Goal: Information Seeking & Learning: Learn about a topic

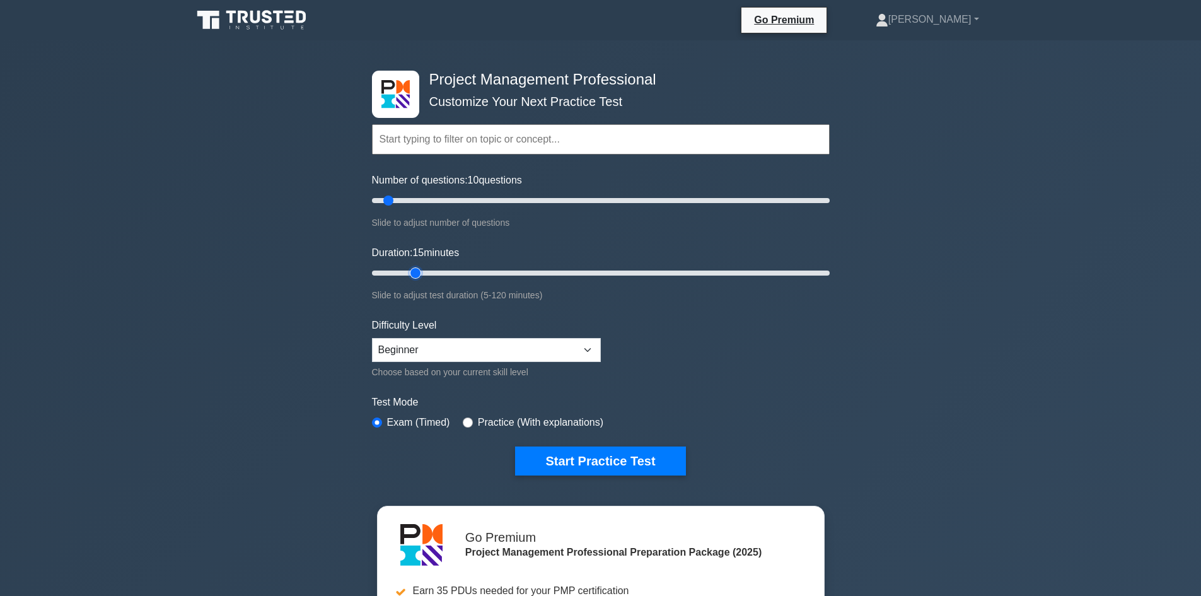
click at [407, 266] on input "Duration: 15 minutes" at bounding box center [601, 272] width 458 height 15
click at [415, 273] on input "Duration: 15 minutes" at bounding box center [601, 272] width 458 height 15
click at [446, 274] on input "Duration: 25 minutes" at bounding box center [601, 272] width 458 height 15
click at [472, 273] on input "Duration: 25 minutes" at bounding box center [601, 272] width 458 height 15
click at [487, 268] on input "Duration: 30 minutes" at bounding box center [601, 272] width 458 height 15
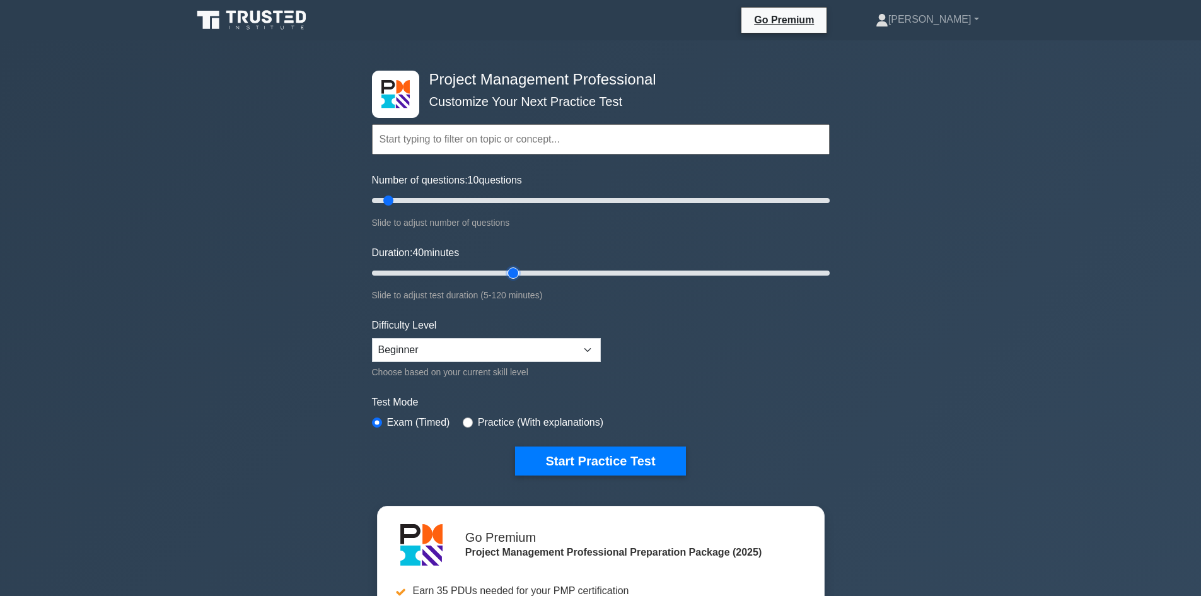
click at [519, 269] on input "Duration: 40 minutes" at bounding box center [601, 272] width 458 height 15
click at [554, 270] on input "Duration: 40 minutes" at bounding box center [601, 272] width 458 height 15
click at [565, 270] on input "Duration: 50 minutes" at bounding box center [601, 272] width 458 height 15
type input "60"
click at [581, 272] on input "Duration: 55 minutes" at bounding box center [601, 272] width 458 height 15
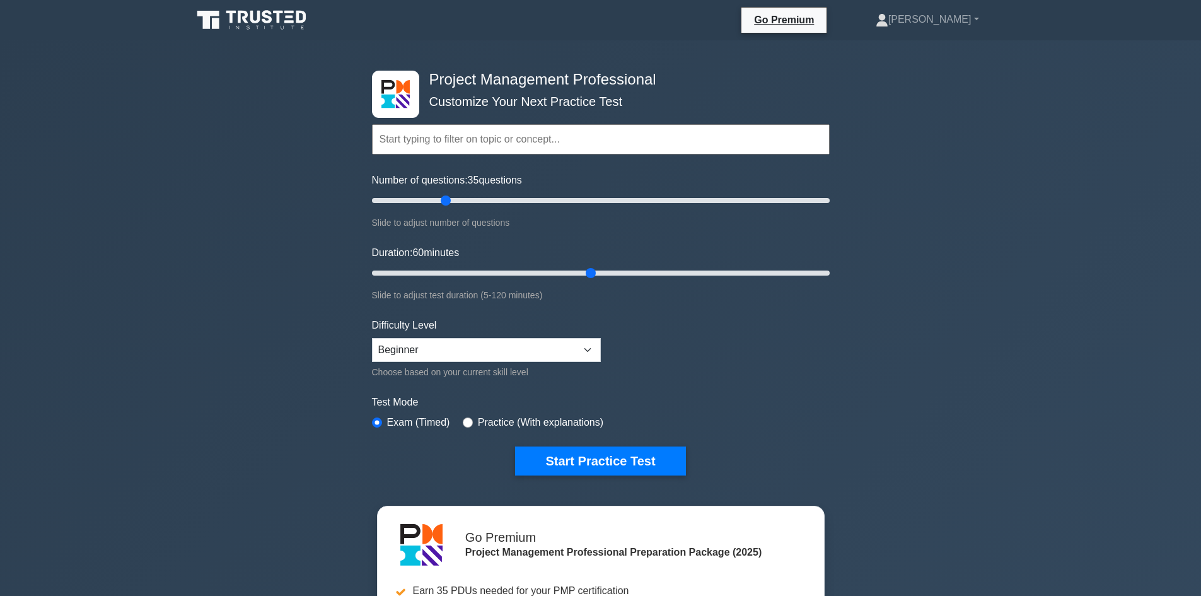
drag, startPoint x: 446, startPoint y: 195, endPoint x: 457, endPoint y: 201, distance: 12.4
click at [448, 195] on input "Number of questions: 35 questions" at bounding box center [601, 200] width 458 height 15
click at [504, 202] on input "Number of questions: 35 questions" at bounding box center [601, 200] width 458 height 15
type input "60"
drag, startPoint x: 499, startPoint y: 201, endPoint x: 501, endPoint y: 214, distance: 13.5
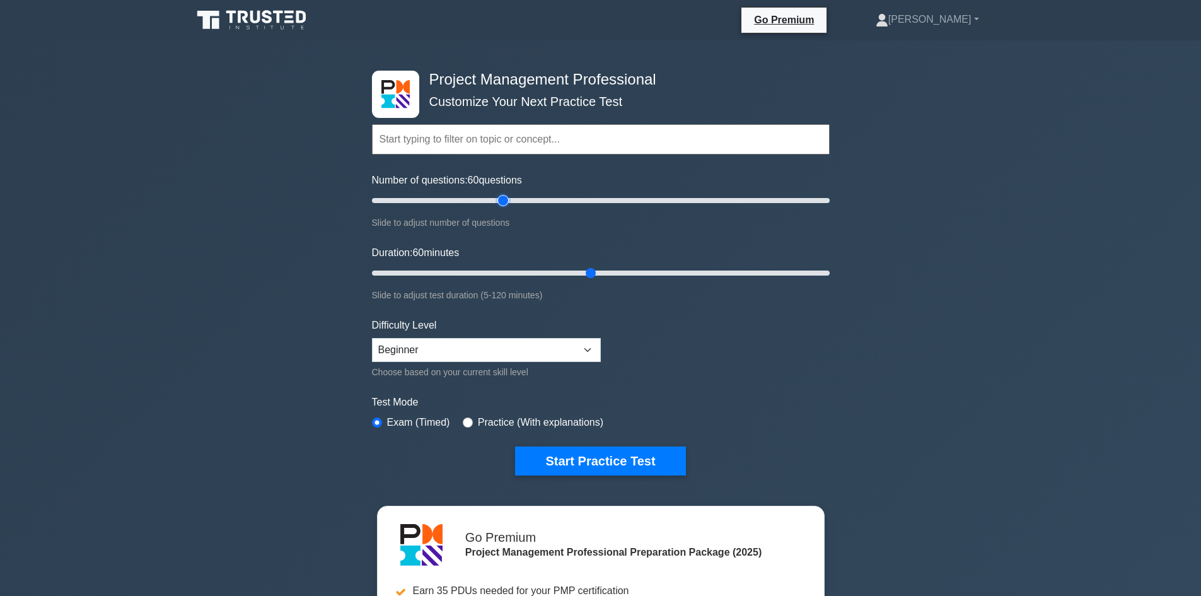
click at [501, 208] on input "Number of questions: 60 questions" at bounding box center [601, 200] width 458 height 15
click at [259, 276] on div "Project Management Professional Customize Your Next Practice Test Topics Scope …" at bounding box center [600, 436] width 1201 height 793
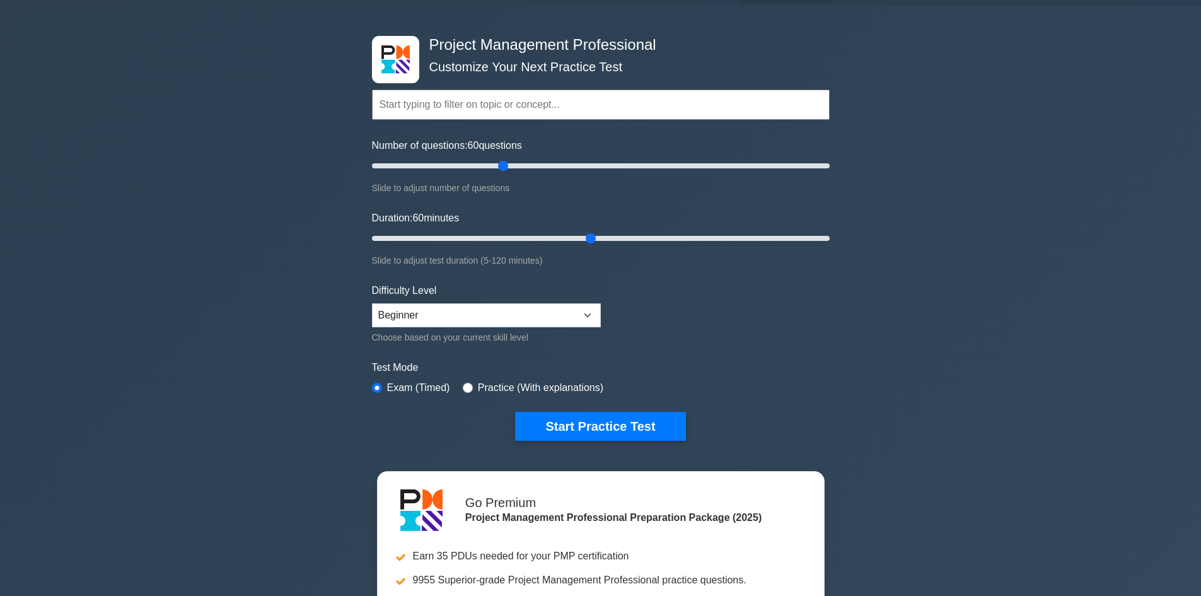
scroll to position [63, 0]
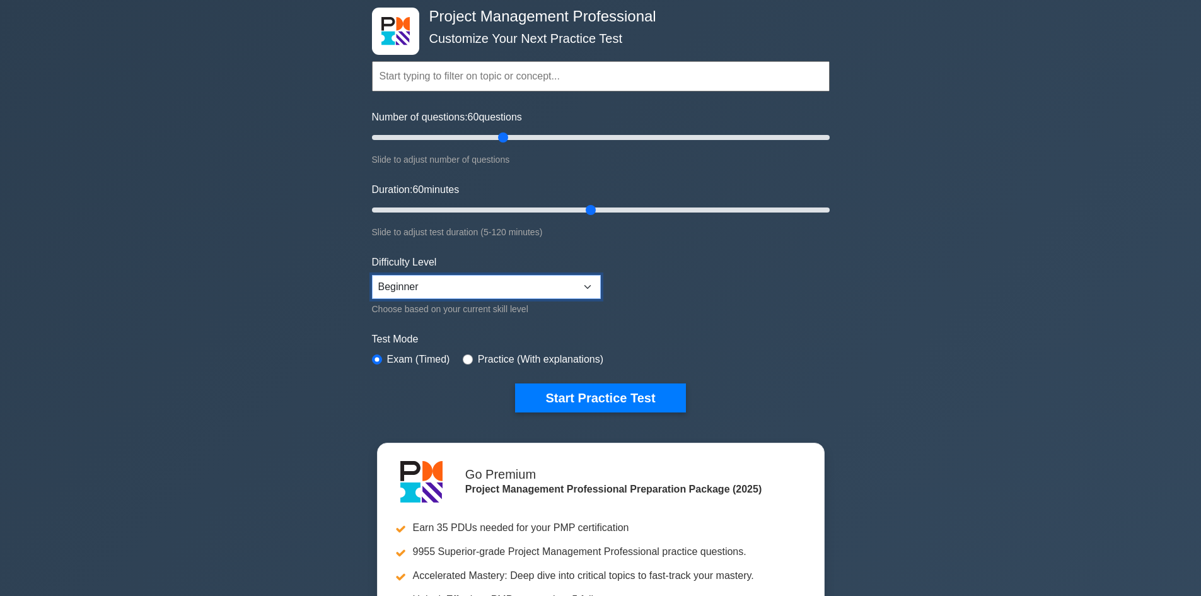
click at [439, 288] on select "Beginner Intermediate Expert" at bounding box center [486, 287] width 229 height 24
click at [372, 275] on select "Beginner Intermediate Expert" at bounding box center [486, 287] width 229 height 24
click at [314, 317] on div "Project Management Professional Customize Your Next Practice Test Topics Scope …" at bounding box center [600, 373] width 1201 height 793
click at [599, 402] on button "Start Practice Test" at bounding box center [600, 397] width 170 height 29
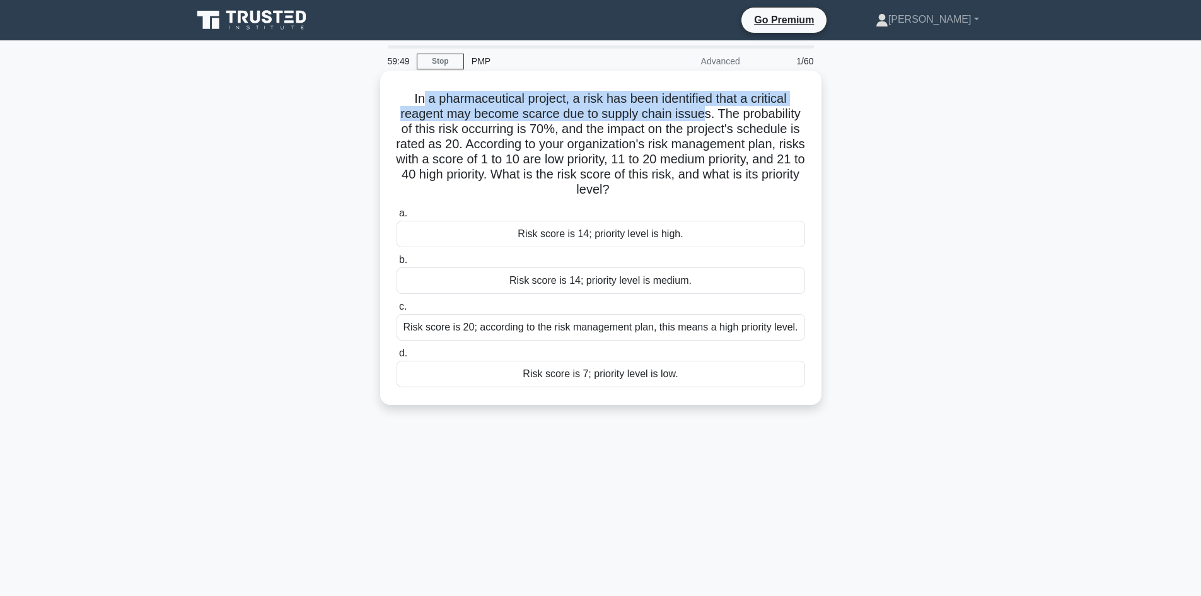
drag, startPoint x: 704, startPoint y: 115, endPoint x: 400, endPoint y: 115, distance: 304.5
click at [420, 96] on h5 "In a pharmaceutical project, a risk has been identified that a critical reagent…" at bounding box center [600, 144] width 411 height 107
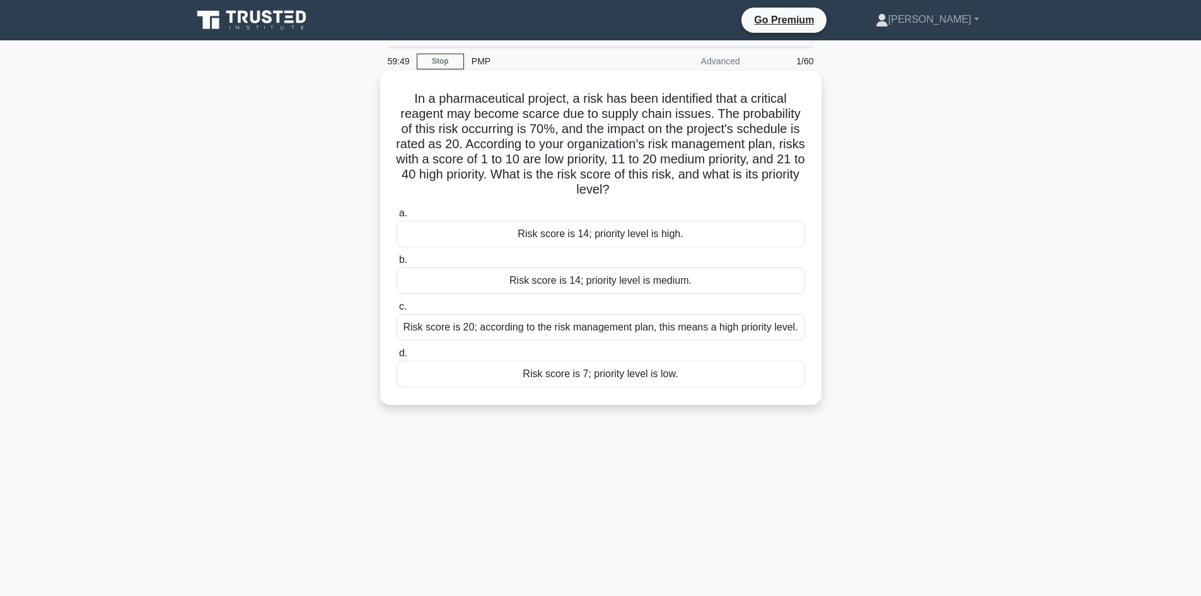
drag, startPoint x: 366, startPoint y: 151, endPoint x: 453, endPoint y: 150, distance: 86.4
click at [366, 152] on div "In a pharmaceutical project, a risk has been identified that a critical reagent…" at bounding box center [601, 248] width 832 height 349
drag, startPoint x: 465, startPoint y: 148, endPoint x: 457, endPoint y: 141, distance: 11.2
click at [457, 141] on h5 "In a pharmaceutical project, a risk has been identified that a critical reagent…" at bounding box center [600, 144] width 411 height 107
click at [552, 149] on h5 "In a pharmaceutical project, a risk has been identified that a critical reagent…" at bounding box center [600, 144] width 411 height 107
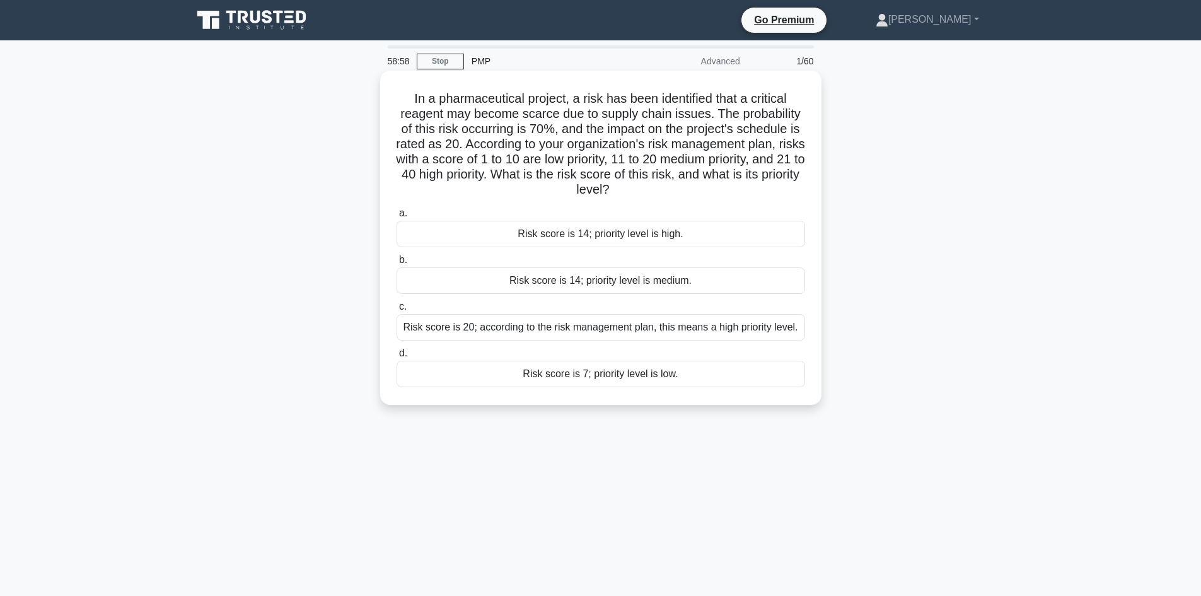
click at [644, 287] on div "Risk score is 14; priority level is medium." at bounding box center [601, 280] width 409 height 26
click at [397, 264] on input "b. Risk score is 14; priority level is medium." at bounding box center [397, 260] width 0 height 8
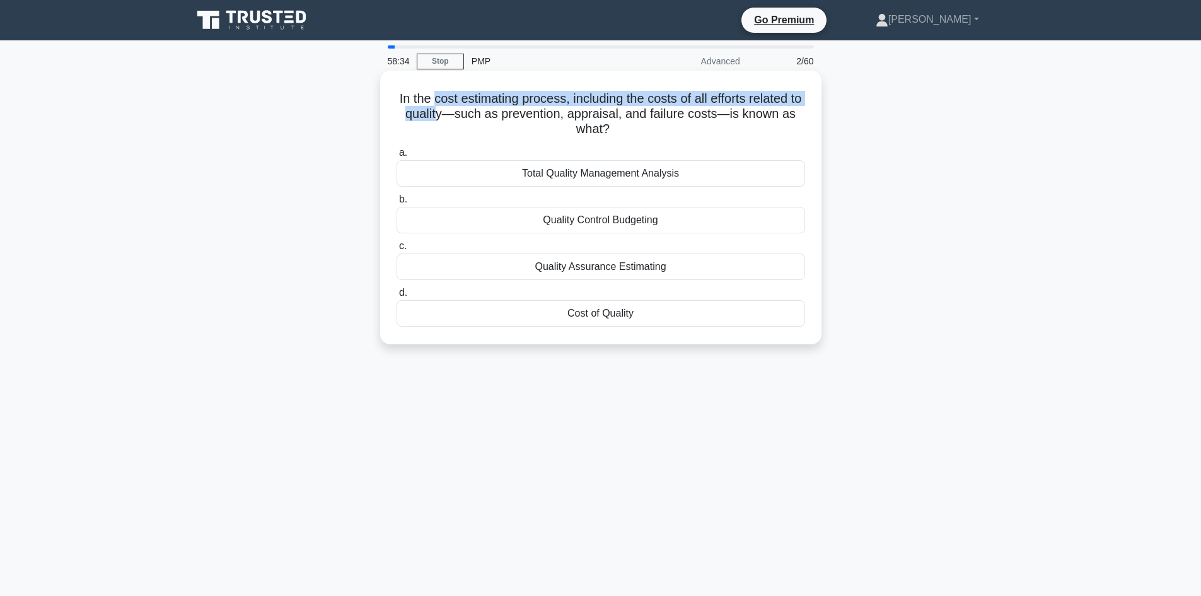
drag, startPoint x: 443, startPoint y: 115, endPoint x: 437, endPoint y: 99, distance: 16.8
click at [437, 99] on h5 "In the cost estimating process, including the costs of all efforts related to q…" at bounding box center [600, 114] width 411 height 47
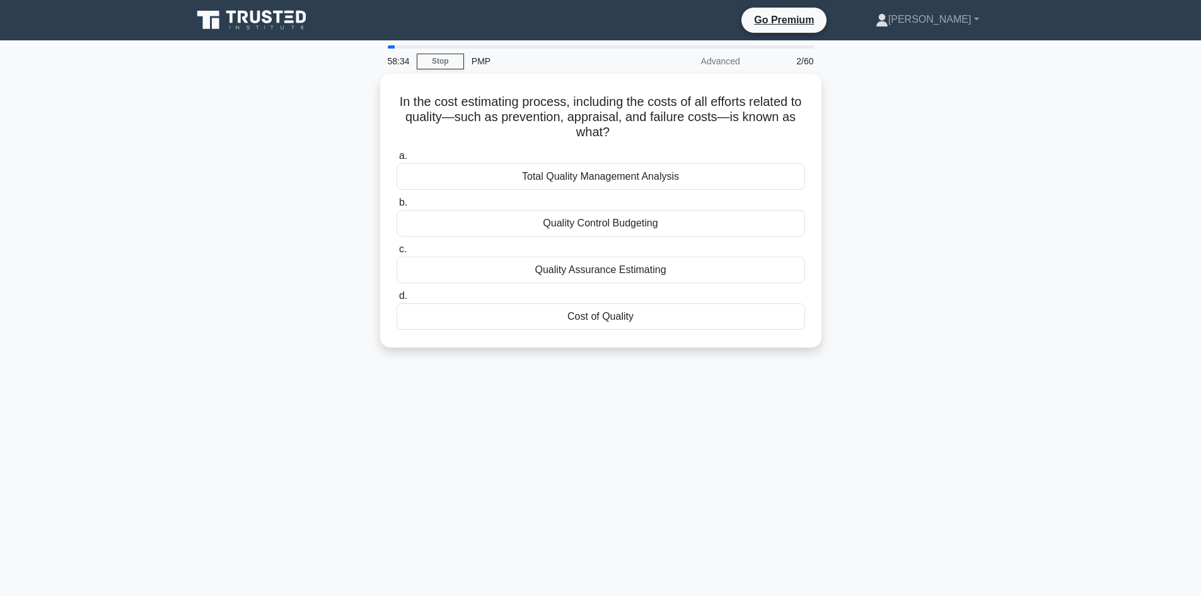
click at [327, 141] on div "In the cost estimating process, including the costs of all efforts related to q…" at bounding box center [601, 218] width 832 height 289
click at [596, 216] on div "Quality Control Budgeting" at bounding box center [601, 220] width 409 height 26
click at [397, 204] on input "b. Quality Control Budgeting" at bounding box center [397, 199] width 0 height 8
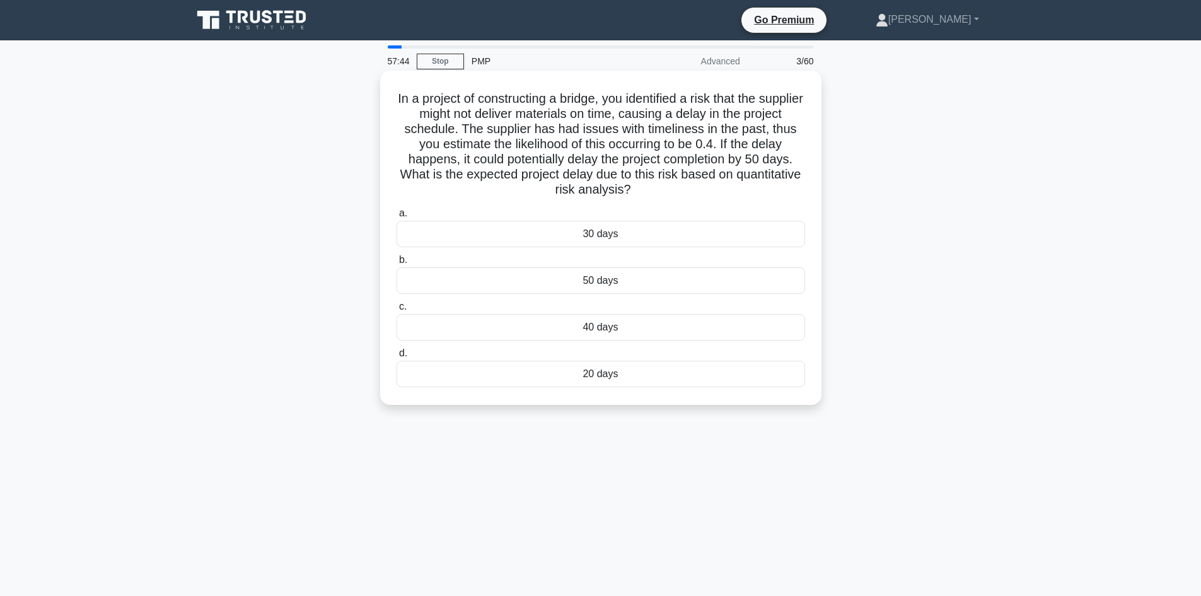
click at [621, 368] on div "20 days" at bounding box center [601, 374] width 409 height 26
click at [397, 358] on input "d. 20 days" at bounding box center [397, 353] width 0 height 8
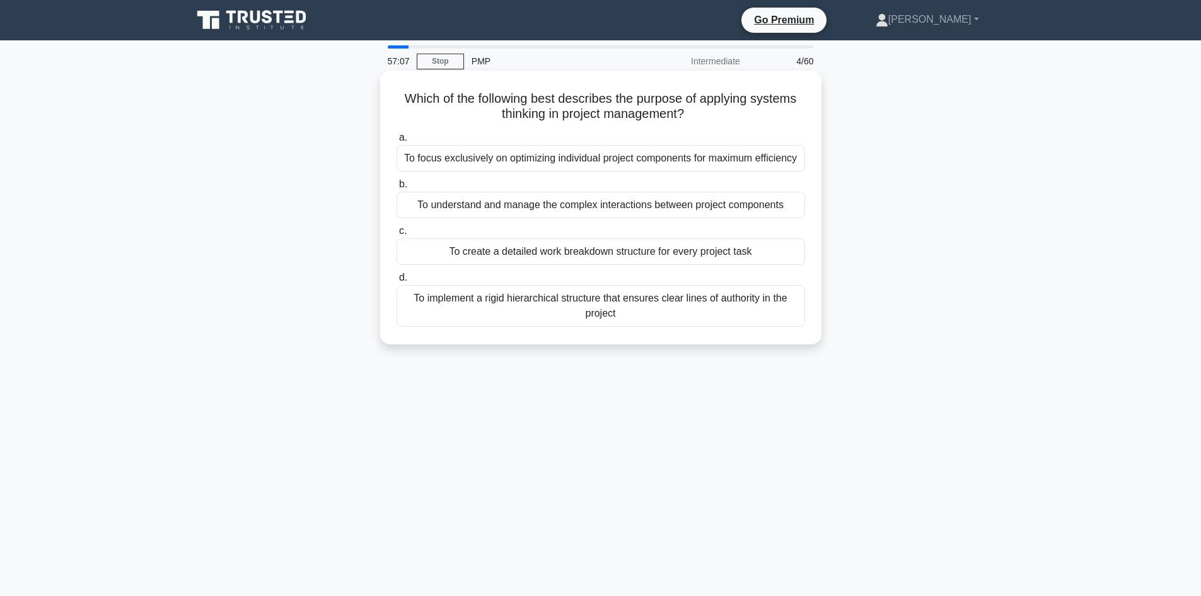
click at [575, 252] on div "To create a detailed work breakdown structure for every project task" at bounding box center [601, 251] width 409 height 26
click at [397, 235] on input "c. To create a detailed work breakdown structure for every project task" at bounding box center [397, 231] width 0 height 8
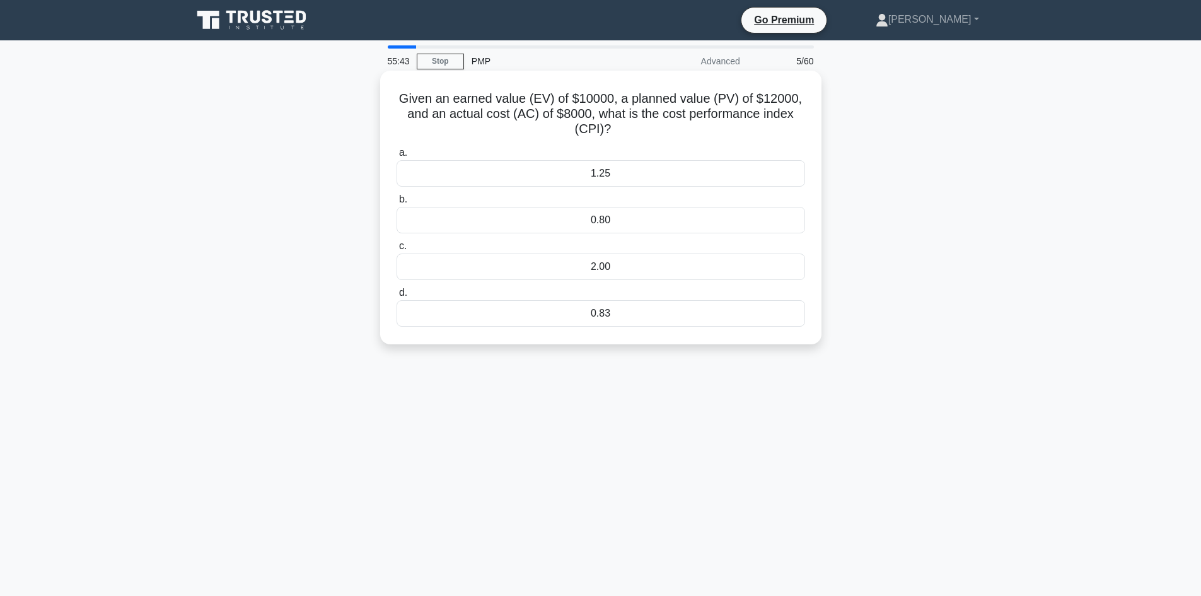
click at [615, 178] on div "1.25" at bounding box center [601, 173] width 409 height 26
click at [397, 157] on input "a. 1.25" at bounding box center [397, 153] width 0 height 8
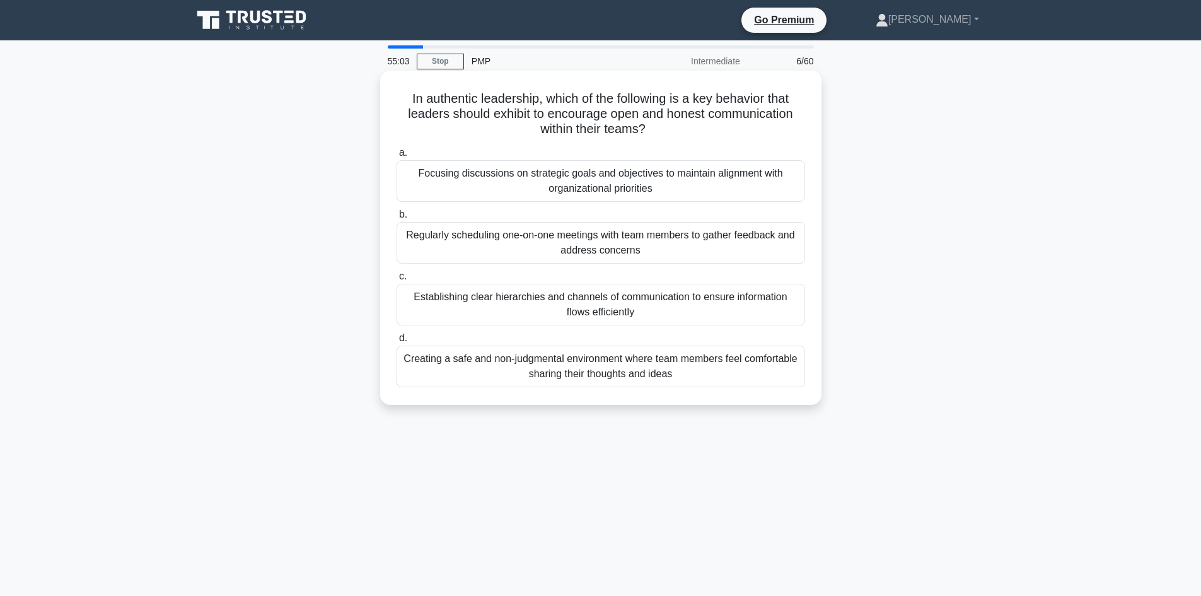
click at [584, 379] on div "Creating a safe and non-judgmental environment where team members feel comforta…" at bounding box center [601, 367] width 409 height 42
click at [397, 342] on input "d. Creating a safe and non-judgmental environment where team members feel comfo…" at bounding box center [397, 338] width 0 height 8
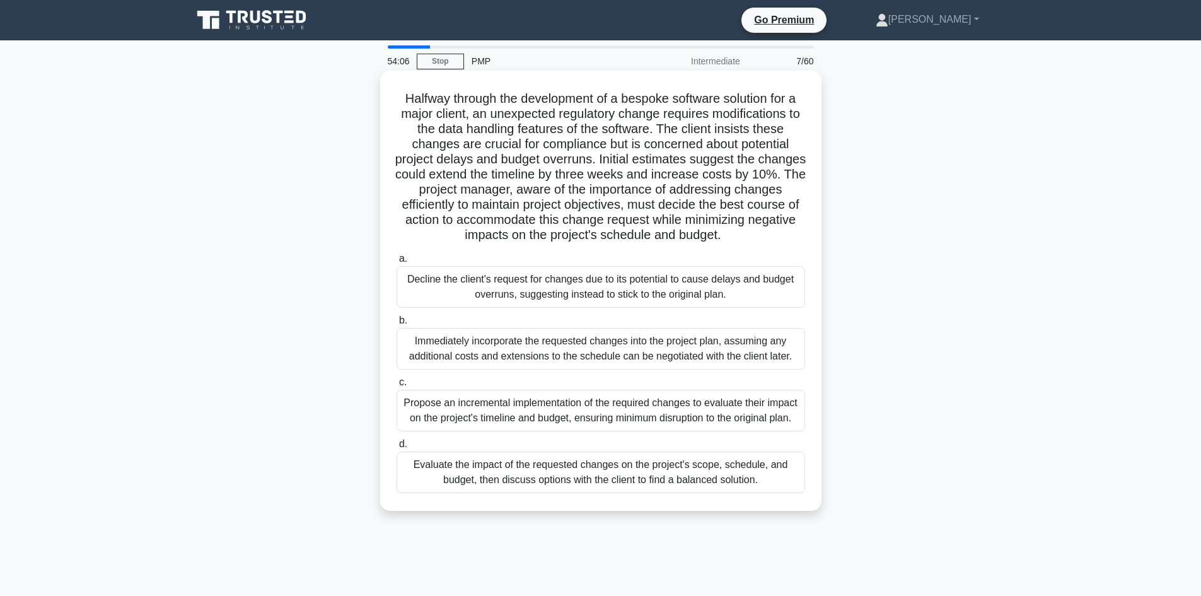
click at [550, 470] on div "Evaluate the impact of the requested changes on the project's scope, schedule, …" at bounding box center [601, 472] width 409 height 42
click at [397, 448] on input "d. Evaluate the impact of the requested changes on the project's scope, schedul…" at bounding box center [397, 444] width 0 height 8
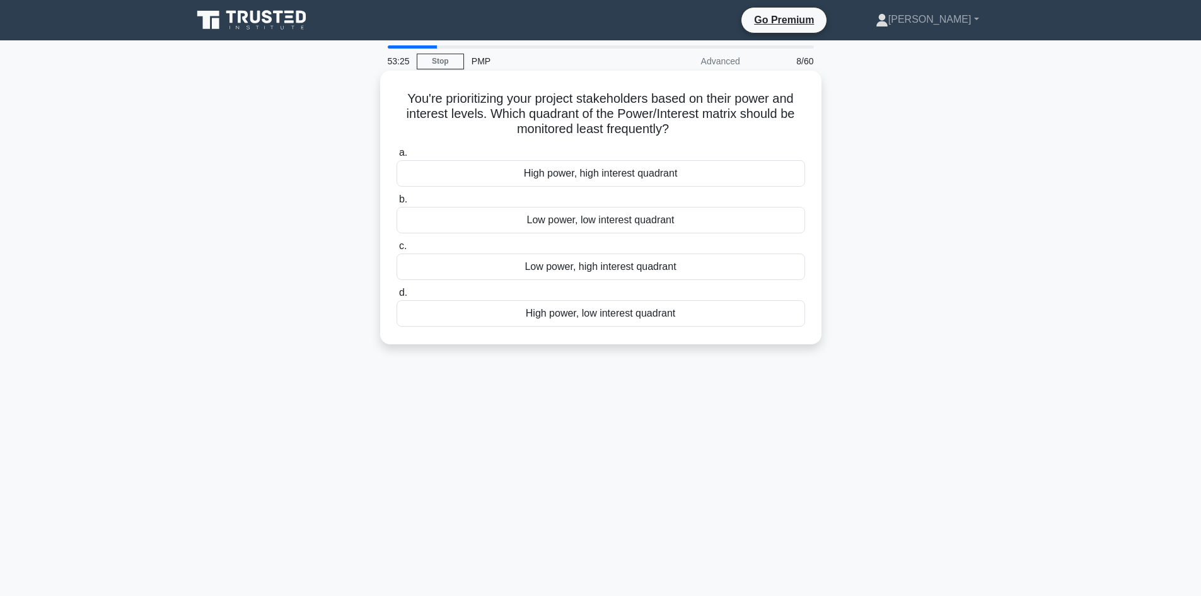
click at [602, 223] on div "Low power, low interest quadrant" at bounding box center [601, 220] width 409 height 26
click at [397, 204] on input "b. Low power, low interest quadrant" at bounding box center [397, 199] width 0 height 8
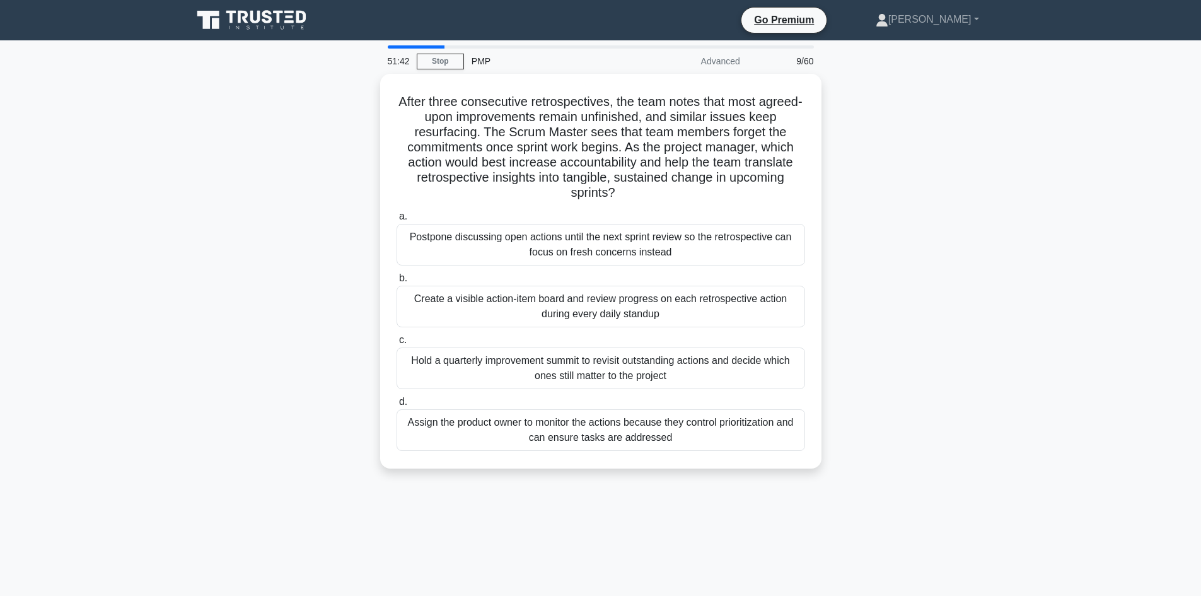
click at [345, 208] on div "After three consecutive retrospectives, the team notes that most agreed-upon im…" at bounding box center [601, 279] width 832 height 410
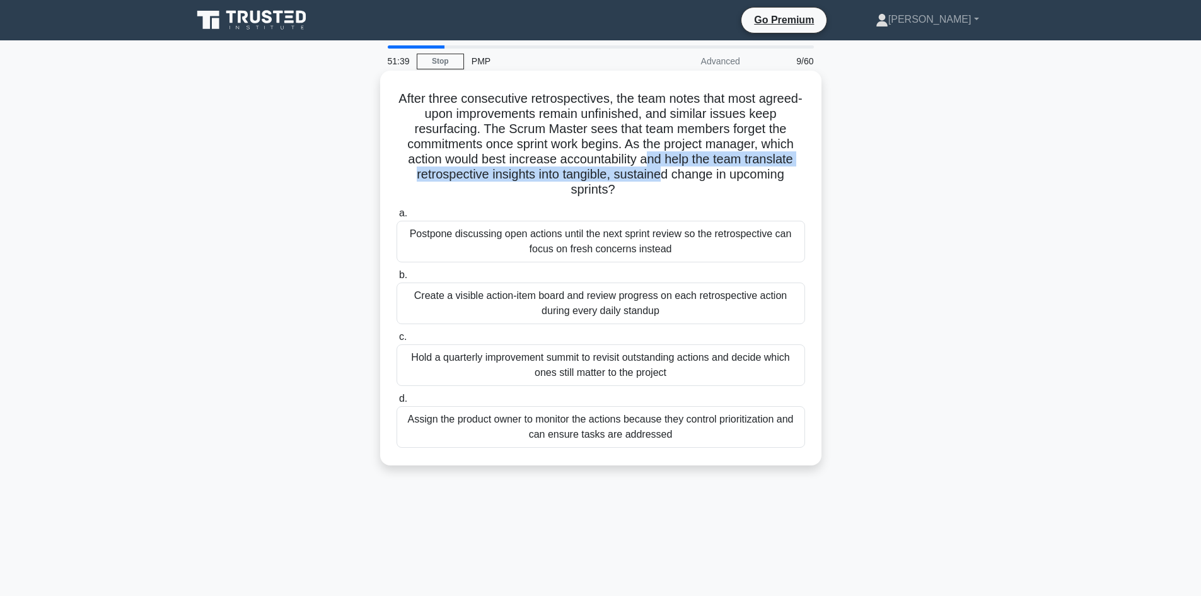
drag, startPoint x: 662, startPoint y: 177, endPoint x: 649, endPoint y: 161, distance: 21.1
click at [649, 161] on h5 "After three consecutive retrospectives, the team notes that most agreed-upon im…" at bounding box center [600, 144] width 411 height 107
click at [608, 189] on h5 "After three consecutive retrospectives, the team notes that most agreed-upon im…" at bounding box center [600, 144] width 411 height 107
drag, startPoint x: 621, startPoint y: 176, endPoint x: 631, endPoint y: 144, distance: 33.1
click at [631, 144] on h5 "After three consecutive retrospectives, the team notes that most agreed-upon im…" at bounding box center [600, 144] width 411 height 107
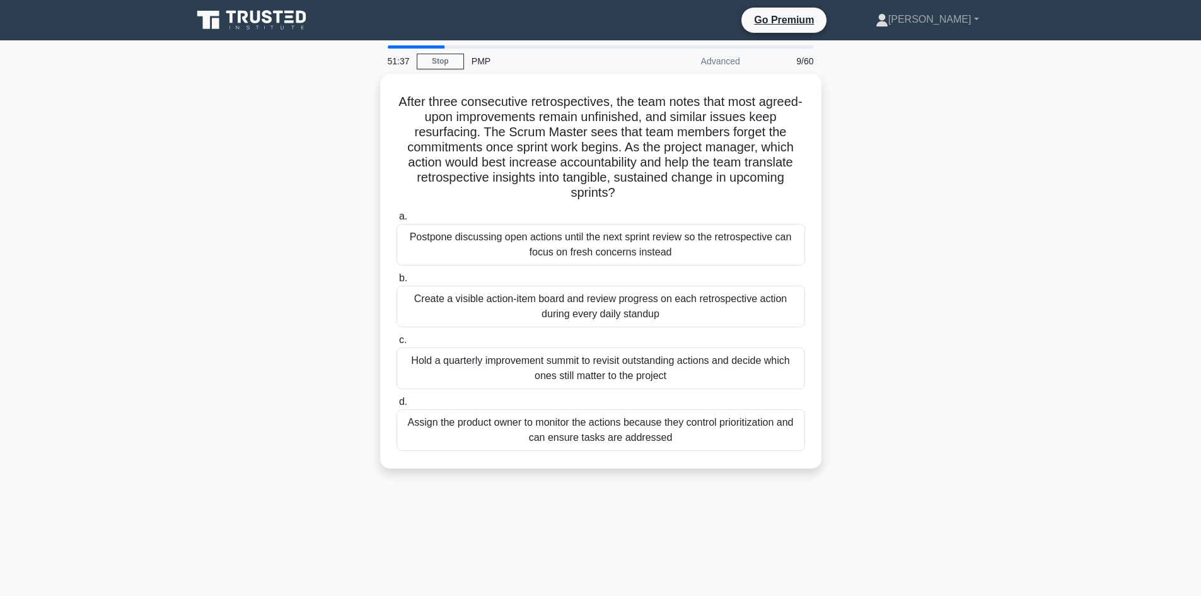
click at [271, 195] on div "After three consecutive retrospectives, the team notes that most agreed-upon im…" at bounding box center [601, 279] width 832 height 410
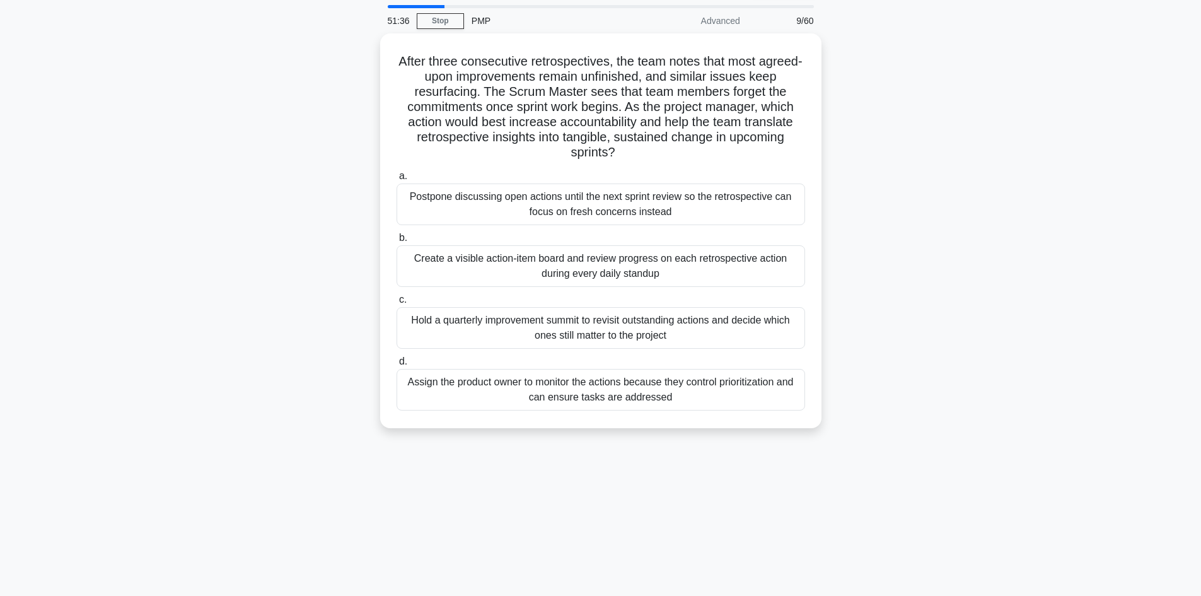
scroll to position [63, 0]
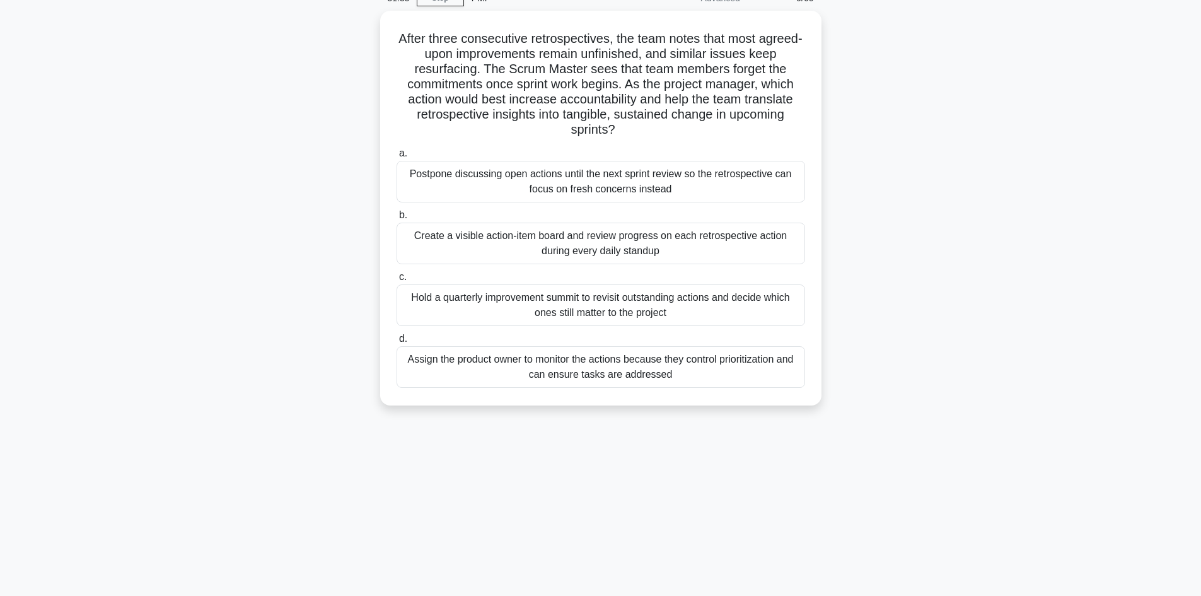
click at [288, 213] on div "After three consecutive retrospectives, the team notes that most agreed-upon im…" at bounding box center [601, 216] width 832 height 410
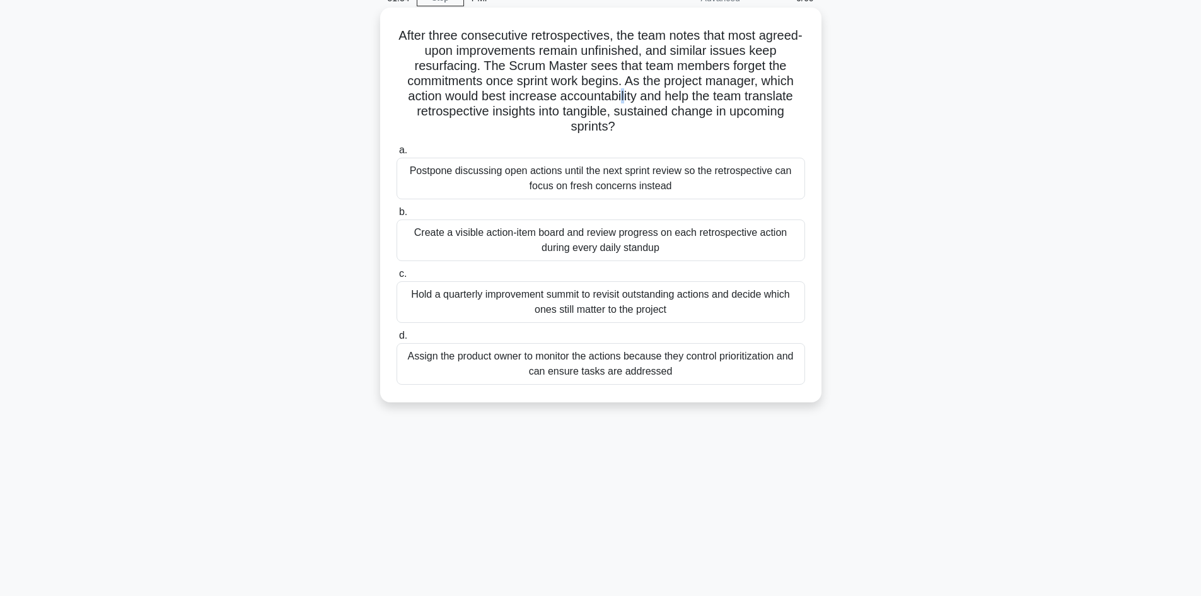
click at [623, 100] on h5 "After three consecutive retrospectives, the team notes that most agreed-upon im…" at bounding box center [600, 81] width 411 height 107
drag, startPoint x: 629, startPoint y: 81, endPoint x: 615, endPoint y: 120, distance: 41.7
click at [615, 120] on h5 "After three consecutive retrospectives, the team notes that most agreed-upon im…" at bounding box center [600, 81] width 411 height 107
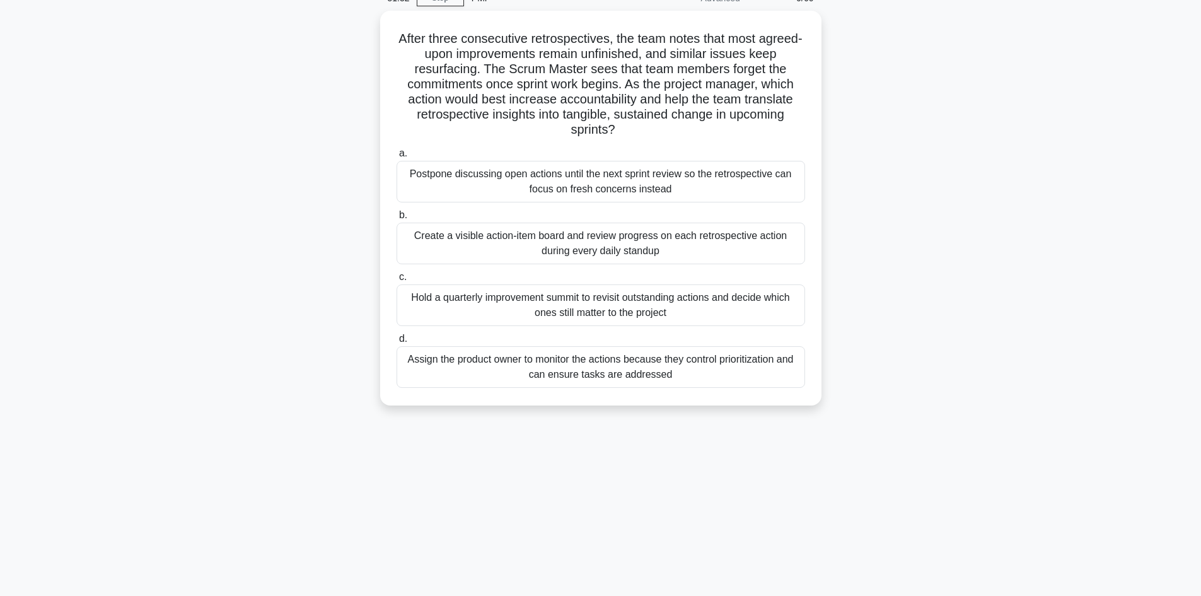
click at [351, 145] on div "After three consecutive retrospectives, the team notes that most agreed-upon im…" at bounding box center [601, 216] width 832 height 410
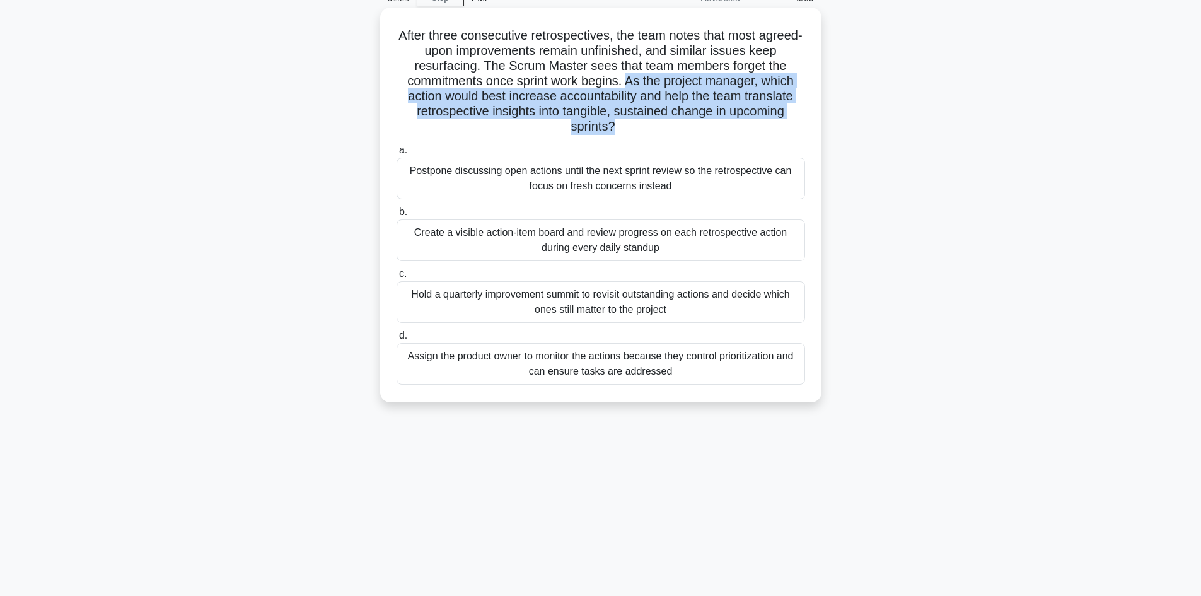
drag, startPoint x: 630, startPoint y: 75, endPoint x: 522, endPoint y: 141, distance: 126.5
click at [613, 119] on h5 "After three consecutive retrospectives, the team notes that most agreed-upon im…" at bounding box center [600, 81] width 411 height 107
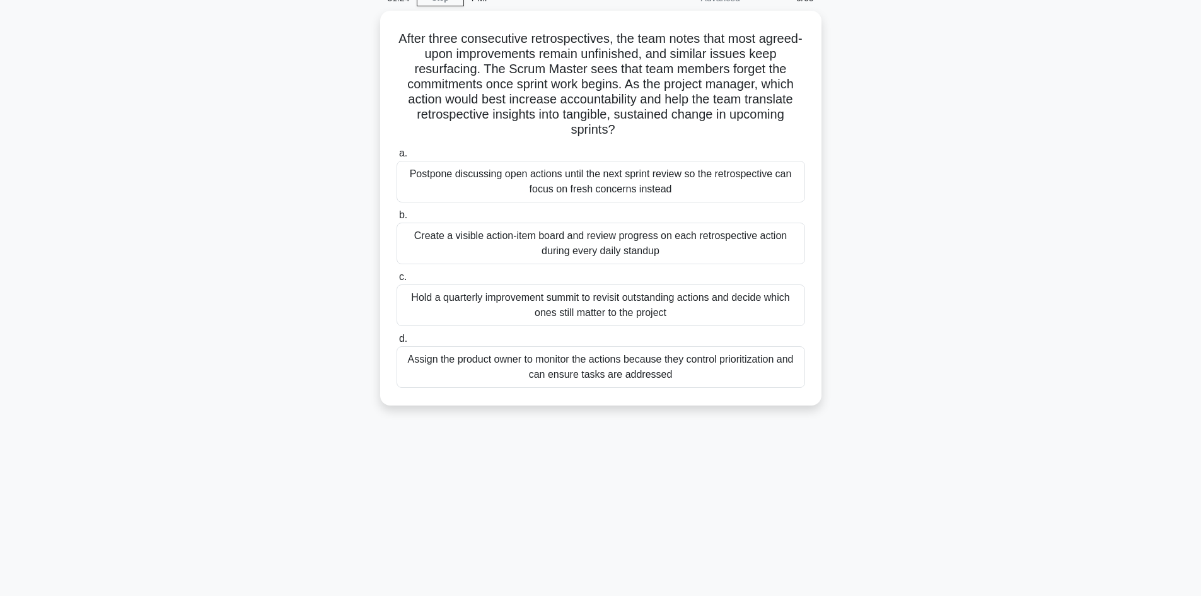
click at [309, 173] on div "After three consecutive retrospectives, the team notes that most agreed-upon im…" at bounding box center [601, 216] width 832 height 410
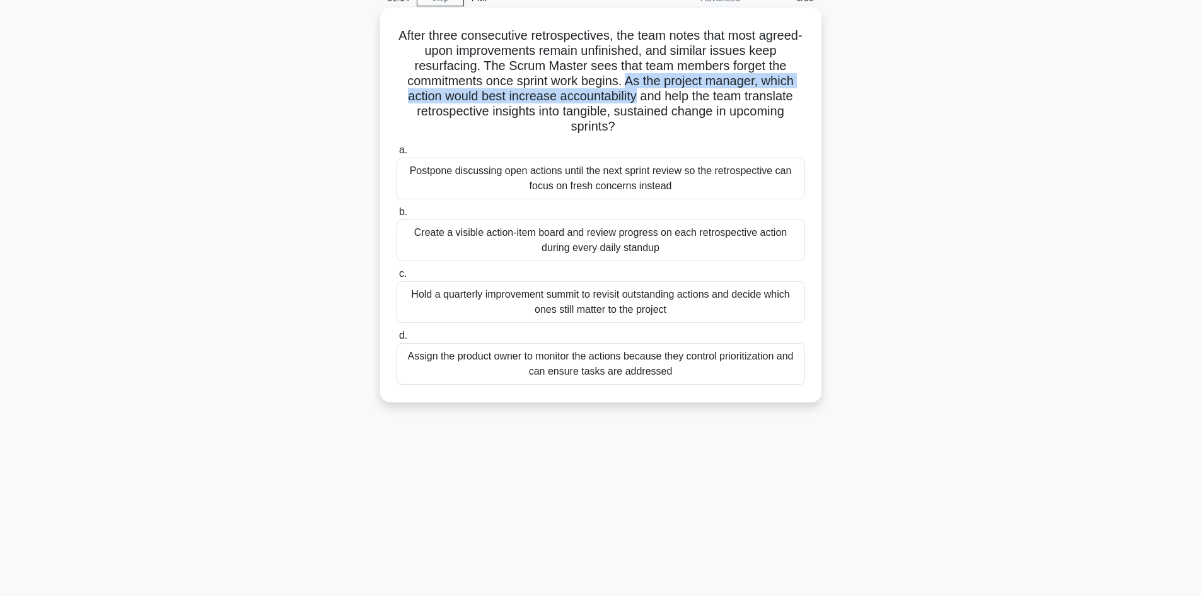
drag, startPoint x: 630, startPoint y: 79, endPoint x: 637, endPoint y: 102, distance: 23.3
click at [637, 102] on h5 "After three consecutive retrospectives, the team notes that most agreed-upon im…" at bounding box center [600, 81] width 411 height 107
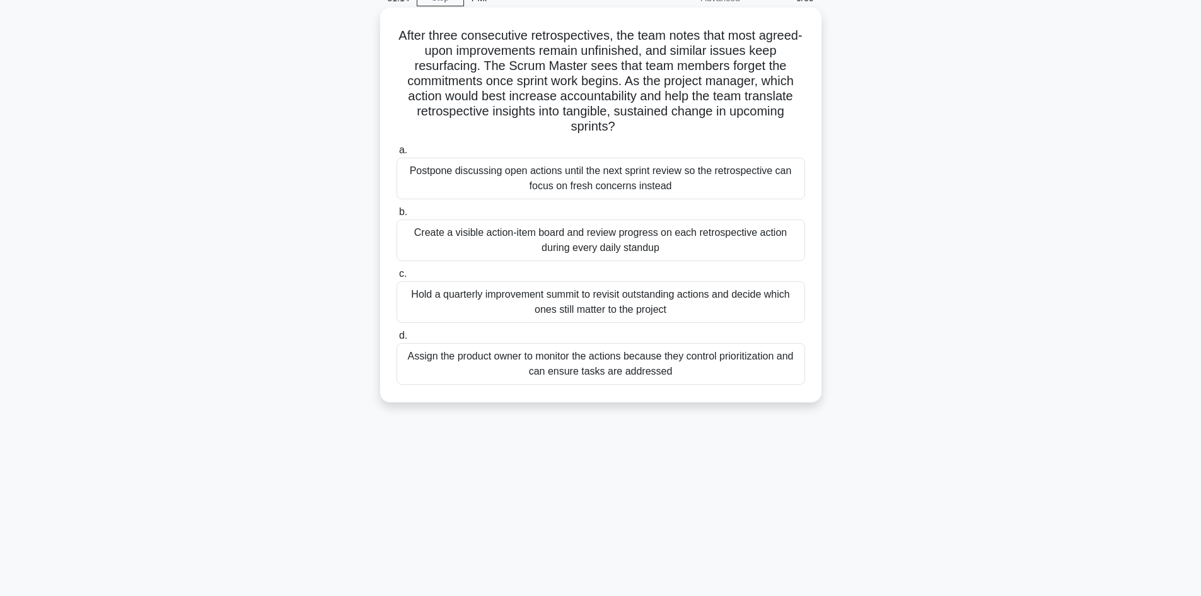
click at [652, 91] on h5 "After three consecutive retrospectives, the team notes that most agreed-upon im…" at bounding box center [600, 81] width 411 height 107
click at [601, 101] on h5 "After three consecutive retrospectives, the team notes that most agreed-upon im…" at bounding box center [600, 81] width 411 height 107
click at [488, 109] on h5 "After three consecutive retrospectives, the team notes that most agreed-upon im…" at bounding box center [600, 81] width 411 height 107
drag, startPoint x: 503, startPoint y: 115, endPoint x: 553, endPoint y: 115, distance: 50.4
click at [533, 116] on h5 "After three consecutive retrospectives, the team notes that most agreed-upon im…" at bounding box center [600, 81] width 411 height 107
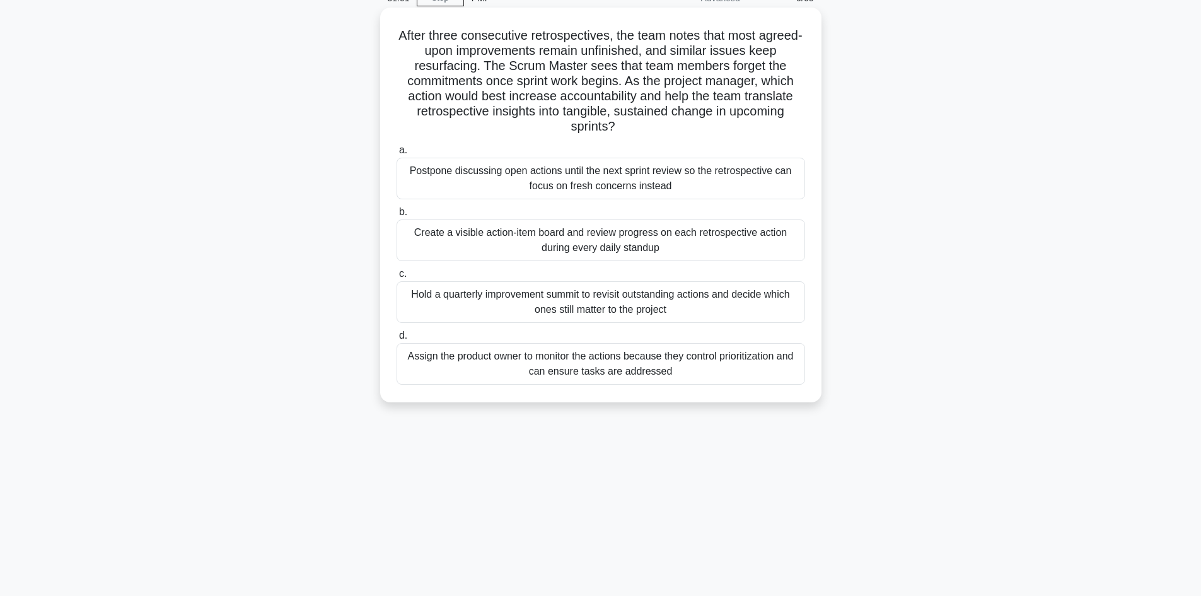
click at [561, 113] on h5 "After three consecutive retrospectives, the team notes that most agreed-upon im…" at bounding box center [600, 81] width 411 height 107
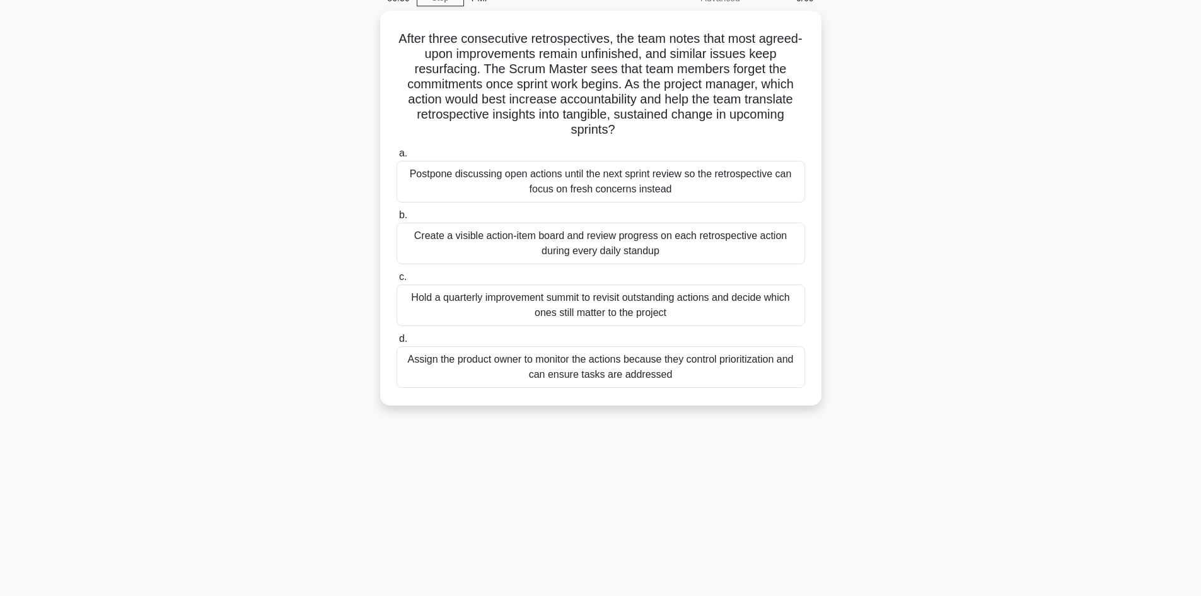
click at [329, 369] on div "After three consecutive retrospectives, the team notes that most agreed-upon im…" at bounding box center [601, 216] width 832 height 410
click at [244, 282] on div "After three consecutive retrospectives, the team notes that most agreed-upon im…" at bounding box center [601, 216] width 832 height 410
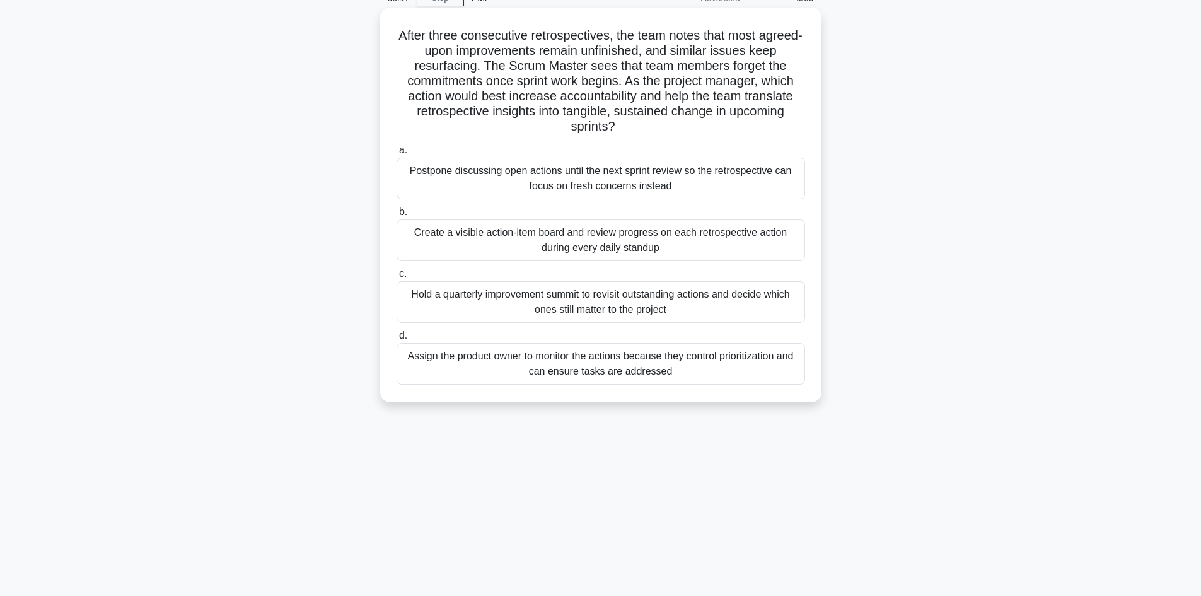
click at [508, 50] on h5 "After three consecutive retrospectives, the team notes that most agreed-upon im…" at bounding box center [600, 81] width 411 height 107
click at [643, 57] on h5 "After three consecutive retrospectives, the team notes that most agreed-upon im…" at bounding box center [600, 81] width 411 height 107
click at [718, 45] on h5 "After three consecutive retrospectives, the team notes that most agreed-upon im…" at bounding box center [600, 81] width 411 height 107
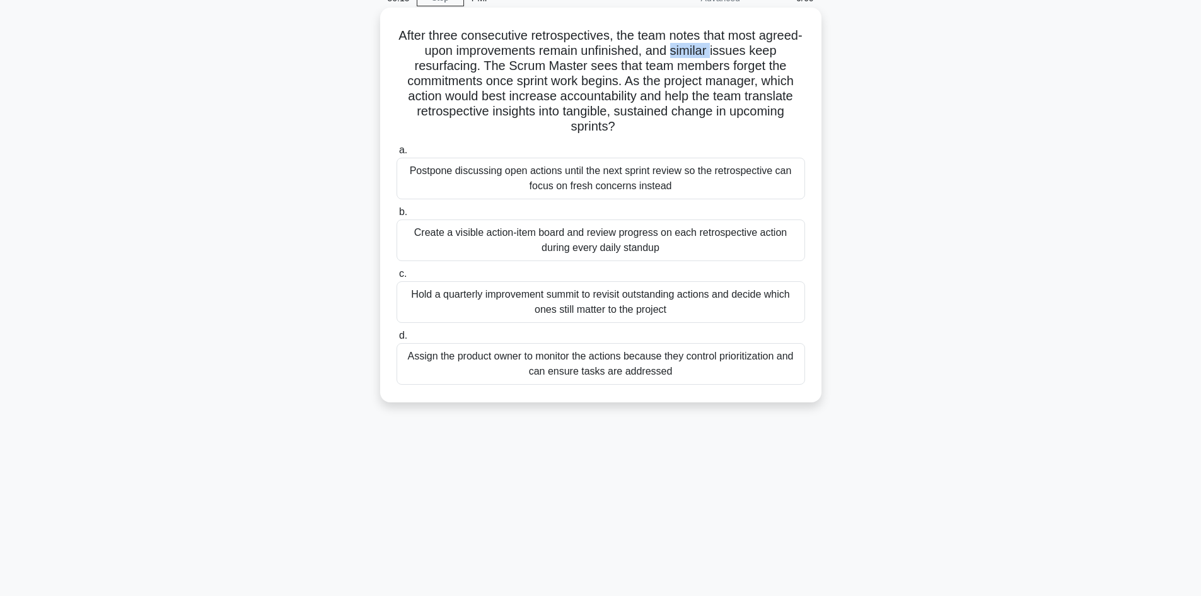
drag, startPoint x: 718, startPoint y: 45, endPoint x: 728, endPoint y: 45, distance: 10.7
click at [724, 45] on h5 "After three consecutive retrospectives, the team notes that most agreed-upon im…" at bounding box center [600, 81] width 411 height 107
click at [759, 49] on h5 "After three consecutive retrospectives, the team notes that most agreed-upon im…" at bounding box center [600, 81] width 411 height 107
drag, startPoint x: 761, startPoint y: 50, endPoint x: 800, endPoint y: 53, distance: 38.5
click at [782, 54] on h5 "After three consecutive retrospectives, the team notes that most agreed-upon im…" at bounding box center [600, 81] width 411 height 107
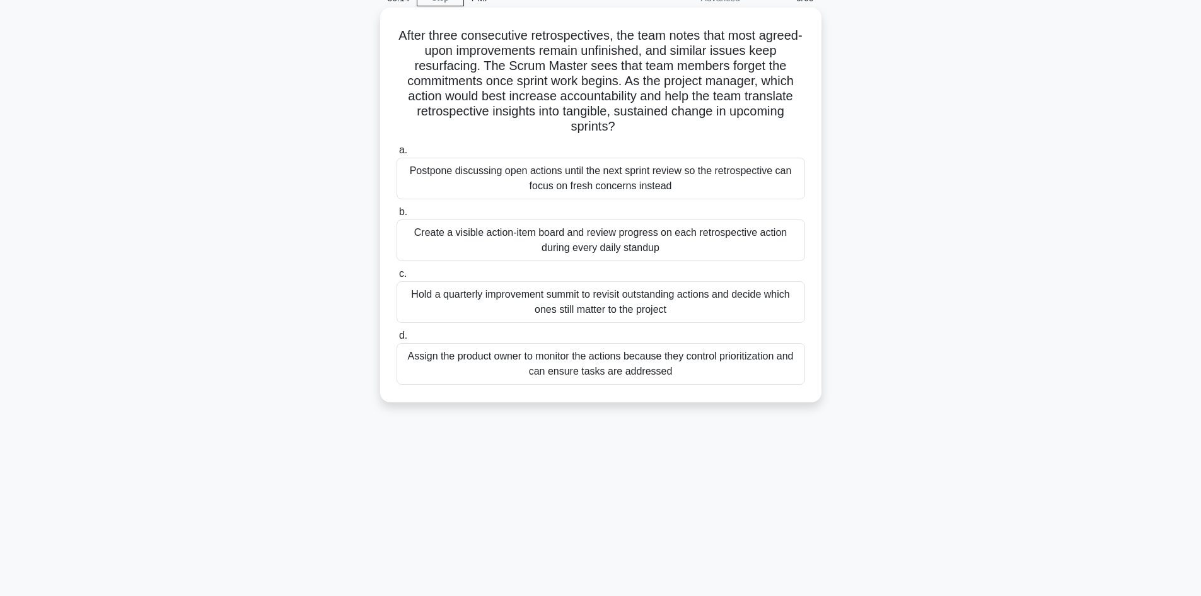
click at [795, 51] on h5 "After three consecutive retrospectives, the team notes that most agreed-upon im…" at bounding box center [600, 81] width 411 height 107
click at [796, 50] on h5 "After three consecutive retrospectives, the team notes that most agreed-upon im…" at bounding box center [600, 81] width 411 height 107
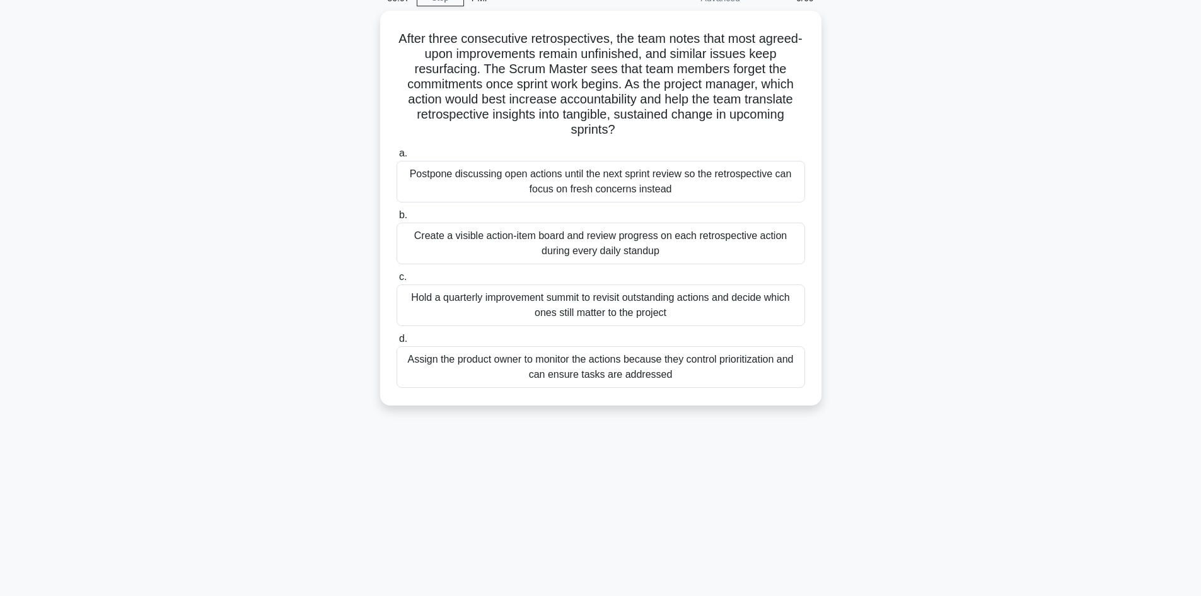
drag, startPoint x: 305, startPoint y: 102, endPoint x: 314, endPoint y: 98, distance: 9.4
click at [306, 102] on div "After three consecutive retrospectives, the team notes that most agreed-upon im…" at bounding box center [601, 216] width 832 height 410
drag, startPoint x: 289, startPoint y: 83, endPoint x: 297, endPoint y: 85, distance: 8.0
click at [293, 84] on div "After three consecutive retrospectives, the team notes that most agreed-upon im…" at bounding box center [601, 216] width 832 height 410
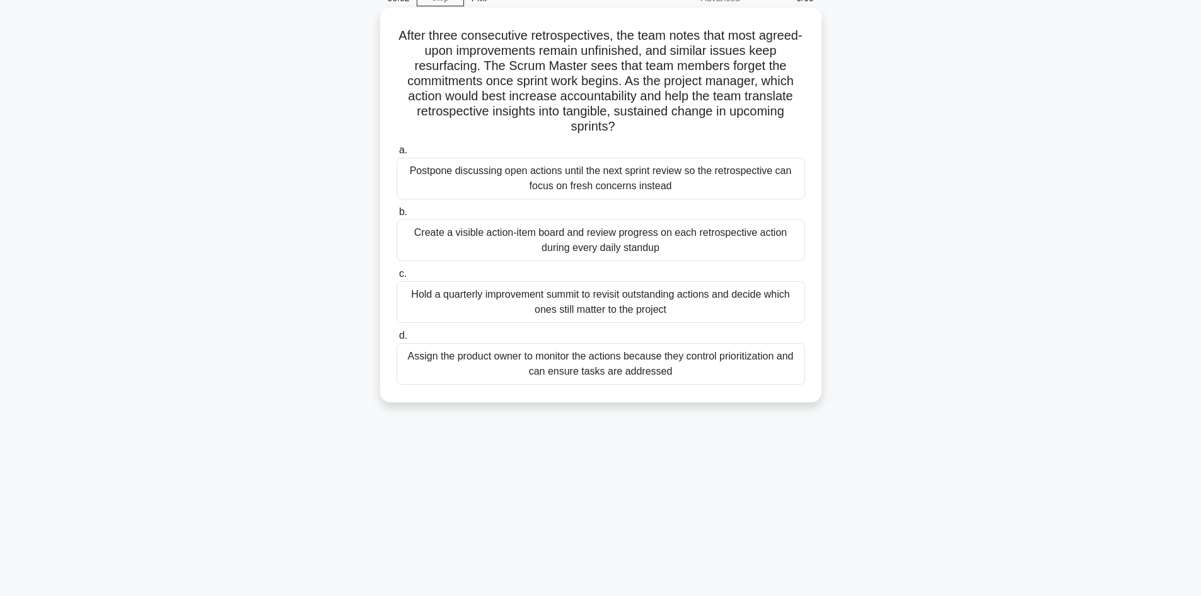
click at [520, 97] on h5 "After three consecutive retrospectives, the team notes that most agreed-upon im…" at bounding box center [600, 81] width 411 height 107
click at [517, 97] on h5 "After three consecutive retrospectives, the team notes that most agreed-upon im…" at bounding box center [600, 81] width 411 height 107
click at [586, 96] on h5 "After three consecutive retrospectives, the team notes that most agreed-upon im…" at bounding box center [600, 81] width 411 height 107
click at [614, 226] on div "Create a visible action-item board and review progress on each retrospective ac…" at bounding box center [601, 240] width 409 height 42
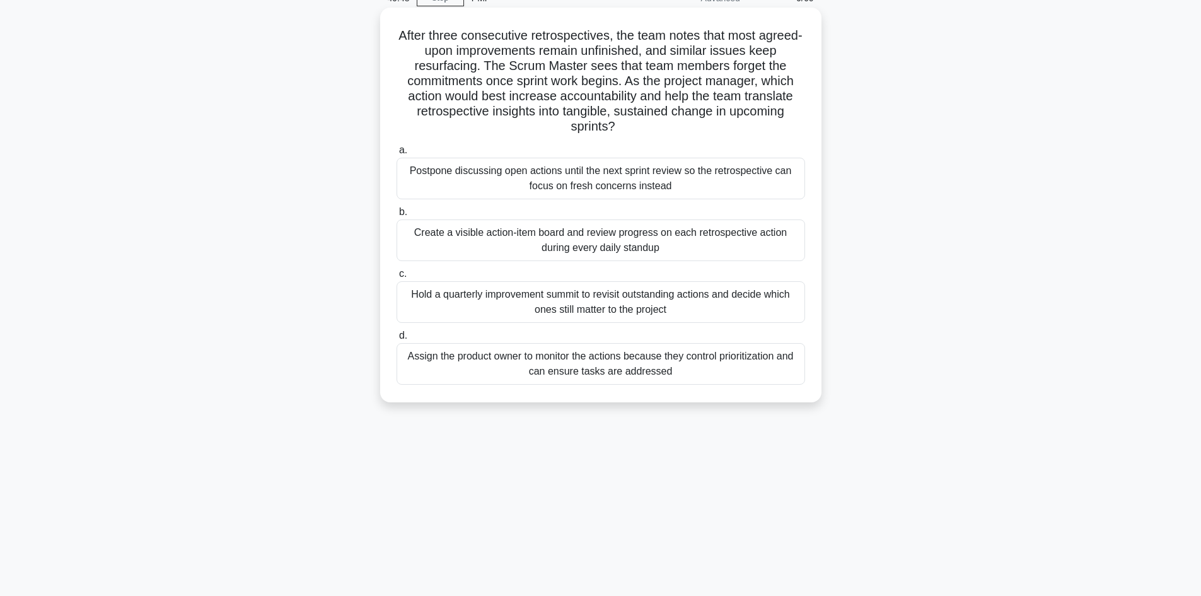
click at [397, 216] on input "b. Create a visible action-item board and review progress on each retrospective…" at bounding box center [397, 212] width 0 height 8
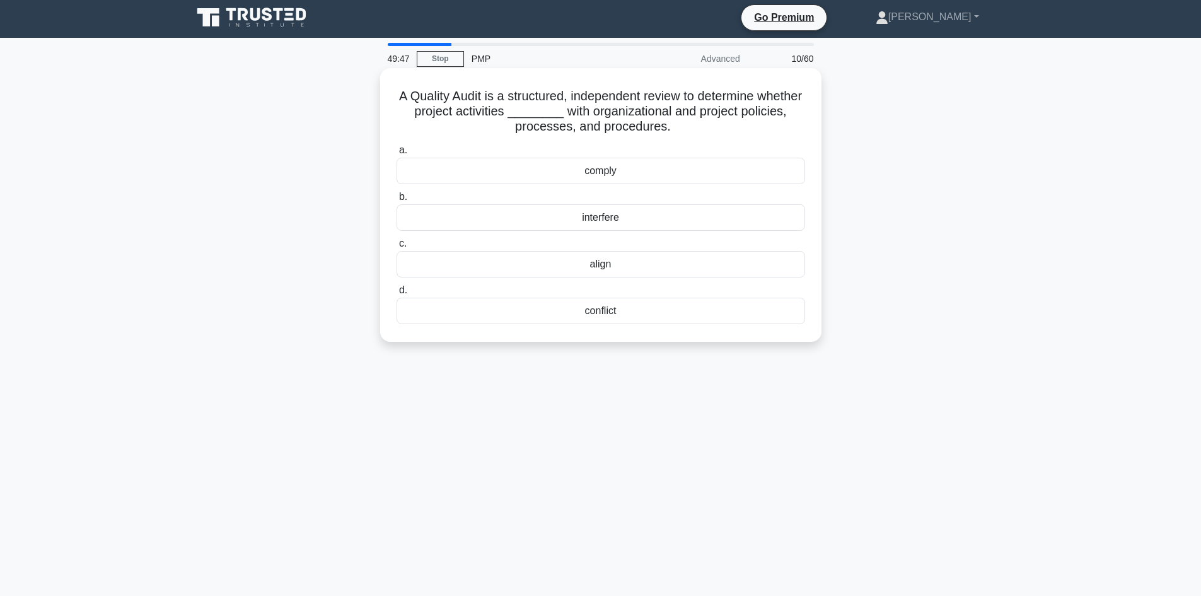
scroll to position [0, 0]
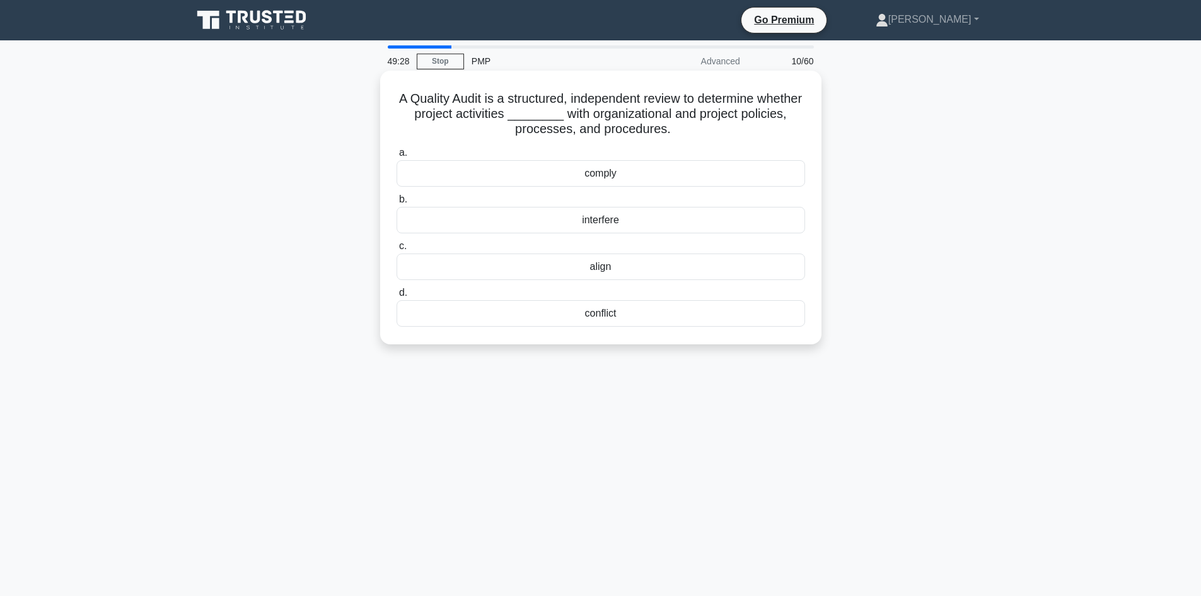
click at [607, 172] on div "comply" at bounding box center [601, 173] width 409 height 26
click at [397, 157] on input "a. comply" at bounding box center [397, 153] width 0 height 8
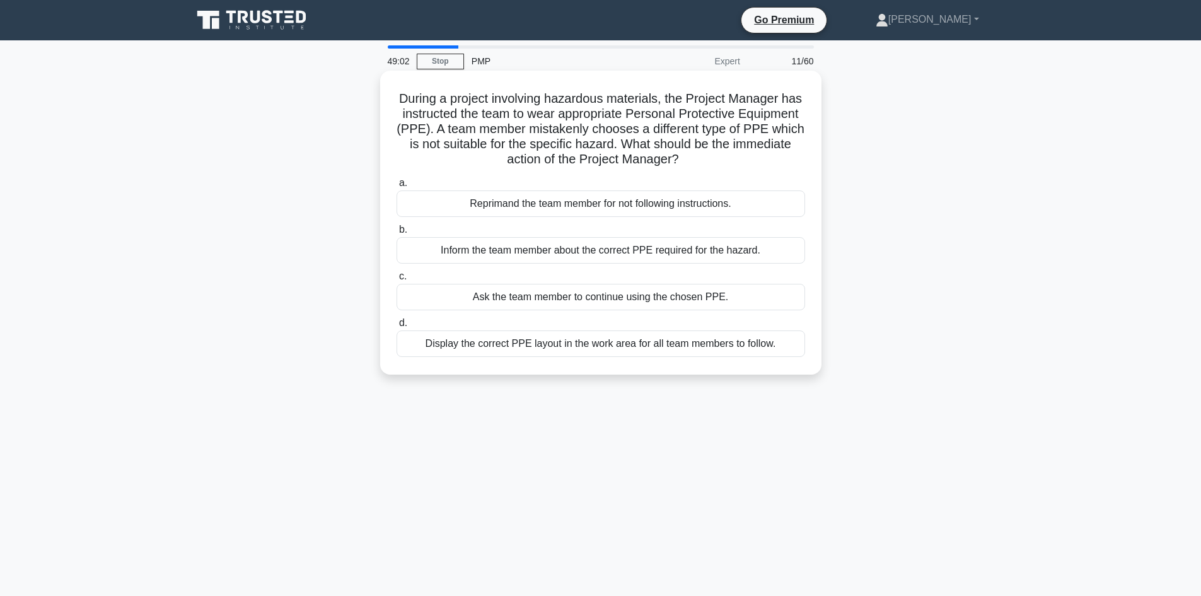
click at [528, 256] on div "Inform the team member about the correct PPE required for the hazard." at bounding box center [601, 250] width 409 height 26
click at [397, 234] on input "b. Inform the team member about the correct PPE required for the hazard." at bounding box center [397, 230] width 0 height 8
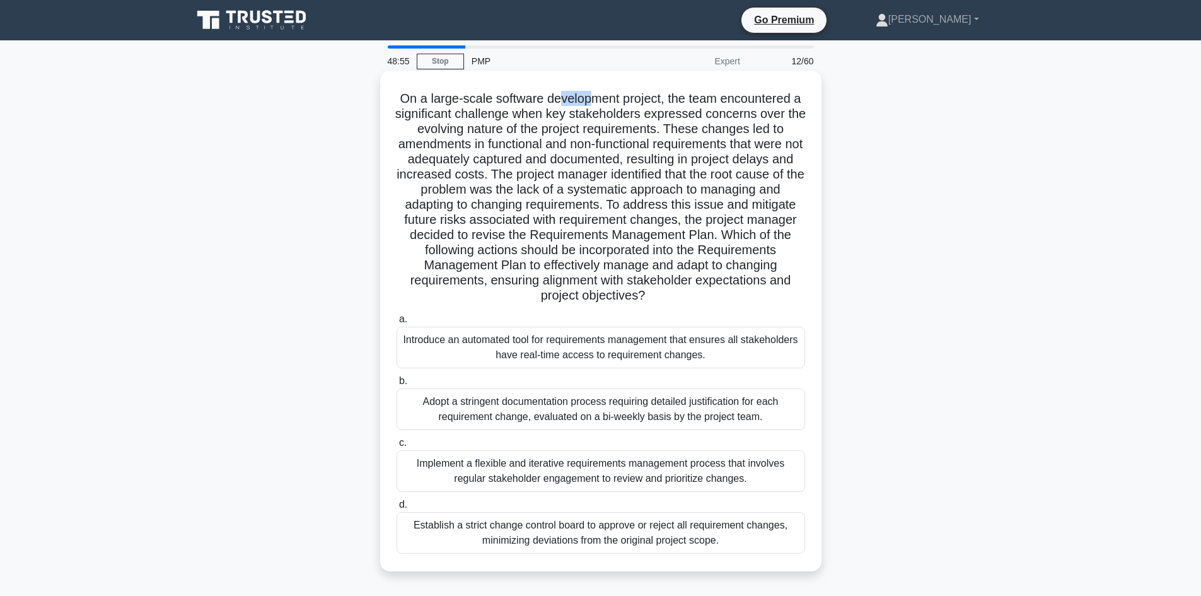
drag, startPoint x: 566, startPoint y: 101, endPoint x: 613, endPoint y: 95, distance: 47.1
click at [613, 97] on h5 "On a large-scale software development project, the team encountered a significa…" at bounding box center [600, 197] width 411 height 213
click at [651, 100] on h5 "On a large-scale software development project, the team encountered a significa…" at bounding box center [600, 197] width 411 height 213
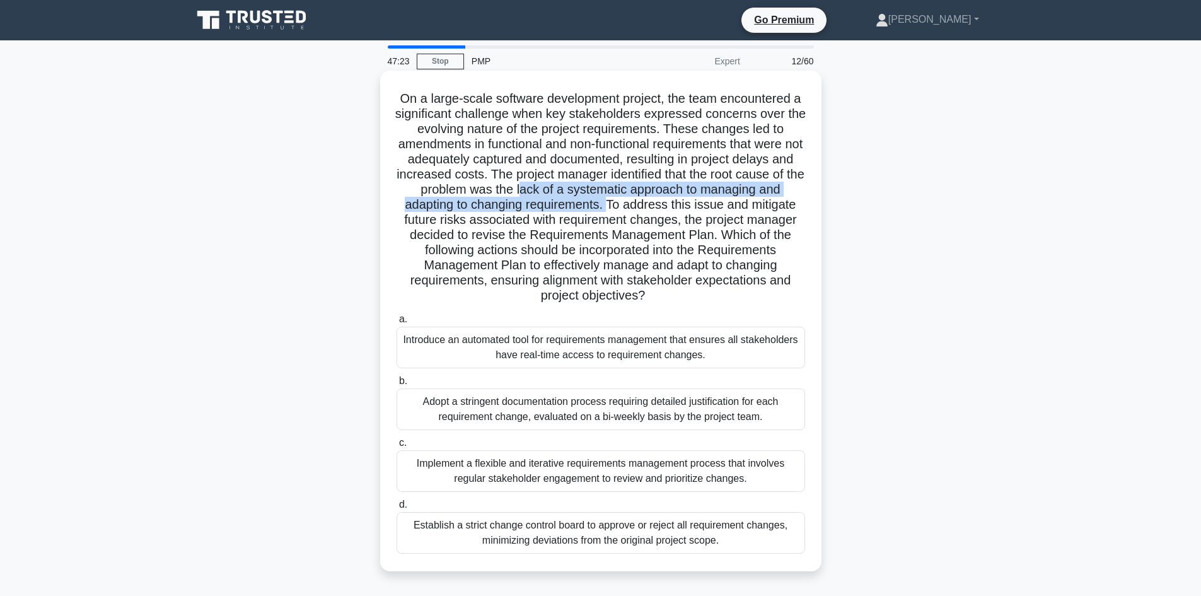
drag, startPoint x: 567, startPoint y: 185, endPoint x: 608, endPoint y: 210, distance: 48.1
click at [608, 210] on h5 "On a large-scale software development project, the team encountered a significa…" at bounding box center [600, 197] width 411 height 213
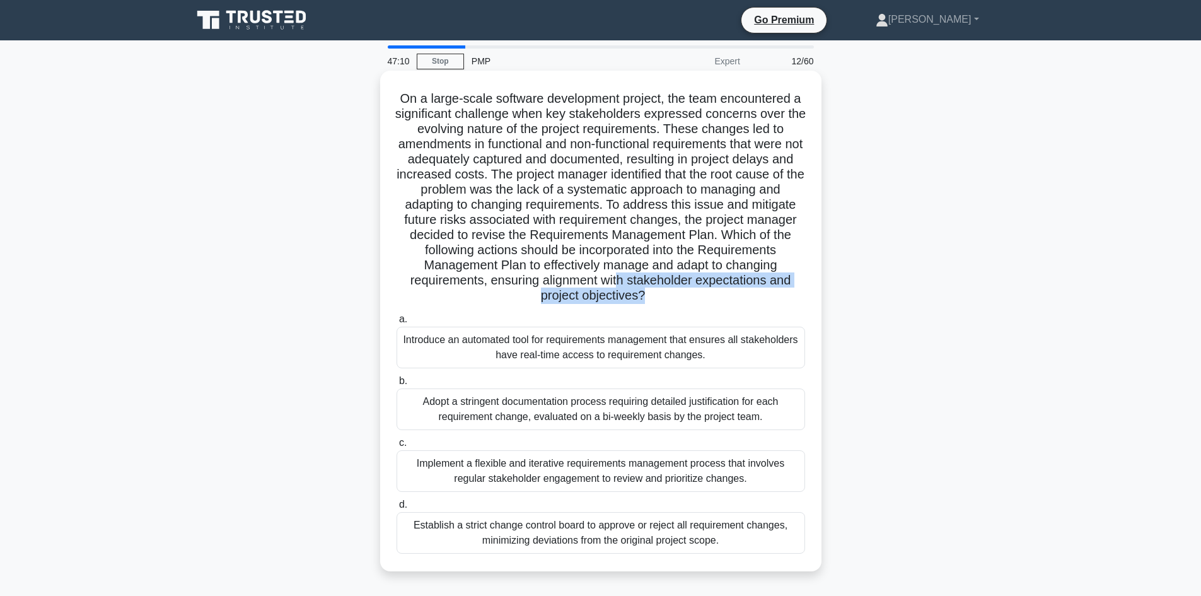
drag, startPoint x: 642, startPoint y: 293, endPoint x: 620, endPoint y: 281, distance: 24.6
click at [620, 281] on h5 "On a large-scale software development project, the team encountered a significa…" at bounding box center [600, 197] width 411 height 213
click at [665, 294] on h5 "On a large-scale software development project, the team encountered a significa…" at bounding box center [600, 197] width 411 height 213
click at [649, 455] on div "Implement a flexible and iterative requirements management process that involve…" at bounding box center [601, 471] width 409 height 42
click at [397, 447] on input "c. Implement a flexible and iterative requirements management process that invo…" at bounding box center [397, 443] width 0 height 8
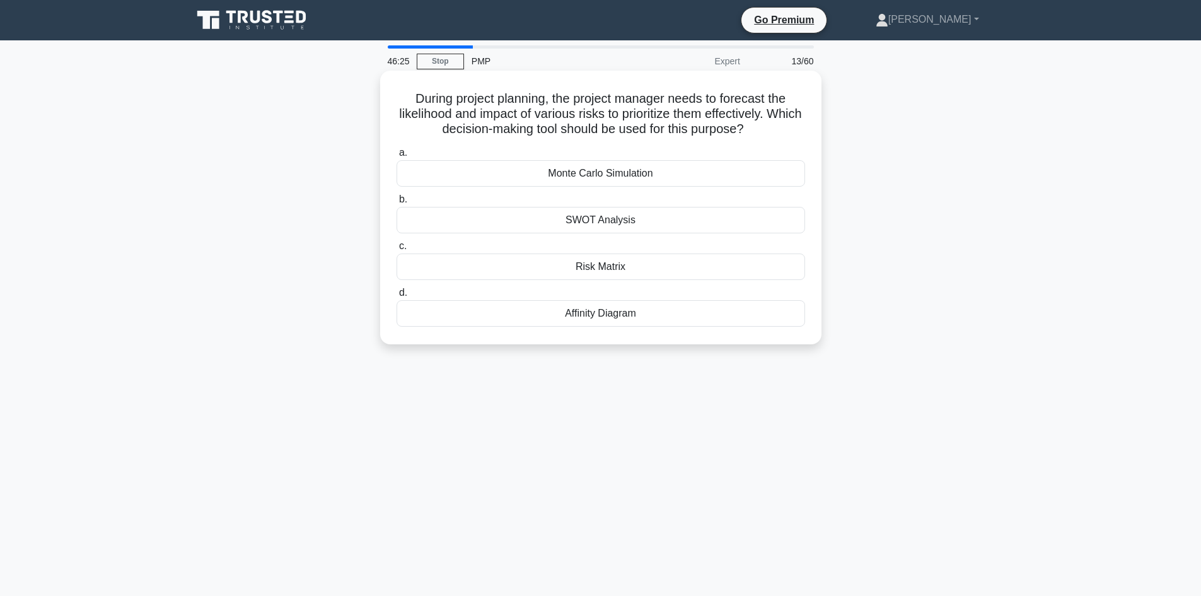
click at [610, 169] on div "Monte Carlo Simulation" at bounding box center [601, 173] width 409 height 26
click at [397, 157] on input "a. Monte Carlo Simulation" at bounding box center [397, 153] width 0 height 8
click at [618, 176] on div "total cost" at bounding box center [601, 173] width 409 height 26
click at [397, 157] on input "a. total cost" at bounding box center [397, 153] width 0 height 8
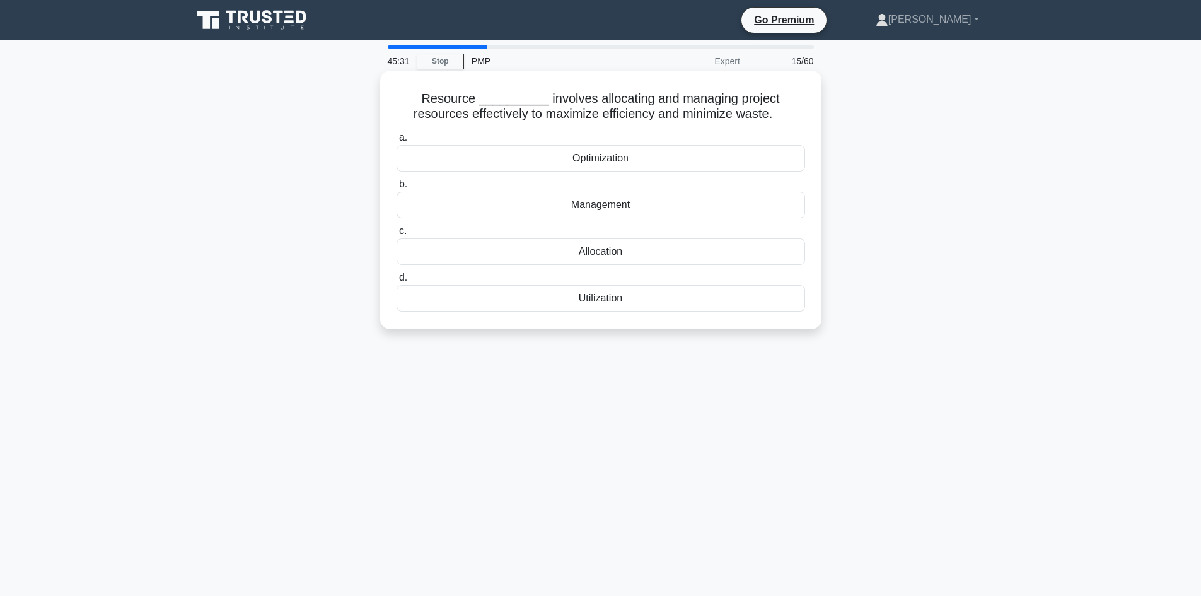
click at [624, 156] on div "Optimization" at bounding box center [601, 158] width 409 height 26
click at [397, 142] on input "a. Optimization" at bounding box center [397, 138] width 0 height 8
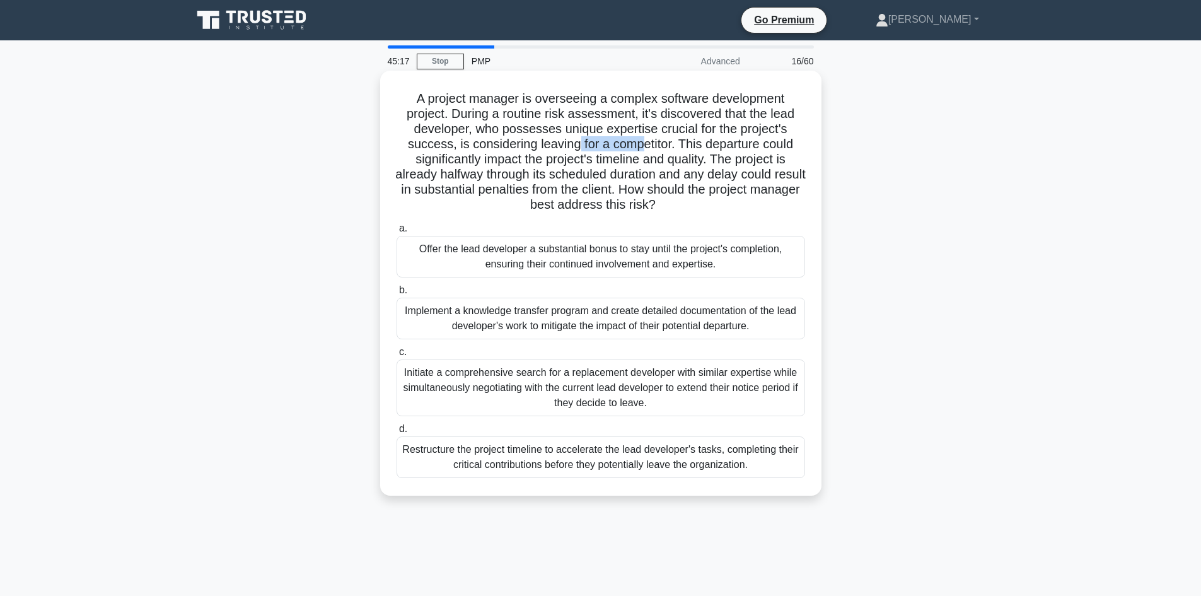
drag, startPoint x: 639, startPoint y: 142, endPoint x: 576, endPoint y: 142, distance: 63.1
click at [576, 142] on h5 "A project manager is overseeing a complex software development project. During …" at bounding box center [600, 152] width 411 height 122
drag, startPoint x: 600, startPoint y: 169, endPoint x: 644, endPoint y: 168, distance: 44.2
click at [601, 169] on h5 "A project manager is overseeing a complex software development project. During …" at bounding box center [600, 152] width 411 height 122
drag, startPoint x: 544, startPoint y: 159, endPoint x: 721, endPoint y: 170, distance: 177.5
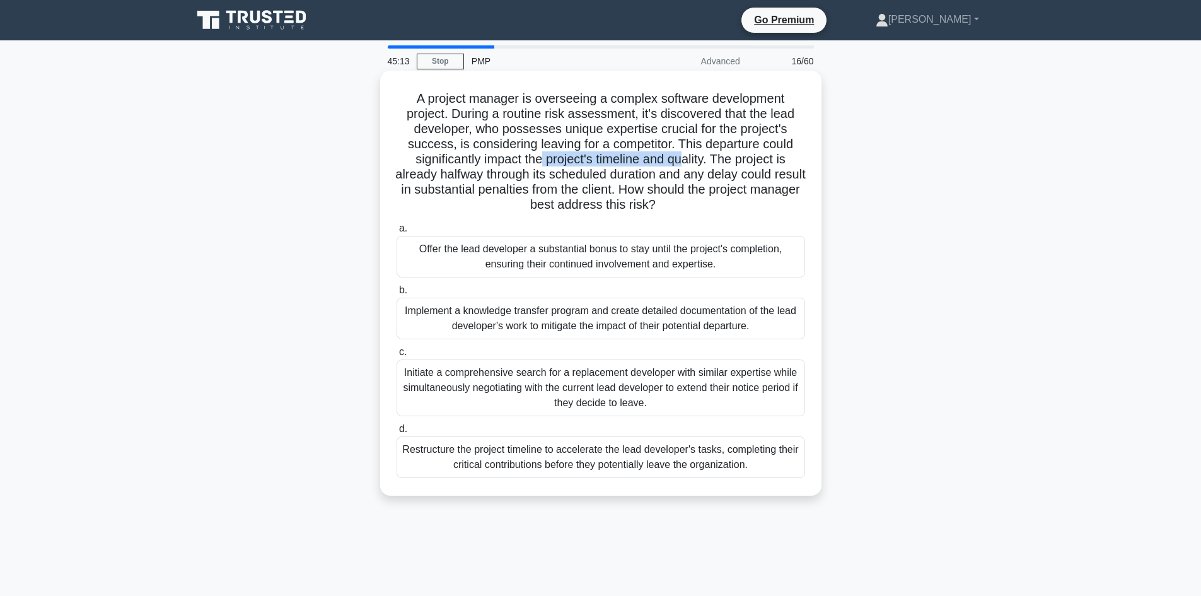
click at [691, 165] on h5 "A project manager is overseeing a complex software development project. During …" at bounding box center [600, 152] width 411 height 122
click at [610, 388] on div "Initiate a comprehensive search for a replacement developer with similar expert…" at bounding box center [601, 387] width 409 height 57
click at [397, 356] on input "c. Initiate a comprehensive search for a replacement developer with similar exp…" at bounding box center [397, 352] width 0 height 8
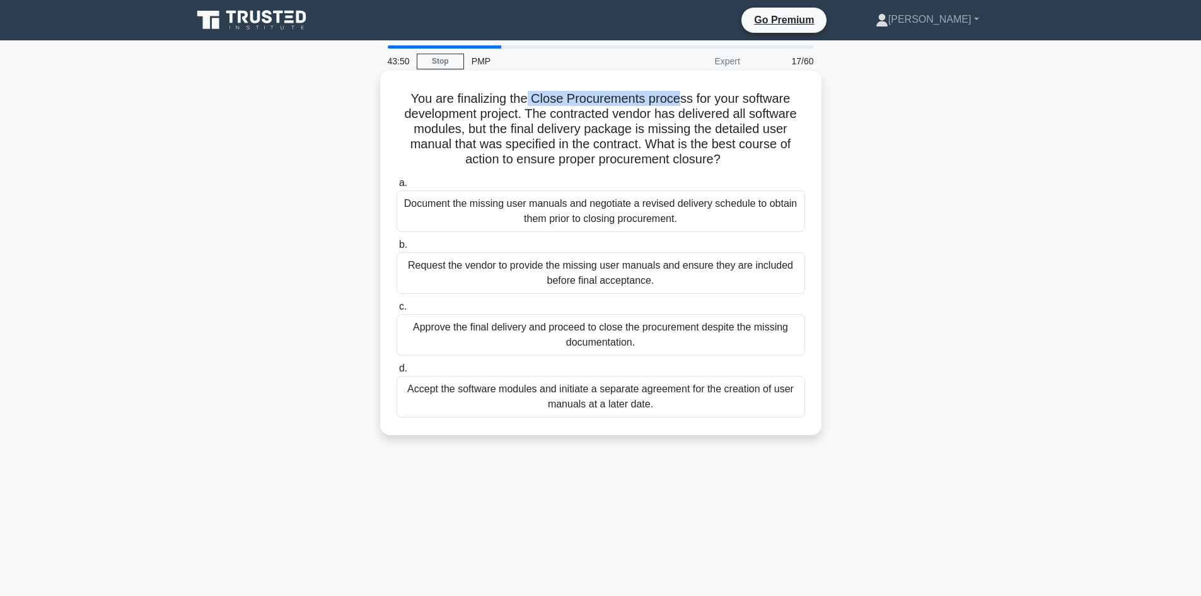
drag, startPoint x: 525, startPoint y: 101, endPoint x: 739, endPoint y: 106, distance: 214.4
click at [689, 100] on h5 "You are finalizing the Close Procurements process for your software development…" at bounding box center [600, 129] width 411 height 77
drag, startPoint x: 561, startPoint y: 125, endPoint x: 641, endPoint y: 129, distance: 80.8
click at [641, 129] on h5 "You are finalizing the Close Procurements process for your software development…" at bounding box center [600, 129] width 411 height 77
drag, startPoint x: 668, startPoint y: 125, endPoint x: 767, endPoint y: 125, distance: 99.6
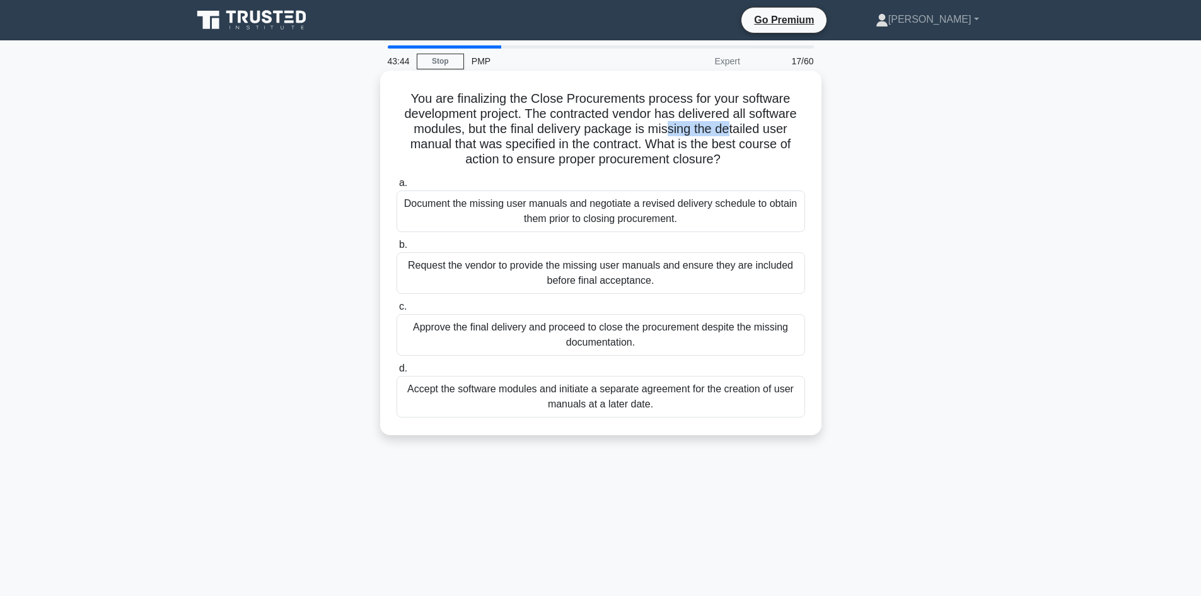
click at [734, 127] on h5 "You are finalizing the Close Procurements process for your software development…" at bounding box center [600, 129] width 411 height 77
click at [754, 130] on h5 "You are finalizing the Close Procurements process for your software development…" at bounding box center [600, 129] width 411 height 77
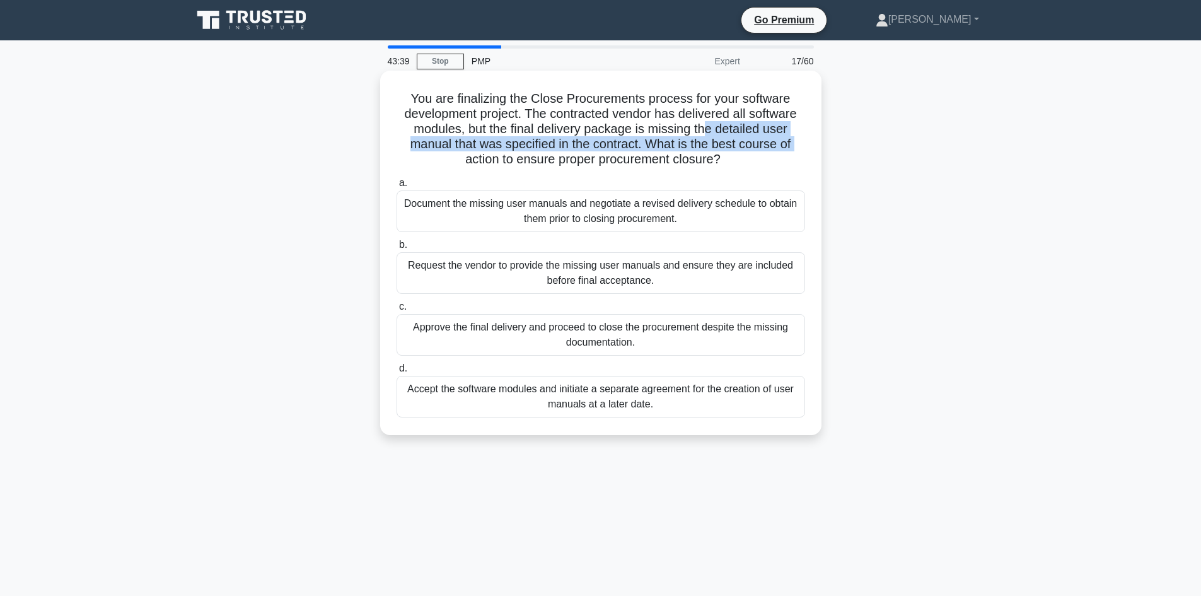
drag, startPoint x: 710, startPoint y: 124, endPoint x: 450, endPoint y: 153, distance: 262.1
click at [450, 153] on h5 "You are finalizing the Close Procurements process for your software development…" at bounding box center [600, 129] width 411 height 77
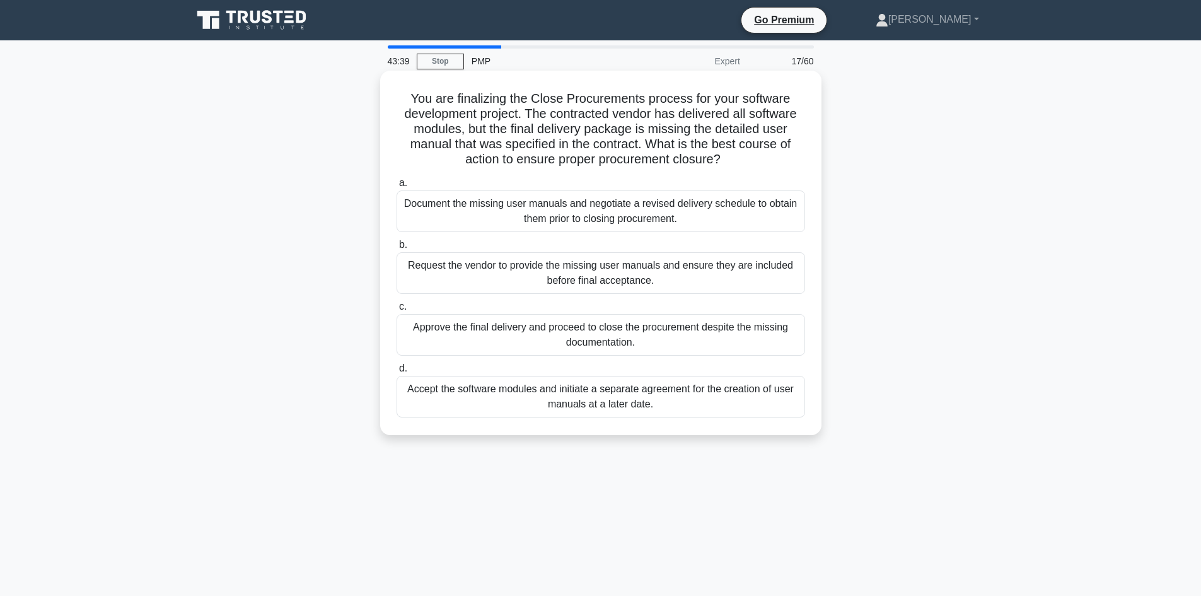
drag, startPoint x: 519, startPoint y: 167, endPoint x: 521, endPoint y: 173, distance: 6.8
click at [518, 167] on h5 "You are finalizing the Close Procurements process for your software development…" at bounding box center [600, 129] width 411 height 77
drag, startPoint x: 555, startPoint y: 163, endPoint x: 624, endPoint y: 160, distance: 68.2
click at [678, 160] on h5 "You are finalizing the Close Procurements process for your software development…" at bounding box center [600, 129] width 411 height 77
click at [346, 183] on div "You are finalizing the Close Procurements process for your software development…" at bounding box center [601, 264] width 832 height 380
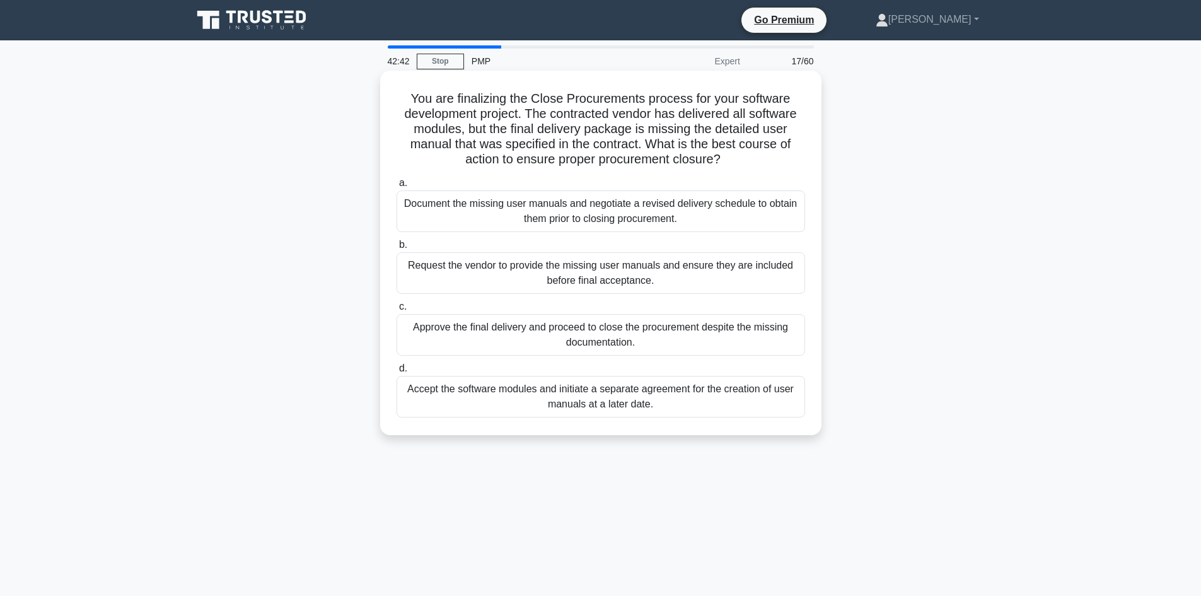
click at [630, 284] on div "Request the vendor to provide the missing user manuals and ensure they are incl…" at bounding box center [601, 273] width 409 height 42
click at [397, 249] on input "b. Request the vendor to provide the missing user manuals and ensure they are i…" at bounding box center [397, 245] width 0 height 8
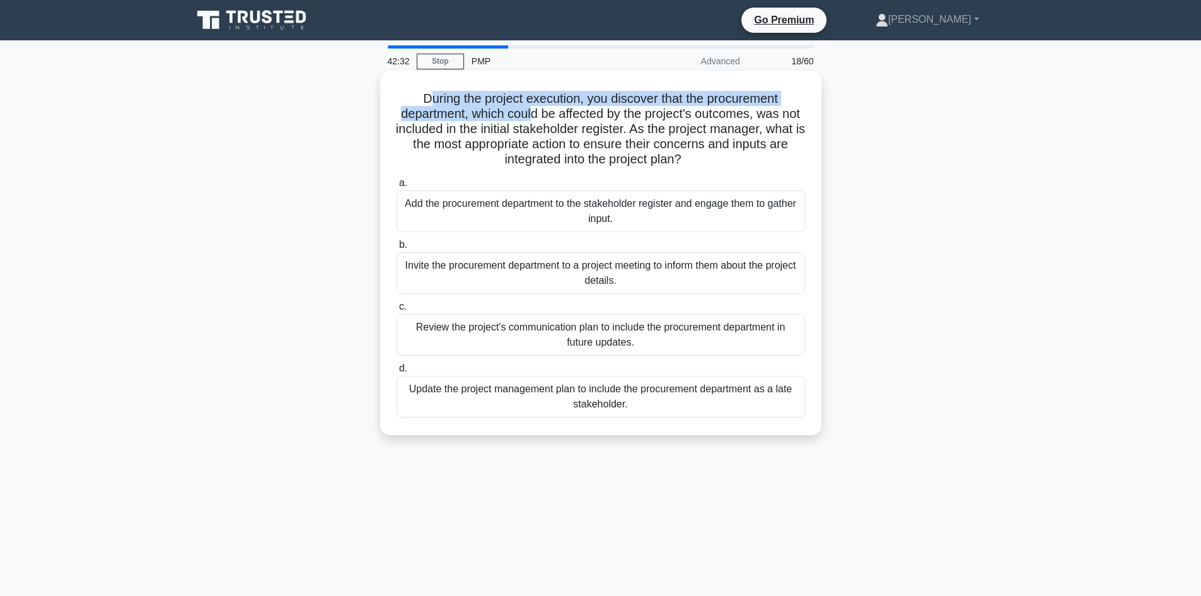
drag, startPoint x: 456, startPoint y: 108, endPoint x: 542, endPoint y: 115, distance: 86.0
click at [542, 115] on h5 "During the project execution, you discover that the procurement department, whi…" at bounding box center [600, 129] width 411 height 77
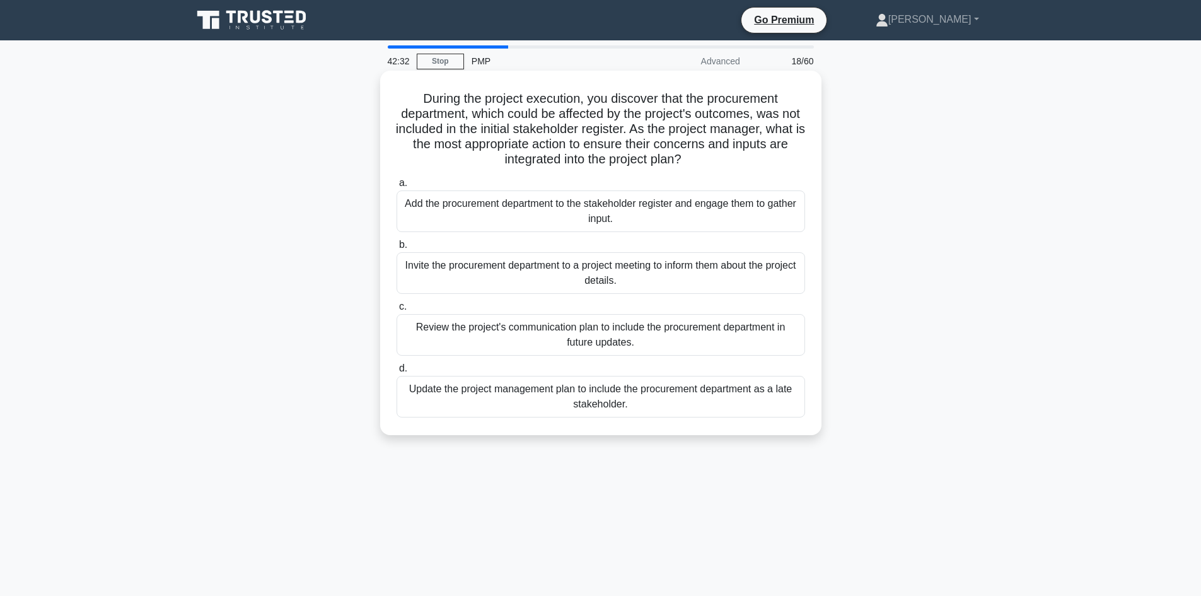
drag, startPoint x: 553, startPoint y: 123, endPoint x: 583, endPoint y: 115, distance: 30.6
click at [554, 123] on h5 "During the project execution, you discover that the procurement department, whi…" at bounding box center [600, 129] width 411 height 77
click at [463, 103] on h5 "During the project execution, you discover that the procurement department, whi…" at bounding box center [600, 129] width 411 height 77
click at [468, 106] on h5 "During the project execution, you discover that the procurement department, whi…" at bounding box center [600, 129] width 411 height 77
drag, startPoint x: 661, startPoint y: 117, endPoint x: 765, endPoint y: 112, distance: 104.2
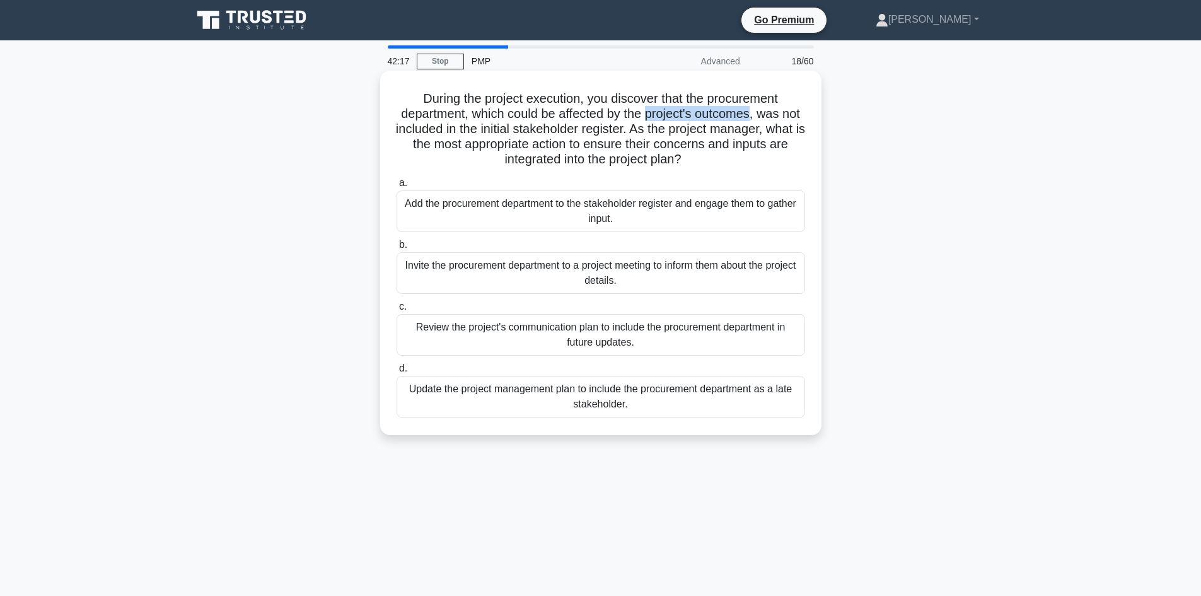
click at [765, 112] on h5 "During the project execution, you discover that the procurement department, whi…" at bounding box center [600, 129] width 411 height 77
click at [632, 120] on h5 "During the project execution, you discover that the procurement department, whi…" at bounding box center [600, 129] width 411 height 77
drag, startPoint x: 445, startPoint y: 113, endPoint x: 474, endPoint y: 123, distance: 29.9
click at [474, 123] on h5 "During the project execution, you discover that the procurement department, whi…" at bounding box center [600, 129] width 411 height 77
drag, startPoint x: 484, startPoint y: 137, endPoint x: 488, endPoint y: 131, distance: 7.7
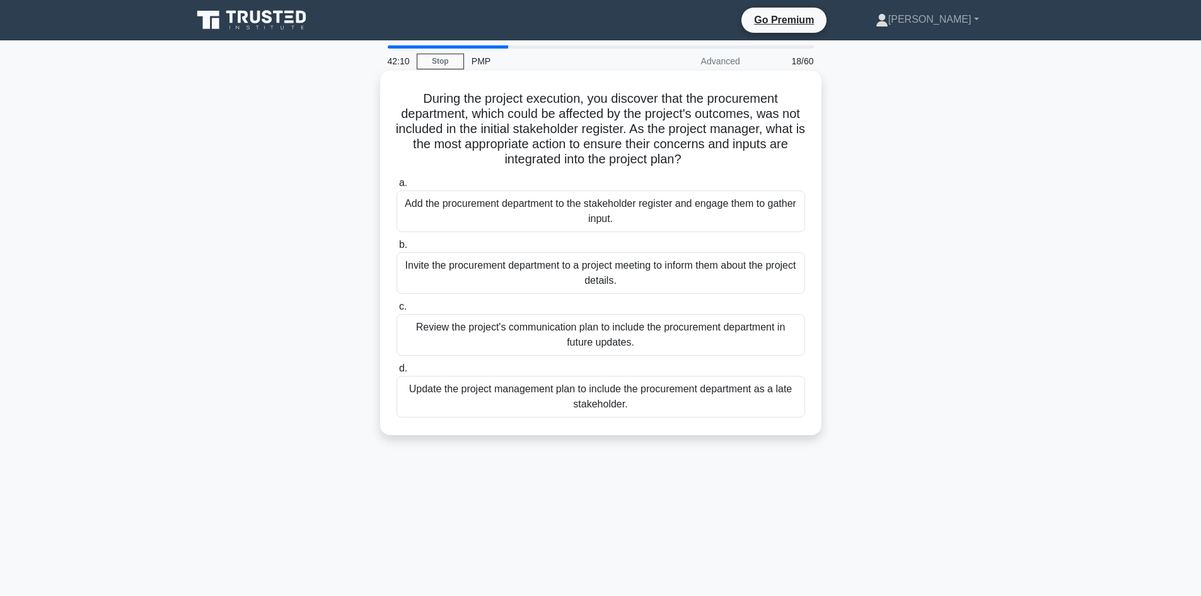
click at [484, 138] on h5 "During the project execution, you discover that the procurement department, whi…" at bounding box center [600, 129] width 411 height 77
click at [585, 387] on div "Update the project management plan to include the procurement department as a l…" at bounding box center [601, 397] width 409 height 42
click at [397, 373] on input "d. Update the project management plan to include the procurement department as …" at bounding box center [397, 368] width 0 height 8
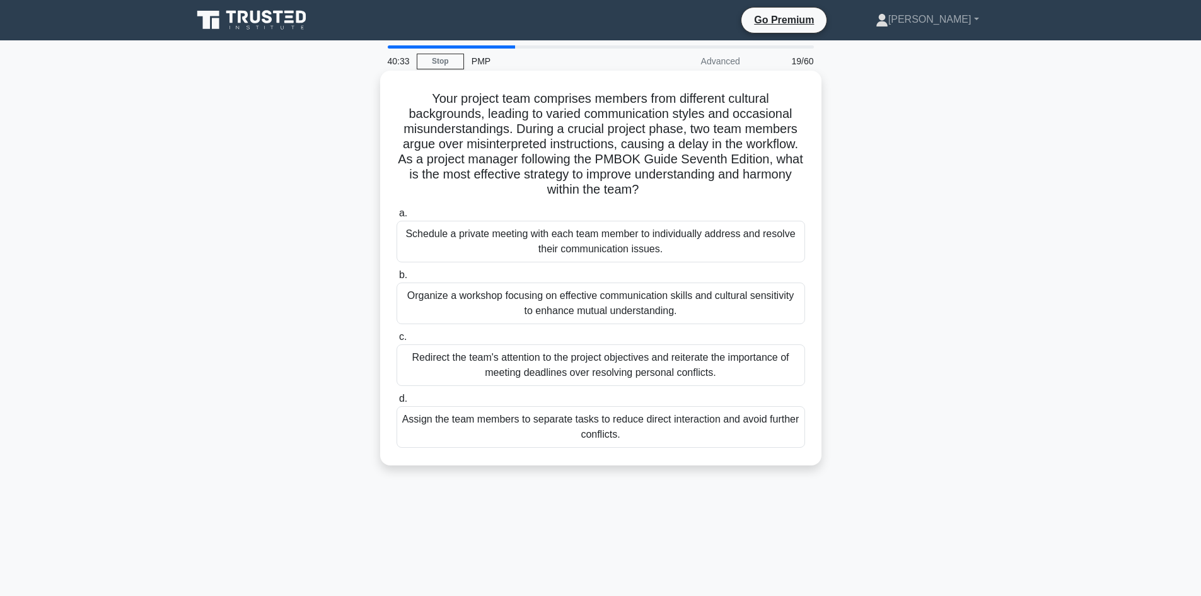
click at [622, 232] on div "Schedule a private meeting with each team member to individually address and re…" at bounding box center [601, 242] width 409 height 42
click at [397, 218] on input "a. Schedule a private meeting with each team member to individually address and…" at bounding box center [397, 213] width 0 height 8
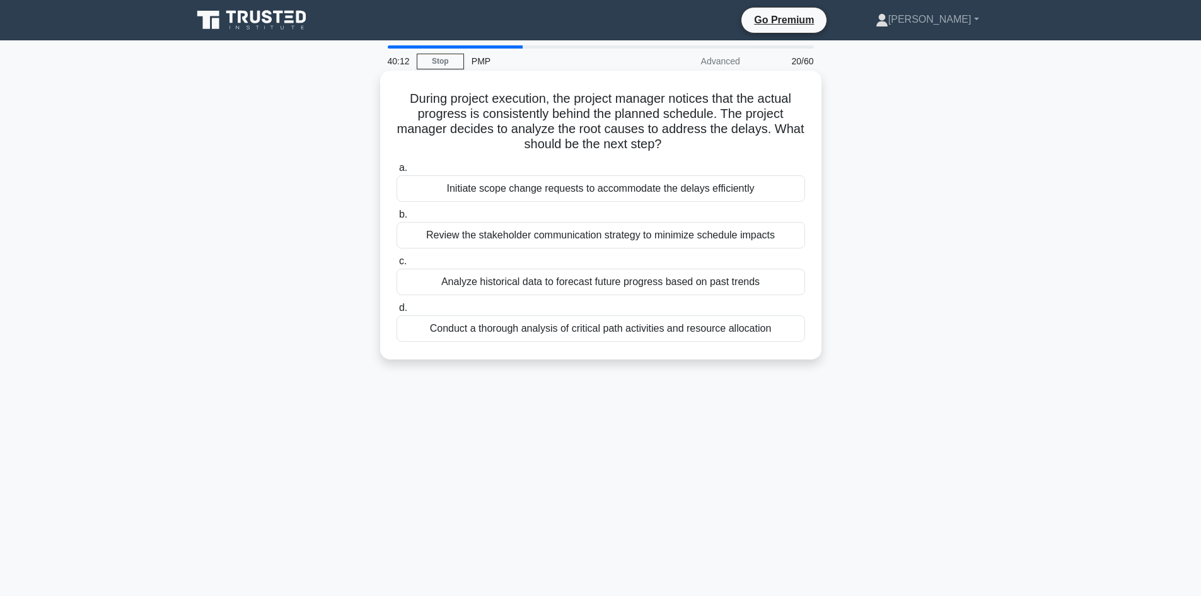
click at [615, 322] on div "Conduct a thorough analysis of critical path activities and resource allocation" at bounding box center [601, 328] width 409 height 26
click at [397, 312] on input "d. Conduct a thorough analysis of critical path activities and resource allocat…" at bounding box center [397, 308] width 0 height 8
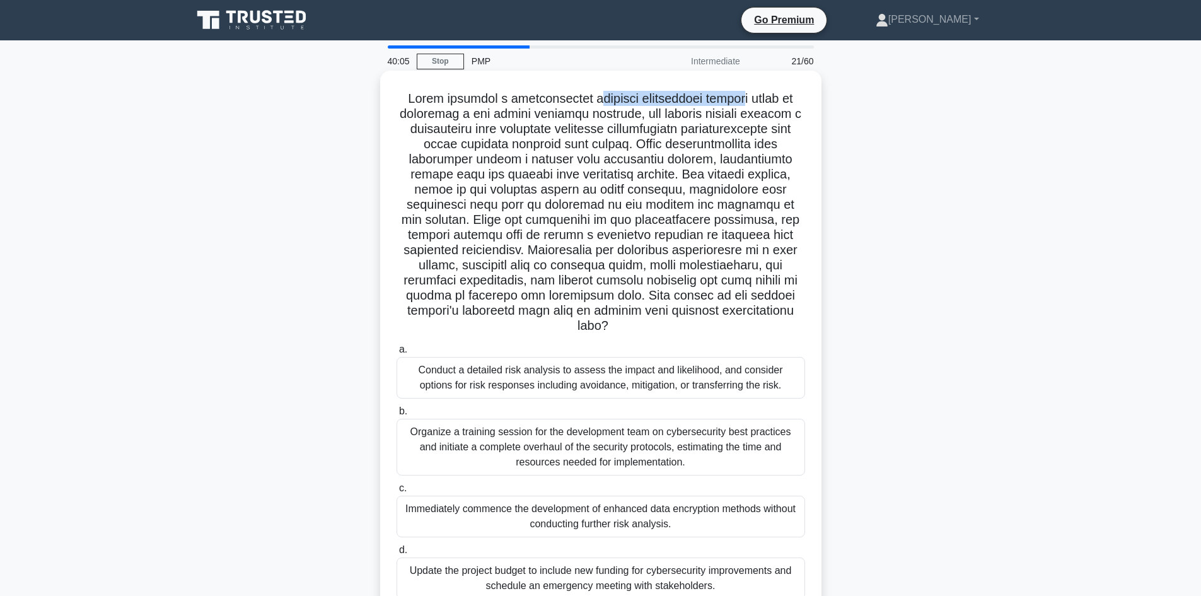
drag, startPoint x: 596, startPoint y: 97, endPoint x: 758, endPoint y: 106, distance: 162.3
click at [758, 106] on h5 ".spinner_0XTQ{transform-origin:center;animation:spinner_y6GP .75s linear infini…" at bounding box center [600, 212] width 411 height 243
drag, startPoint x: 532, startPoint y: 115, endPoint x: 653, endPoint y: 122, distance: 120.6
click at [653, 122] on h5 ".spinner_0XTQ{transform-origin:center;animation:spinner_y6GP .75s linear infini…" at bounding box center [600, 212] width 411 height 243
drag, startPoint x: 660, startPoint y: 133, endPoint x: 703, endPoint y: 123, distance: 44.7
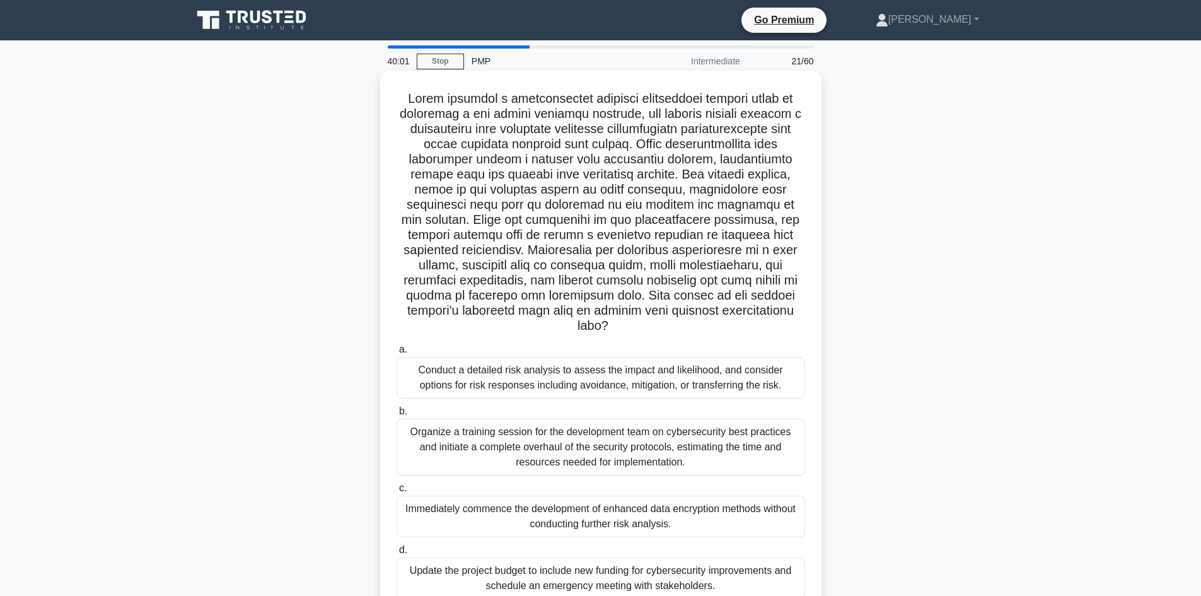
click at [662, 132] on h5 ".spinner_0XTQ{transform-origin:center;animation:spinner_y6GP .75s linear infini…" at bounding box center [600, 212] width 411 height 243
drag, startPoint x: 596, startPoint y: 132, endPoint x: 789, endPoint y: 131, distance: 192.9
click at [789, 131] on h5 ".spinner_0XTQ{transform-origin:center;animation:spinner_y6GP .75s linear infini…" at bounding box center [600, 212] width 411 height 243
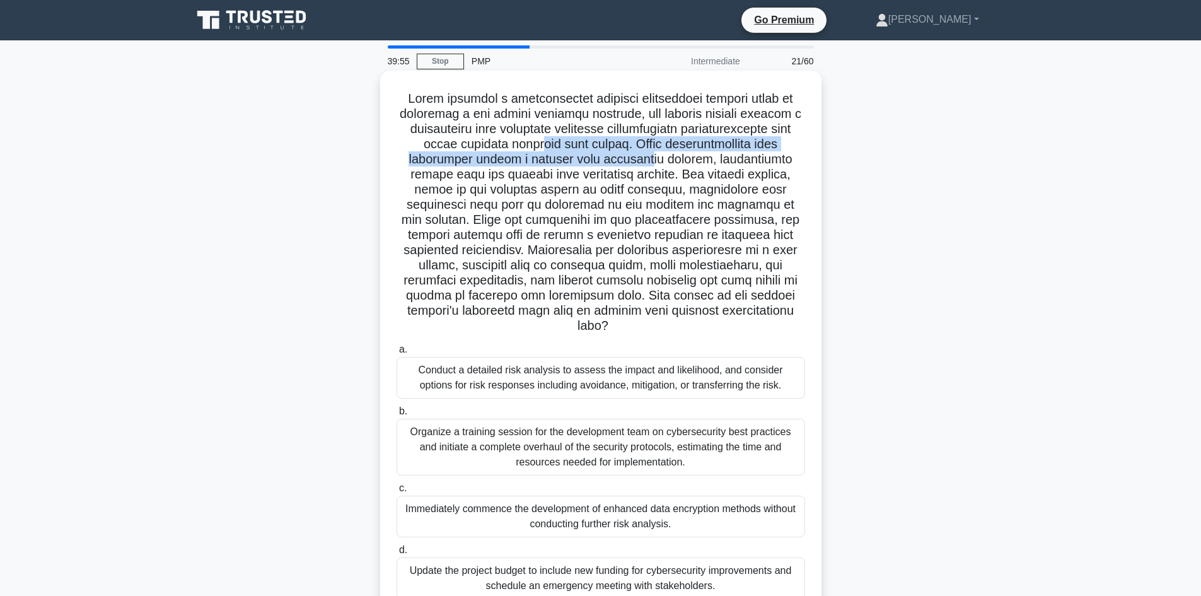
drag, startPoint x: 555, startPoint y: 145, endPoint x: 628, endPoint y: 156, distance: 73.9
click at [627, 155] on h5 ".spinner_0XTQ{transform-origin:center;animation:spinner_y6GP .75s linear infini…" at bounding box center [600, 212] width 411 height 243
drag, startPoint x: 702, startPoint y: 149, endPoint x: 677, endPoint y: 154, distance: 25.2
click at [703, 148] on h5 ".spinner_0XTQ{transform-origin:center;animation:spinner_y6GP .75s linear infini…" at bounding box center [600, 212] width 411 height 243
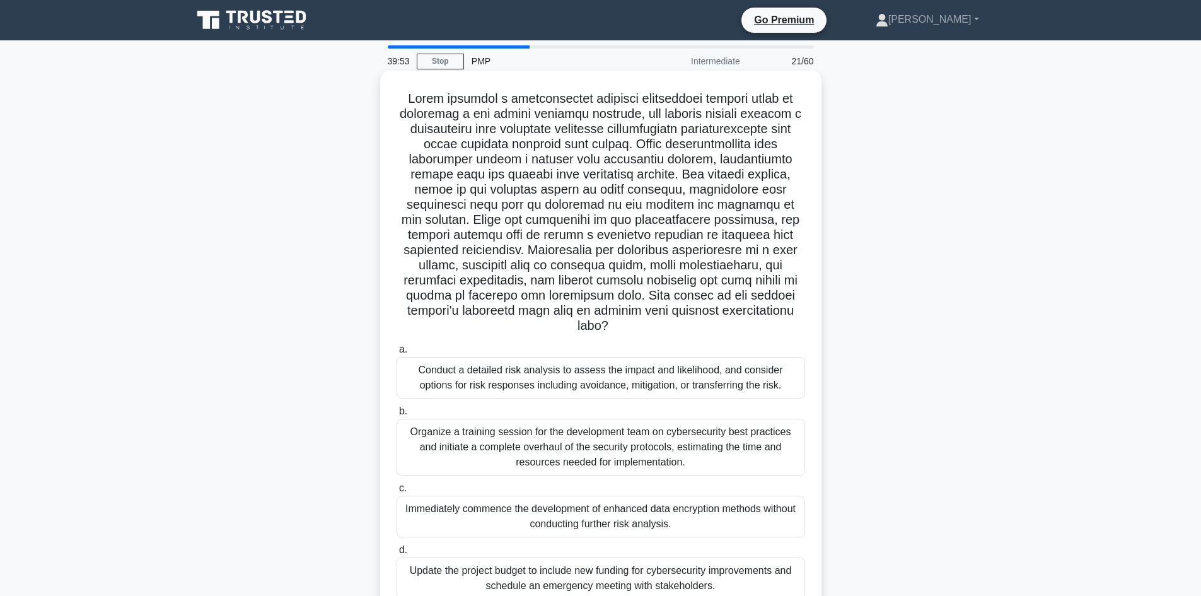
click at [535, 168] on h5 ".spinner_0XTQ{transform-origin:center;animation:spinner_y6GP .75s linear infini…" at bounding box center [600, 212] width 411 height 243
drag, startPoint x: 544, startPoint y: 172, endPoint x: 632, endPoint y: 178, distance: 88.5
click at [632, 178] on h5 ".spinner_0XTQ{transform-origin:center;animation:spinner_y6GP .75s linear infini…" at bounding box center [600, 212] width 411 height 243
drag, startPoint x: 530, startPoint y: 252, endPoint x: 712, endPoint y: 257, distance: 182.3
click at [712, 257] on h5 ".spinner_0XTQ{transform-origin:center;animation:spinner_y6GP .75s linear infini…" at bounding box center [600, 212] width 411 height 243
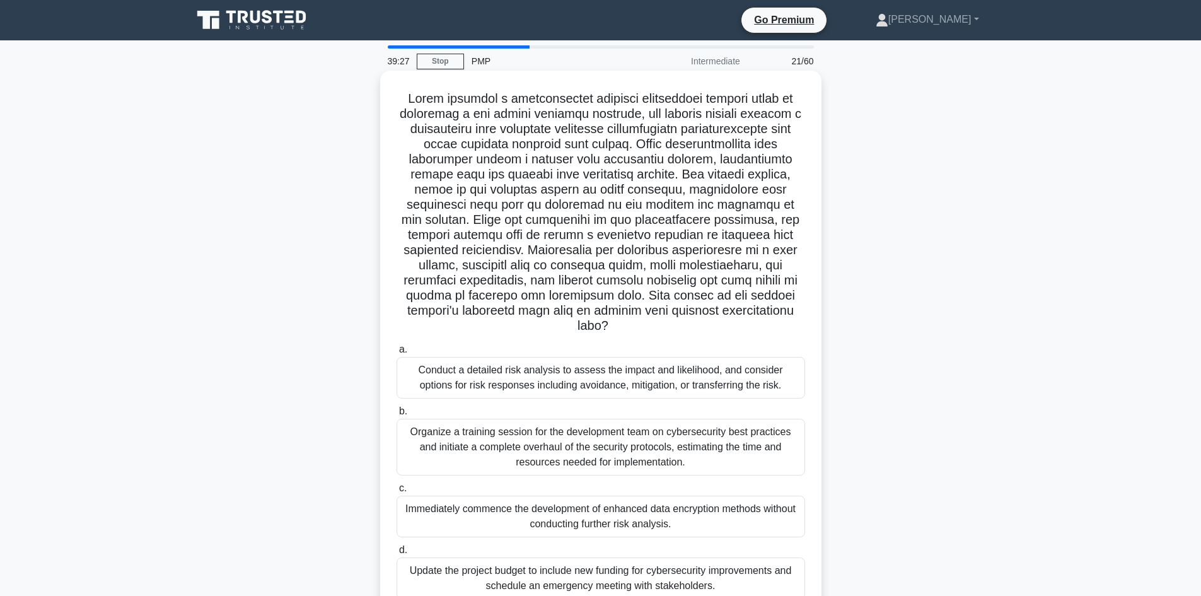
click at [696, 282] on h5 ".spinner_0XTQ{transform-origin:center;animation:spinner_y6GP .75s linear infini…" at bounding box center [600, 212] width 411 height 243
drag, startPoint x: 664, startPoint y: 274, endPoint x: 767, endPoint y: 285, distance: 104.0
click at [767, 285] on h5 ".spinner_0XTQ{transform-origin:center;animation:spinner_y6GP .75s linear infini…" at bounding box center [600, 212] width 411 height 243
drag, startPoint x: 406, startPoint y: 293, endPoint x: 471, endPoint y: 301, distance: 65.5
click at [471, 301] on h5 ".spinner_0XTQ{transform-origin:center;animation:spinner_y6GP .75s linear infini…" at bounding box center [600, 212] width 411 height 243
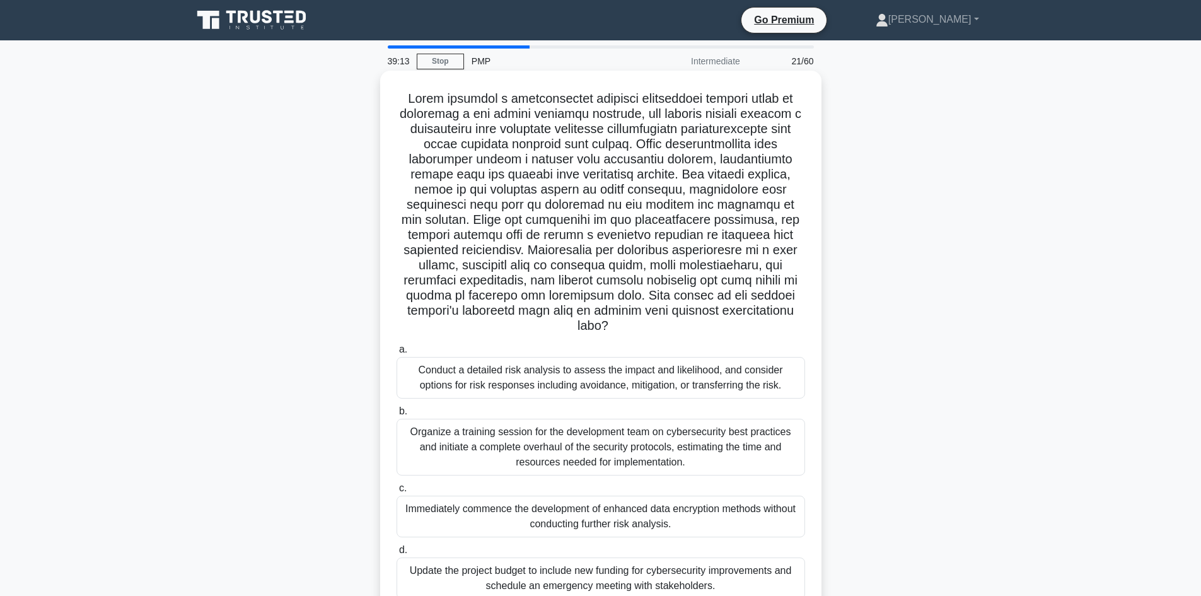
drag, startPoint x: 520, startPoint y: 306, endPoint x: 540, endPoint y: 302, distance: 20.5
click at [521, 306] on h5 ".spinner_0XTQ{transform-origin:center;animation:spinner_y6GP .75s linear infini…" at bounding box center [600, 212] width 411 height 243
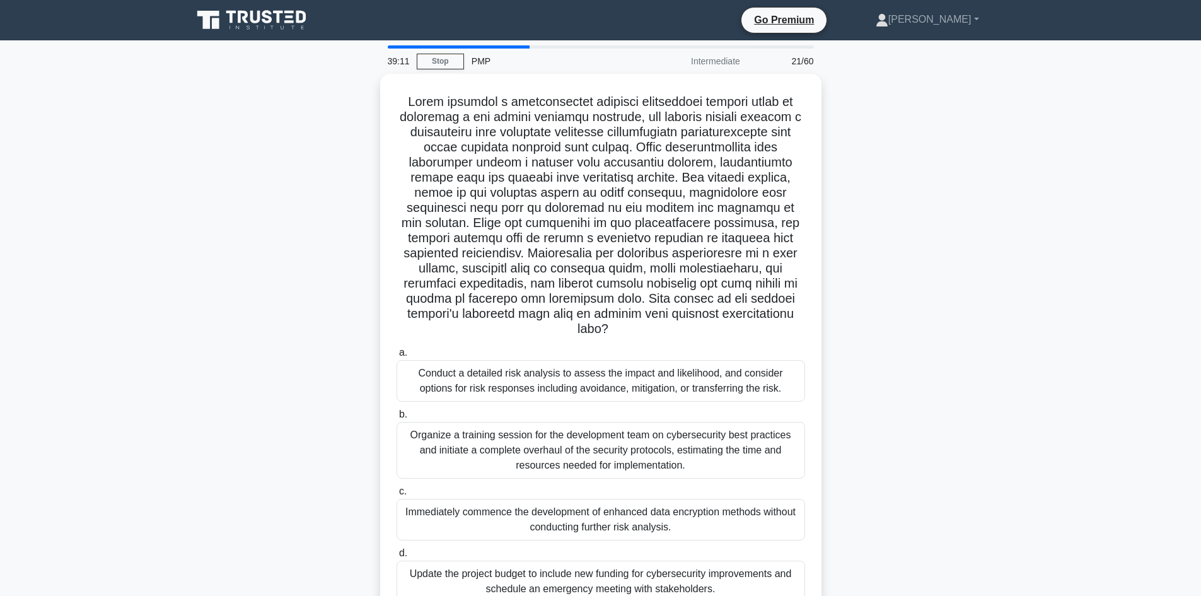
click at [303, 330] on div ".spinner_0XTQ{transform-origin:center;animation:spinner_y6GP .75s linear infini…" at bounding box center [601, 354] width 832 height 561
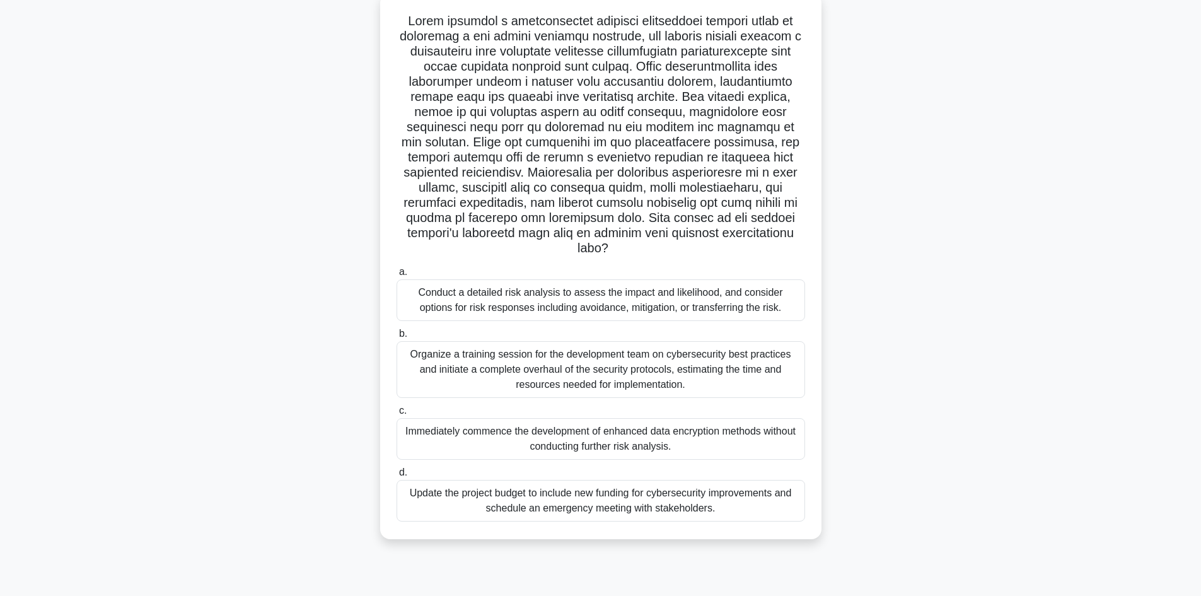
scroll to position [85, 0]
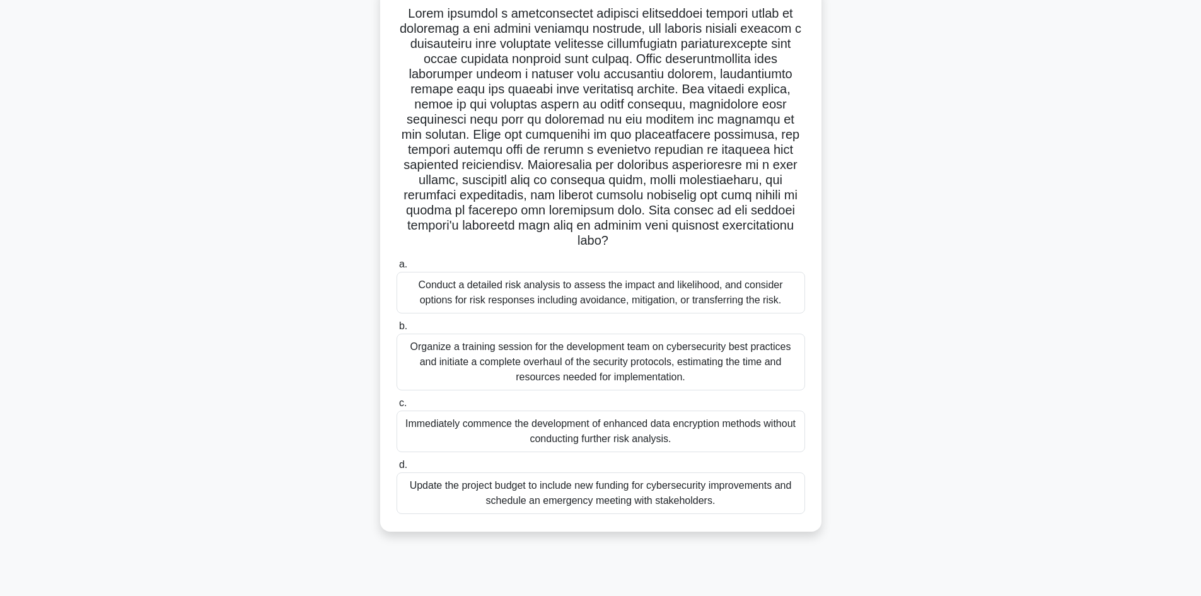
click at [552, 277] on div "Conduct a detailed risk analysis to assess the impact and likelihood, and consi…" at bounding box center [601, 293] width 409 height 42
click at [397, 269] on input "a. Conduct a detailed risk analysis to assess the impact and likelihood, and co…" at bounding box center [397, 264] width 0 height 8
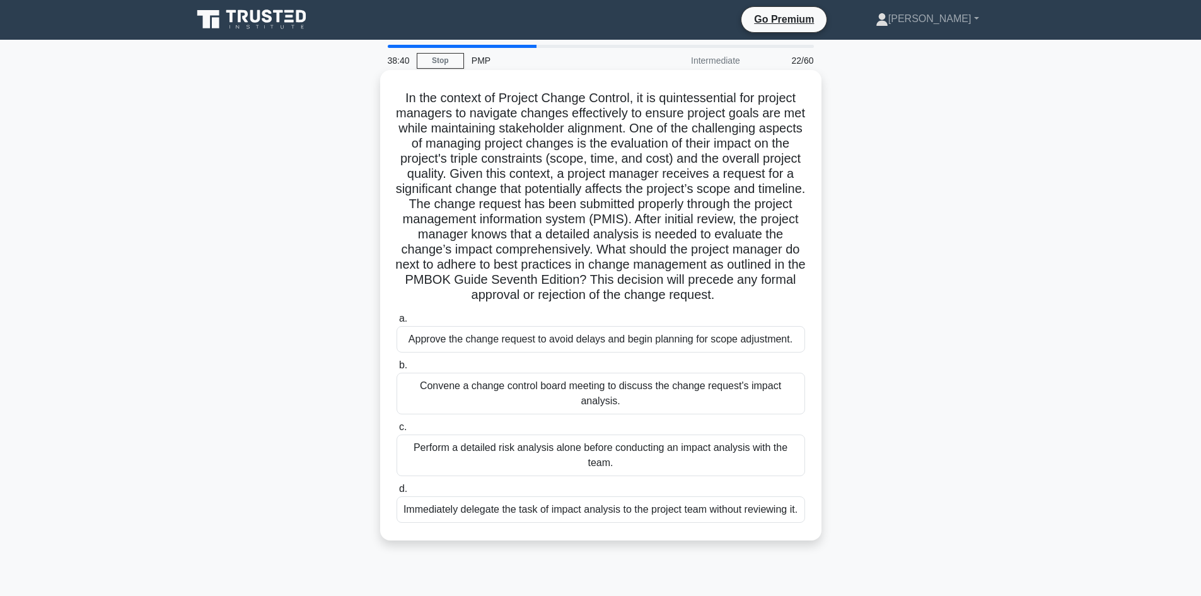
scroll to position [0, 0]
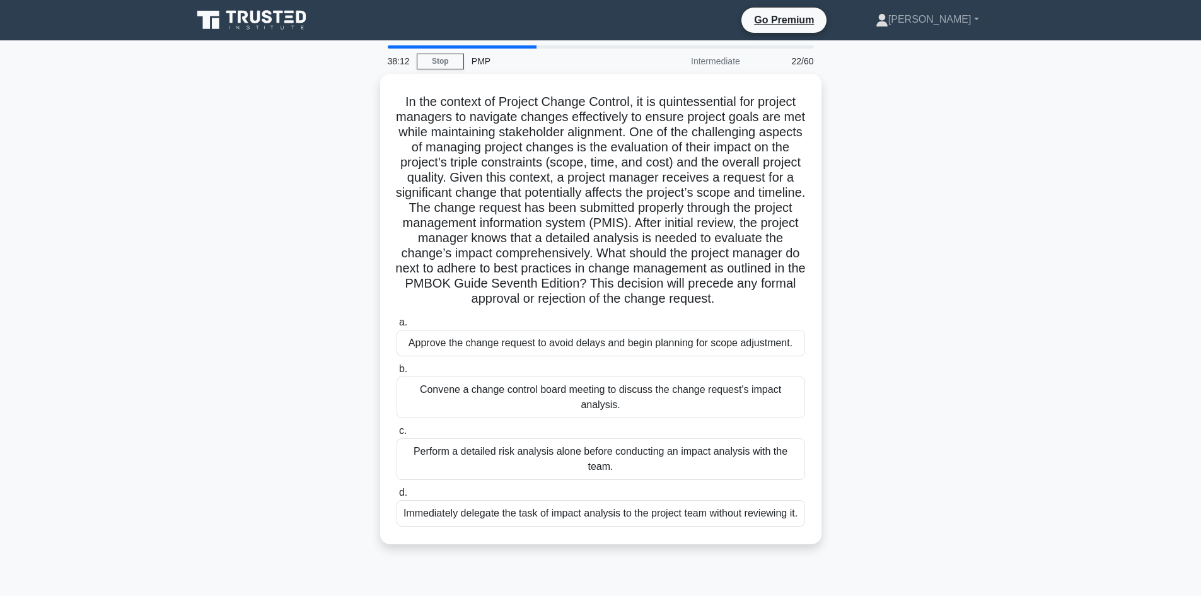
click at [346, 208] on div ".spinner_0XTQ{transform-origin:center;animation:spinner_y6GP .75s linear infini…" at bounding box center [601, 317] width 832 height 486
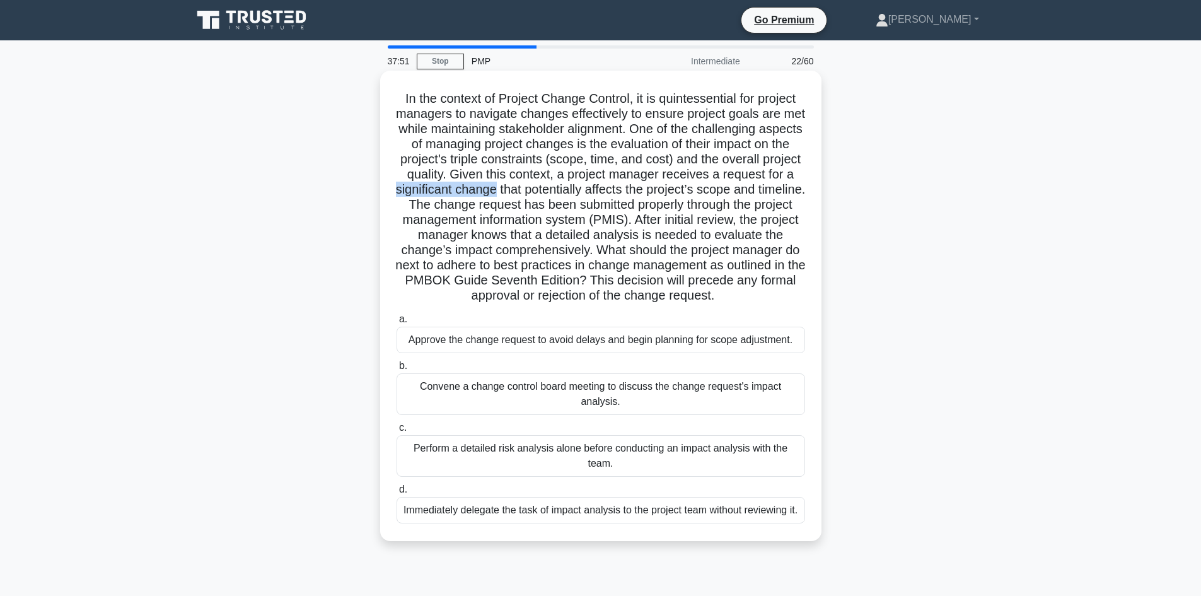
drag, startPoint x: 429, startPoint y: 191, endPoint x: 532, endPoint y: 192, distance: 102.8
click at [532, 192] on h5 "In the context of Project Change Control, it is quintessential for project mana…" at bounding box center [600, 197] width 411 height 213
click at [533, 201] on h5 "In the context of Project Change Control, it is quintessential for project mana…" at bounding box center [600, 197] width 411 height 213
drag, startPoint x: 464, startPoint y: 251, endPoint x: 545, endPoint y: 255, distance: 81.5
click at [545, 255] on h5 "In the context of Project Change Control, it is quintessential for project mana…" at bounding box center [600, 197] width 411 height 213
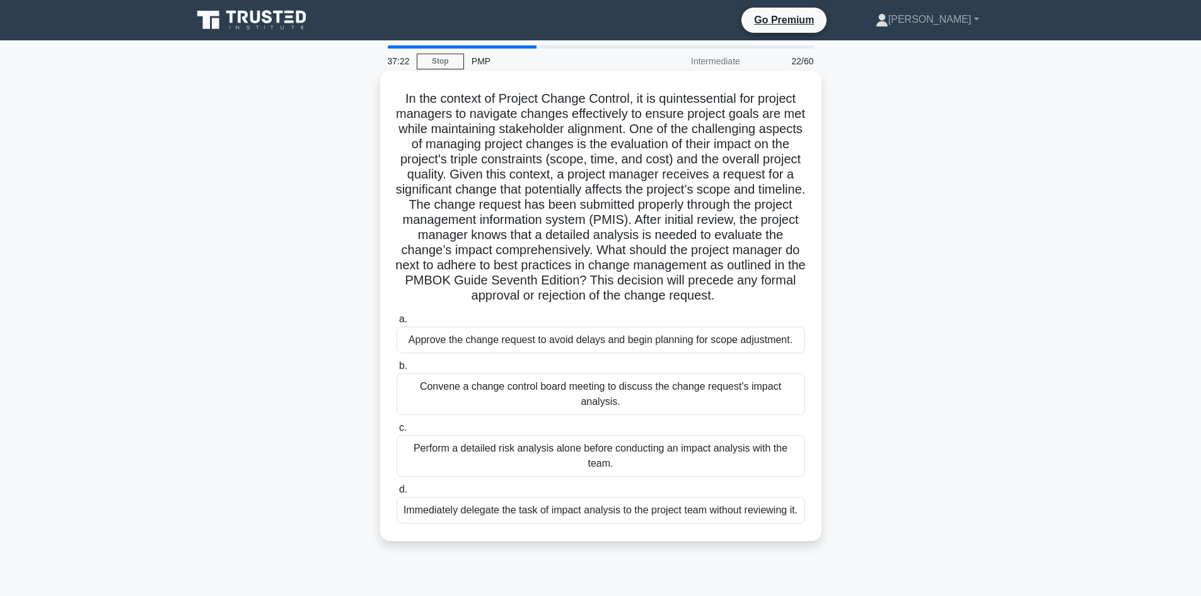
click at [385, 339] on div "In the context of Project Change Control, it is quintessential for project mana…" at bounding box center [600, 306] width 431 height 460
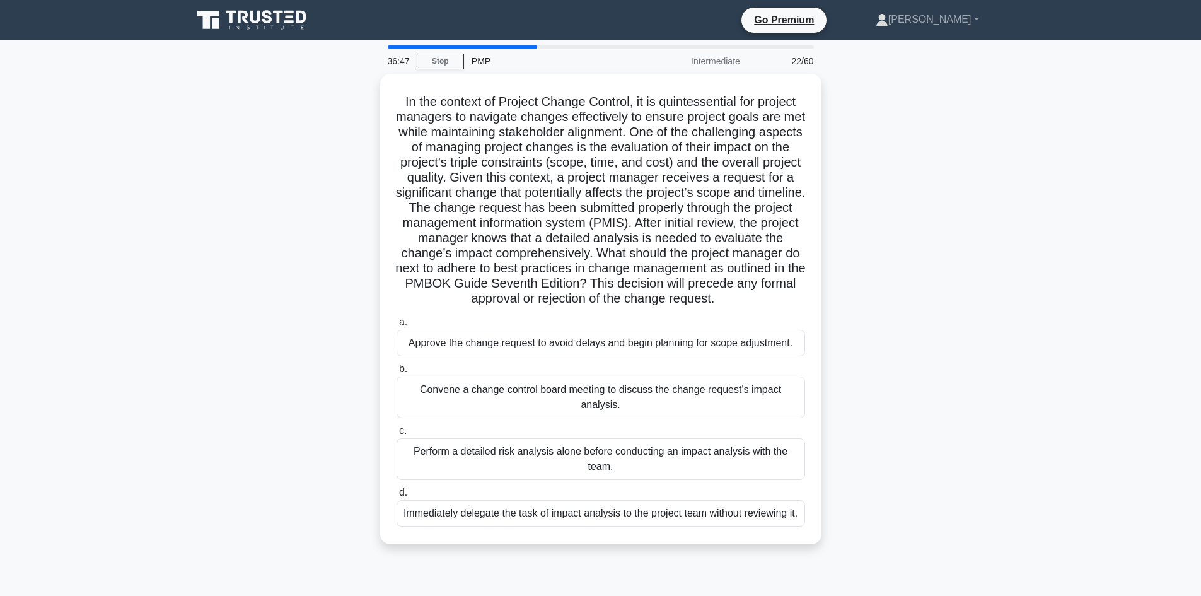
click at [492, 460] on div "Perform a detailed risk analysis alone before conducting an impact analysis wit…" at bounding box center [601, 459] width 409 height 42
click at [397, 435] on input "c. Perform a detailed risk analysis alone before conducting an impact analysis …" at bounding box center [397, 431] width 0 height 8
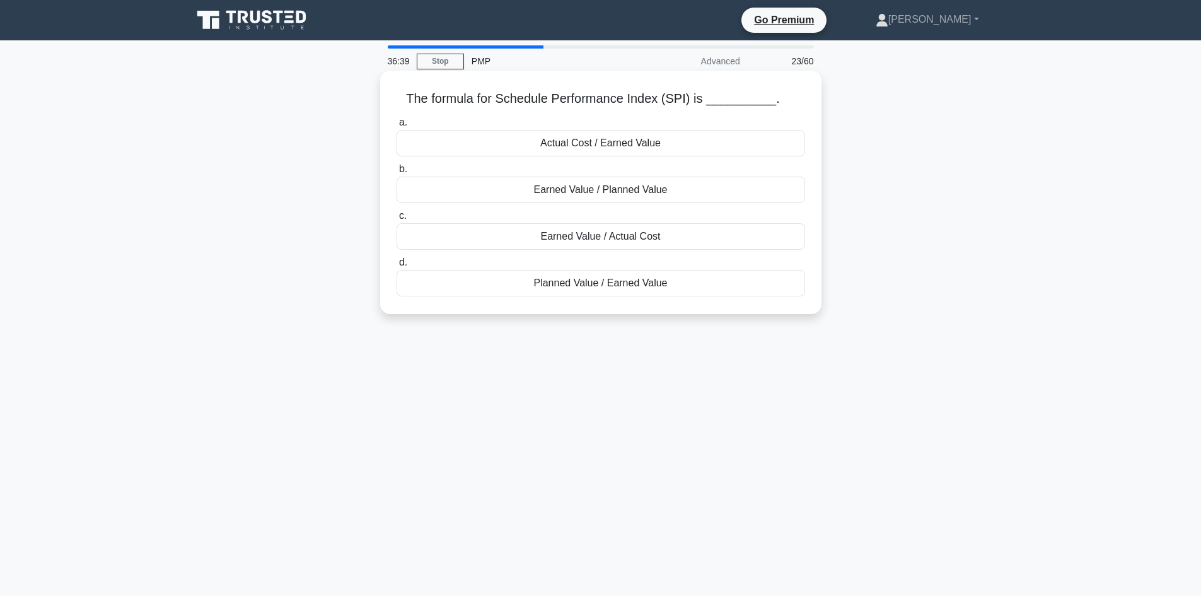
click at [579, 196] on div "Earned Value / Planned Value" at bounding box center [601, 190] width 409 height 26
click at [397, 173] on input "b. Earned Value / Planned Value" at bounding box center [397, 169] width 0 height 8
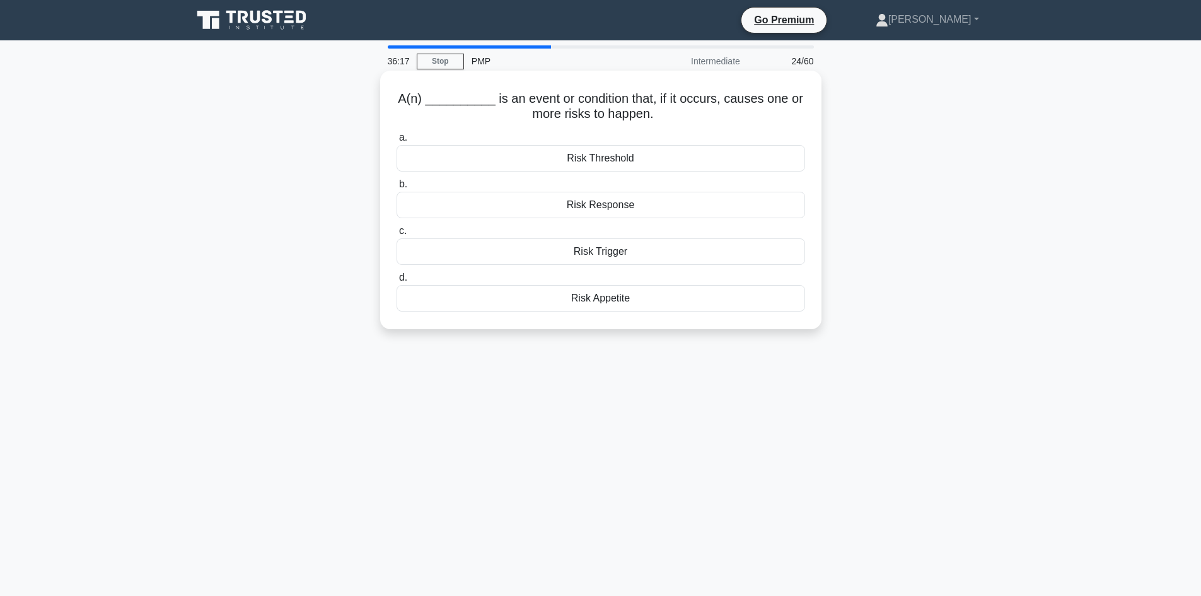
click at [633, 251] on div "Risk Trigger" at bounding box center [601, 251] width 409 height 26
click at [397, 235] on input "c. Risk Trigger" at bounding box center [397, 231] width 0 height 8
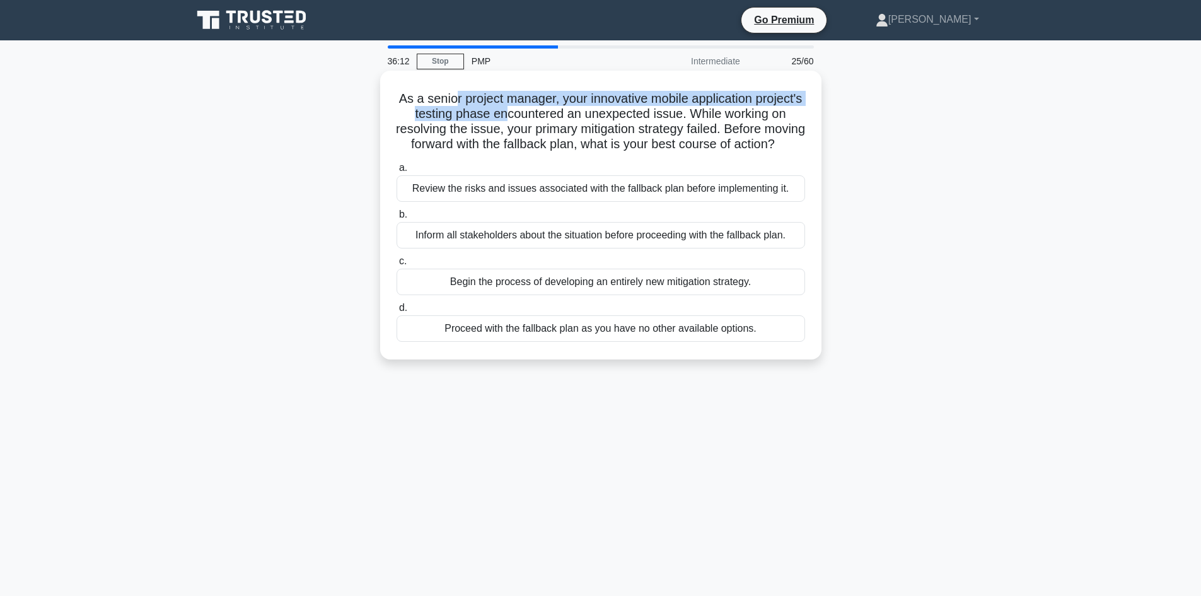
drag, startPoint x: 475, startPoint y: 103, endPoint x: 598, endPoint y: 107, distance: 122.4
click at [566, 108] on h5 "As a senior project manager, your innovative mobile application project's testi…" at bounding box center [600, 122] width 411 height 62
drag, startPoint x: 639, startPoint y: 106, endPoint x: 648, endPoint y: 105, distance: 8.9
click at [641, 106] on h5 "As a senior project manager, your innovative mobile application project's testi…" at bounding box center [600, 122] width 411 height 62
click at [677, 103] on h5 "As a senior project manager, your innovative mobile application project's testi…" at bounding box center [600, 122] width 411 height 62
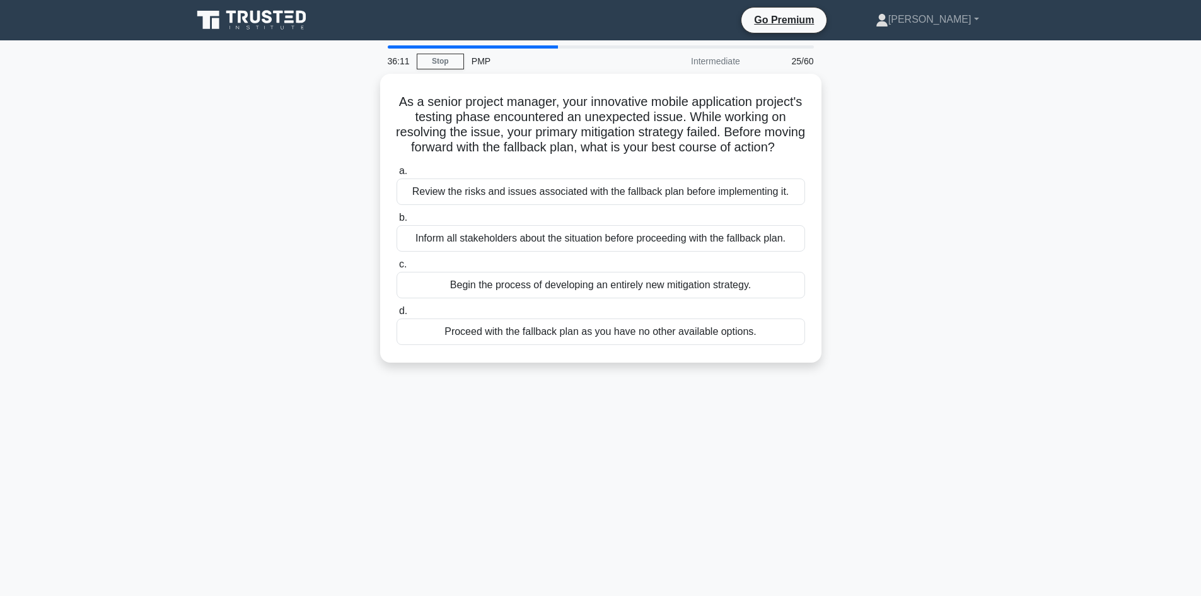
click at [279, 169] on div "As a senior project manager, your innovative mobile application project's testi…" at bounding box center [601, 226] width 832 height 304
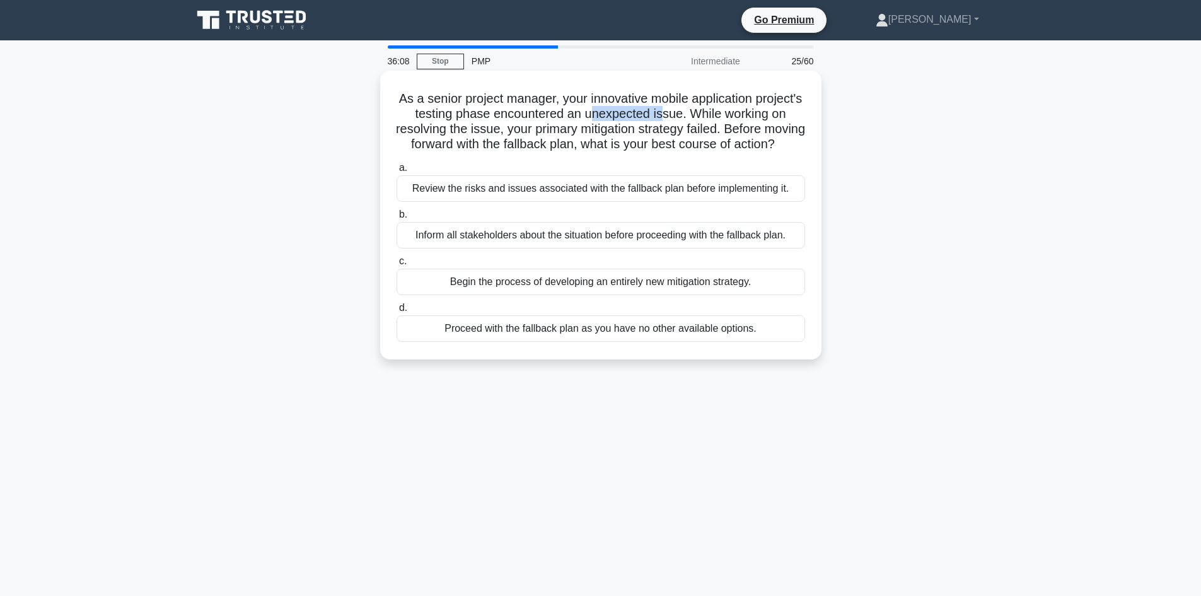
drag, startPoint x: 651, startPoint y: 115, endPoint x: 760, endPoint y: 112, distance: 108.5
click at [733, 114] on h5 "As a senior project manager, your innovative mobile application project's testi…" at bounding box center [600, 122] width 411 height 62
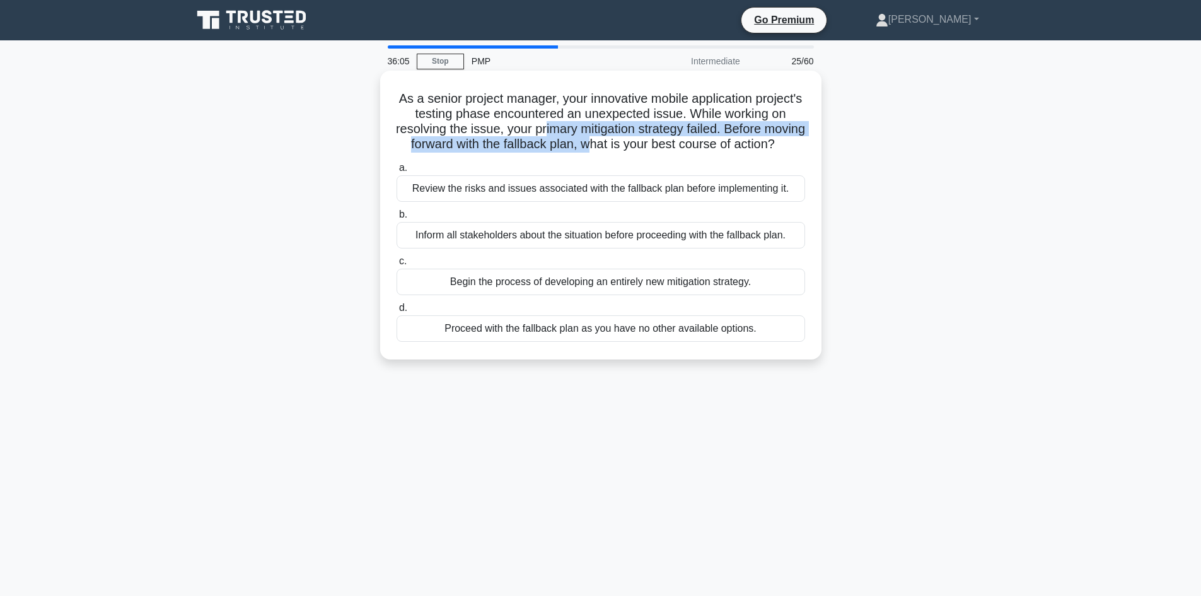
drag, startPoint x: 620, startPoint y: 131, endPoint x: 677, endPoint y: 138, distance: 57.9
click at [677, 138] on h5 "As a senior project manager, your innovative mobile application project's testi…" at bounding box center [600, 122] width 411 height 62
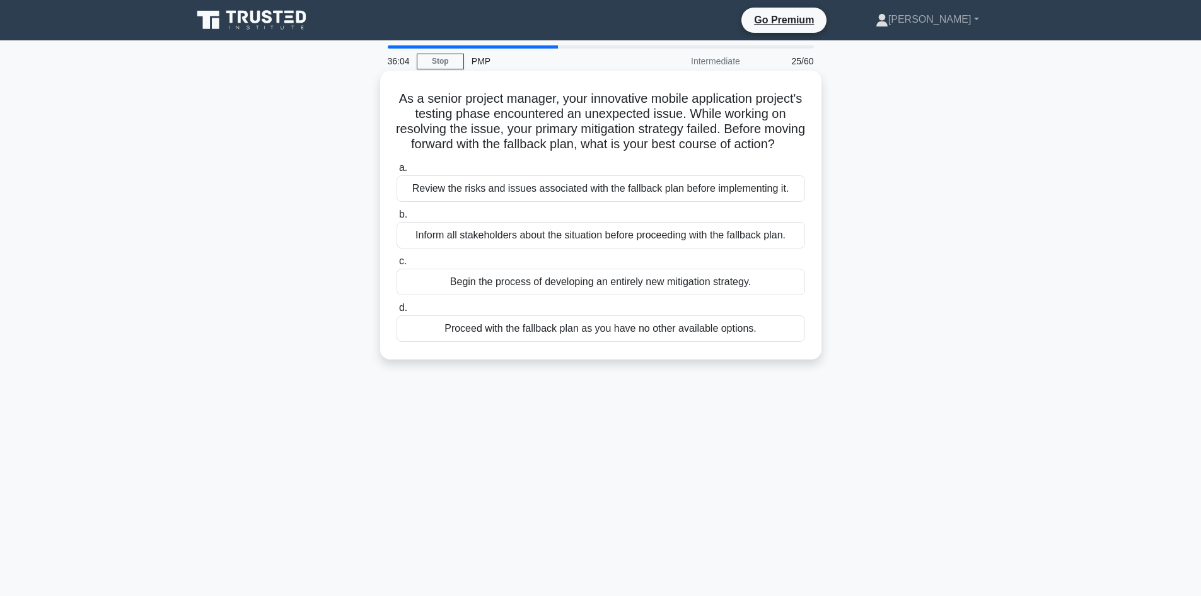
drag, startPoint x: 742, startPoint y: 138, endPoint x: 772, endPoint y: 144, distance: 30.3
click at [743, 138] on h5 "As a senior project manager, your innovative mobile application project's testi…" at bounding box center [600, 122] width 411 height 62
drag, startPoint x: 655, startPoint y: 125, endPoint x: 762, endPoint y: 125, distance: 107.2
click at [781, 124] on h5 "As a senior project manager, your innovative mobile application project's testi…" at bounding box center [600, 122] width 411 height 62
drag, startPoint x: 583, startPoint y: 149, endPoint x: 661, endPoint y: 151, distance: 78.8
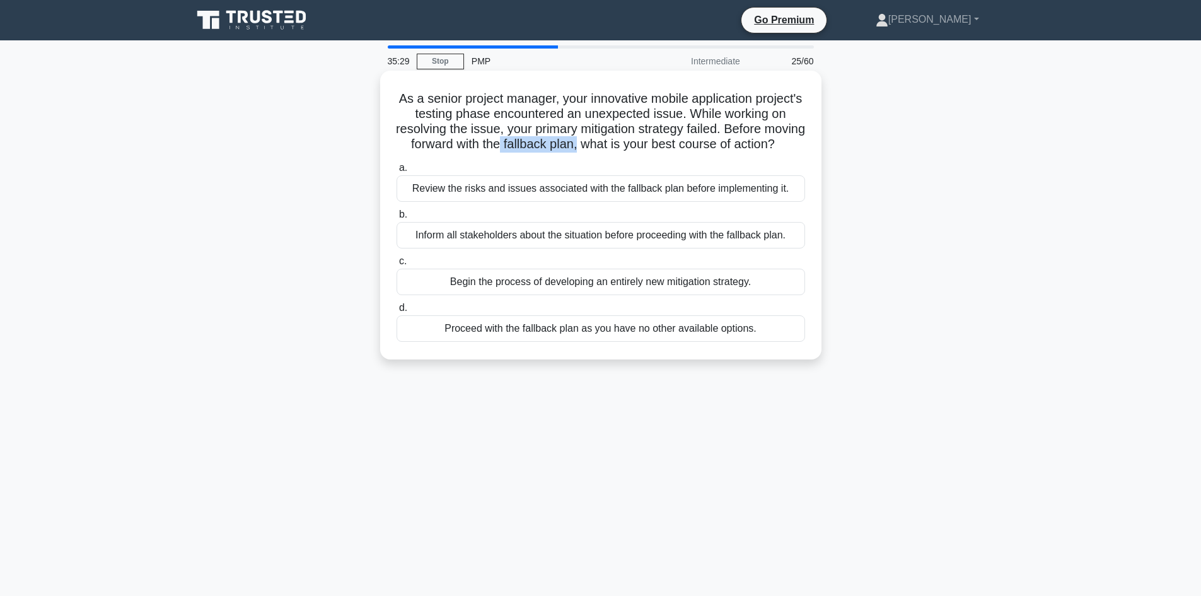
click at [661, 151] on h5 "As a senior project manager, your innovative mobile application project's testi…" at bounding box center [600, 122] width 411 height 62
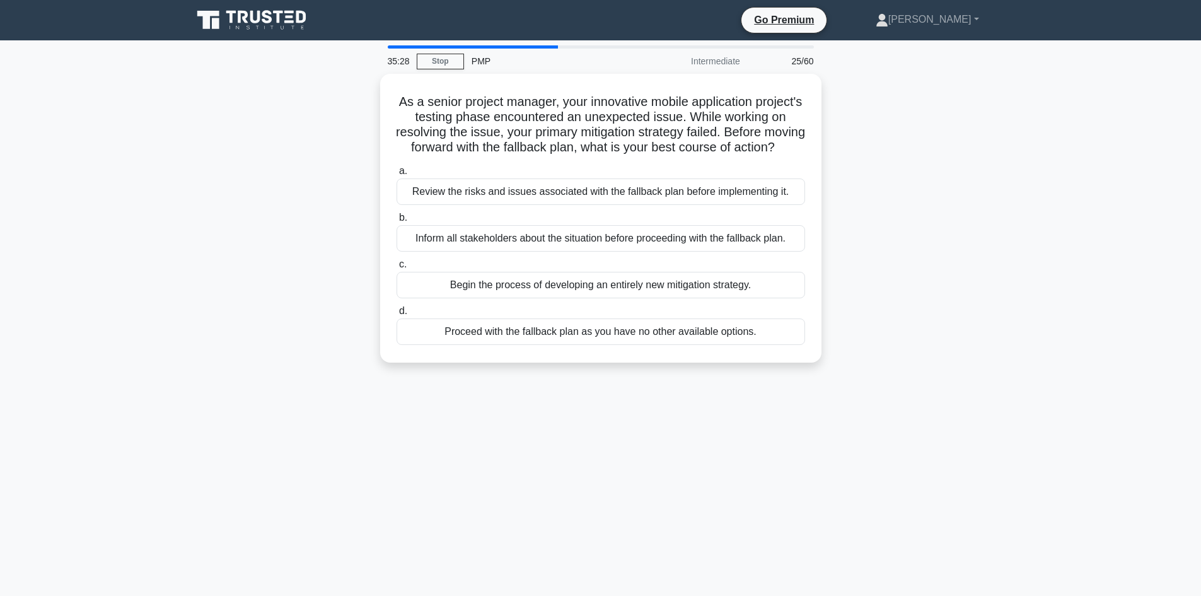
click at [236, 207] on div "As a senior project manager, your innovative mobile application project's testi…" at bounding box center [601, 226] width 832 height 304
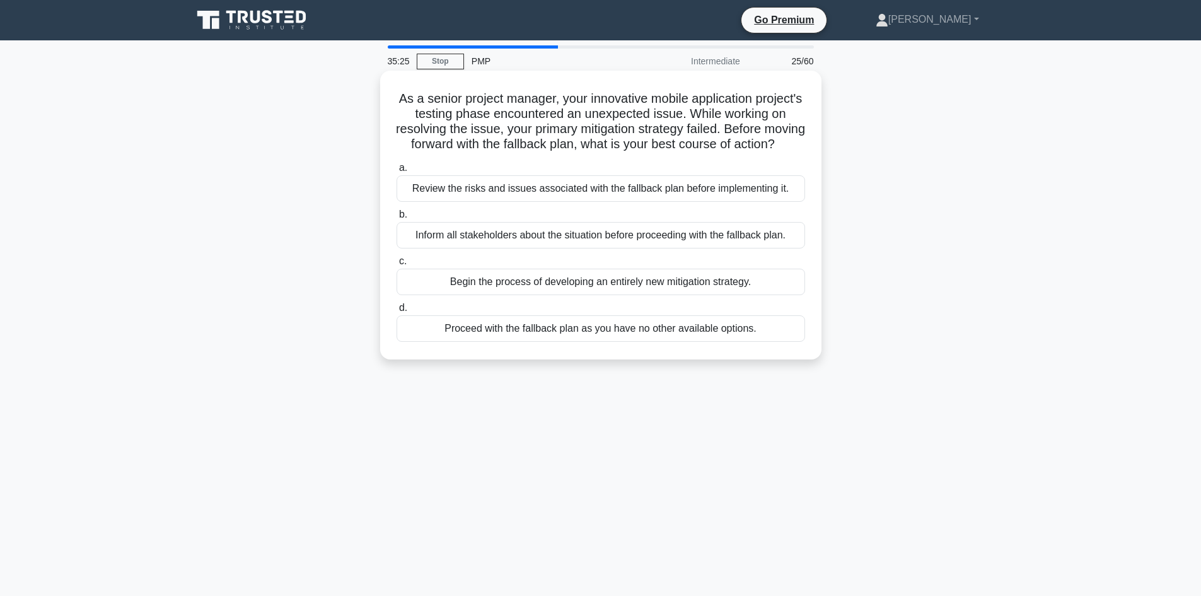
click at [503, 202] on div "Review the risks and issues associated with the fallback plan before implementi…" at bounding box center [601, 188] width 409 height 26
click at [397, 172] on input "a. Review the risks and issues associated with the fallback plan before impleme…" at bounding box center [397, 168] width 0 height 8
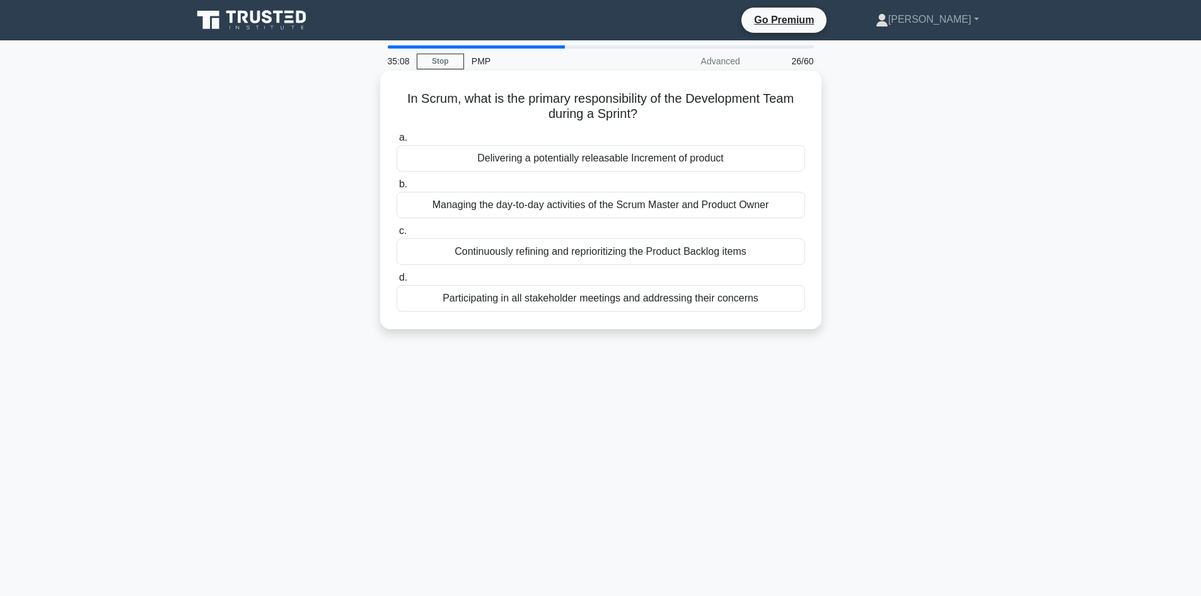
click at [630, 160] on div "Delivering a potentially releasable Increment of product" at bounding box center [601, 158] width 409 height 26
click at [397, 142] on input "a. Delivering a potentially releasable Increment of product" at bounding box center [397, 138] width 0 height 8
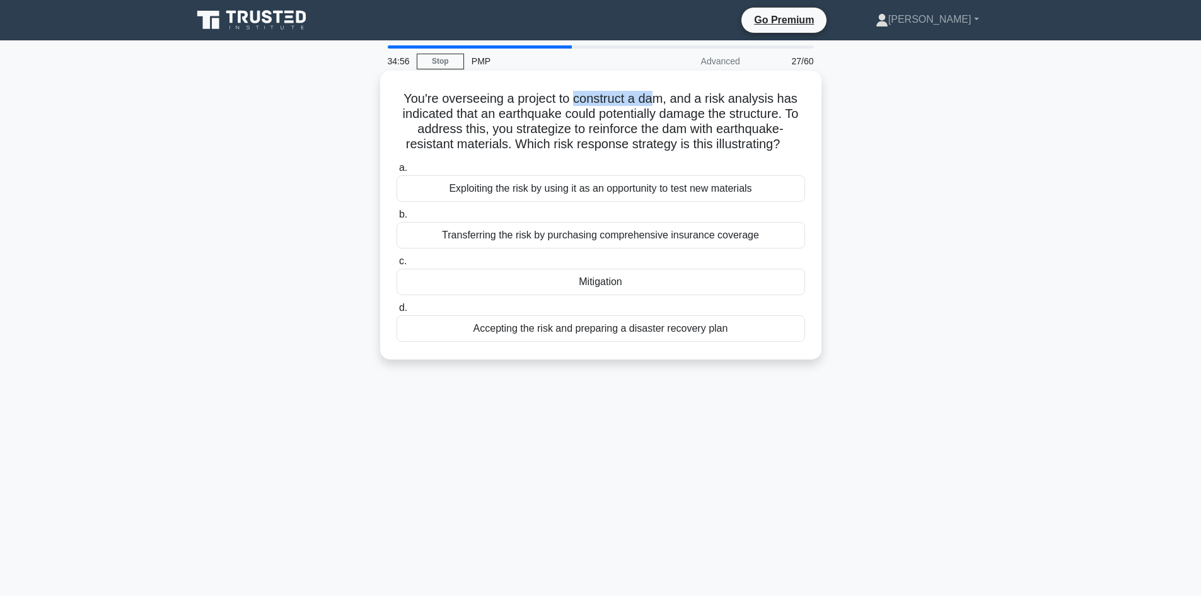
drag, startPoint x: 574, startPoint y: 96, endPoint x: 658, endPoint y: 102, distance: 84.6
click at [658, 102] on h5 "You're overseeing a project to construct a dam, and a risk analysis has indicat…" at bounding box center [600, 122] width 411 height 62
click at [689, 111] on h5 "You're overseeing a project to construct a dam, and a risk analysis has indicat…" at bounding box center [600, 122] width 411 height 62
click at [579, 281] on div "Mitigation" at bounding box center [601, 282] width 409 height 26
click at [397, 265] on input "c. Mitigation" at bounding box center [397, 261] width 0 height 8
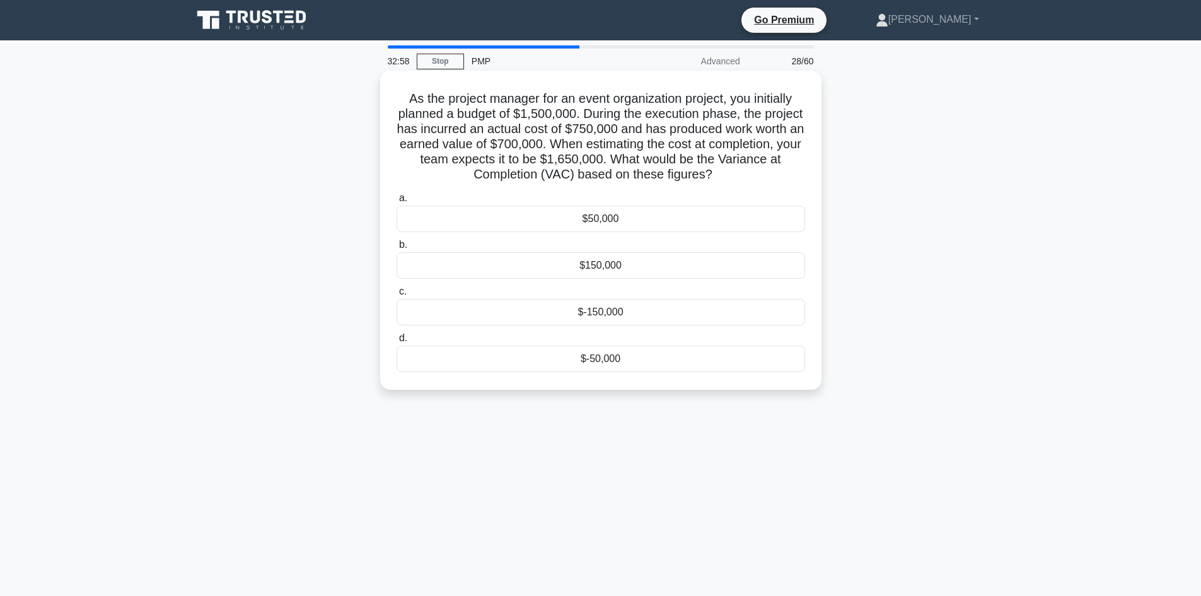
click at [643, 320] on div "$-150,000" at bounding box center [601, 312] width 409 height 26
click at [397, 296] on input "c. $-150,000" at bounding box center [397, 292] width 0 height 8
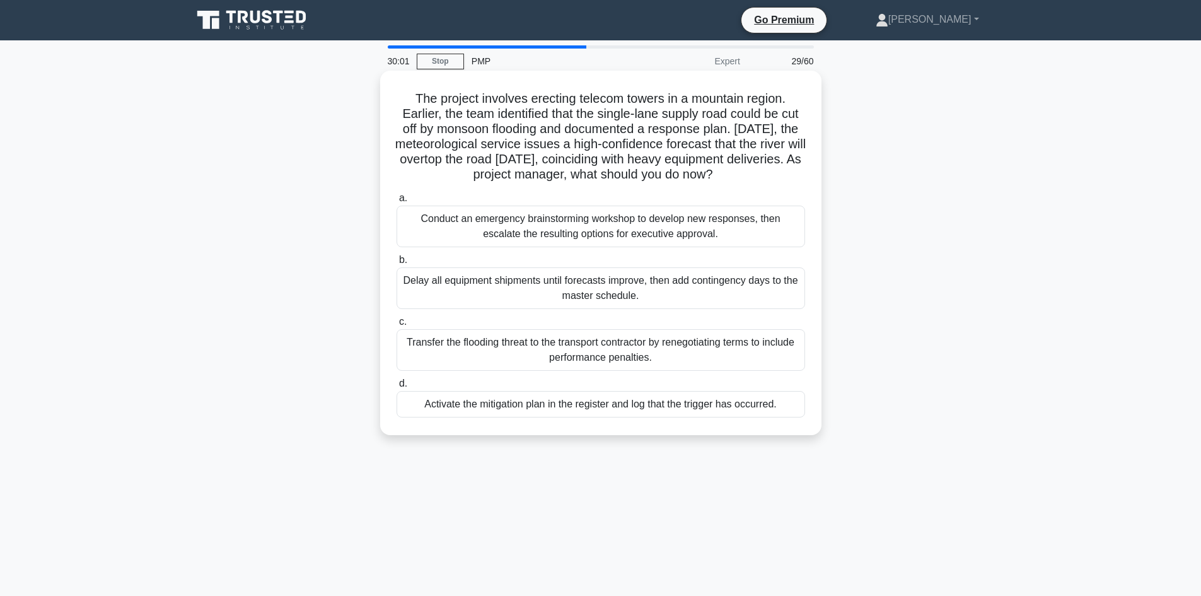
click at [614, 301] on div "Delay all equipment shipments until forecasts improve, then add contingency day…" at bounding box center [601, 288] width 409 height 42
click at [397, 264] on input "b. Delay all equipment shipments until forecasts improve, then add contingency …" at bounding box center [397, 260] width 0 height 8
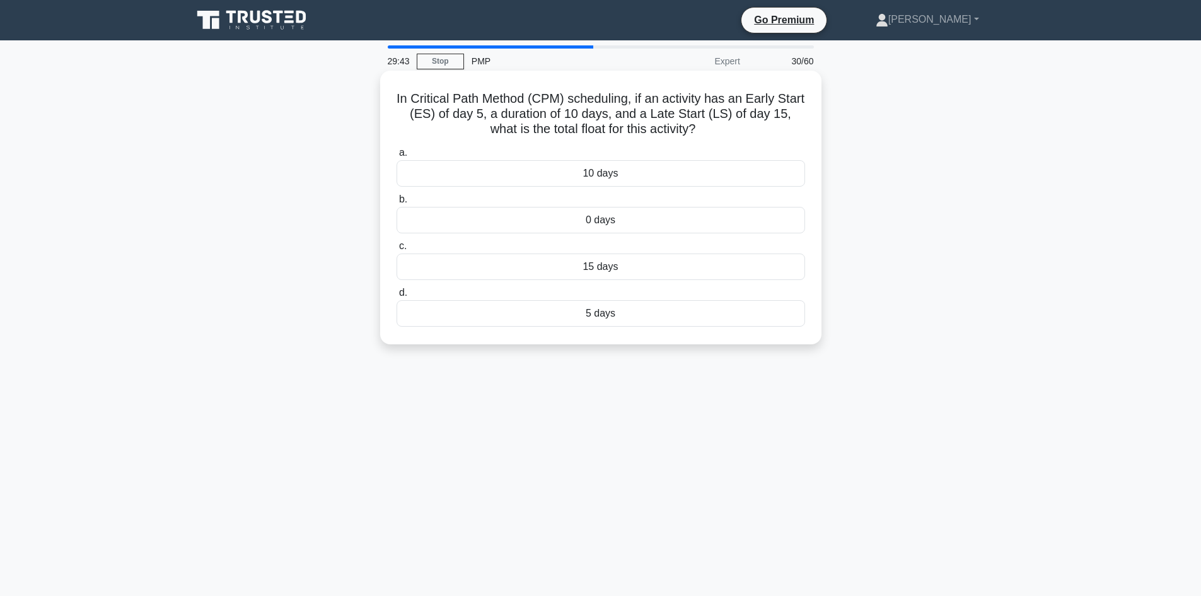
drag, startPoint x: 407, startPoint y: 88, endPoint x: 752, endPoint y: 129, distance: 346.8
click at [751, 129] on div "In Critical Path Method (CPM) scheduling, if an activity has an Early Start (ES…" at bounding box center [600, 208] width 431 height 264
copy h5 "In Critical Path Method (CPM) scheduling, if an activity has an Early Start (ES…"
click at [303, 298] on div "In Critical Path Method (CPM) scheduling, if an activity has an Early Start (ES…" at bounding box center [601, 218] width 832 height 289
click at [596, 265] on div "15 days" at bounding box center [601, 266] width 409 height 26
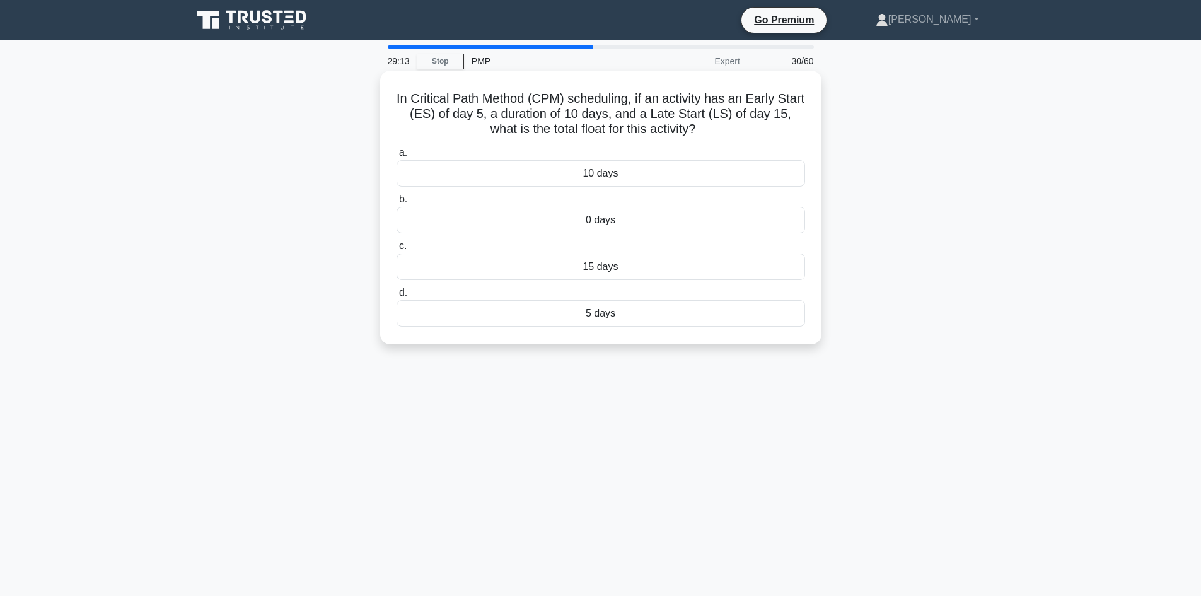
click at [397, 250] on input "c. 15 days" at bounding box center [397, 246] width 0 height 8
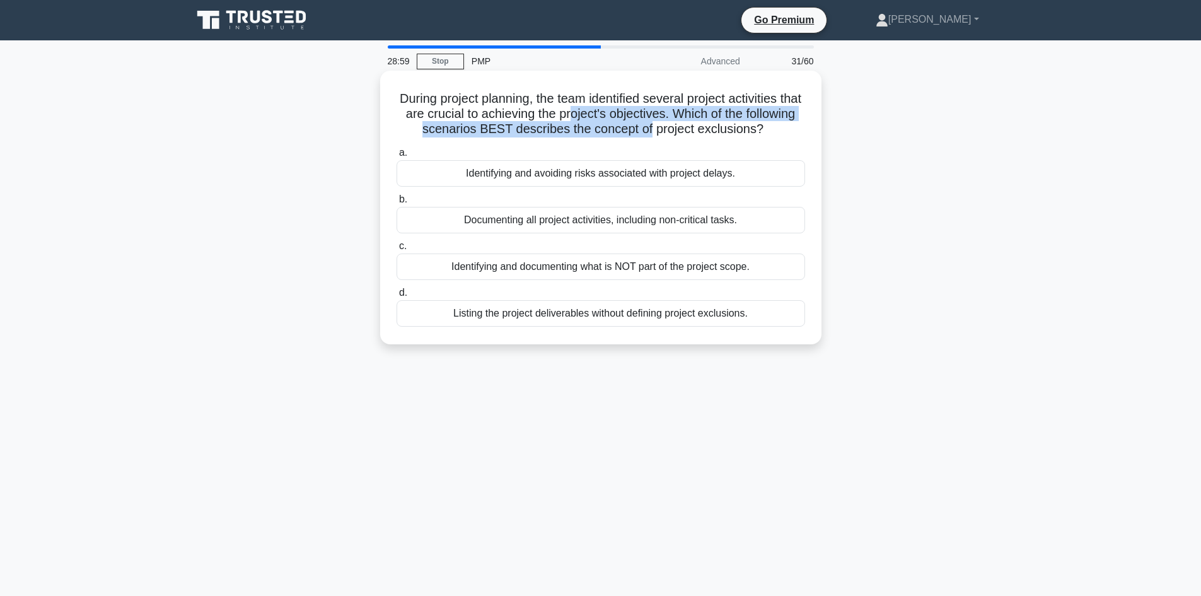
drag, startPoint x: 613, startPoint y: 112, endPoint x: 714, endPoint y: 128, distance: 102.1
click at [689, 122] on h5 "During project planning, the team identified several project activities that ar…" at bounding box center [600, 114] width 411 height 47
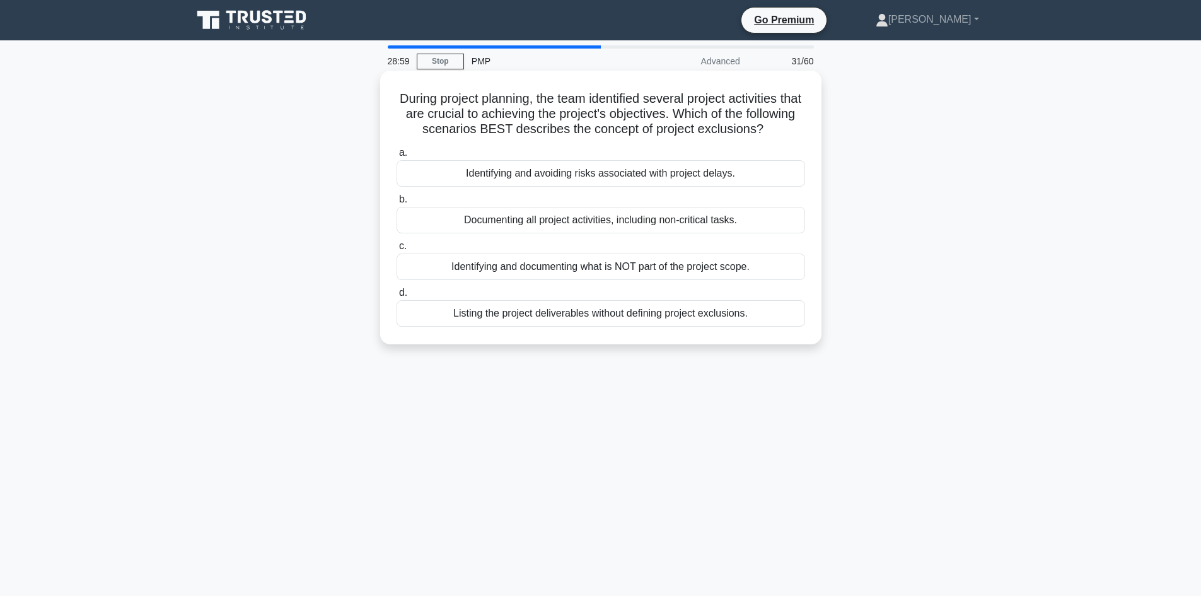
click at [719, 124] on h5 "During project planning, the team identified several project activities that ar…" at bounding box center [600, 114] width 411 height 47
click at [545, 280] on div "Identifying and documenting what is NOT part of the project scope." at bounding box center [601, 266] width 409 height 26
click at [397, 250] on input "c. Identifying and documenting what is NOT part of the project scope." at bounding box center [397, 246] width 0 height 8
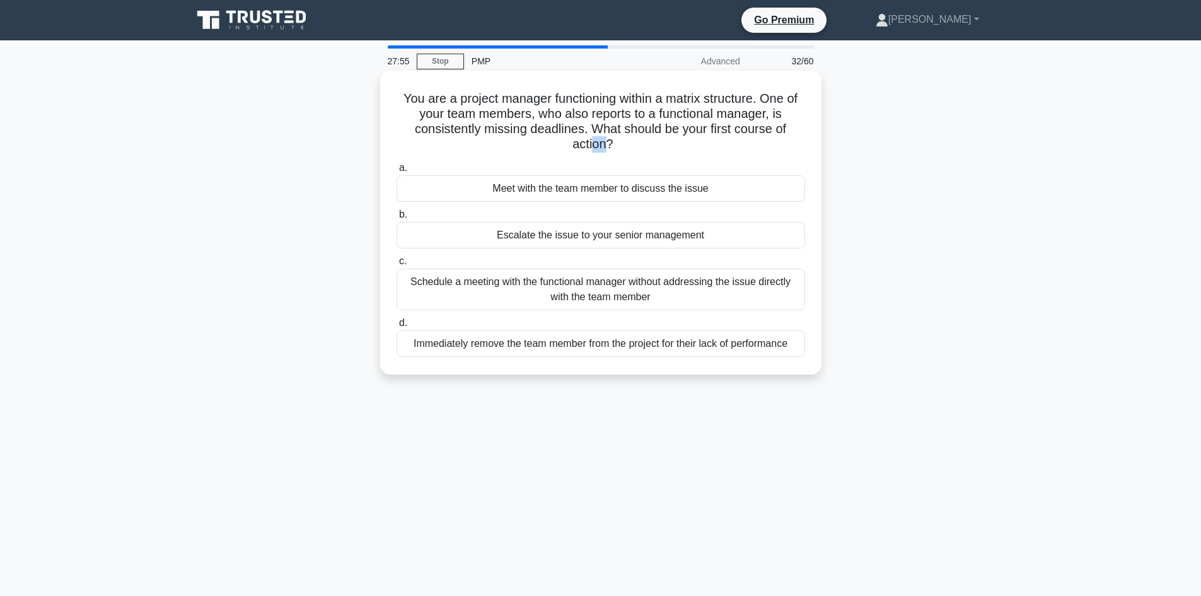
drag, startPoint x: 605, startPoint y: 148, endPoint x: 525, endPoint y: 156, distance: 80.5
click at [591, 137] on h5 "You are a project manager functioning within a matrix structure. One of your te…" at bounding box center [600, 122] width 411 height 62
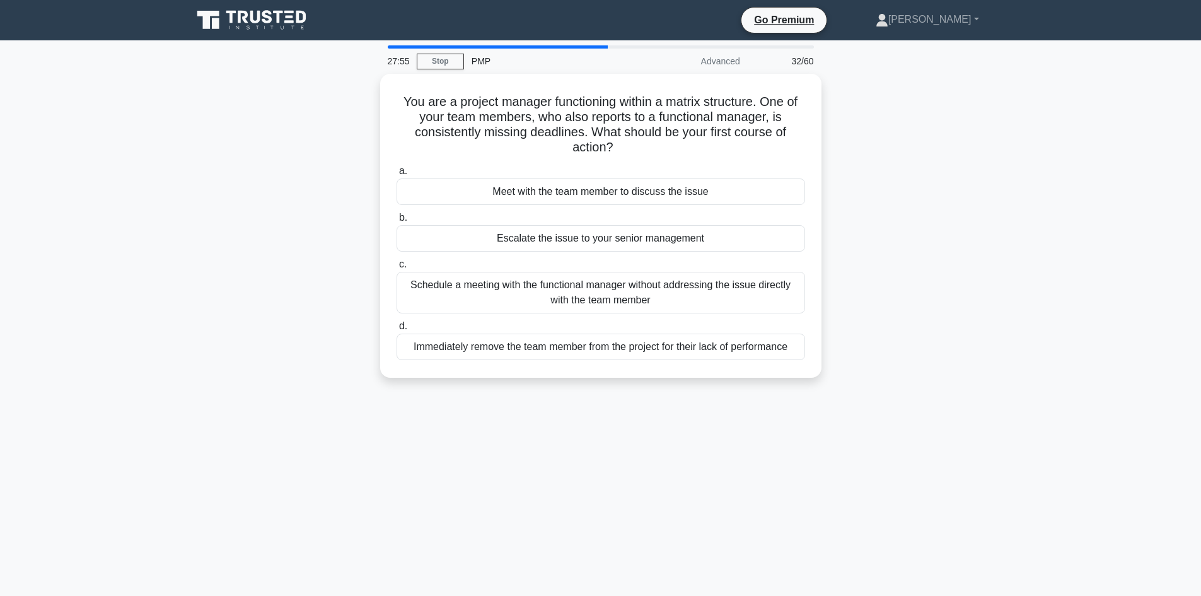
click at [317, 204] on div "You are a project manager functioning within a matrix structure. One of your te…" at bounding box center [601, 233] width 832 height 319
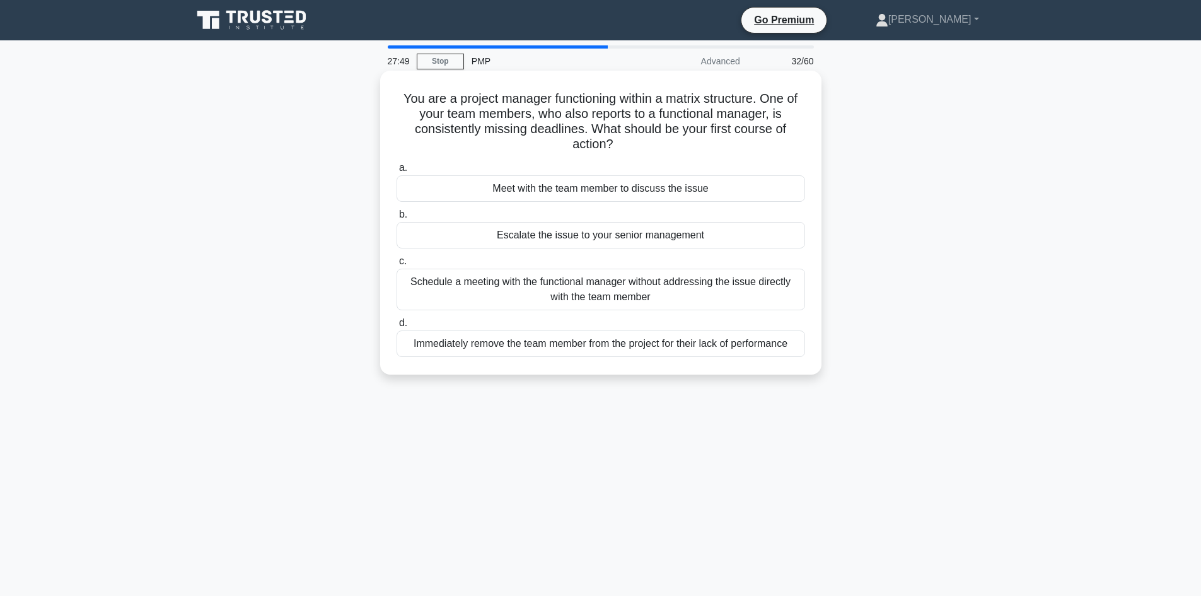
click at [573, 184] on div "Meet with the team member to discuss the issue" at bounding box center [601, 188] width 409 height 26
click at [397, 172] on input "a. Meet with the team member to discuss the issue" at bounding box center [397, 168] width 0 height 8
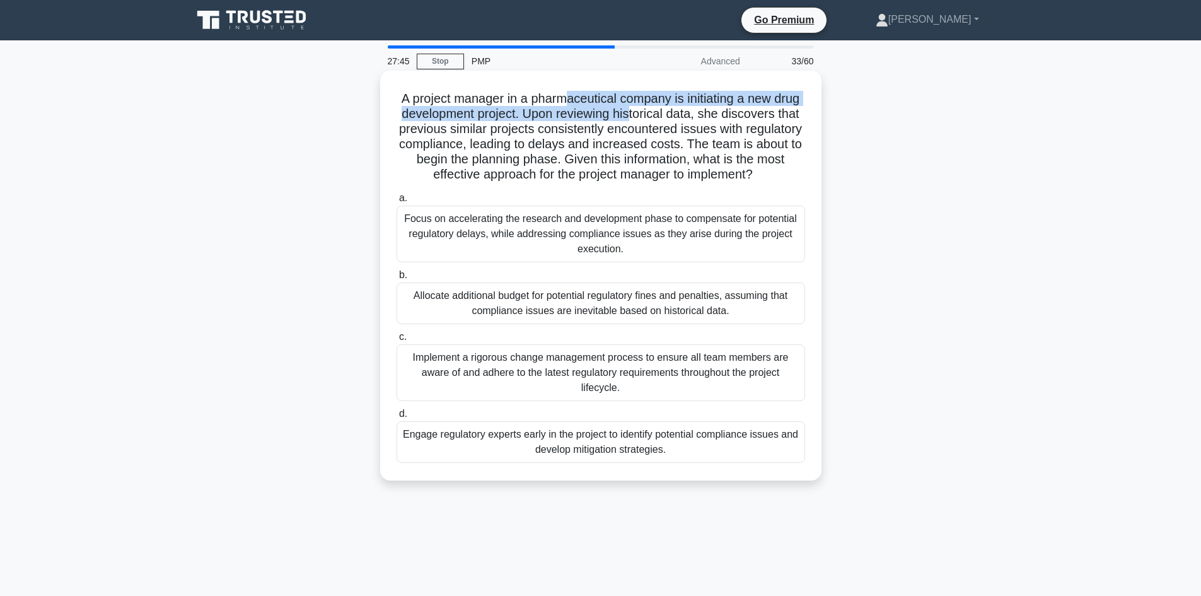
drag, startPoint x: 578, startPoint y: 100, endPoint x: 687, endPoint y: 107, distance: 108.7
click at [687, 107] on h5 "A project manager in a pharmaceutical company is initiating a new drug developm…" at bounding box center [600, 137] width 411 height 92
drag, startPoint x: 728, startPoint y: 100, endPoint x: 689, endPoint y: 109, distance: 40.2
click at [727, 100] on h5 "A project manager in a pharmaceutical company is initiating a new drug developm…" at bounding box center [600, 137] width 411 height 92
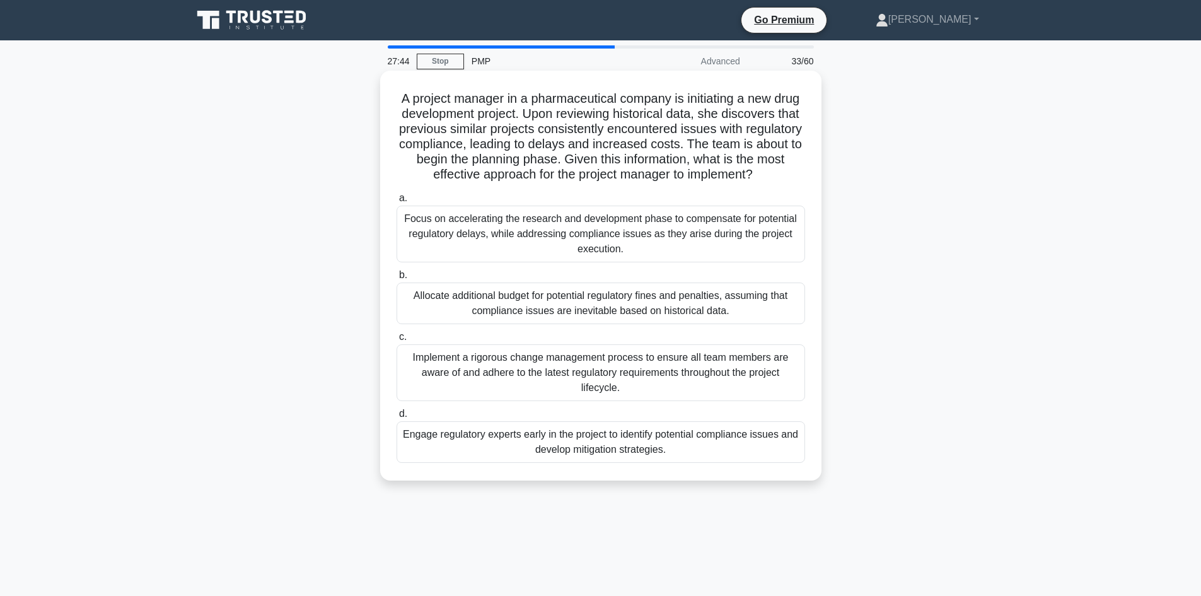
click at [504, 147] on h5 "A project manager in a pharmaceutical company is initiating a new drug developm…" at bounding box center [600, 137] width 411 height 92
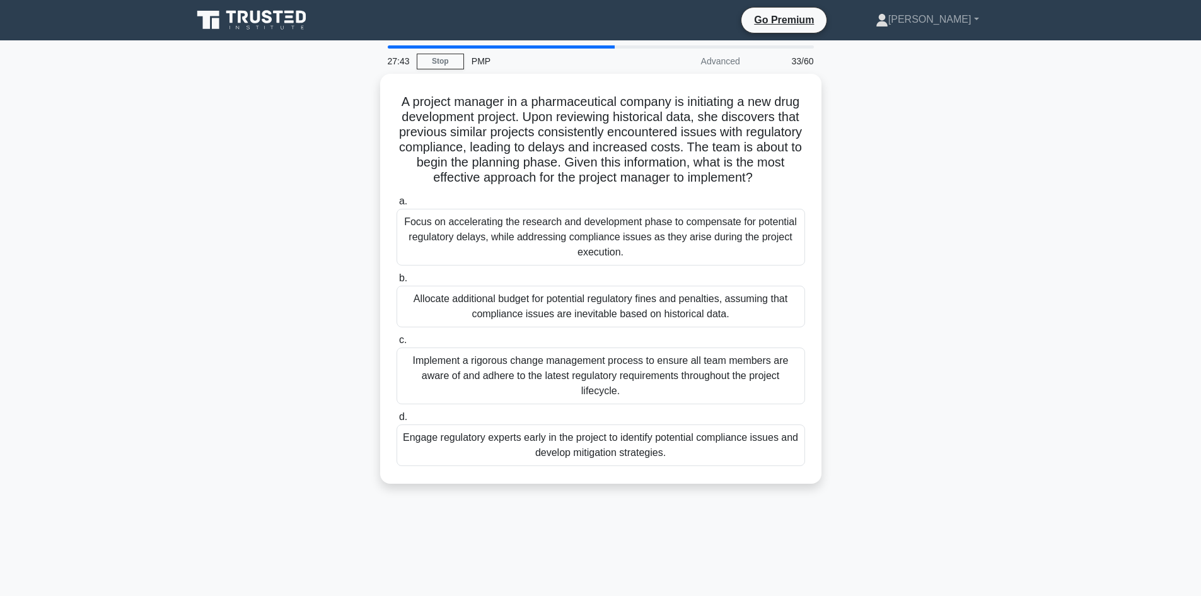
click at [320, 161] on div "A project manager in a pharmaceutical company is initiating a new drug developm…" at bounding box center [601, 286] width 832 height 425
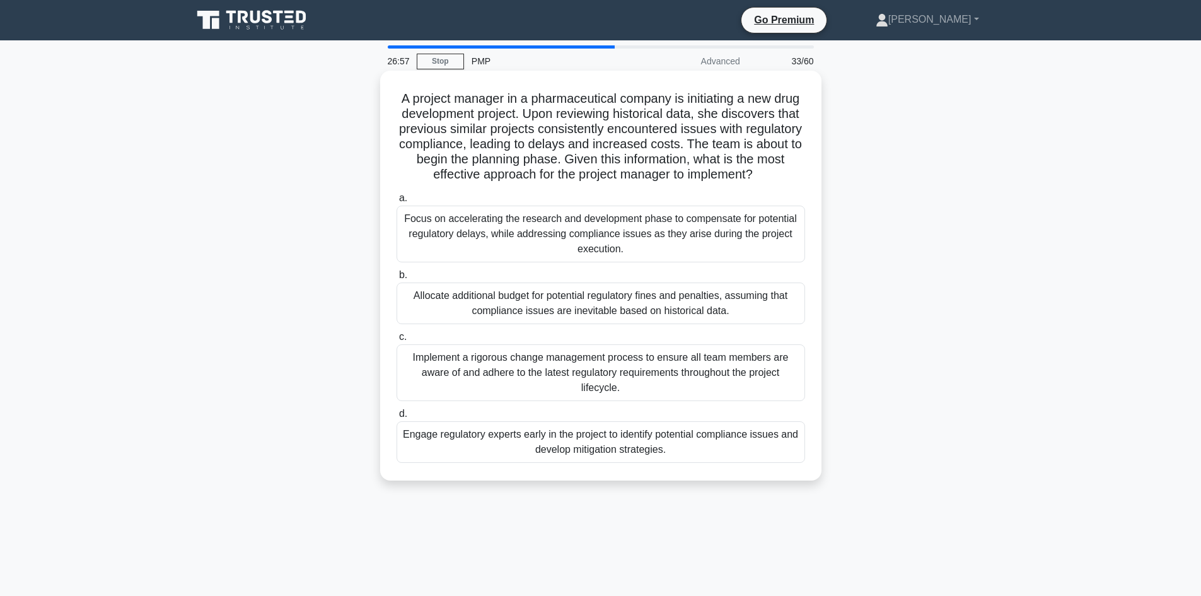
click at [521, 462] on div "Engage regulatory experts early in the project to identify potential compliance…" at bounding box center [601, 442] width 409 height 42
click at [397, 418] on input "d. Engage regulatory experts early in the project to identify potential complia…" at bounding box center [397, 414] width 0 height 8
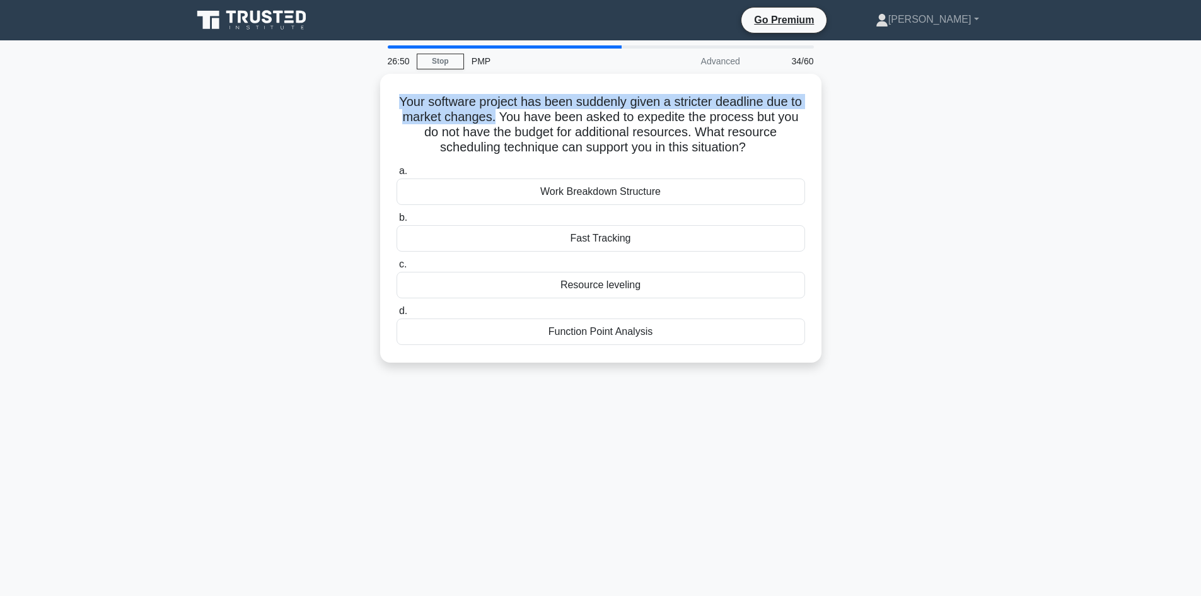
drag, startPoint x: 513, startPoint y: 112, endPoint x: 322, endPoint y: 148, distance: 194.9
click at [389, 98] on div "Your software project has been suddenly given a stricter deadline due to market…" at bounding box center [600, 218] width 431 height 279
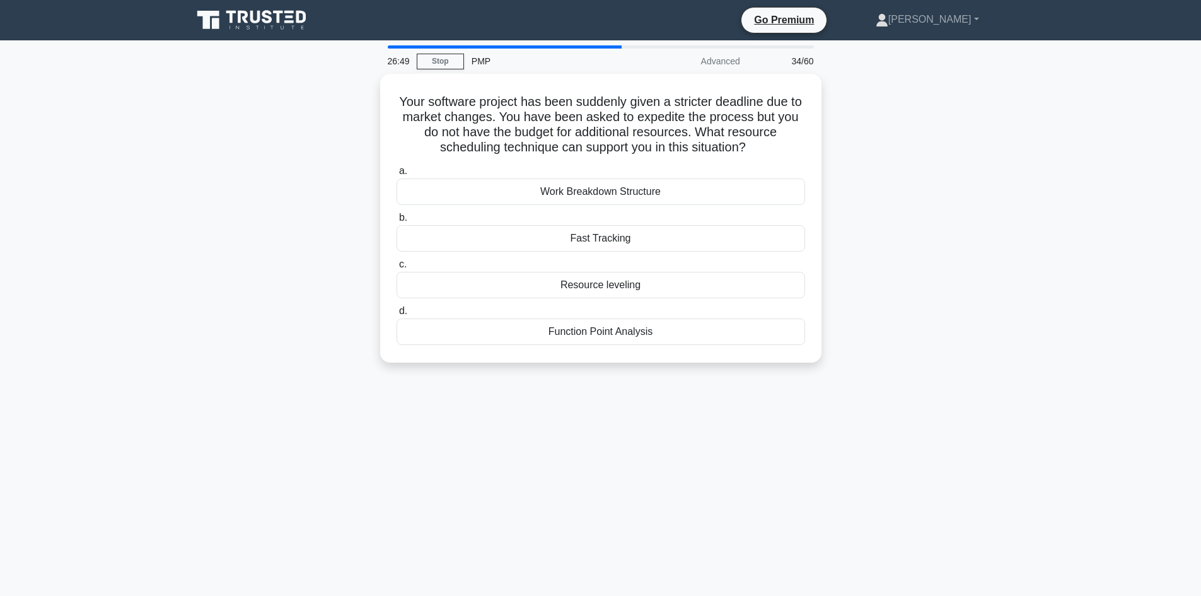
click at [299, 160] on div "Your software project has been suddenly given a stricter deadline due to market…" at bounding box center [601, 226] width 832 height 304
click at [230, 238] on div "Your software project has been suddenly given a stricter deadline due to market…" at bounding box center [601, 226] width 832 height 304
click at [312, 249] on div "Your software project has been suddenly given a stricter deadline due to market…" at bounding box center [601, 226] width 832 height 304
click at [581, 287] on div "Resource leveling" at bounding box center [601, 282] width 409 height 26
click at [397, 265] on input "c. Resource leveling" at bounding box center [397, 261] width 0 height 8
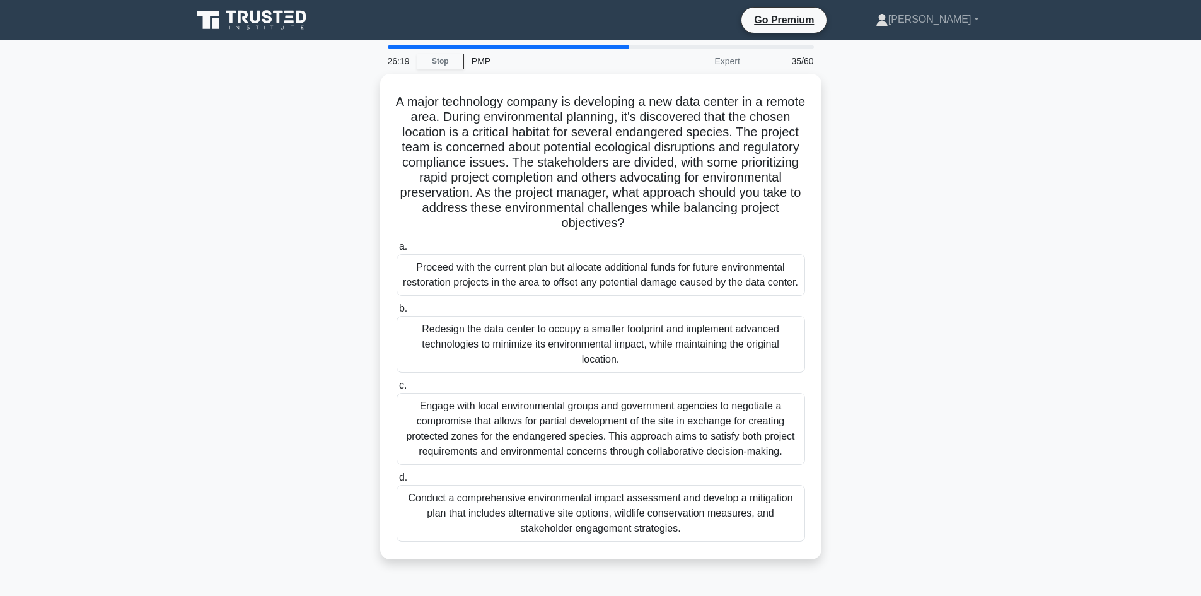
click at [290, 189] on div "A major technology company is developing a new data center in a remote area. Du…" at bounding box center [601, 324] width 832 height 501
click at [221, 197] on div "A major technology company is developing a new data center in a remote area. Du…" at bounding box center [601, 324] width 832 height 501
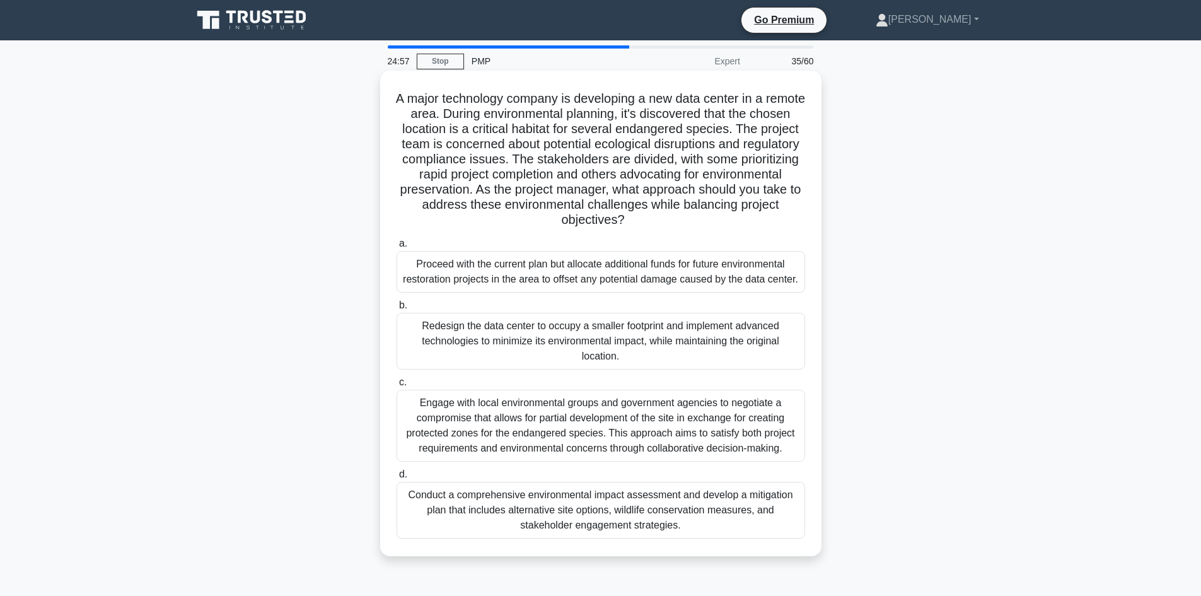
click at [574, 442] on div "Engage with local environmental groups and government agencies to negotiate a c…" at bounding box center [601, 426] width 409 height 72
click at [397, 387] on input "c. Engage with local environmental groups and government agencies to negotiate …" at bounding box center [397, 382] width 0 height 8
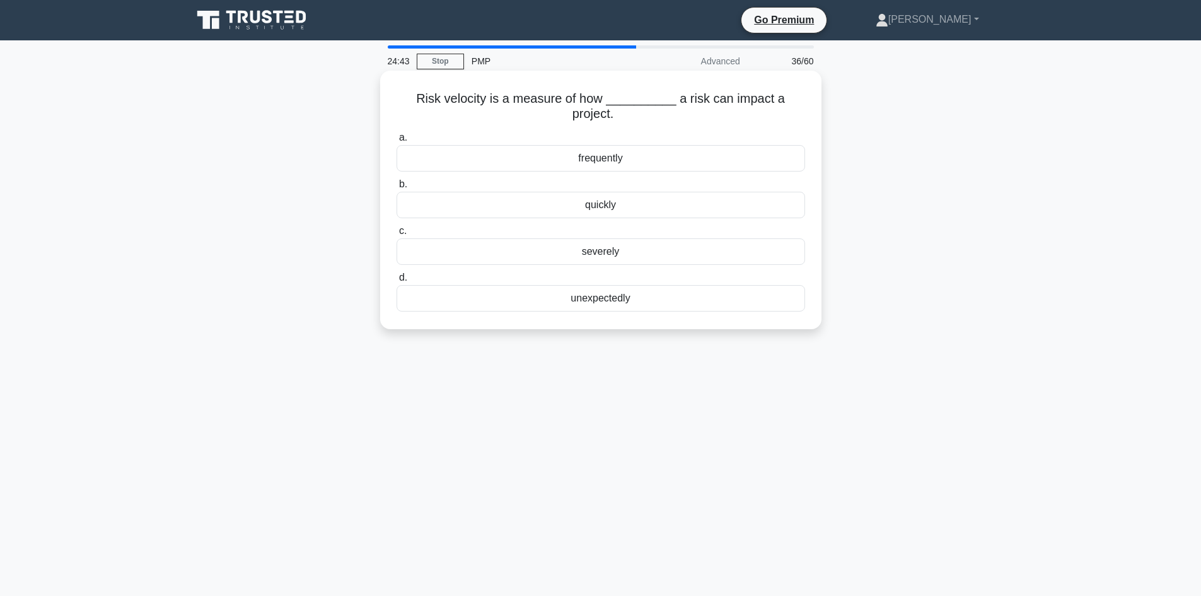
click at [629, 250] on div "severely" at bounding box center [601, 251] width 409 height 26
click at [397, 235] on input "c. severely" at bounding box center [397, 231] width 0 height 8
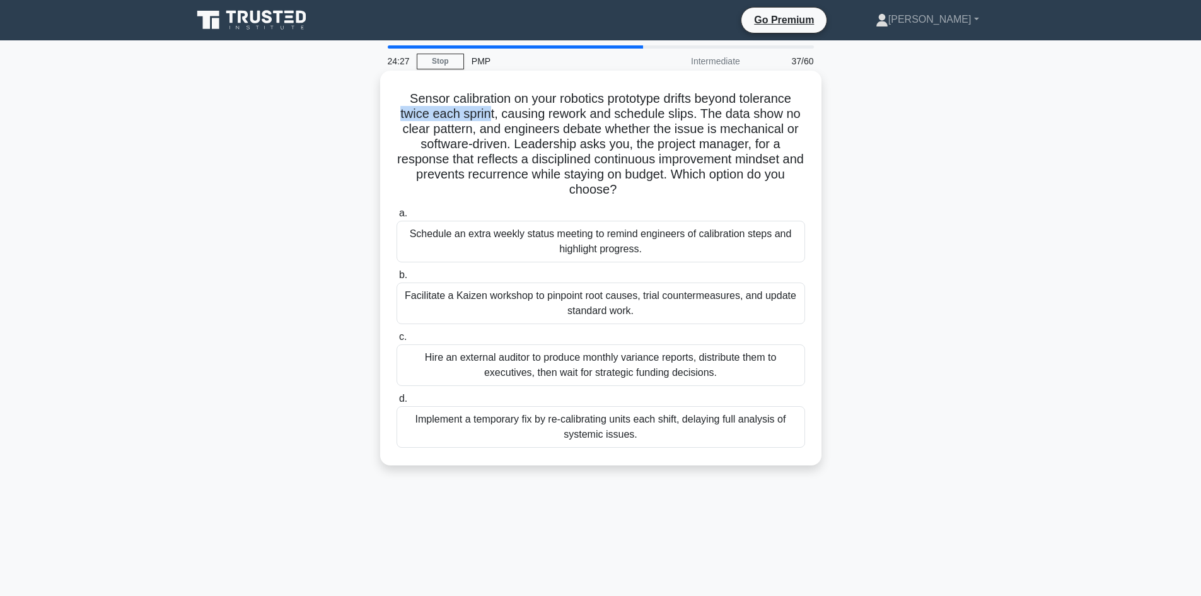
drag, startPoint x: 397, startPoint y: 112, endPoint x: 492, endPoint y: 123, distance: 95.8
click at [492, 115] on h5 "Sensor calibration on your robotics prototype drifts beyond tolerance twice eac…" at bounding box center [600, 144] width 411 height 107
drag, startPoint x: 687, startPoint y: 119, endPoint x: 678, endPoint y: 110, distance: 12.5
click at [678, 110] on h5 "Sensor calibration on your robotics prototype drifts beyond tolerance twice eac…" at bounding box center [600, 144] width 411 height 107
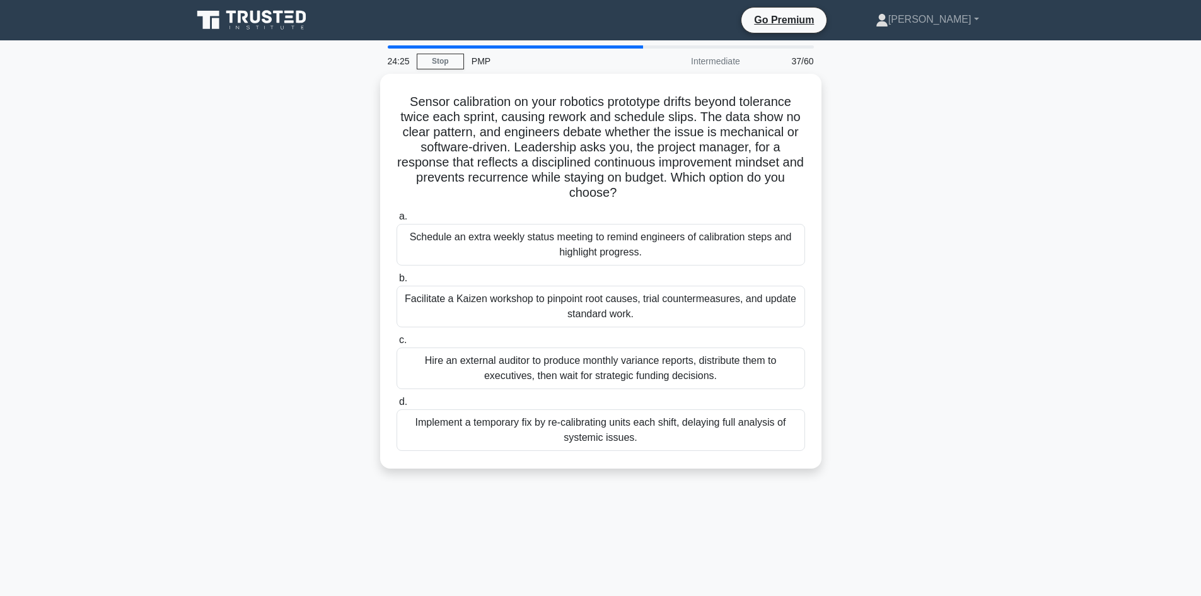
click at [883, 136] on div "Sensor calibration on your robotics prototype drifts beyond tolerance twice eac…" at bounding box center [601, 279] width 832 height 410
click at [967, 242] on div "Sensor calibration on your robotics prototype drifts beyond tolerance twice eac…" at bounding box center [601, 279] width 832 height 410
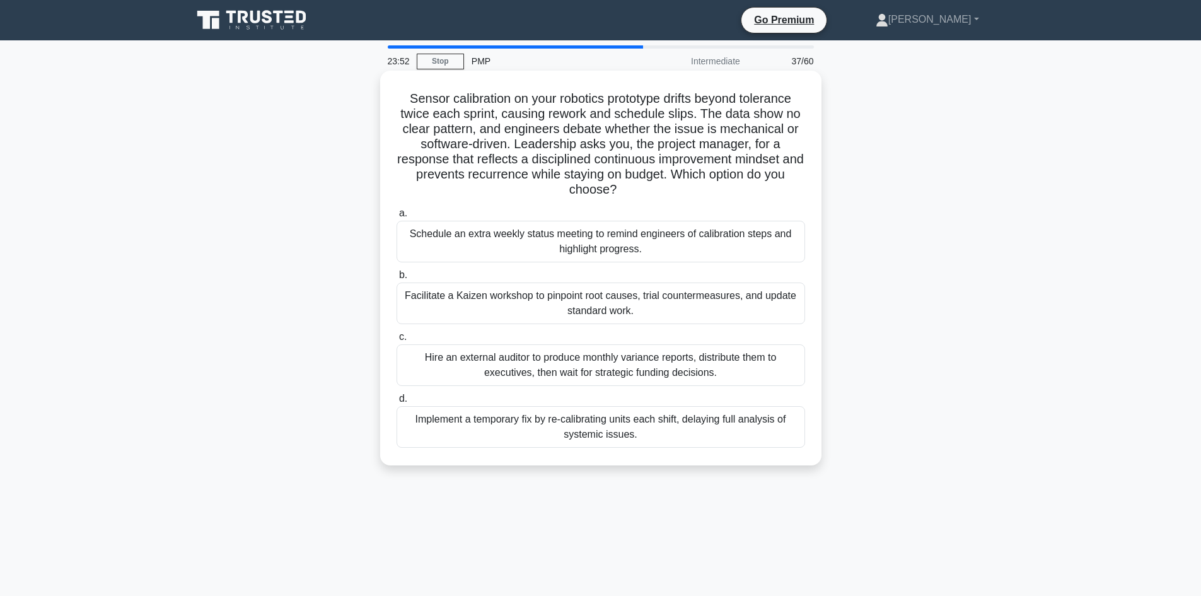
click at [685, 306] on div "Facilitate a Kaizen workshop to pinpoint root causes, trial countermeasures, an…" at bounding box center [601, 303] width 409 height 42
click at [397, 279] on input "b. Facilitate a Kaizen workshop to pinpoint root causes, trial countermeasures,…" at bounding box center [397, 275] width 0 height 8
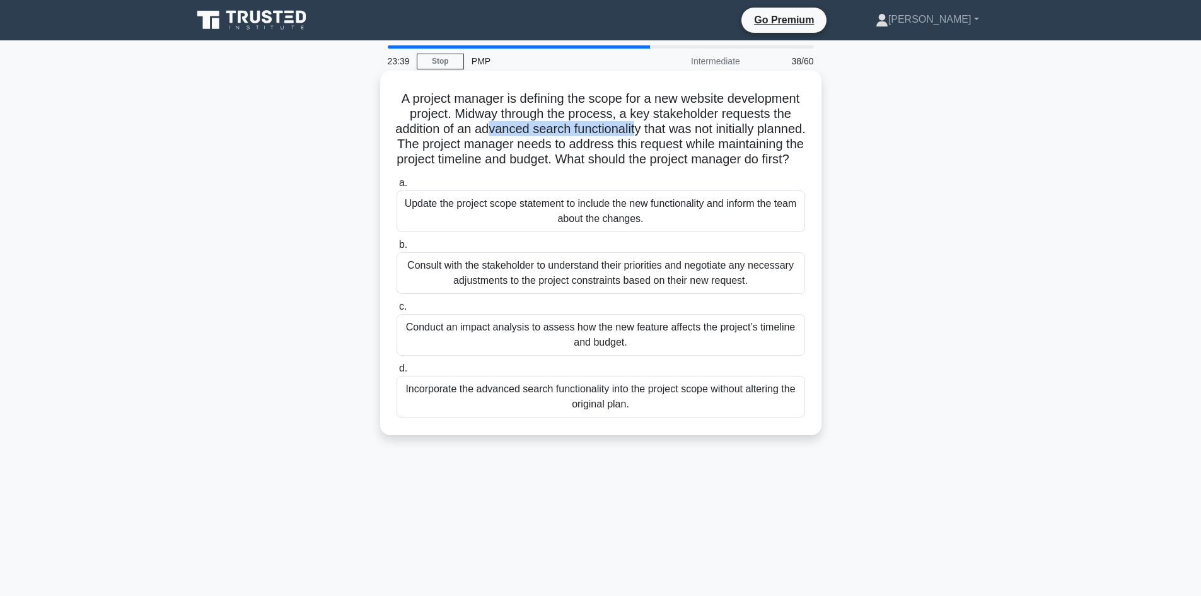
drag, startPoint x: 625, startPoint y: 137, endPoint x: 720, endPoint y: 135, distance: 94.6
click at [720, 135] on h5 "A project manager is defining the scope for a new website development project. …" at bounding box center [600, 129] width 411 height 77
click at [502, 147] on h5 "A project manager is defining the scope for a new website development project. …" at bounding box center [600, 129] width 411 height 77
drag, startPoint x: 563, startPoint y: 157, endPoint x: 679, endPoint y: 165, distance: 116.3
click at [679, 165] on h5 "A project manager is defining the scope for a new website development project. …" at bounding box center [600, 129] width 411 height 77
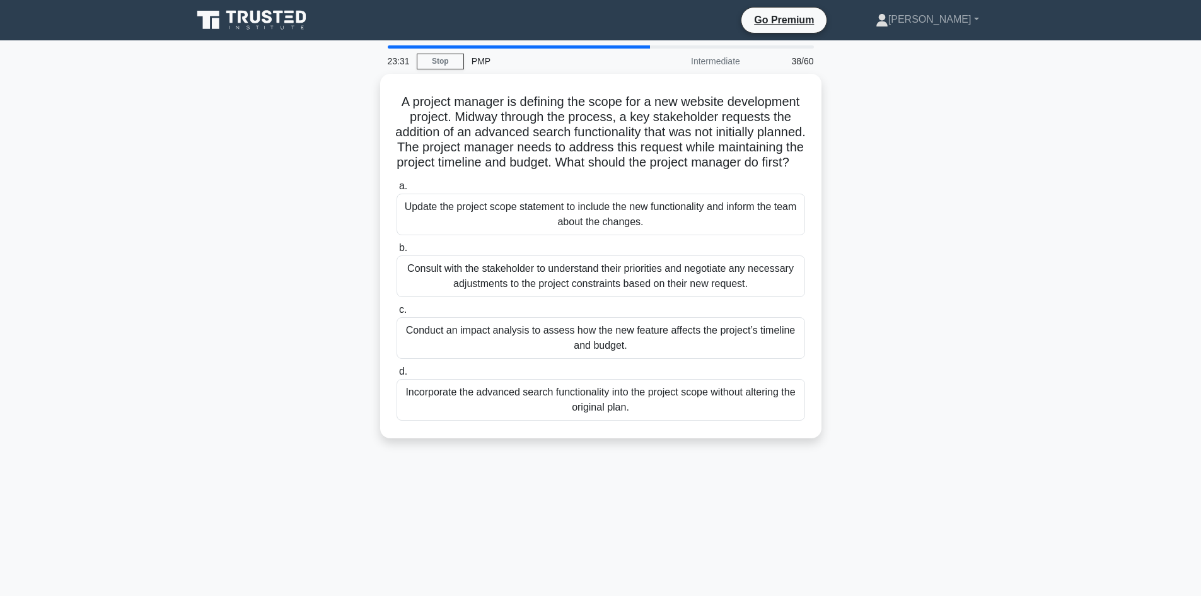
click at [961, 201] on div "A project manager is defining the scope for a new website development project. …" at bounding box center [601, 264] width 832 height 380
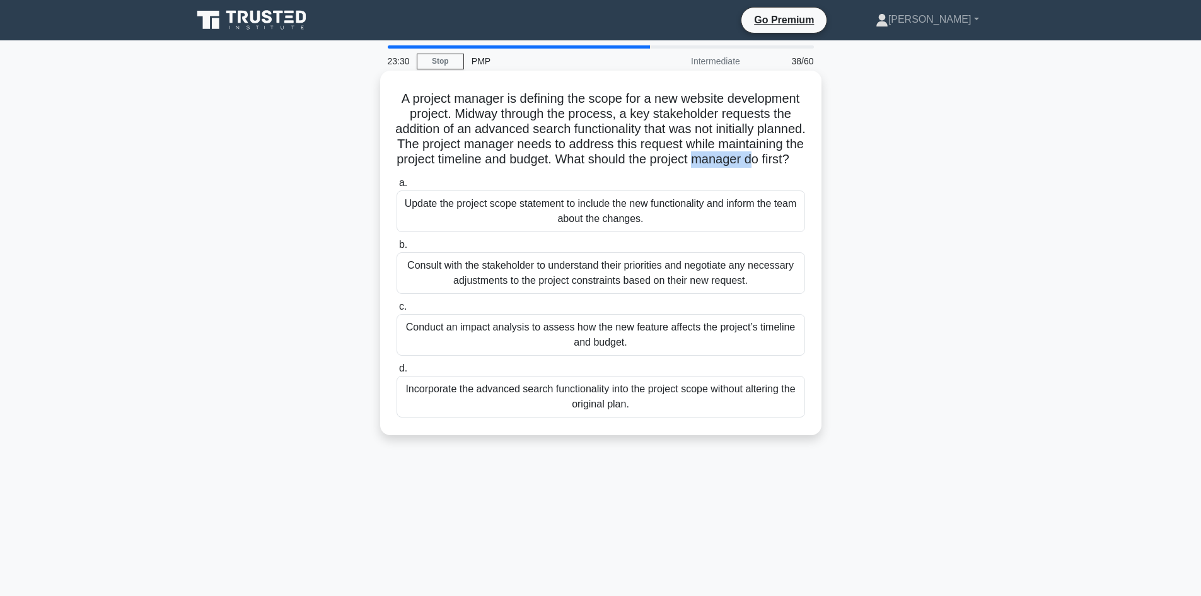
drag, startPoint x: 578, startPoint y: 181, endPoint x: 628, endPoint y: 179, distance: 50.5
click at [628, 168] on h5 "A project manager is defining the scope for a new website development project. …" at bounding box center [600, 129] width 411 height 77
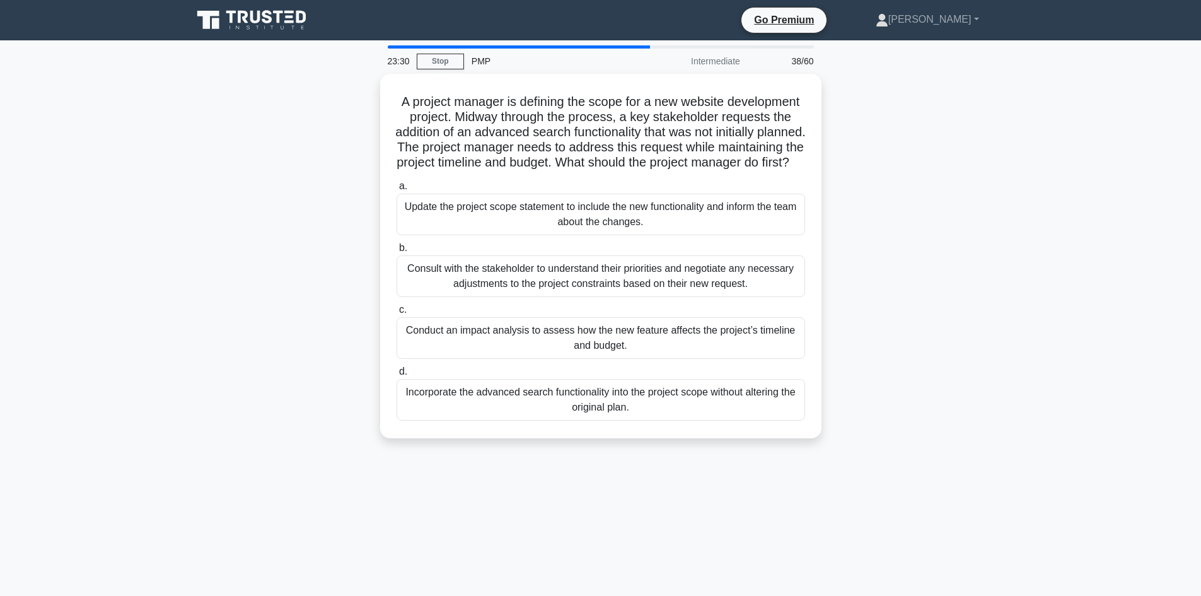
click at [895, 195] on div "A project manager is defining the scope for a new website development project. …" at bounding box center [601, 264] width 832 height 380
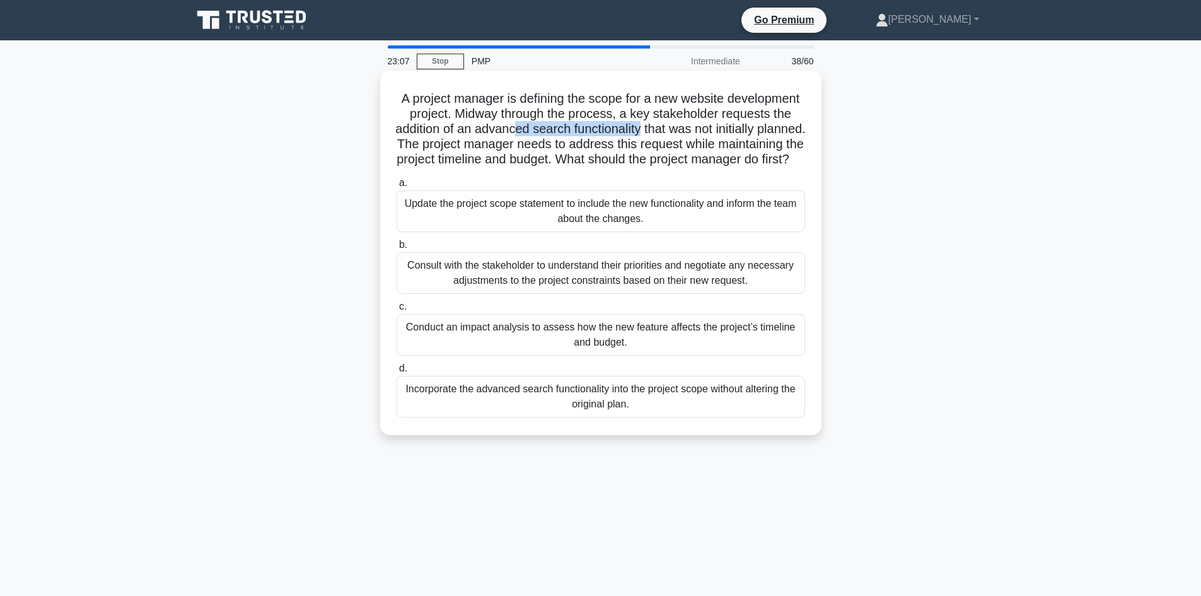
drag, startPoint x: 596, startPoint y: 126, endPoint x: 724, endPoint y: 136, distance: 128.4
click at [724, 136] on h5 "A project manager is defining the scope for a new website development project. …" at bounding box center [600, 129] width 411 height 77
drag, startPoint x: 699, startPoint y: 147, endPoint x: 561, endPoint y: 151, distance: 138.2
click at [699, 147] on h5 "A project manager is defining the scope for a new website development project. …" at bounding box center [600, 129] width 411 height 77
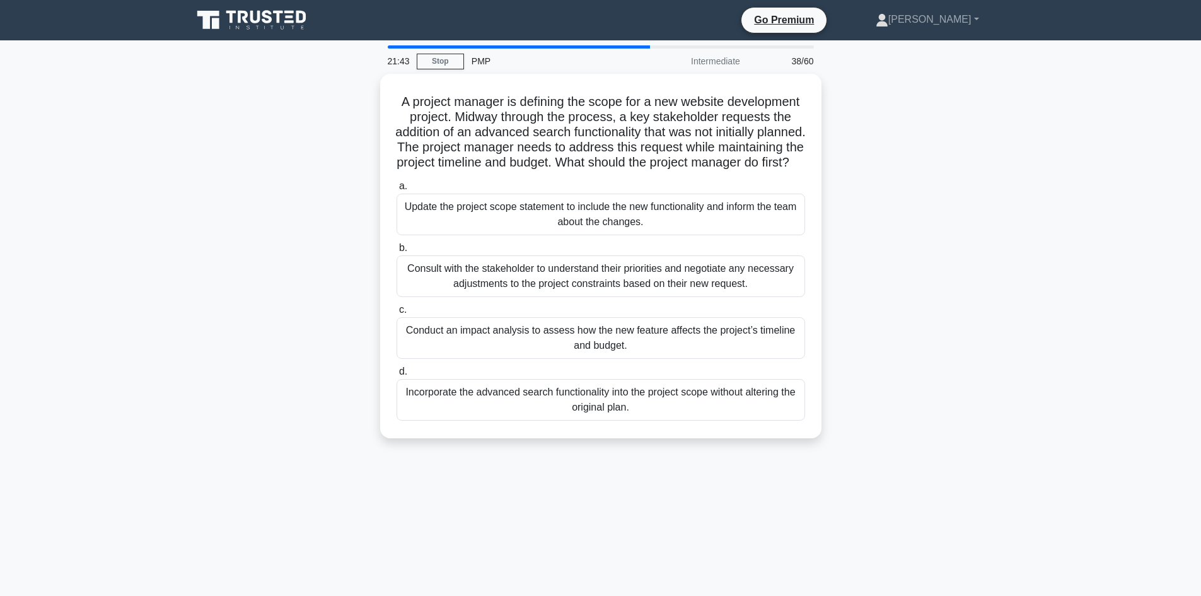
click at [250, 299] on div "A project manager is defining the scope for a new website development project. …" at bounding box center [601, 264] width 832 height 380
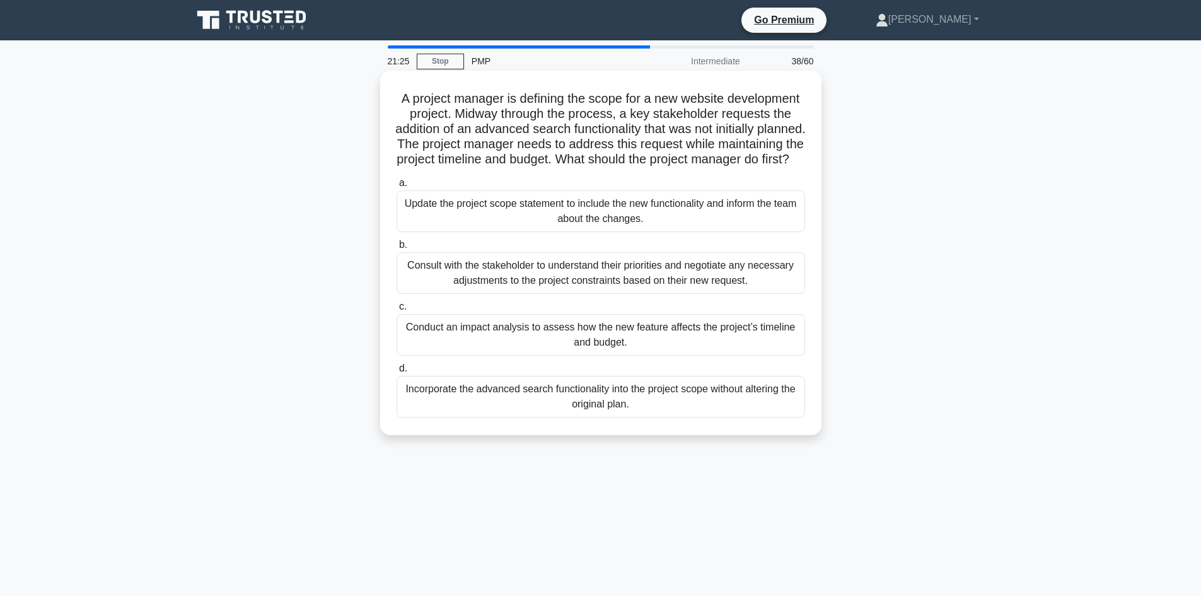
click at [593, 350] on div "Conduct an impact analysis to assess how the new feature affects the project’s …" at bounding box center [601, 335] width 409 height 42
click at [397, 311] on input "c. Conduct an impact analysis to assess how the new feature affects the project…" at bounding box center [397, 307] width 0 height 8
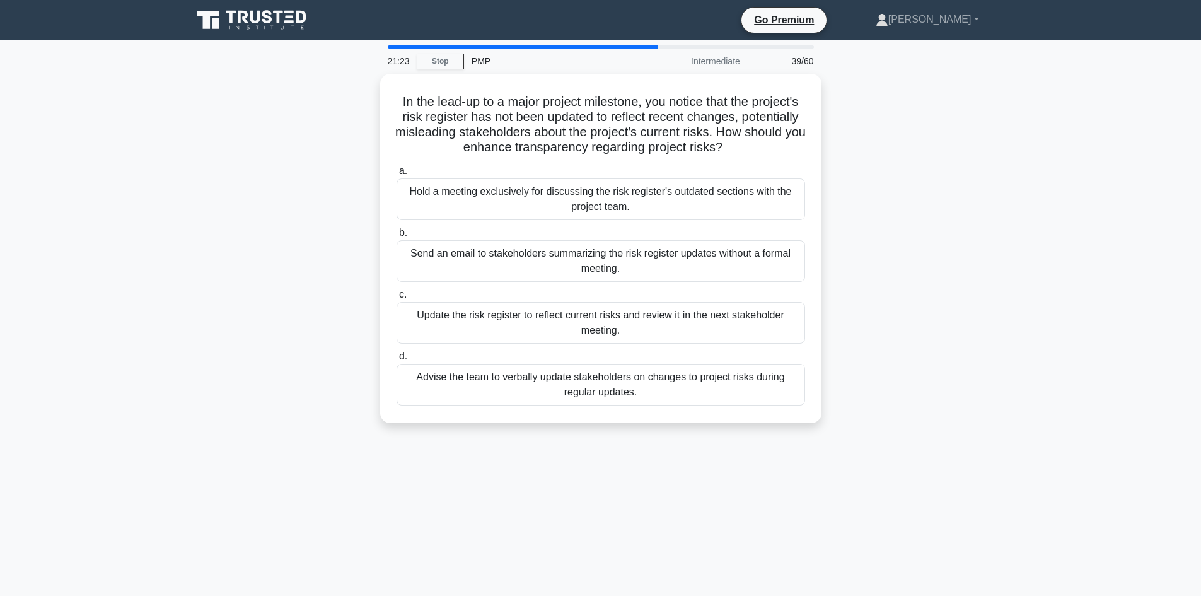
click at [292, 166] on div "In the lead-up to a major project milestone, you notice that the project's risk…" at bounding box center [601, 256] width 832 height 364
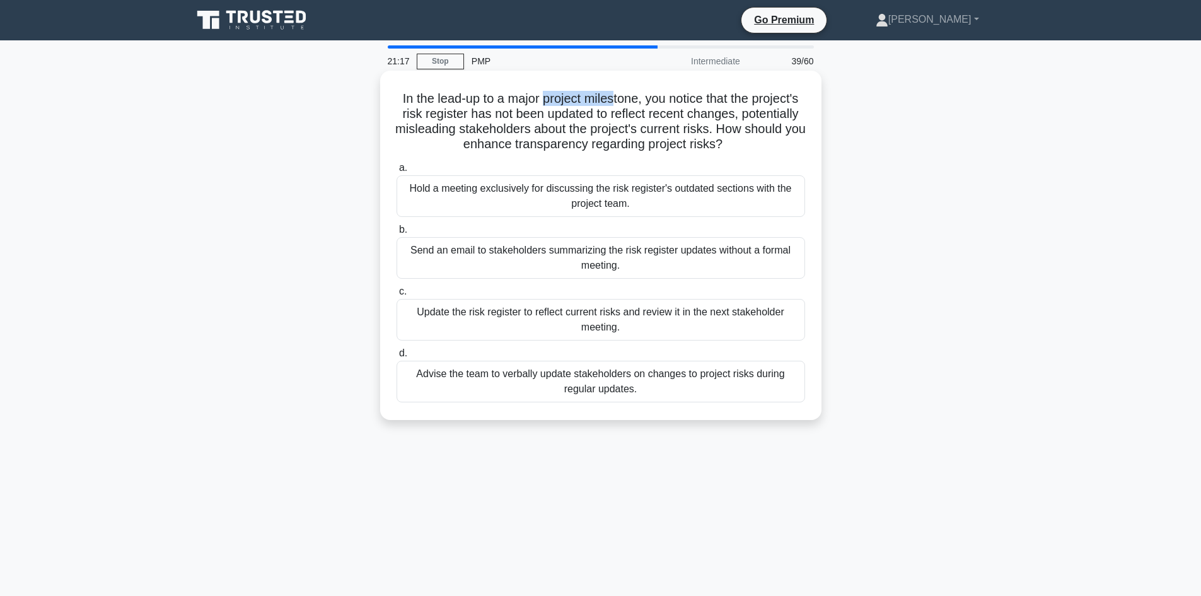
drag, startPoint x: 566, startPoint y: 98, endPoint x: 642, endPoint y: 100, distance: 75.7
click at [642, 100] on h5 "In the lead-up to a major project milestone, you notice that the project's risk…" at bounding box center [600, 122] width 411 height 62
click at [546, 102] on h5 "In the lead-up to a major project milestone, you notice that the project's risk…" at bounding box center [600, 122] width 411 height 62
click at [639, 324] on div "Update the risk register to reflect current risks and review it in the next sta…" at bounding box center [601, 320] width 409 height 42
click at [397, 296] on input "c. Update the risk register to reflect current risks and review it in the next …" at bounding box center [397, 292] width 0 height 8
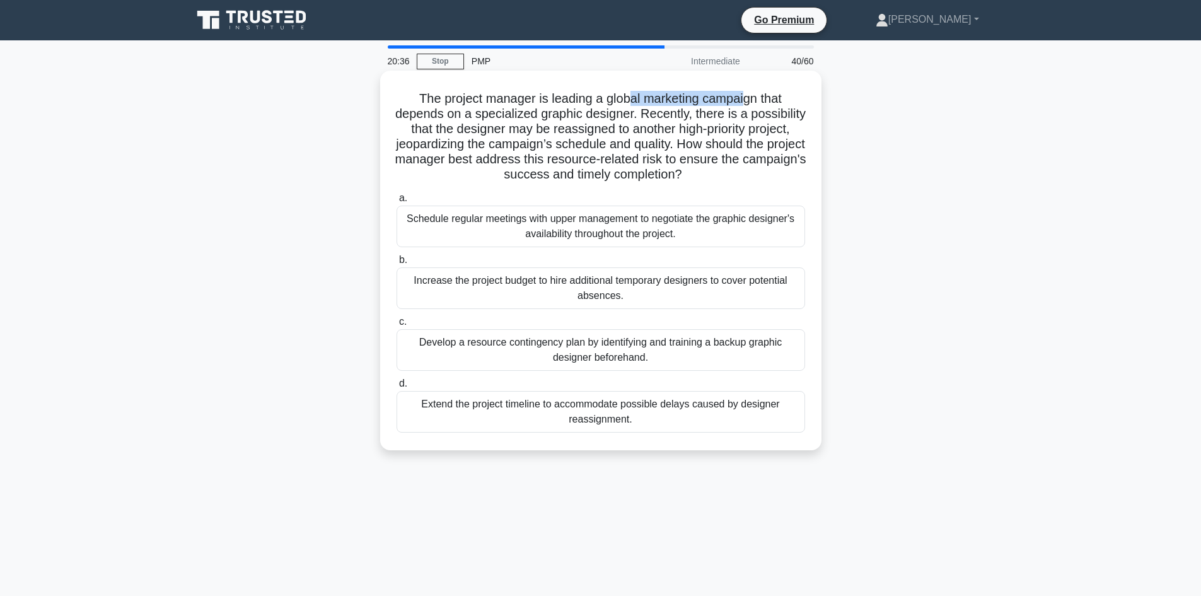
drag, startPoint x: 707, startPoint y: 98, endPoint x: 750, endPoint y: 102, distance: 43.0
click at [750, 102] on h5 "The project manager is leading a global marketing campaign that depends on a sp…" at bounding box center [600, 137] width 411 height 92
drag, startPoint x: 549, startPoint y: 113, endPoint x: 649, endPoint y: 111, distance: 100.9
click at [649, 111] on h5 "The project manager is leading a global marketing campaign that depends on a sp…" at bounding box center [600, 137] width 411 height 92
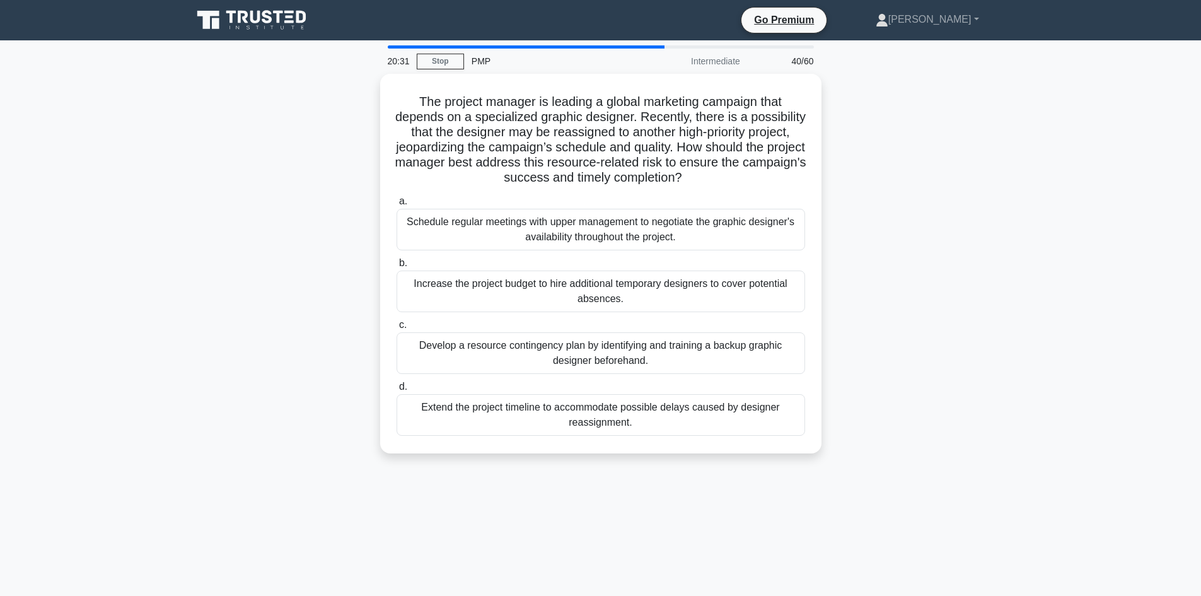
click at [359, 146] on div "The project manager is leading a global marketing campaign that depends on a sp…" at bounding box center [601, 271] width 832 height 395
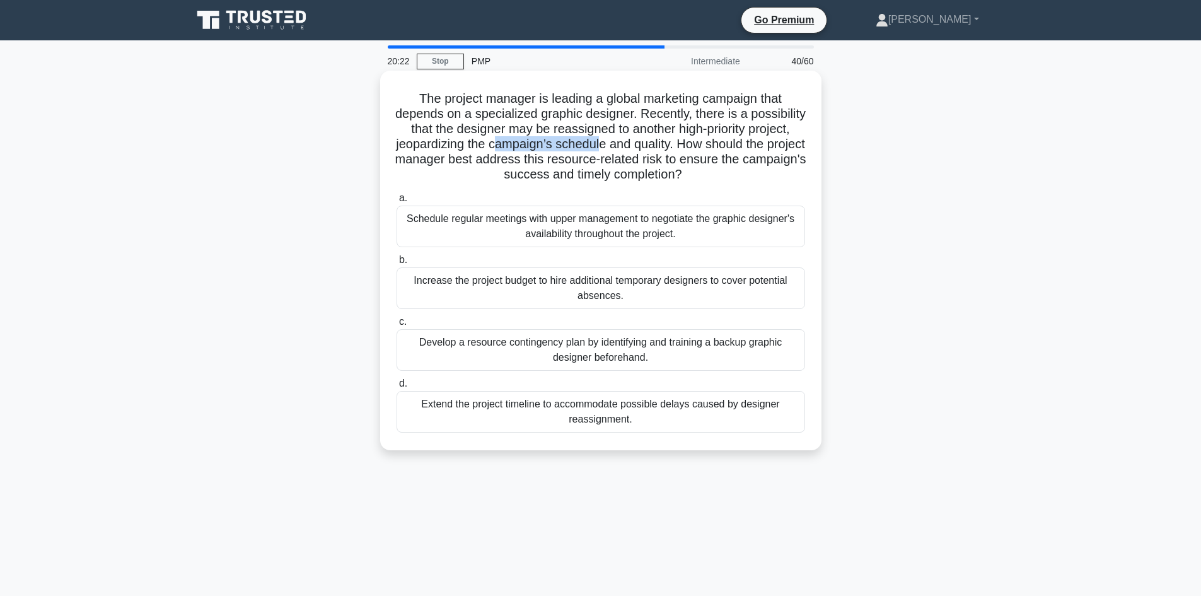
drag, startPoint x: 642, startPoint y: 139, endPoint x: 656, endPoint y: 139, distance: 14.5
click at [656, 139] on h5 "The project manager is leading a global marketing campaign that depends on a sp…" at bounding box center [600, 137] width 411 height 92
click at [716, 141] on h5 "The project manager is leading a global marketing campaign that depends on a sp…" at bounding box center [600, 137] width 411 height 92
drag, startPoint x: 632, startPoint y: 100, endPoint x: 745, endPoint y: 103, distance: 112.9
click at [745, 103] on h5 "The project manager is leading a global marketing campaign that depends on a sp…" at bounding box center [600, 137] width 411 height 92
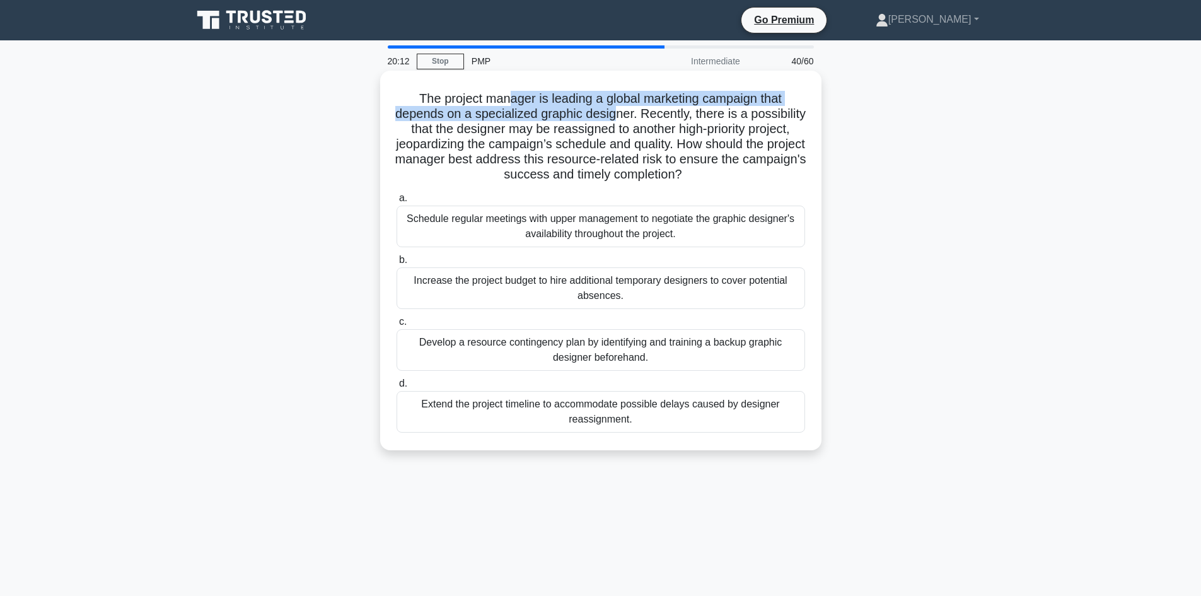
drag, startPoint x: 509, startPoint y: 103, endPoint x: 648, endPoint y: 113, distance: 139.1
click at [648, 113] on h5 "The project manager is leading a global marketing campaign that depends on a sp…" at bounding box center [600, 137] width 411 height 92
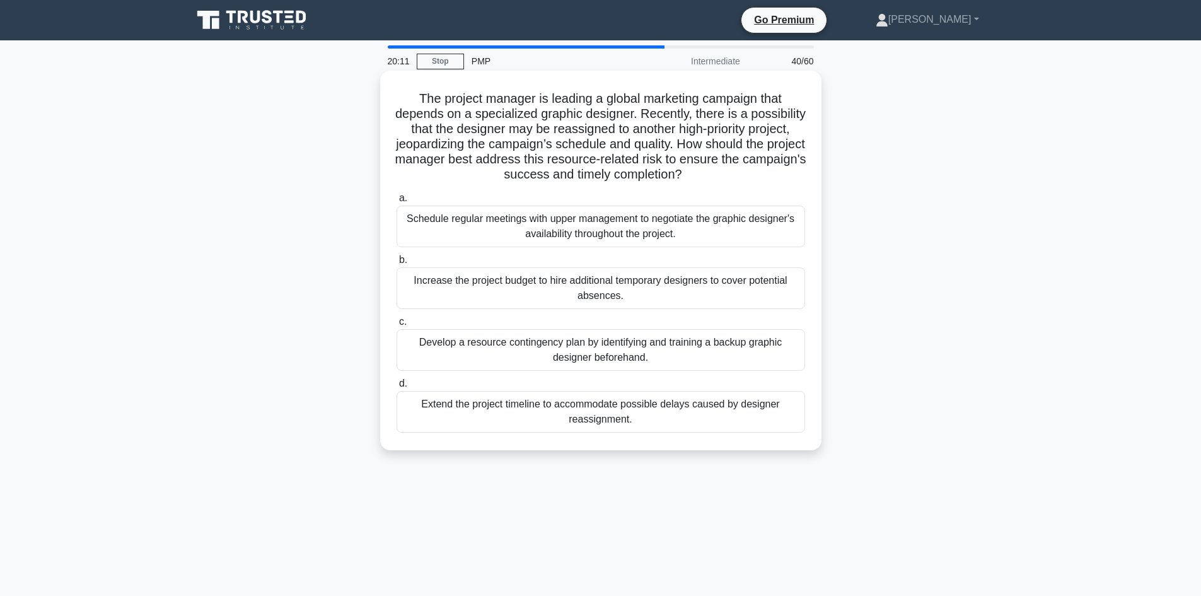
click at [639, 124] on h5 "The project manager is leading a global marketing campaign that depends on a sp…" at bounding box center [600, 137] width 411 height 92
drag, startPoint x: 508, startPoint y: 179, endPoint x: 695, endPoint y: 177, distance: 187.3
click at [695, 177] on h5 "The project manager is leading a global marketing campaign that depends on a sp…" at bounding box center [600, 137] width 411 height 92
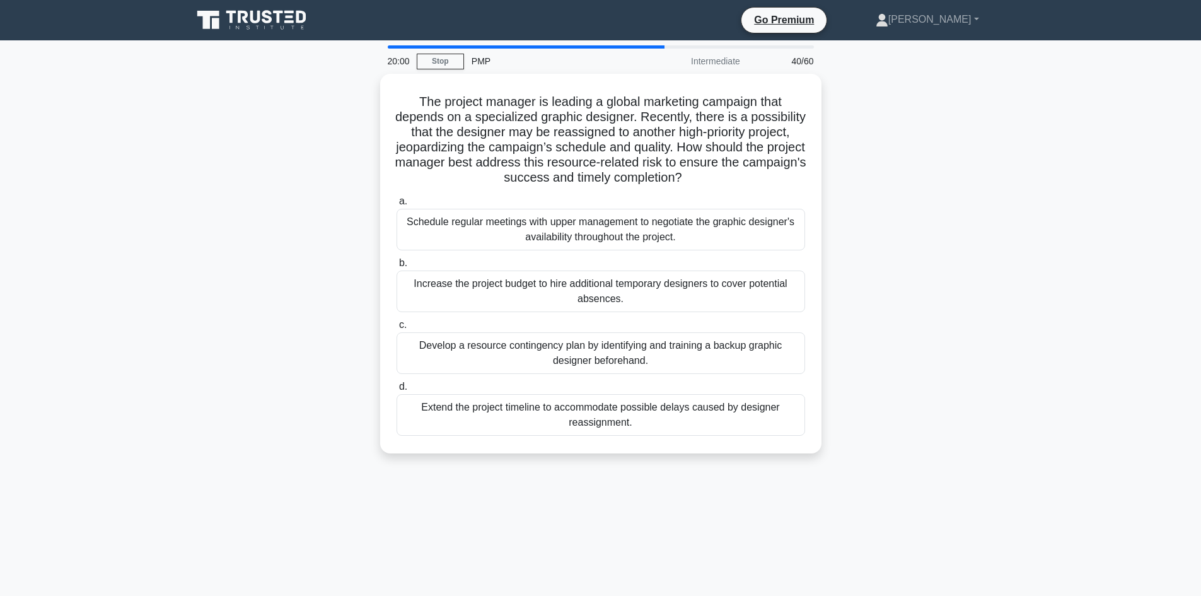
click at [335, 236] on div "The project manager is leading a global marketing campaign that depends on a sp…" at bounding box center [601, 271] width 832 height 395
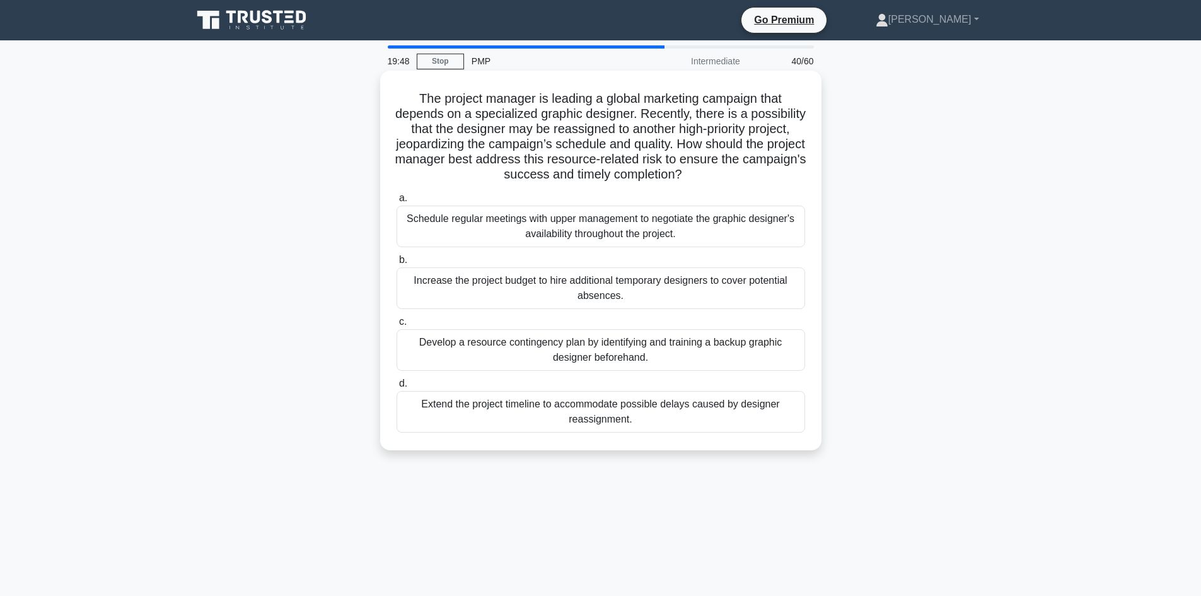
click at [555, 230] on div "Schedule regular meetings with upper management to negotiate the graphic design…" at bounding box center [601, 227] width 409 height 42
click at [397, 202] on input "a. Schedule regular meetings with upper management to negotiate the graphic des…" at bounding box center [397, 198] width 0 height 8
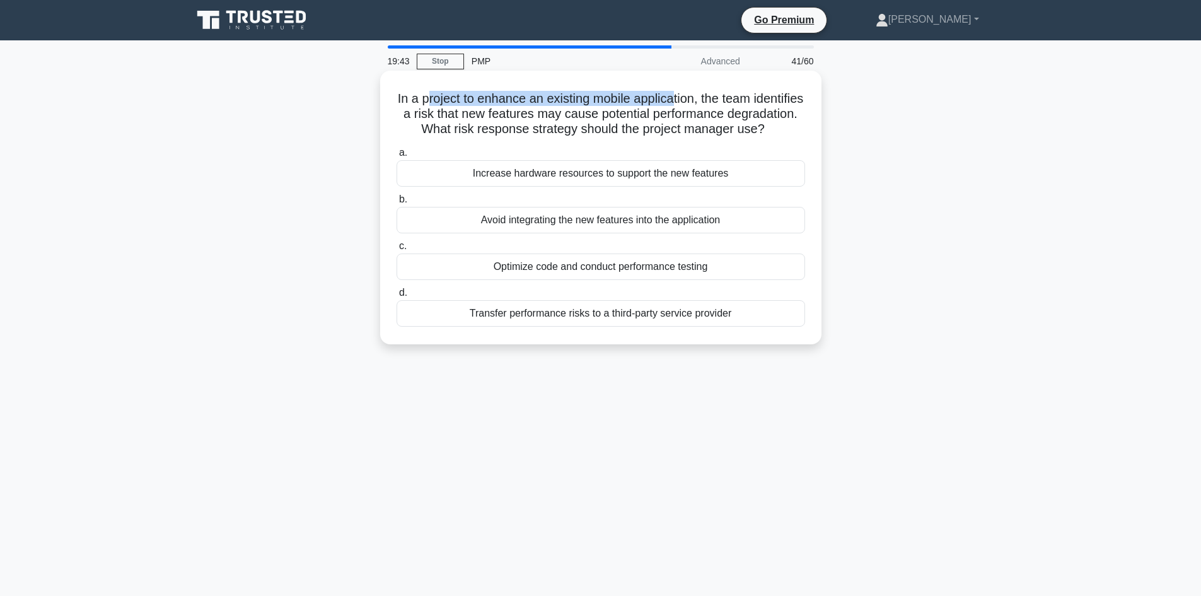
drag, startPoint x: 448, startPoint y: 100, endPoint x: 704, endPoint y: 96, distance: 256.0
click at [704, 96] on h5 "In a project to enhance an existing mobile application, the team identifies a r…" at bounding box center [600, 114] width 411 height 47
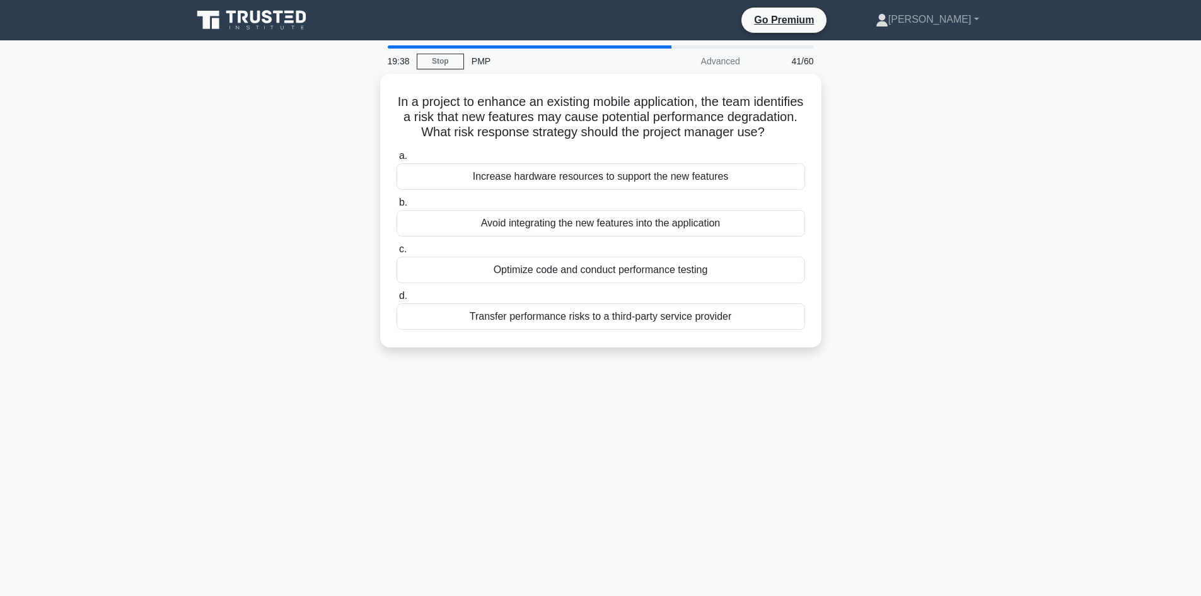
click at [315, 122] on div "In a project to enhance an existing mobile application, the team identifies a r…" at bounding box center [601, 218] width 832 height 289
click at [275, 212] on div "In a project to enhance an existing mobile application, the team identifies a r…" at bounding box center [601, 218] width 832 height 289
click at [274, 211] on div "In a project to enhance an existing mobile application, the team identifies a r…" at bounding box center [601, 218] width 832 height 289
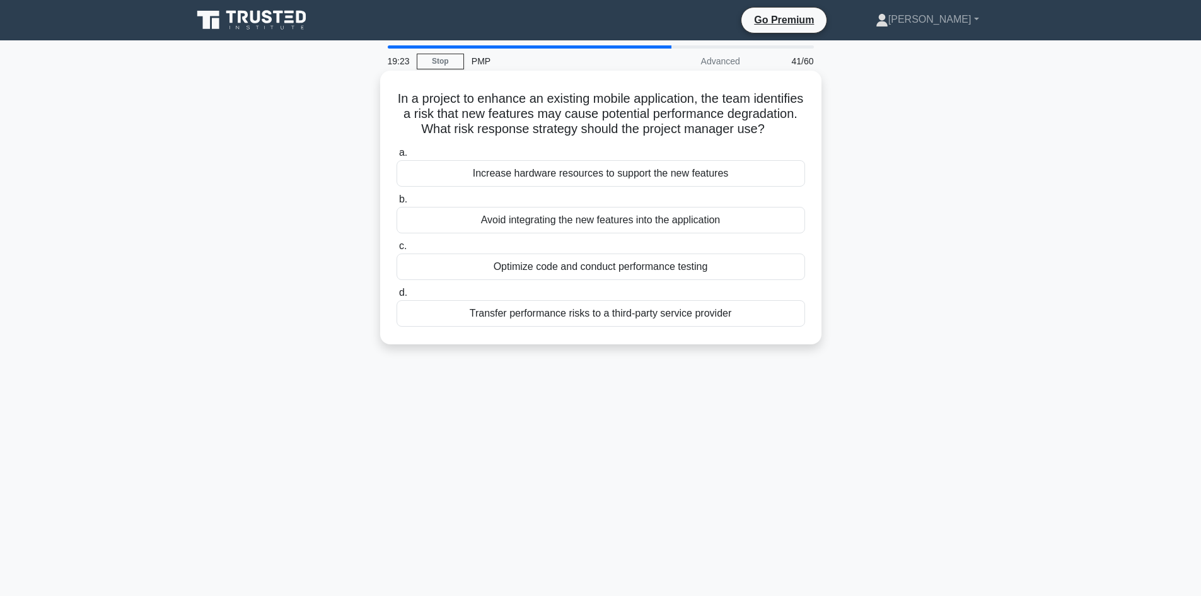
click at [578, 187] on div "Increase hardware resources to support the new features" at bounding box center [601, 173] width 409 height 26
click at [397, 157] on input "a. Increase hardware resources to support the new features" at bounding box center [397, 153] width 0 height 8
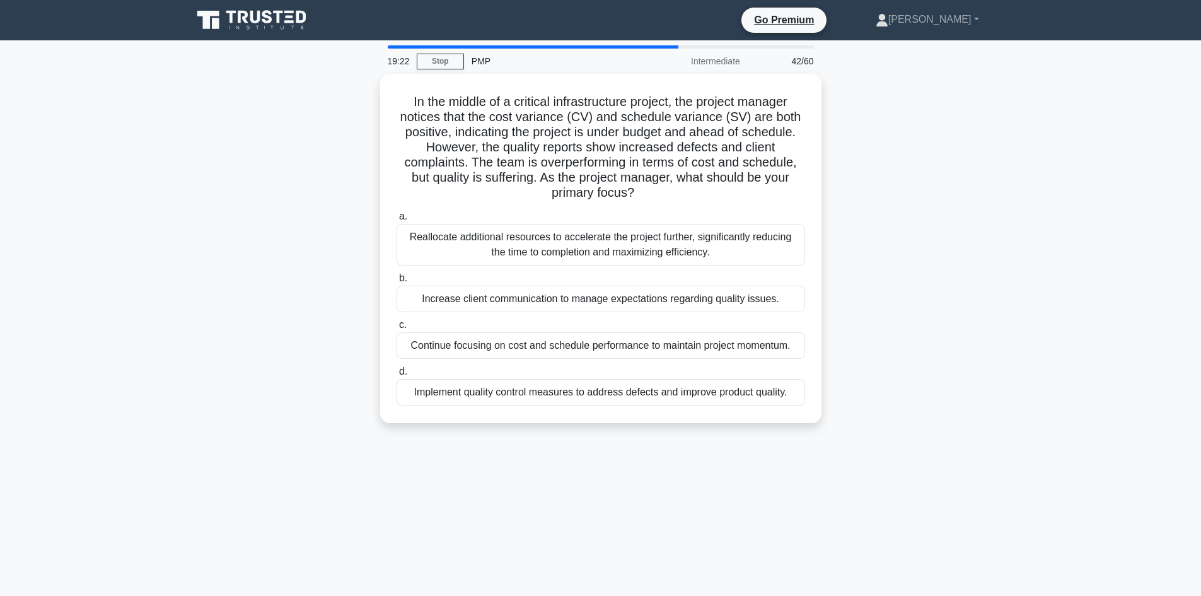
click at [906, 136] on div "In the middle of a critical infrastructure project, the project manager notices…" at bounding box center [601, 256] width 832 height 364
click at [946, 183] on div "In the middle of a critical infrastructure project, the project manager notices…" at bounding box center [601, 256] width 832 height 364
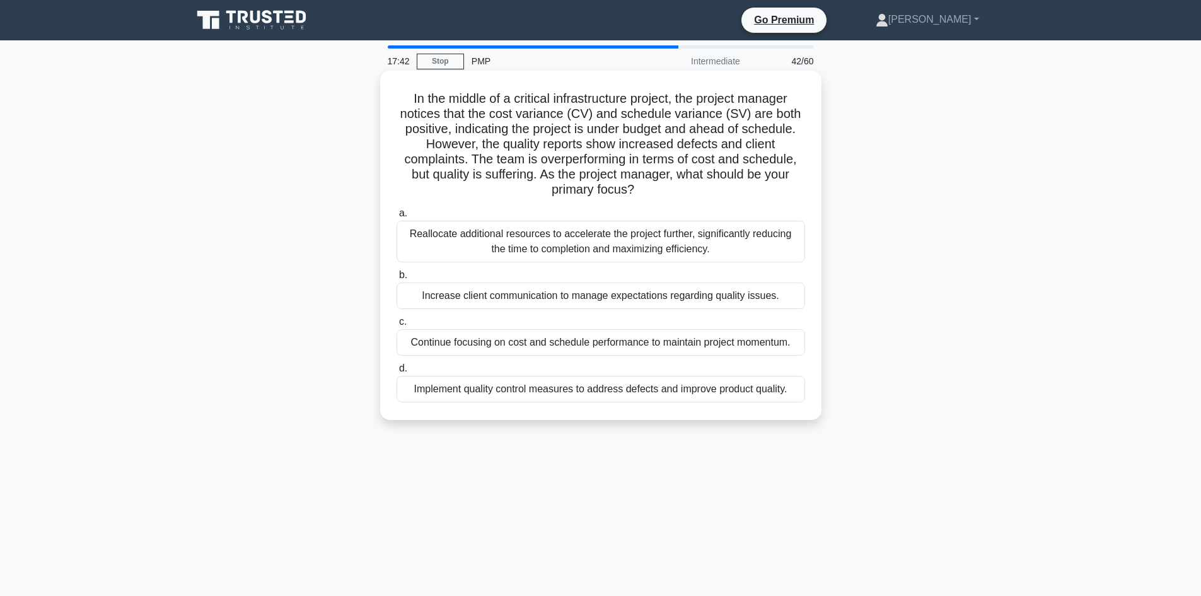
click at [564, 395] on div "Implement quality control measures to address defects and improve product quali…" at bounding box center [601, 389] width 409 height 26
click at [397, 373] on input "d. Implement quality control measures to address defects and improve product qu…" at bounding box center [397, 368] width 0 height 8
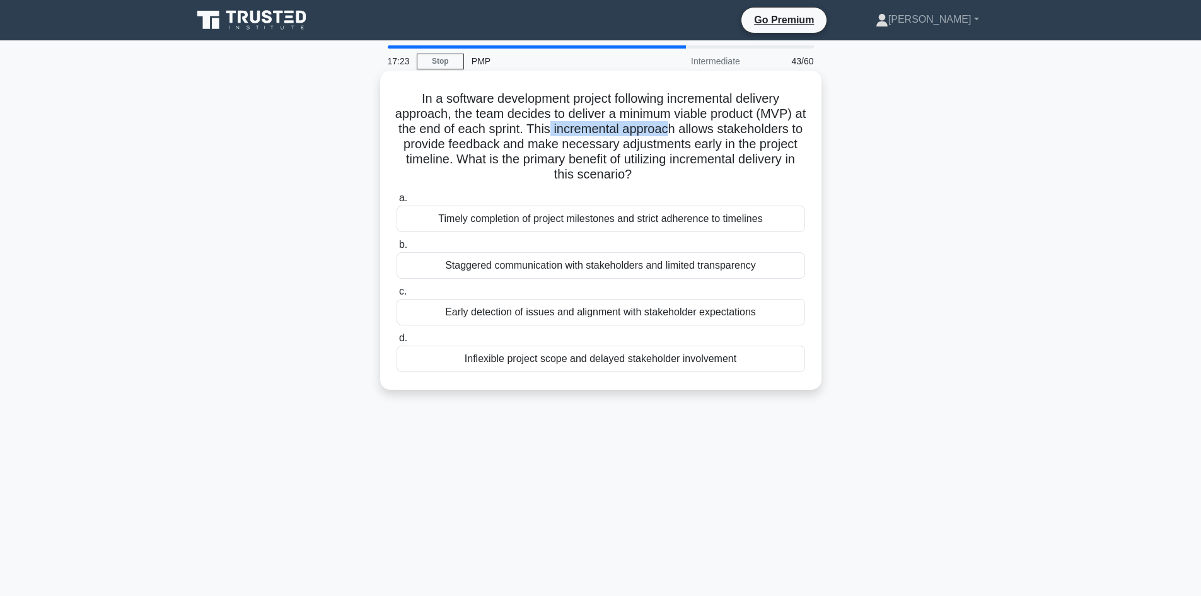
drag, startPoint x: 602, startPoint y: 127, endPoint x: 721, endPoint y: 132, distance: 118.6
click at [721, 132] on h5 "In a software development project following incremental delivery approach, the …" at bounding box center [600, 137] width 411 height 92
click at [708, 148] on h5 "In a software development project following incremental delivery approach, the …" at bounding box center [600, 137] width 411 height 92
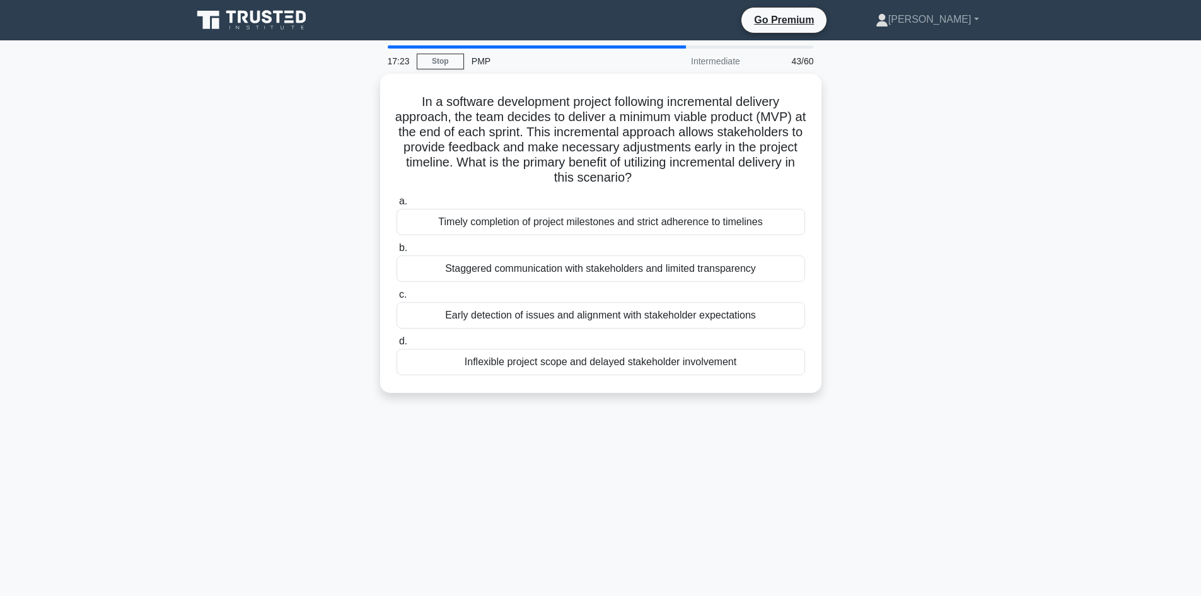
click at [281, 183] on div "In a software development project following incremental delivery approach, the …" at bounding box center [601, 241] width 832 height 334
click at [279, 178] on div "In a software development project following incremental delivery approach, the …" at bounding box center [601, 241] width 832 height 334
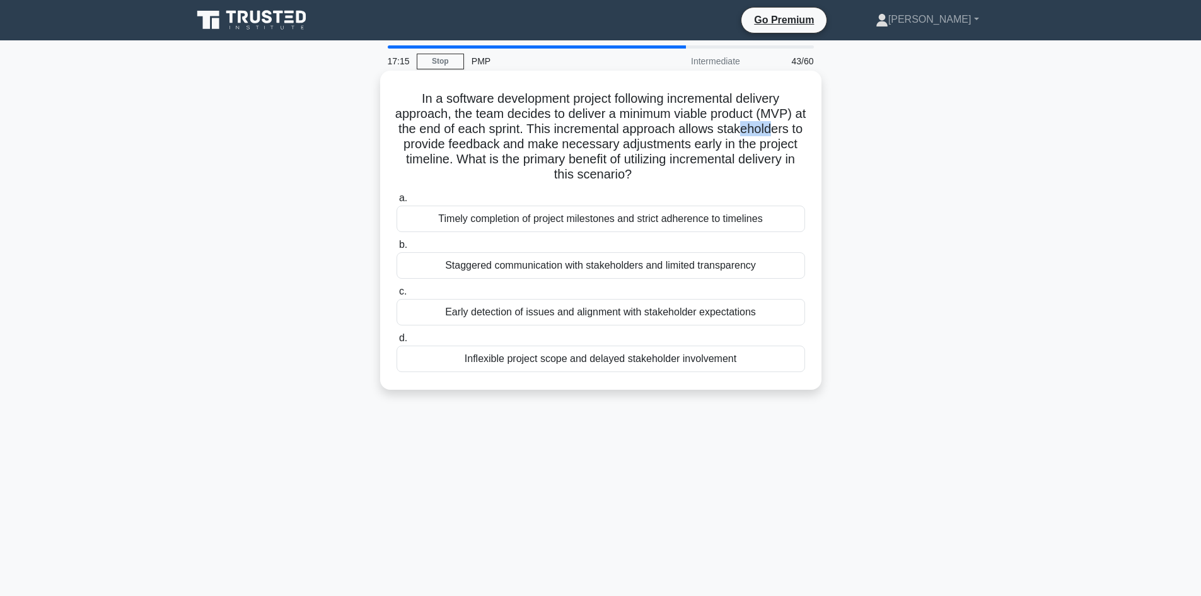
drag, startPoint x: 433, startPoint y: 145, endPoint x: 462, endPoint y: 149, distance: 30.0
click at [462, 149] on h5 "In a software development project following incremental delivery approach, the …" at bounding box center [600, 137] width 411 height 92
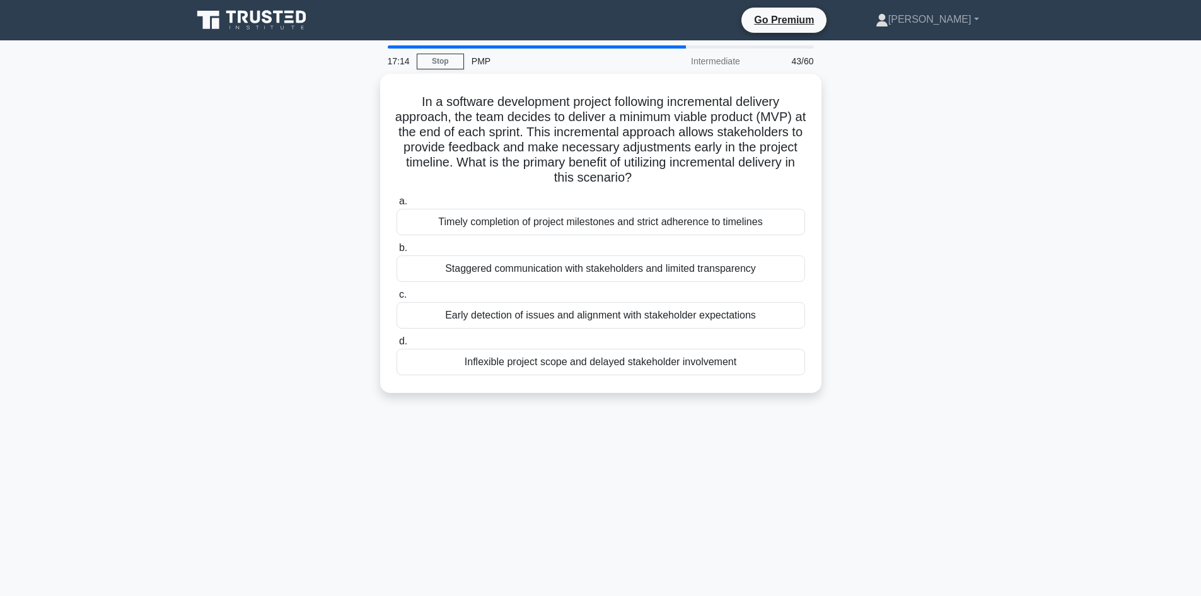
click at [368, 172] on div "In a software development project following incremental delivery approach, the …" at bounding box center [601, 241] width 832 height 334
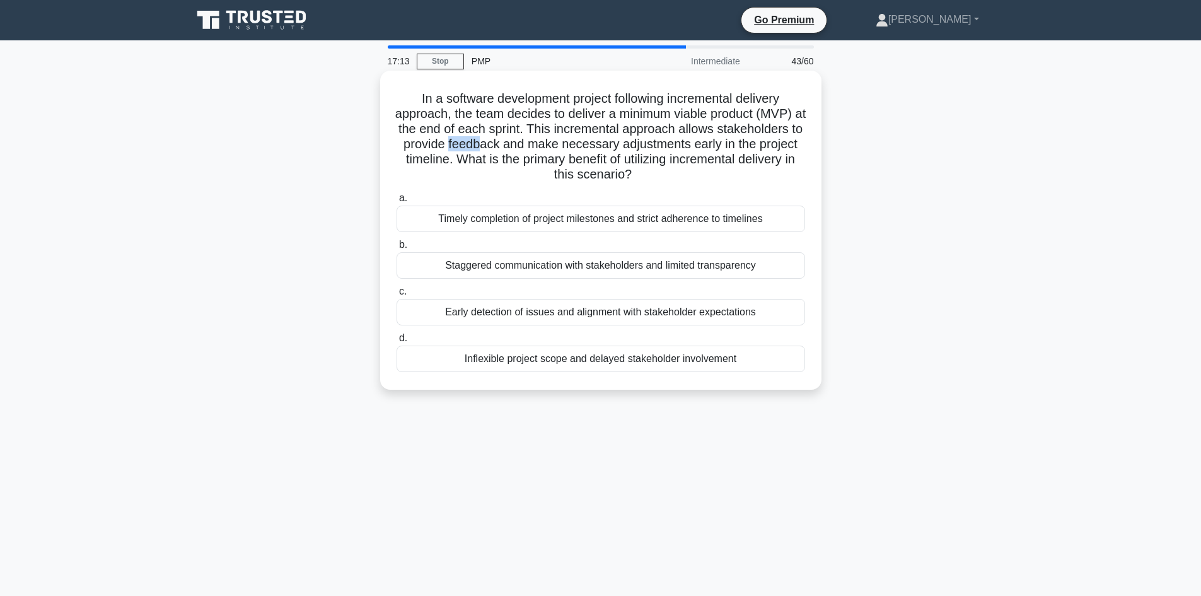
drag, startPoint x: 549, startPoint y: 142, endPoint x: 579, endPoint y: 144, distance: 30.3
click at [579, 144] on h5 "In a software development project following incremental delivery approach, the …" at bounding box center [600, 137] width 411 height 92
drag, startPoint x: 637, startPoint y: 144, endPoint x: 755, endPoint y: 142, distance: 117.9
click at [725, 142] on h5 "In a software development project following incremental delivery approach, the …" at bounding box center [600, 137] width 411 height 92
drag, startPoint x: 740, startPoint y: 145, endPoint x: 761, endPoint y: 146, distance: 20.8
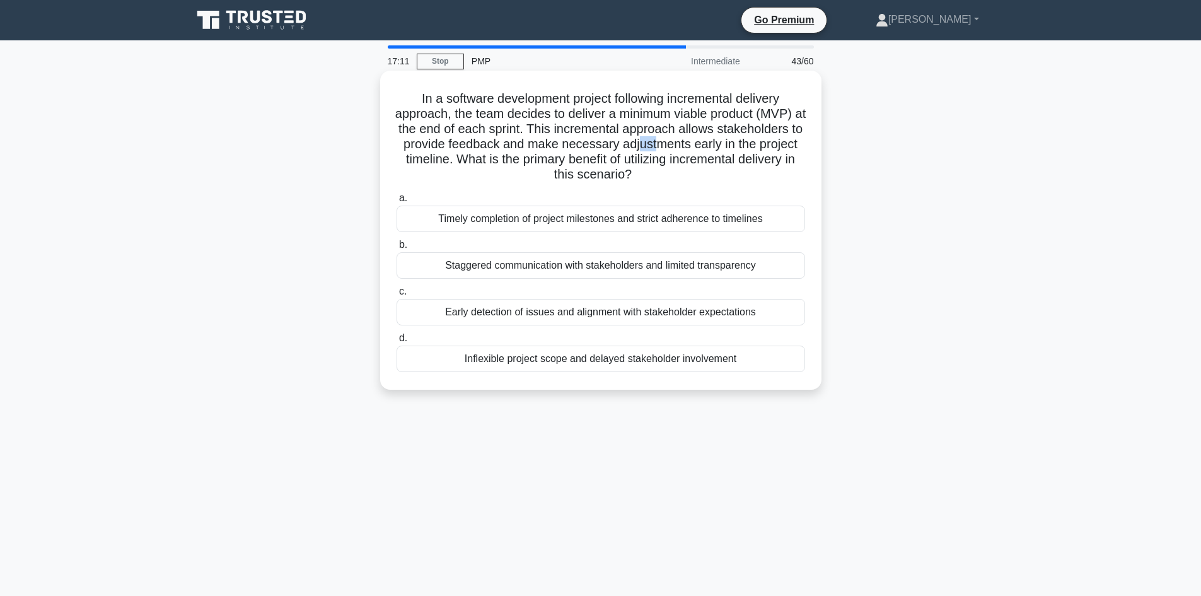
click at [761, 146] on h5 "In a software development project following incremental delivery approach, the …" at bounding box center [600, 137] width 411 height 92
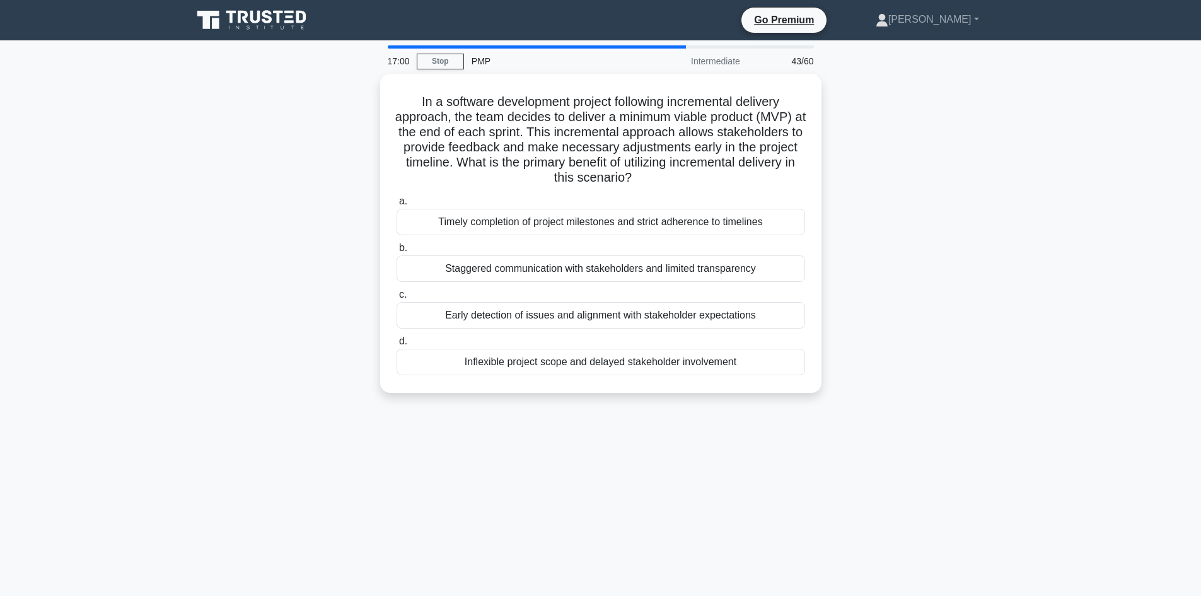
click at [303, 223] on div "In a software development project following incremental delivery approach, the …" at bounding box center [601, 241] width 832 height 334
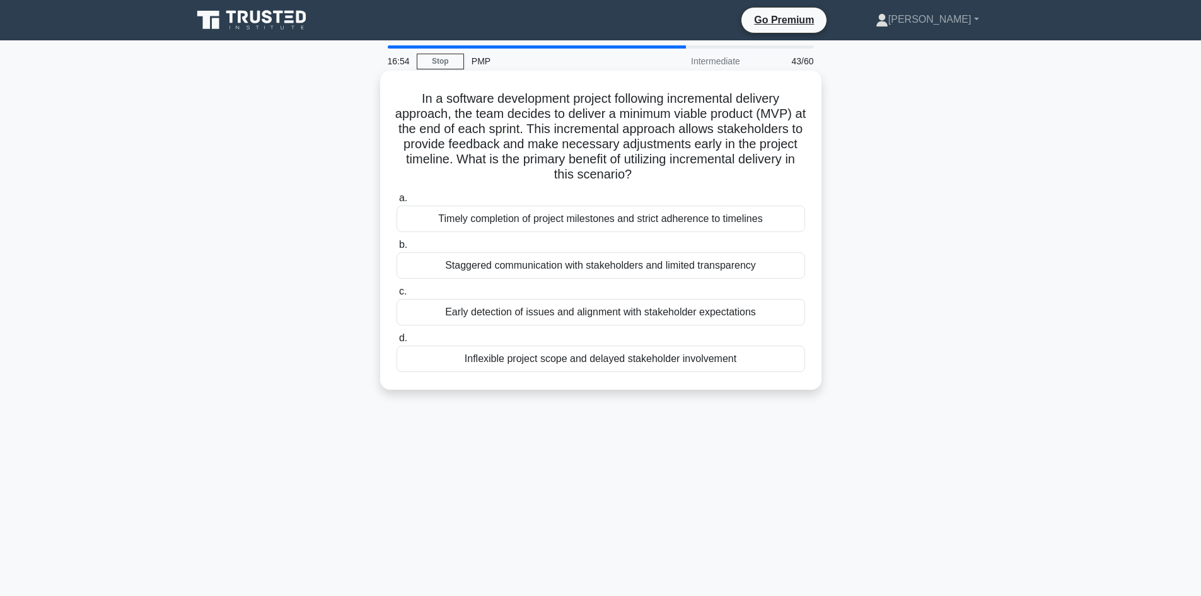
click at [531, 314] on div "Early detection of issues and alignment with stakeholder expectations" at bounding box center [601, 312] width 409 height 26
click at [397, 296] on input "c. Early detection of issues and alignment with stakeholder expectations" at bounding box center [397, 292] width 0 height 8
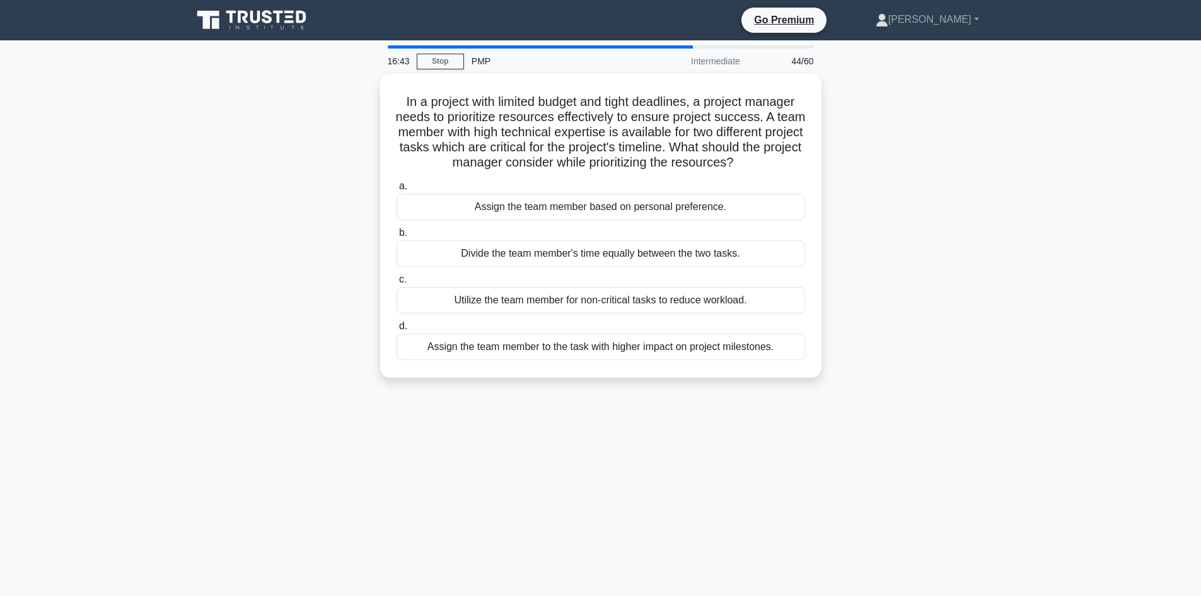
click at [294, 209] on div "In a project with limited budget and tight deadlines, a project manager needs t…" at bounding box center [601, 233] width 832 height 319
click at [315, 247] on div "In a project with limited budget and tight deadlines, a project manager needs t…" at bounding box center [601, 233] width 832 height 319
click at [313, 210] on div "In a project with limited budget and tight deadlines, a project manager needs t…" at bounding box center [601, 233] width 832 height 319
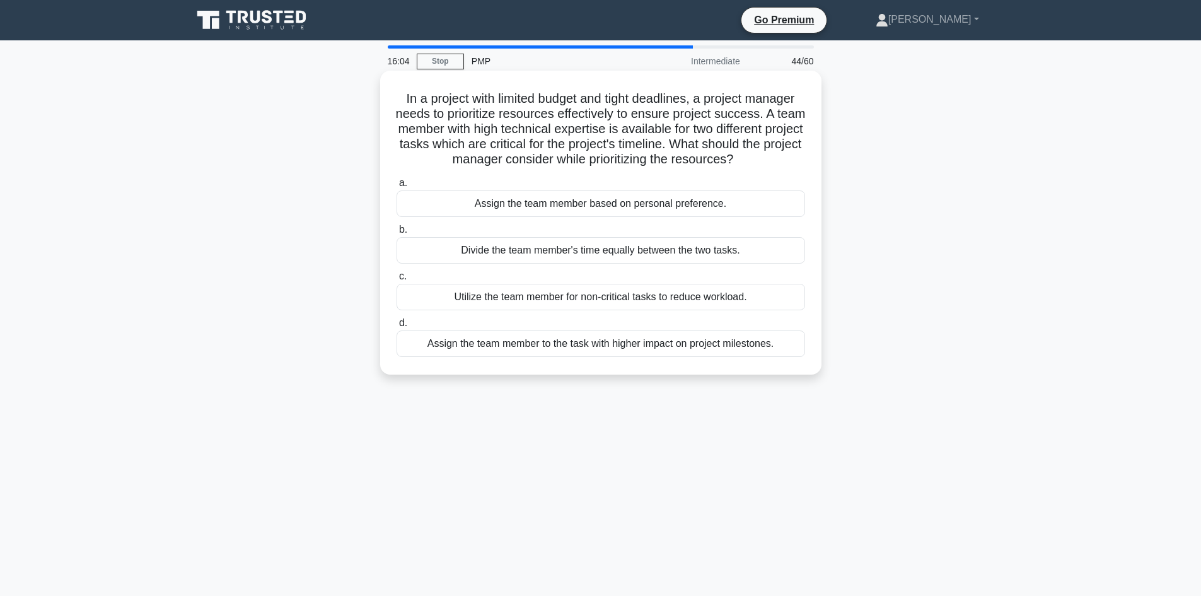
click at [629, 357] on div "Assign the team member to the task with higher impact on project milestones." at bounding box center [601, 343] width 409 height 26
click at [397, 327] on input "d. Assign the team member to the task with higher impact on project milestones." at bounding box center [397, 323] width 0 height 8
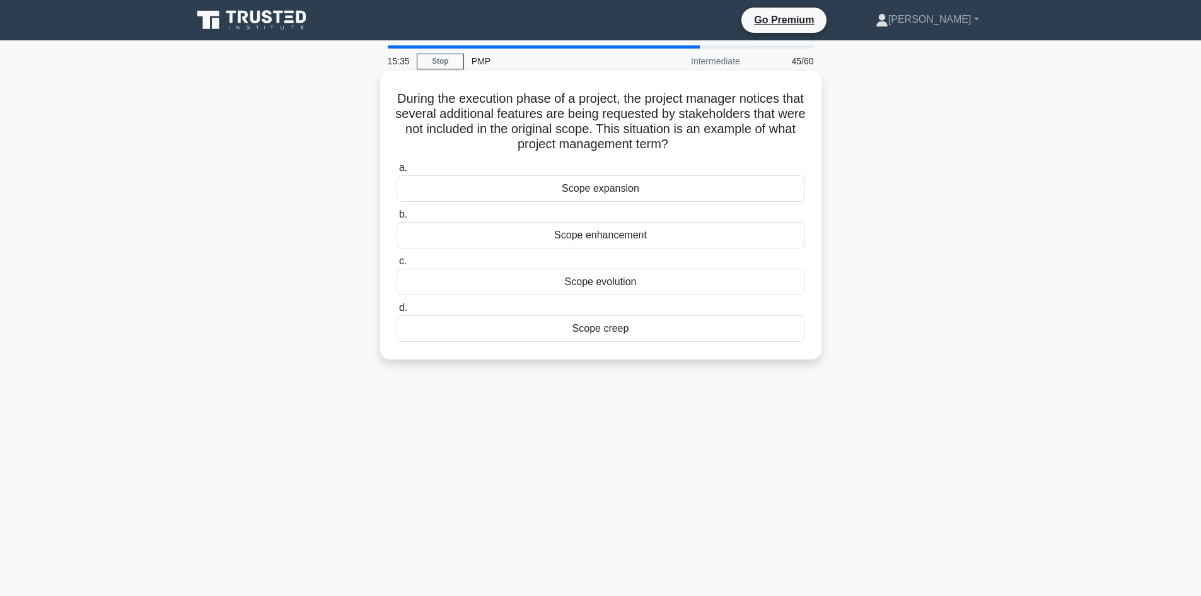
drag, startPoint x: 723, startPoint y: 142, endPoint x: 392, endPoint y: 105, distance: 333.1
click at [391, 105] on div "During the execution phase of a project, the project manager notices that sever…" at bounding box center [600, 215] width 431 height 279
copy h5 "During the execution phase of a project, the project manager notices that sever…"
click at [602, 334] on div "Scope creep" at bounding box center [601, 328] width 409 height 26
click at [397, 312] on input "d. Scope creep" at bounding box center [397, 308] width 0 height 8
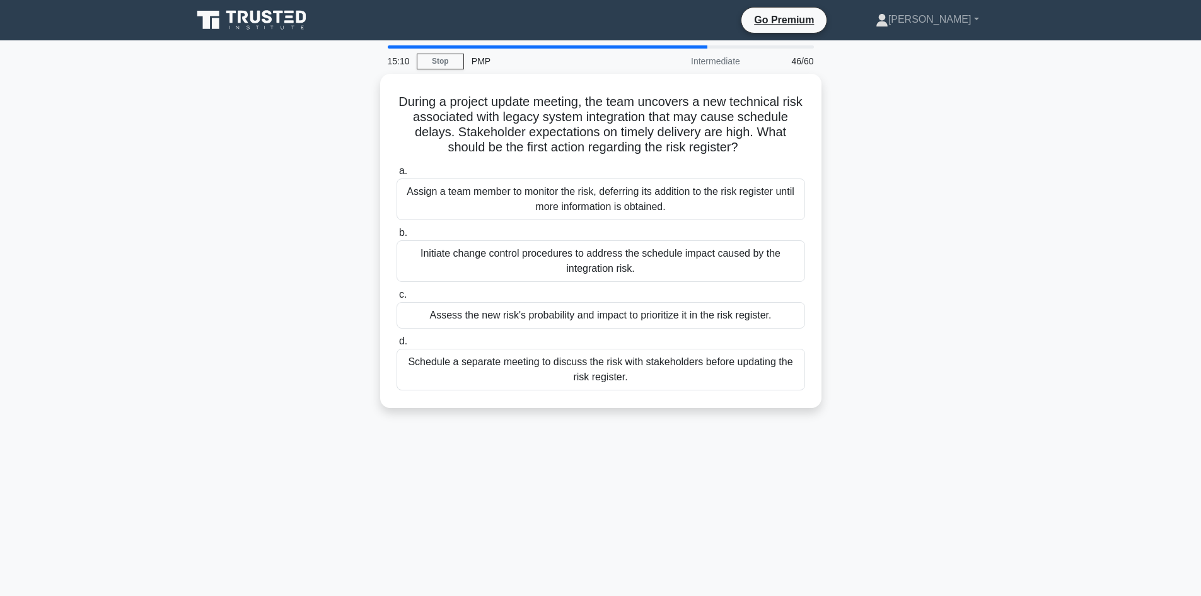
drag, startPoint x: 335, startPoint y: 152, endPoint x: 351, endPoint y: 151, distance: 15.8
click at [337, 153] on div "During a project update meeting, the team uncovers a new technical risk associa…" at bounding box center [601, 248] width 832 height 349
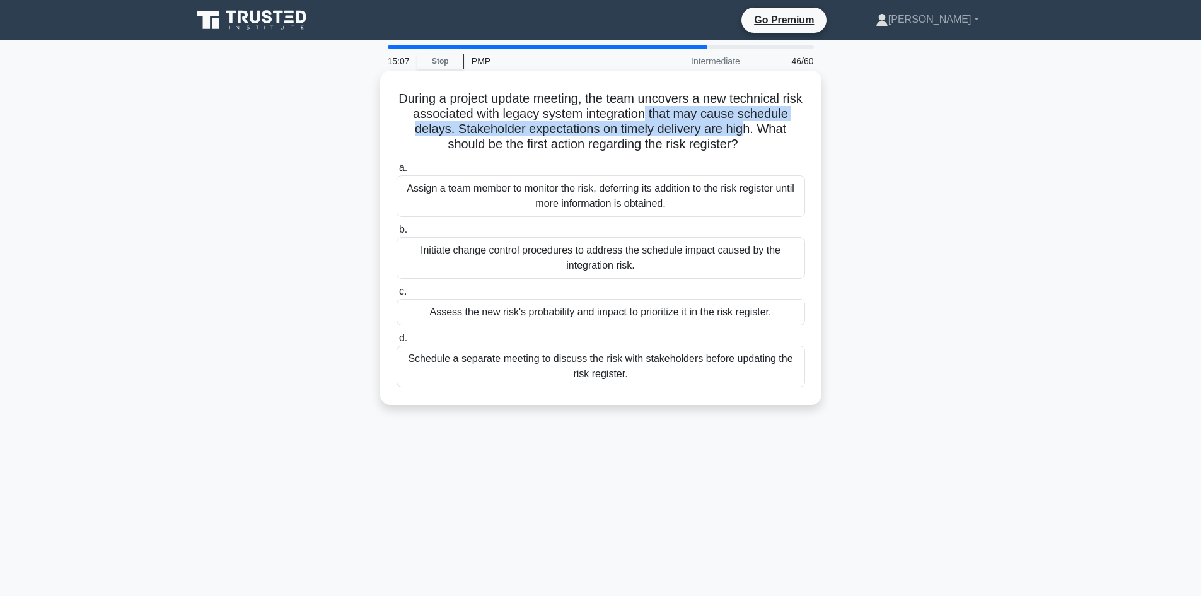
drag, startPoint x: 745, startPoint y: 128, endPoint x: 679, endPoint y: 135, distance: 65.9
click at [660, 118] on h5 "During a project update meeting, the team uncovers a new technical risk associa…" at bounding box center [600, 122] width 411 height 62
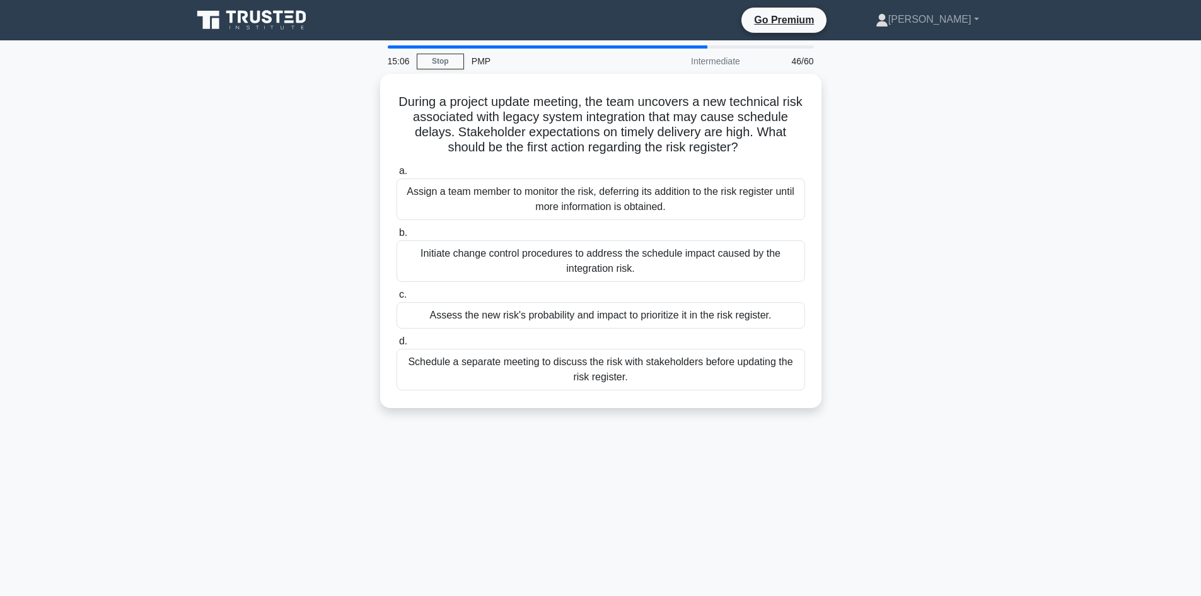
click at [932, 164] on div "During a project update meeting, the team uncovers a new technical risk associa…" at bounding box center [601, 248] width 832 height 349
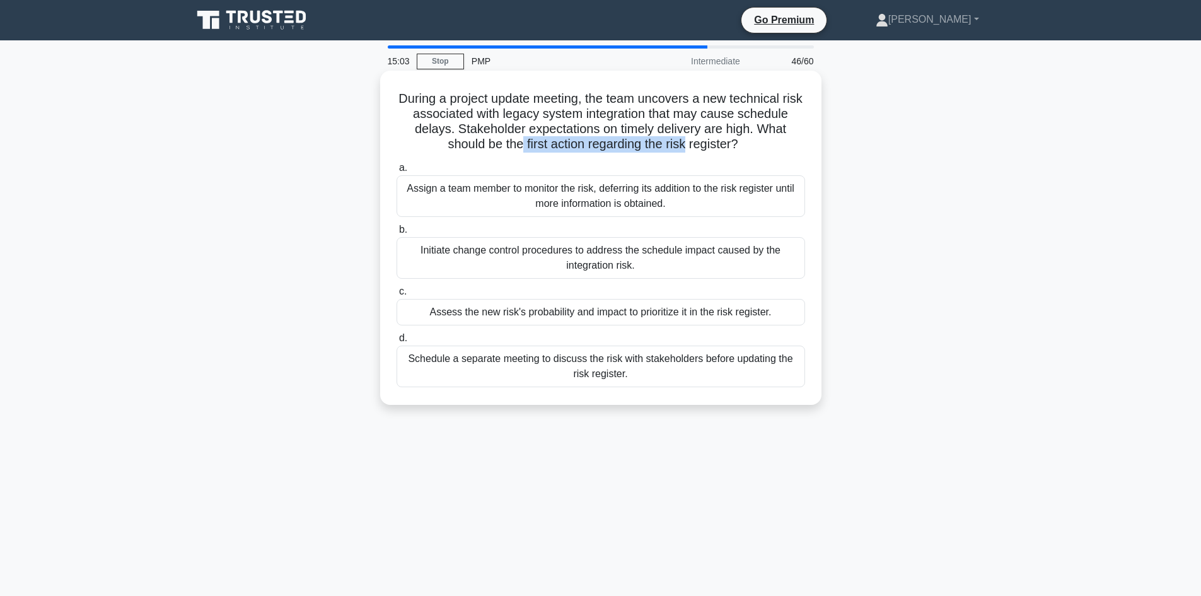
drag, startPoint x: 521, startPoint y: 143, endPoint x: 682, endPoint y: 149, distance: 160.9
click at [690, 144] on h5 "During a project update meeting, the team uncovers a new technical risk associa…" at bounding box center [600, 122] width 411 height 62
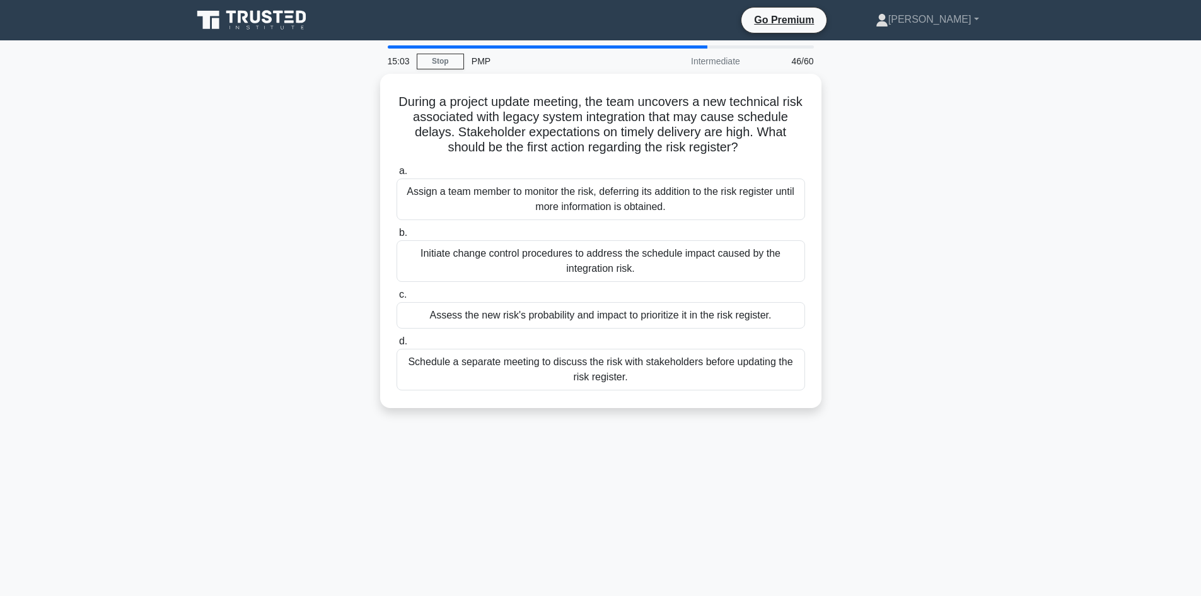
click at [291, 183] on div "During a project update meeting, the team uncovers a new technical risk associa…" at bounding box center [601, 248] width 832 height 349
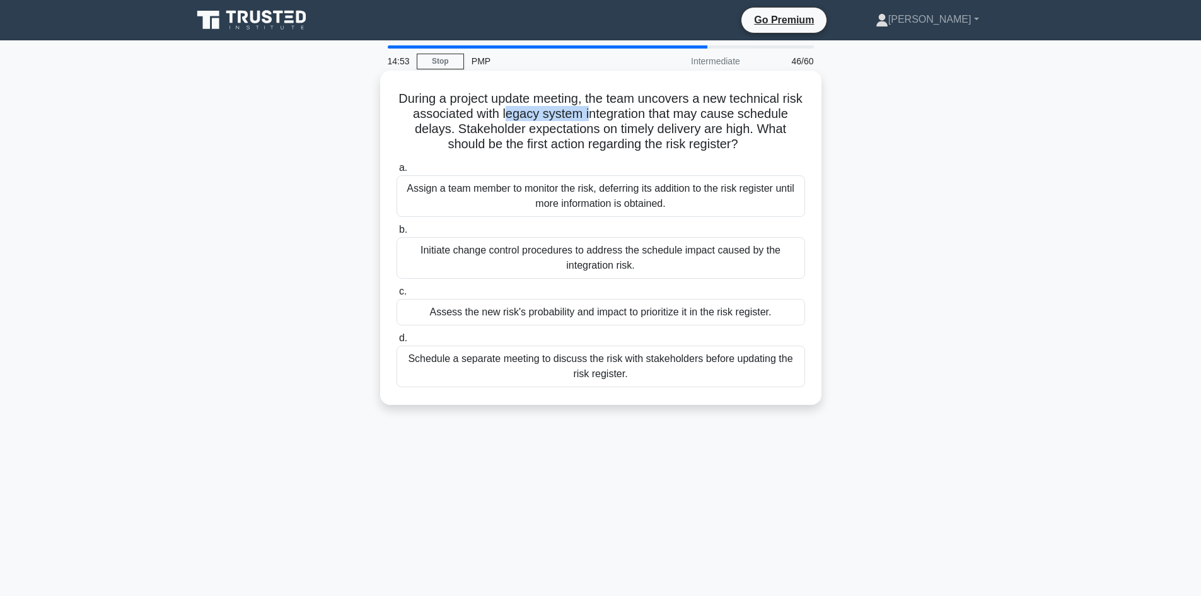
drag, startPoint x: 516, startPoint y: 109, endPoint x: 600, endPoint y: 120, distance: 84.6
click at [600, 120] on h5 "During a project update meeting, the team uncovers a new technical risk associa…" at bounding box center [600, 122] width 411 height 62
click at [639, 113] on h5 "During a project update meeting, the team uncovers a new technical risk associa…" at bounding box center [600, 122] width 411 height 62
drag, startPoint x: 467, startPoint y: 95, endPoint x: 588, endPoint y: 100, distance: 121.8
click at [588, 100] on h5 "During a project update meeting, the team uncovers a new technical risk associa…" at bounding box center [600, 122] width 411 height 62
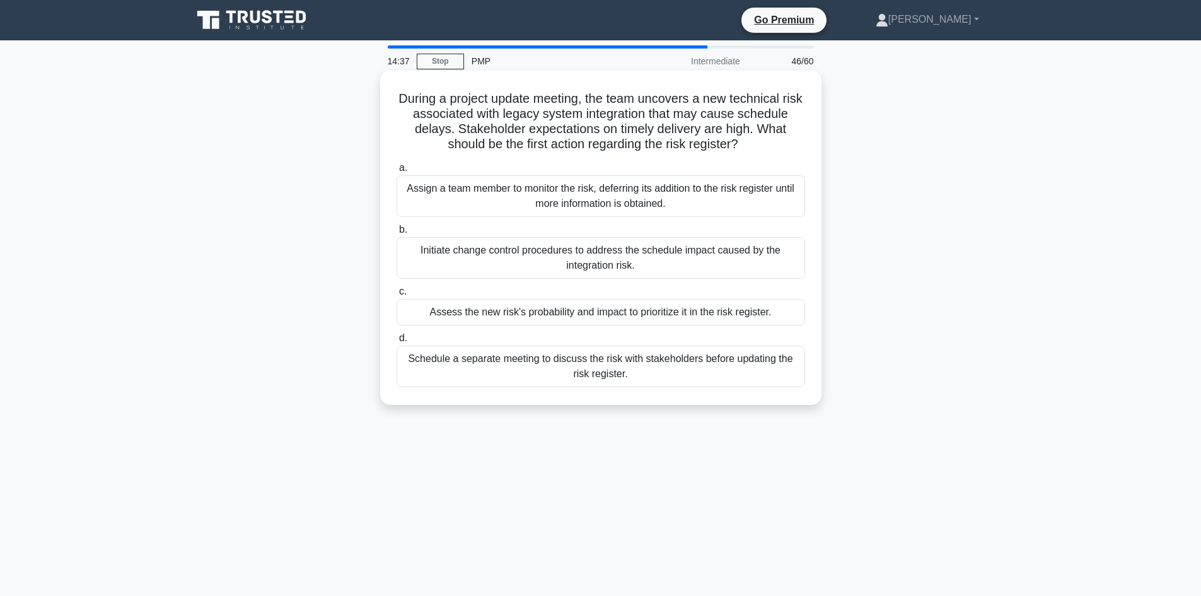
click at [628, 107] on h5 "During a project update meeting, the team uncovers a new technical risk associa…" at bounding box center [600, 122] width 411 height 62
drag, startPoint x: 528, startPoint y: 123, endPoint x: 653, endPoint y: 129, distance: 125.0
click at [653, 129] on h5 "During a project update meeting, the team uncovers a new technical risk associa…" at bounding box center [600, 122] width 411 height 62
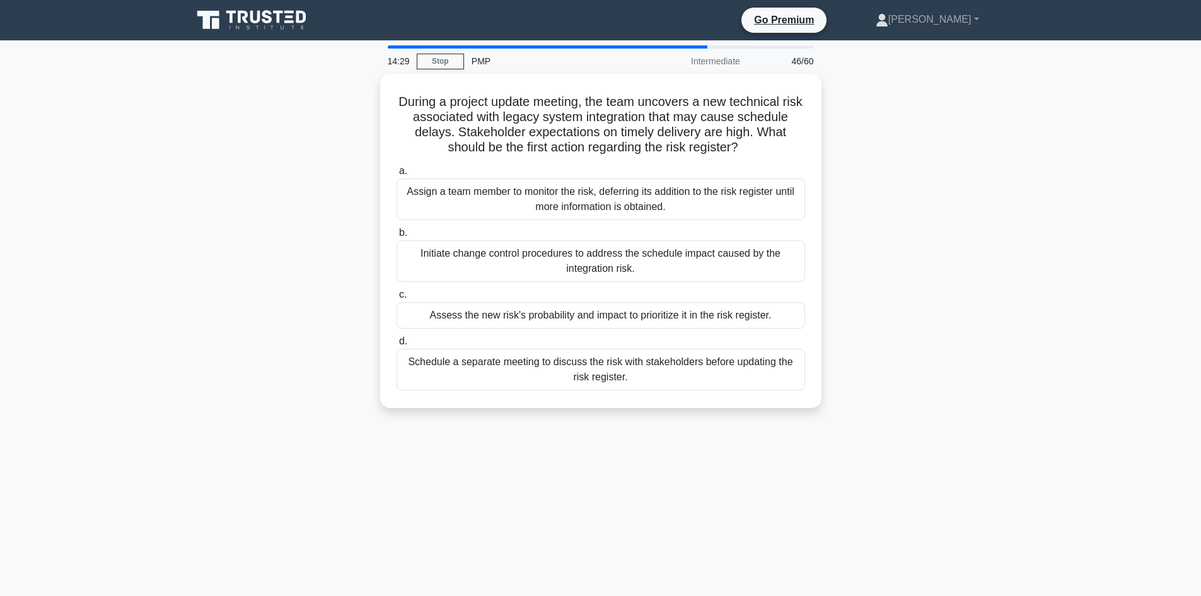
drag, startPoint x: 286, startPoint y: 162, endPoint x: 296, endPoint y: 165, distance: 10.6
click at [286, 163] on div "During a project update meeting, the team uncovers a new technical risk associa…" at bounding box center [601, 248] width 832 height 349
click at [288, 304] on div "During a project update meeting, the team uncovers a new technical risk associa…" at bounding box center [601, 248] width 832 height 349
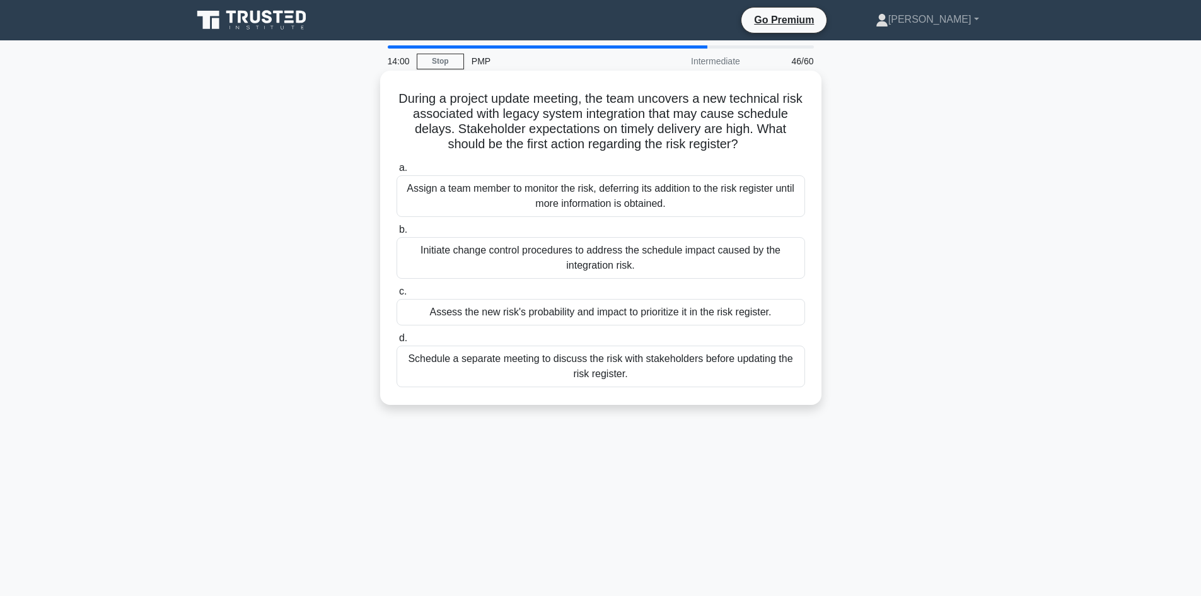
click at [560, 317] on div "Assess the new risk's probability and impact to prioritize it in the risk regis…" at bounding box center [601, 312] width 409 height 26
click at [397, 296] on input "c. Assess the new risk's probability and impact to prioritize it in the risk re…" at bounding box center [397, 292] width 0 height 8
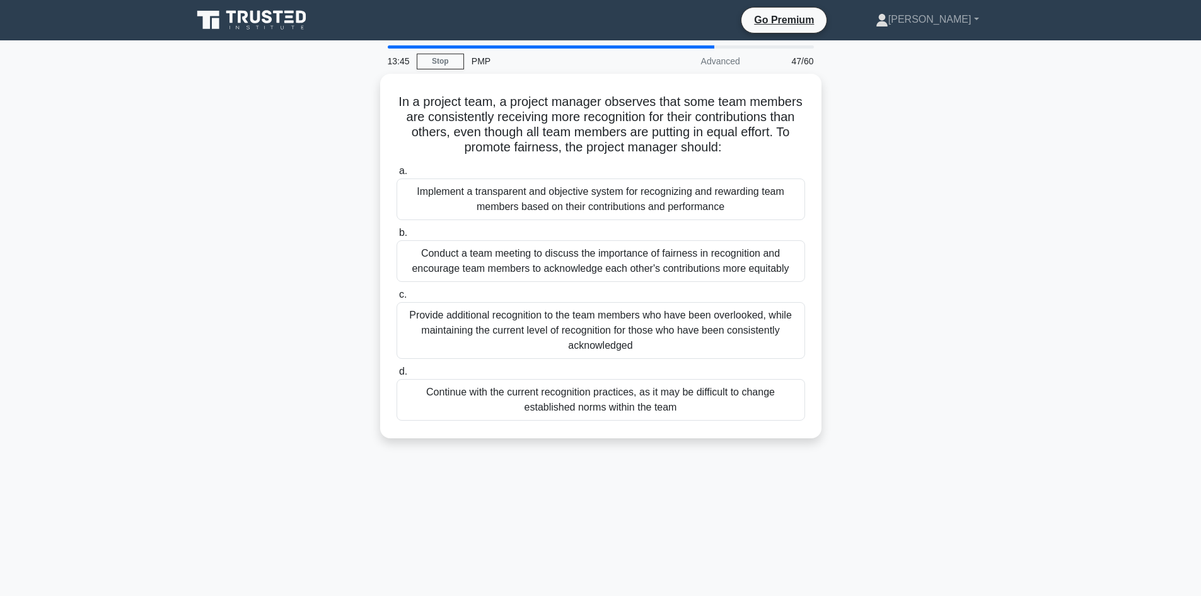
click at [308, 206] on div "In a project team, a project manager observes that some team members are consis…" at bounding box center [601, 264] width 832 height 380
click at [311, 198] on div "In a project team, a project manager observes that some team members are consis…" at bounding box center [601, 264] width 832 height 380
click at [296, 187] on div "In a project team, a project manager observes that some team members are consis…" at bounding box center [601, 264] width 832 height 380
click at [306, 285] on div "In a project team, a project manager observes that some team members are consis…" at bounding box center [601, 264] width 832 height 380
click at [306, 284] on div "In a project team, a project manager observes that some team members are consis…" at bounding box center [601, 264] width 832 height 380
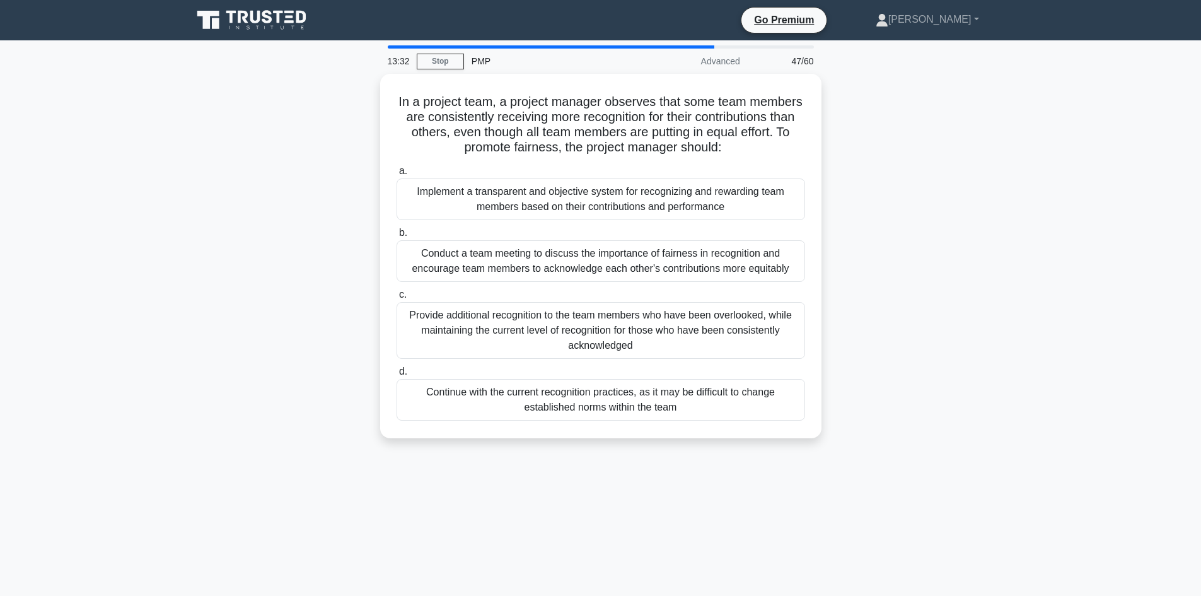
click at [294, 302] on div "In a project team, a project manager observes that some team members are consis…" at bounding box center [601, 264] width 832 height 380
click at [876, 287] on div "In a project team, a project manager observes that some team members are consis…" at bounding box center [601, 264] width 832 height 380
click at [272, 347] on div "In a project team, a project manager observes that some team members are consis…" at bounding box center [601, 264] width 832 height 380
drag, startPoint x: 259, startPoint y: 380, endPoint x: 277, endPoint y: 389, distance: 21.1
click at [271, 387] on div "In a project team, a project manager observes that some team members are consis…" at bounding box center [601, 264] width 832 height 380
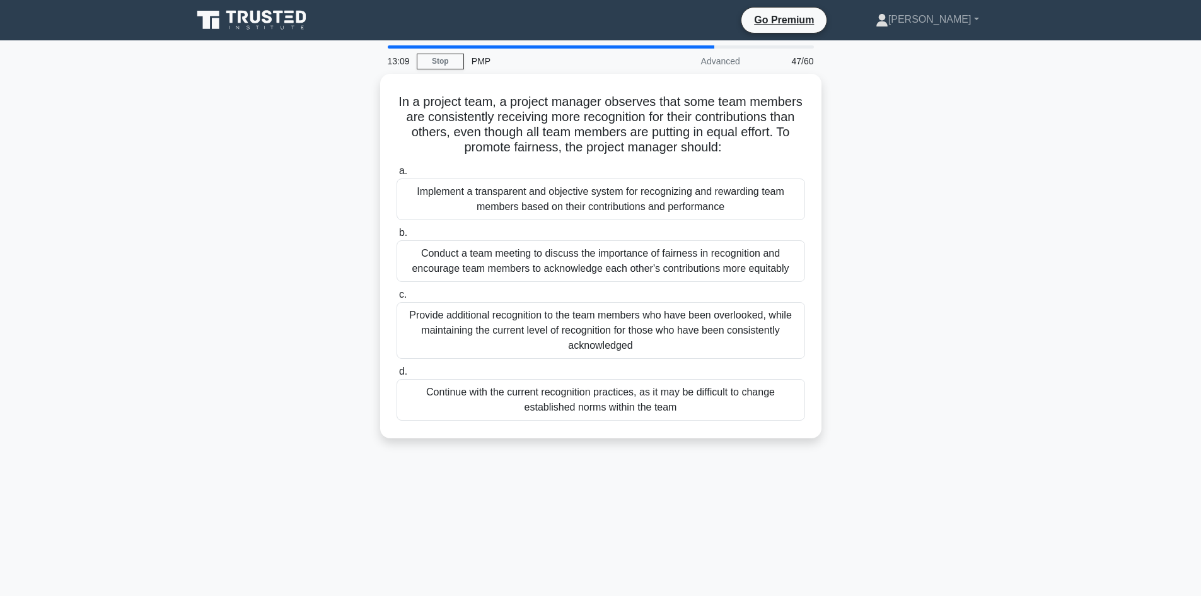
drag, startPoint x: 228, startPoint y: 415, endPoint x: 239, endPoint y: 401, distance: 17.9
click at [226, 414] on div "In a project team, a project manager observes that some team members are consis…" at bounding box center [601, 264] width 832 height 380
click at [615, 257] on div "Conduct a team meeting to discuss the importance of fairness in recognition and…" at bounding box center [601, 258] width 409 height 42
click at [397, 234] on input "b. Conduct a team meeting to discuss the importance of fairness in recognition …" at bounding box center [397, 230] width 0 height 8
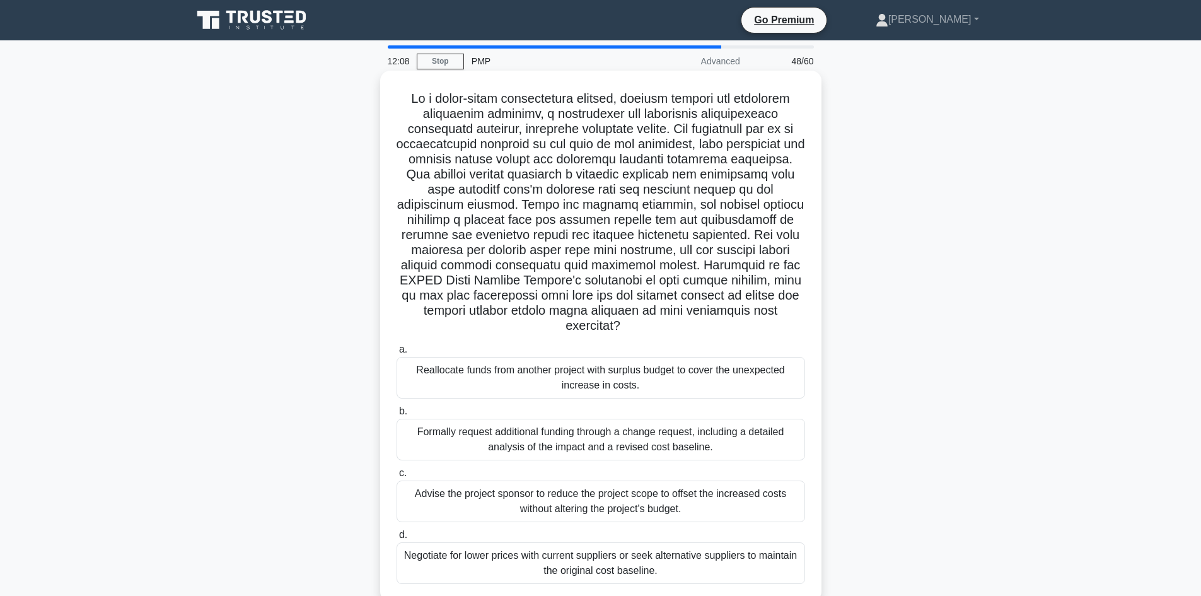
click at [478, 220] on h5 ".spinner_0XTQ{transform-origin:center;animation:spinner_y6GP .75s linear infini…" at bounding box center [600, 212] width 411 height 243
click at [481, 221] on h5 ".spinner_0XTQ{transform-origin:center;animation:spinner_y6GP .75s linear infini…" at bounding box center [600, 212] width 411 height 243
click at [597, 223] on h5 ".spinner_0XTQ{transform-origin:center;animation:spinner_y6GP .75s linear infini…" at bounding box center [600, 212] width 411 height 243
click at [648, 219] on h5 ".spinner_0XTQ{transform-origin:center;animation:spinner_y6GP .75s linear infini…" at bounding box center [600, 212] width 411 height 243
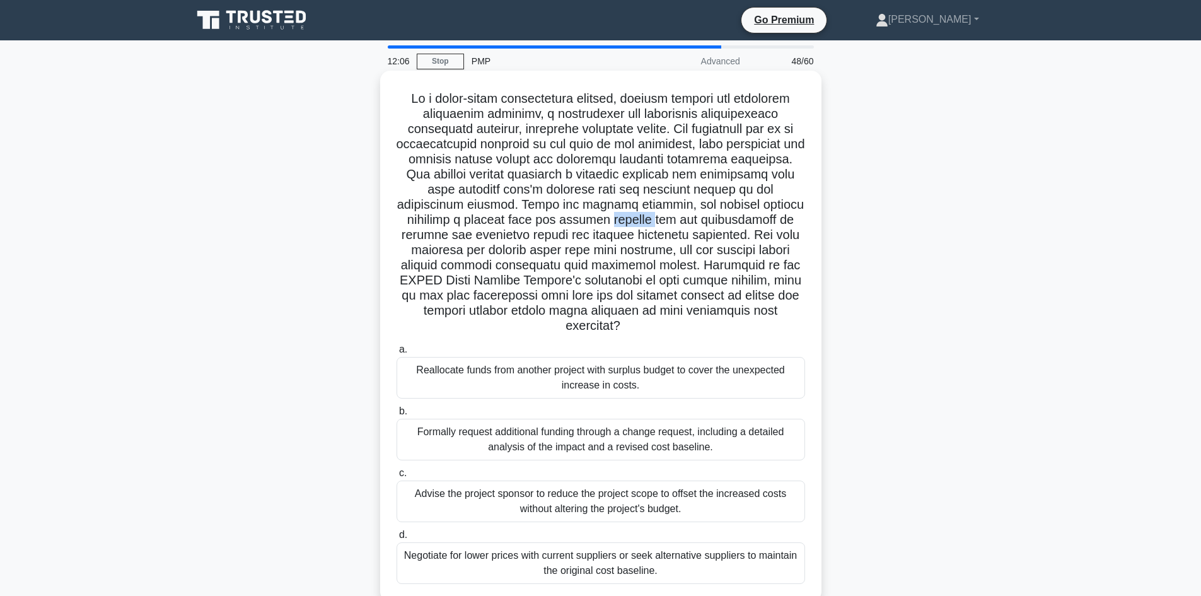
click at [648, 219] on h5 ".spinner_0XTQ{transform-origin:center;animation:spinner_y6GP .75s linear infini…" at bounding box center [600, 212] width 411 height 243
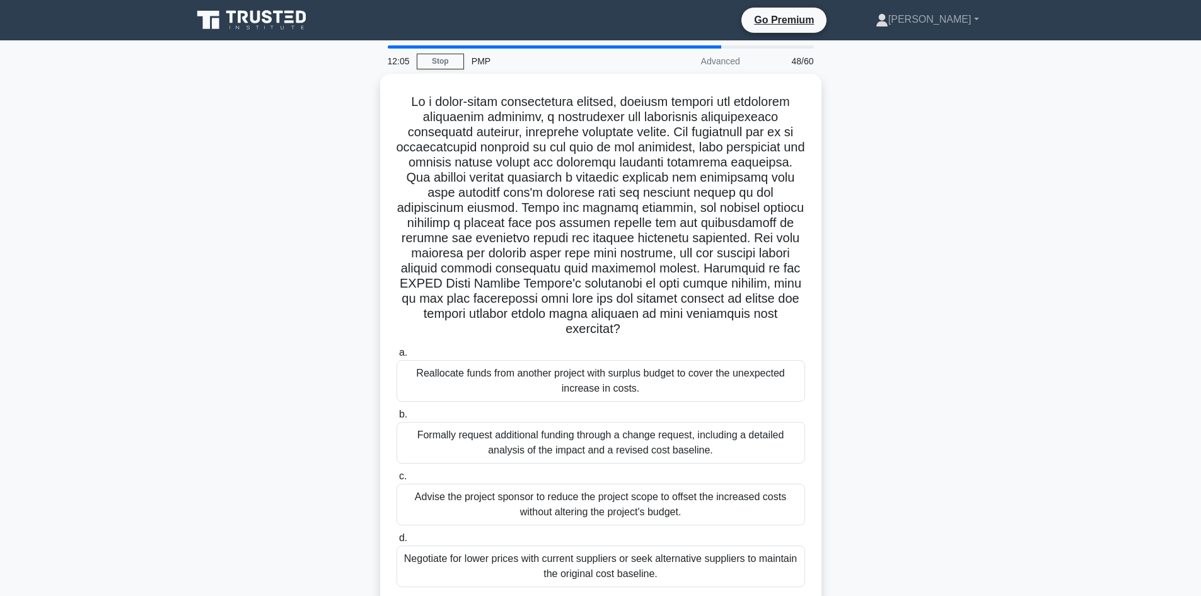
click at [265, 264] on div ".spinner_0XTQ{transform-origin:center;animation:spinner_y6GP .75s linear infini…" at bounding box center [601, 347] width 832 height 546
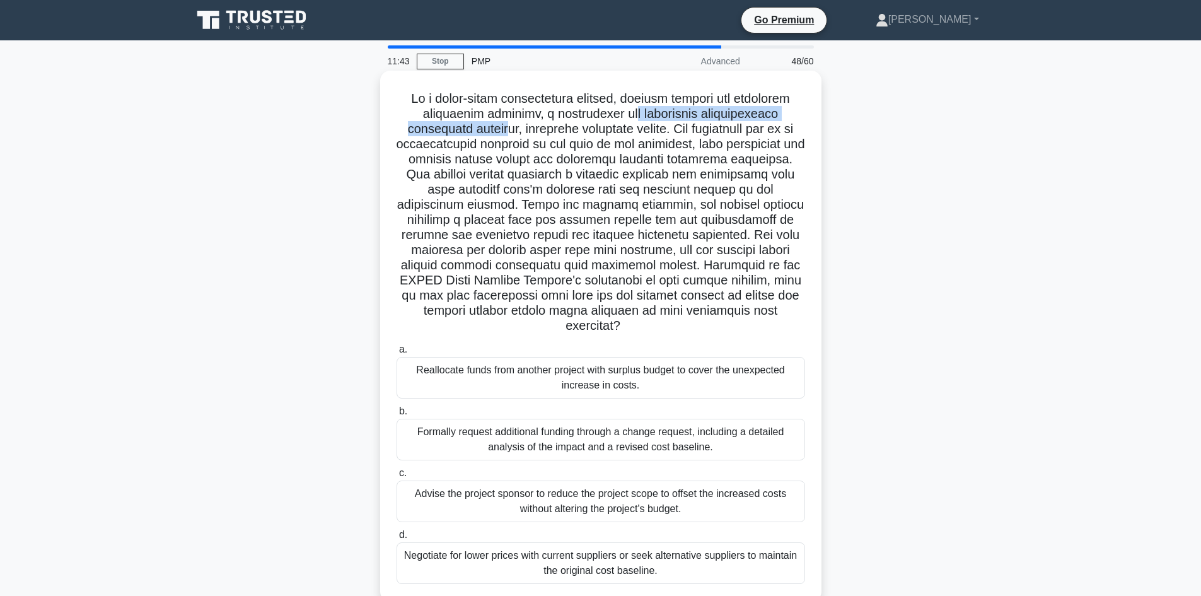
drag, startPoint x: 492, startPoint y: 127, endPoint x: 627, endPoint y: 112, distance: 135.8
click at [627, 114] on h5 ".spinner_0XTQ{transform-origin:center;animation:spinner_y6GP .75s linear infini…" at bounding box center [600, 212] width 411 height 243
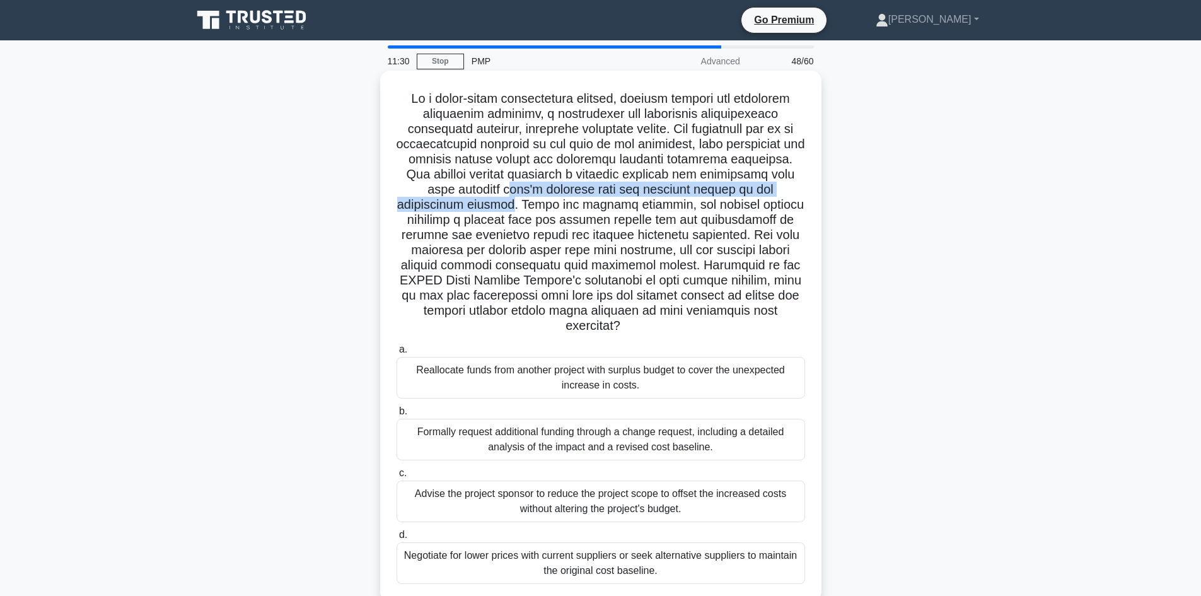
drag, startPoint x: 527, startPoint y: 185, endPoint x: 520, endPoint y: 208, distance: 24.5
click at [520, 208] on h5 ".spinner_0XTQ{transform-origin:center;animation:spinner_y6GP .75s linear infini…" at bounding box center [600, 212] width 411 height 243
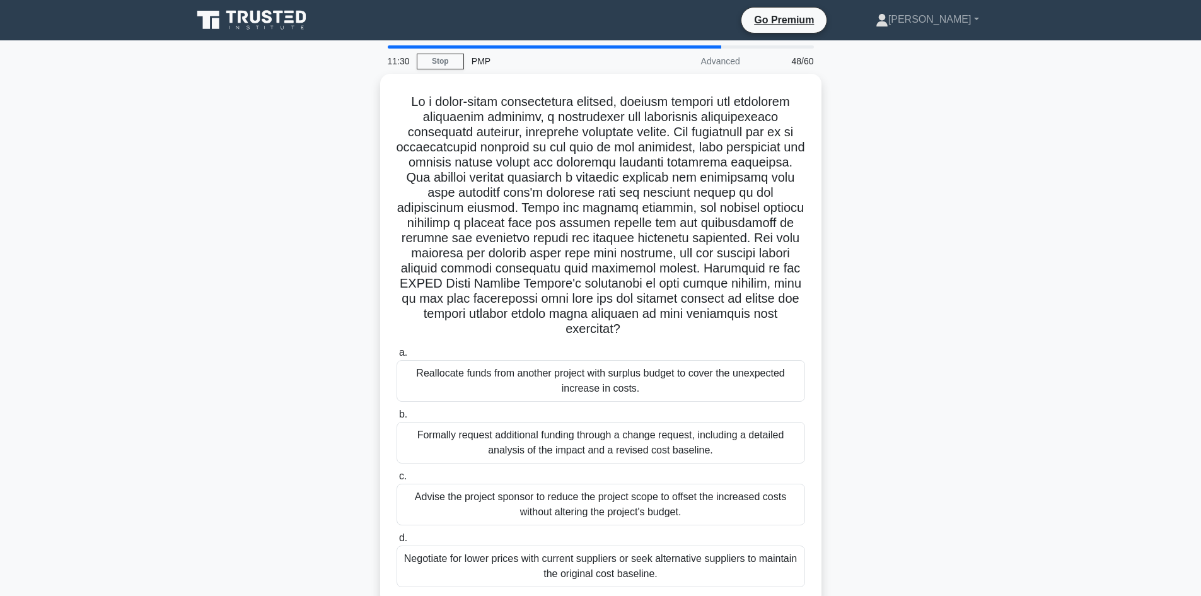
click at [339, 230] on div ".spinner_0XTQ{transform-origin:center;animation:spinner_y6GP .75s linear infini…" at bounding box center [601, 347] width 832 height 546
drag, startPoint x: 295, startPoint y: 299, endPoint x: 304, endPoint y: 300, distance: 8.8
click at [298, 297] on div ".spinner_0XTQ{transform-origin:center;animation:spinner_y6GP .75s linear infini…" at bounding box center [601, 347] width 832 height 546
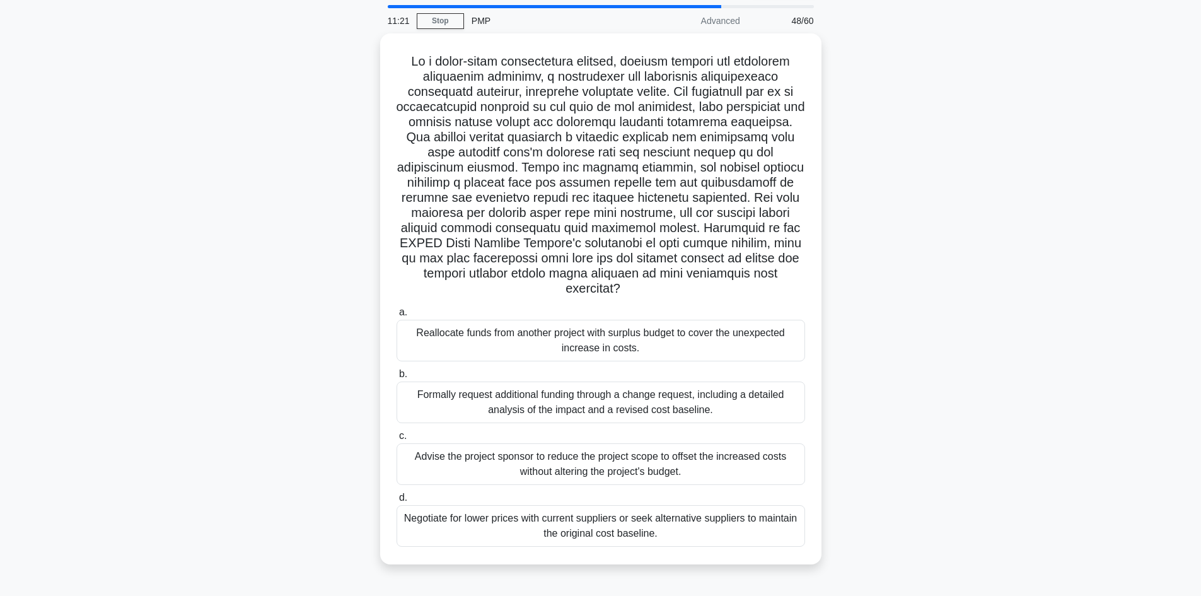
scroll to position [63, 0]
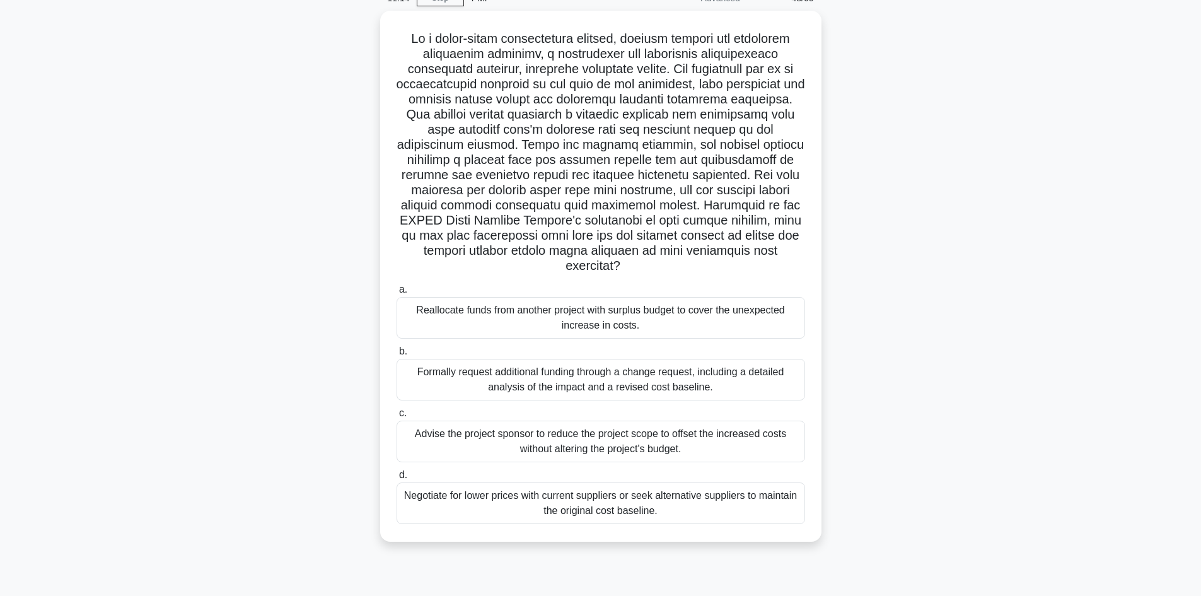
click at [334, 265] on div ".spinner_0XTQ{transform-origin:center;animation:spinner_y6GP .75s linear infini…" at bounding box center [601, 284] width 832 height 546
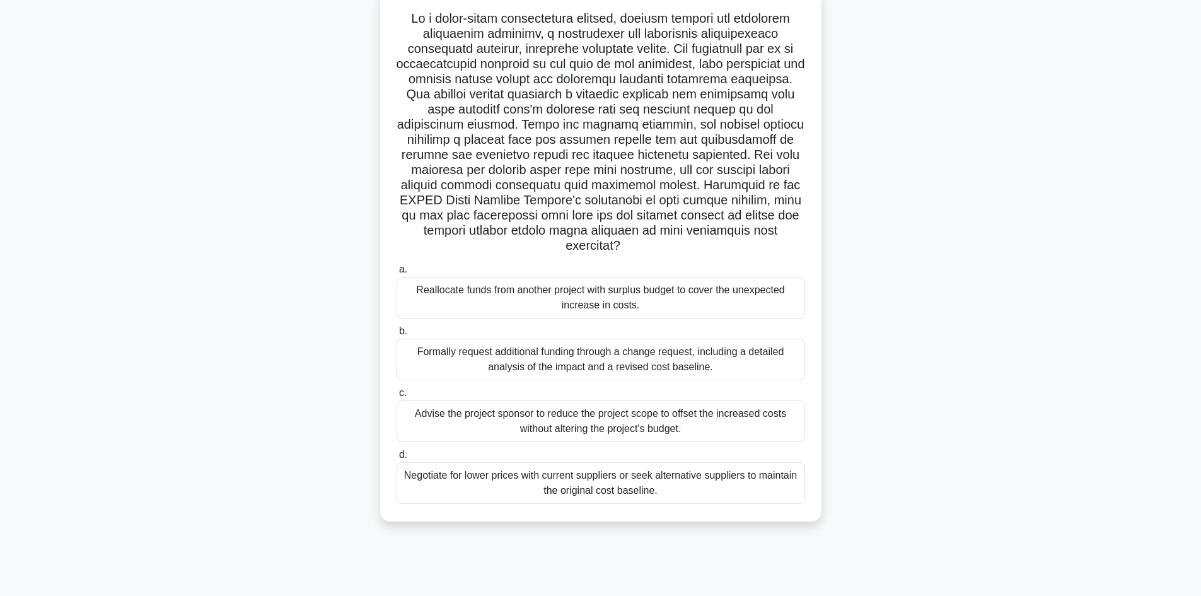
scroll to position [85, 0]
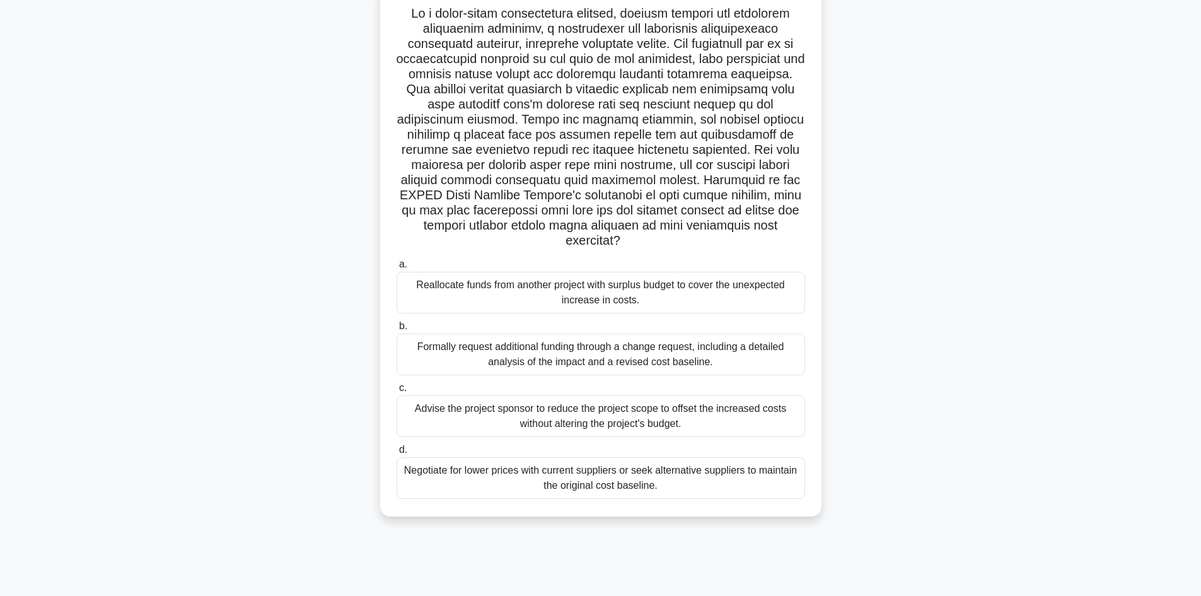
click at [552, 359] on div "Formally request additional funding through a change request, including a detai…" at bounding box center [601, 355] width 409 height 42
click at [397, 330] on input "b. Formally request additional funding through a change request, including a de…" at bounding box center [397, 326] width 0 height 8
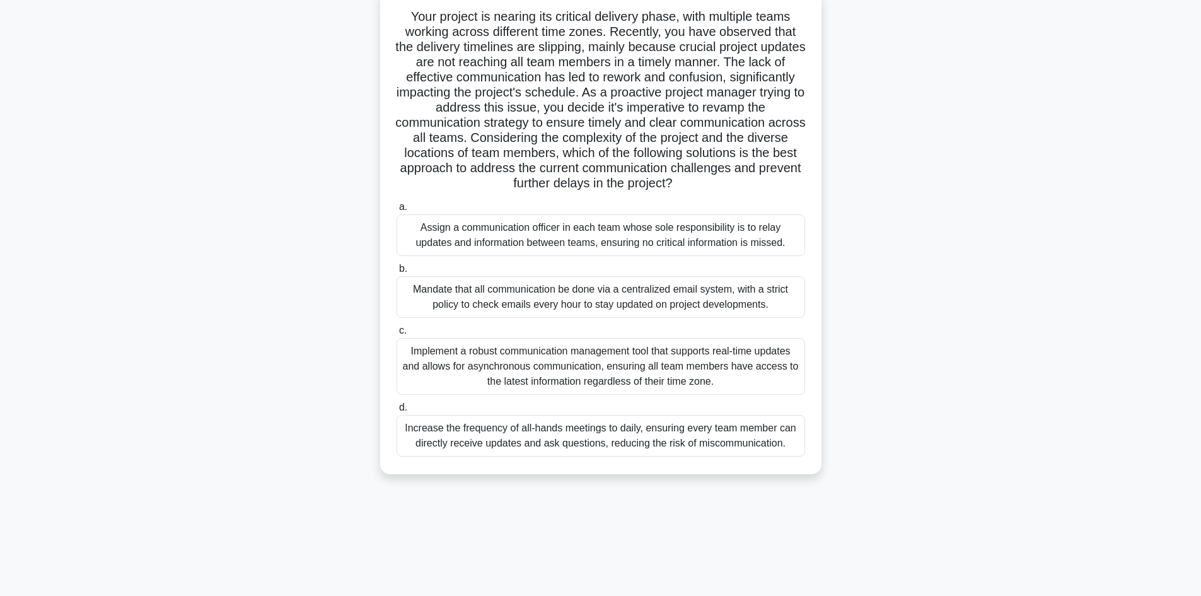
drag, startPoint x: 336, startPoint y: 202, endPoint x: 341, endPoint y: 198, distance: 6.7
click at [337, 201] on div "Your project is nearing its critical delivery phase, with multiple teams workin…" at bounding box center [601, 239] width 832 height 501
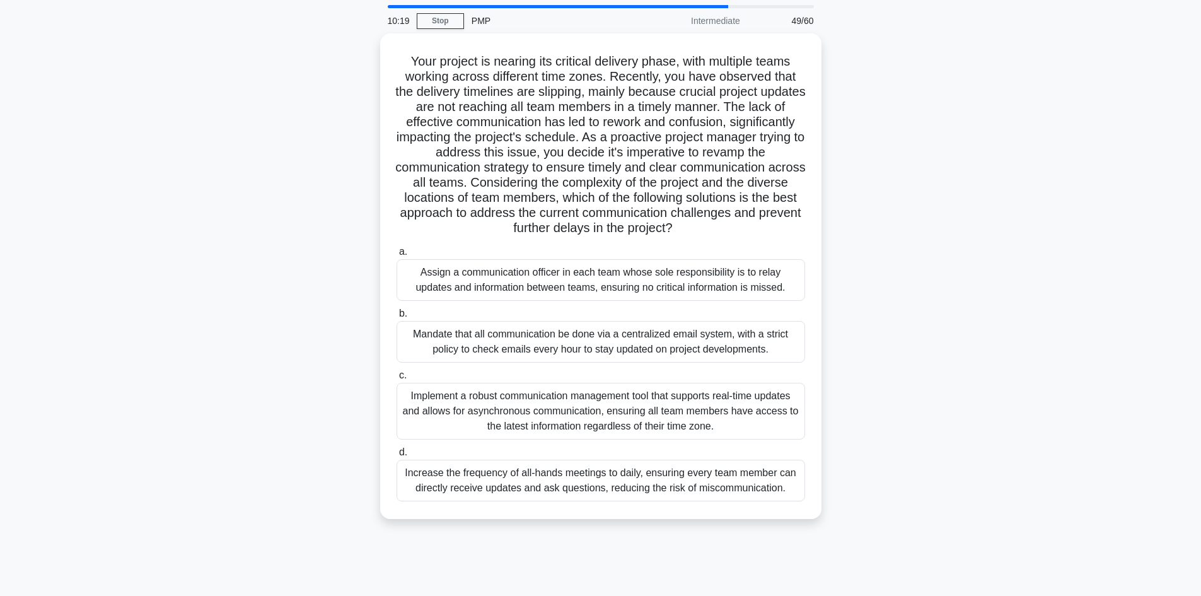
scroll to position [63, 0]
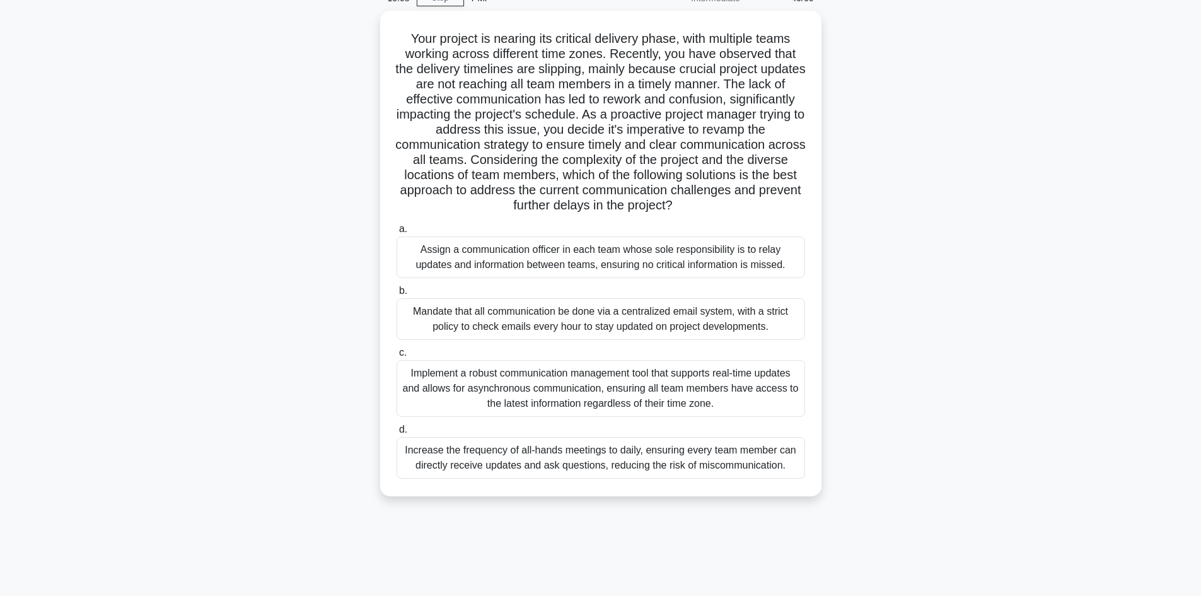
click at [315, 453] on div "Your project is nearing its critical delivery phase, with multiple teams workin…" at bounding box center [601, 261] width 832 height 501
click at [342, 401] on div "Your project is nearing its critical delivery phase, with multiple teams workin…" at bounding box center [601, 261] width 832 height 501
click at [538, 393] on div "Implement a robust communication management tool that supports real-time update…" at bounding box center [601, 388] width 409 height 57
click at [397, 357] on input "c. Implement a robust communication management tool that supports real-time upd…" at bounding box center [397, 353] width 0 height 8
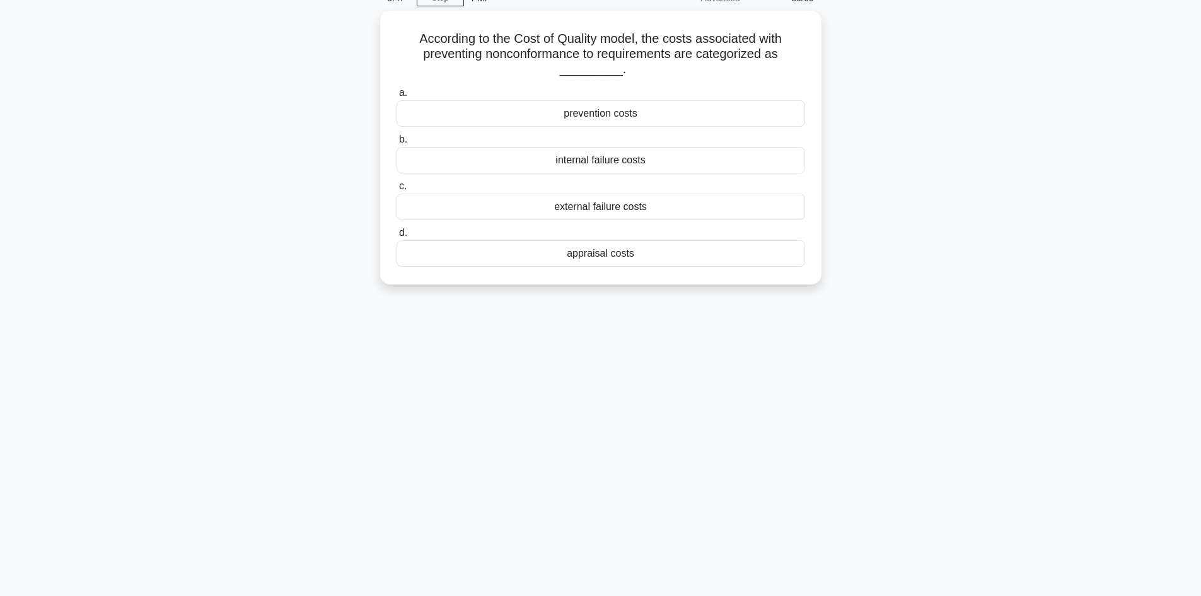
scroll to position [0, 0]
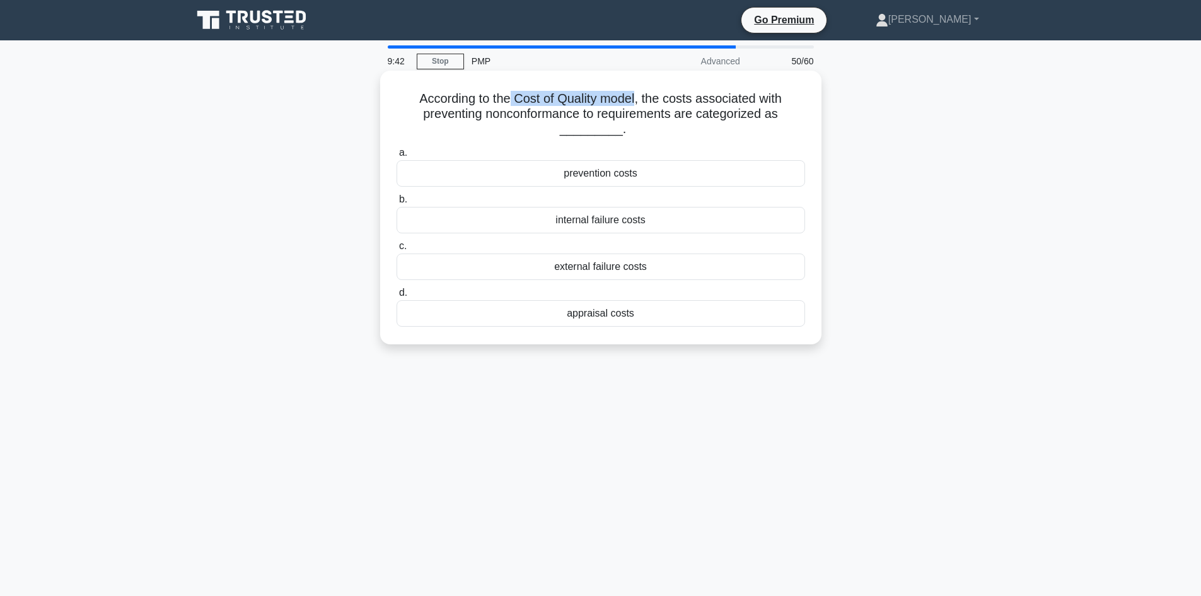
drag, startPoint x: 511, startPoint y: 93, endPoint x: 639, endPoint y: 95, distance: 128.0
click at [639, 95] on h5 "According to the Cost of Quality model, the costs associated with preventing no…" at bounding box center [600, 114] width 411 height 47
click at [281, 190] on div "According to the Cost of Quality model, the costs associated with preventing no…" at bounding box center [601, 218] width 832 height 289
drag, startPoint x: 415, startPoint y: 95, endPoint x: 791, endPoint y: 330, distance: 443.3
click at [791, 330] on div "According to the Cost of Quality model, the costs associated with preventing no…" at bounding box center [600, 208] width 431 height 264
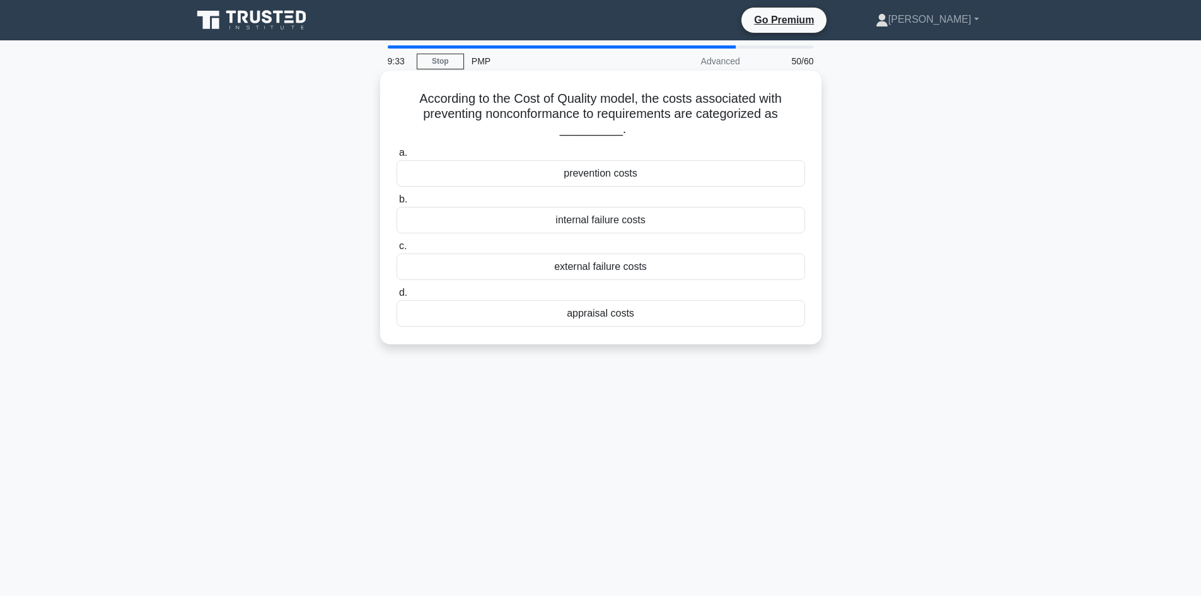
copy div "According to the Cost of Quality model, the costs associated with preventing no…"
click at [266, 204] on div "According to the Cost of Quality model, the costs associated with preventing no…" at bounding box center [601, 218] width 832 height 289
click at [991, 202] on div "According to the Cost of Quality model, the costs associated with preventing no…" at bounding box center [601, 218] width 832 height 289
click at [710, 100] on h5 "According to the Cost of Quality model, the costs associated with preventing no…" at bounding box center [600, 114] width 411 height 47
click at [600, 176] on div "prevention costs" at bounding box center [601, 173] width 409 height 26
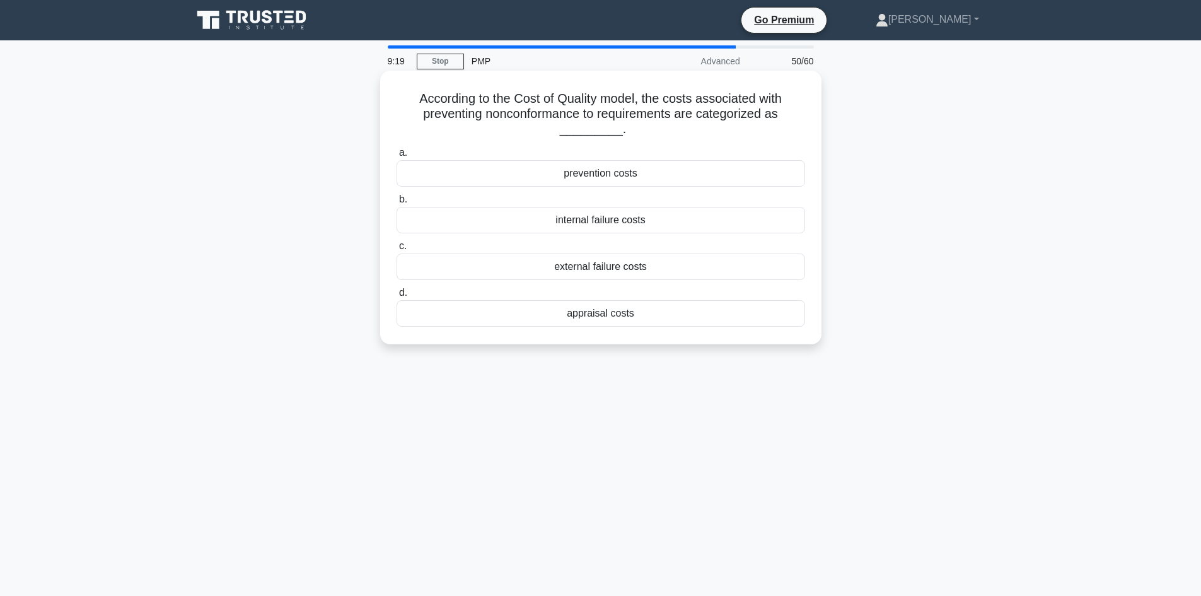
click at [397, 157] on input "a. prevention costs" at bounding box center [397, 153] width 0 height 8
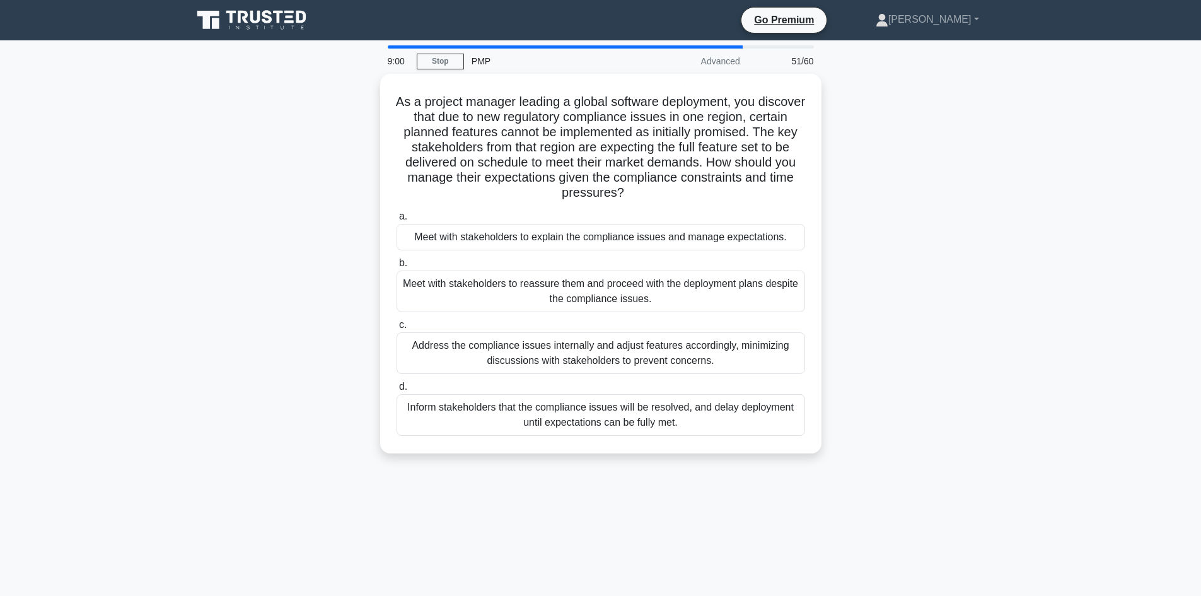
click at [324, 289] on div "As a project manager leading a global software deployment, you discover that du…" at bounding box center [601, 271] width 832 height 395
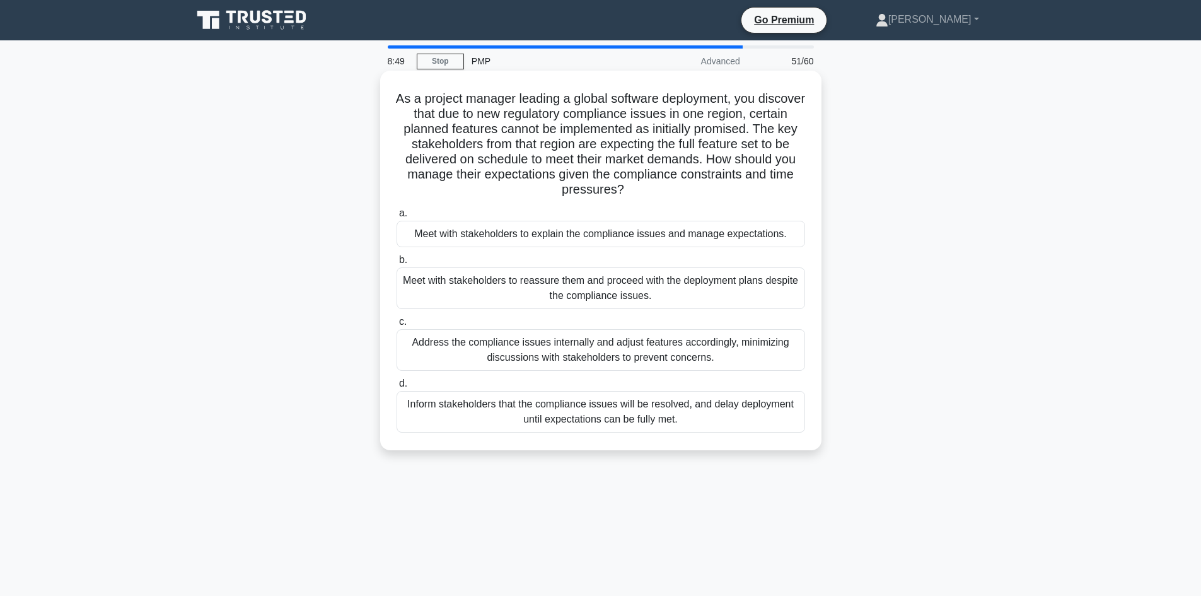
click at [501, 233] on div "Meet with stakeholders to explain the compliance issues and manage expectations." at bounding box center [601, 234] width 409 height 26
click at [397, 218] on input "a. Meet with stakeholders to explain the compliance issues and manage expectati…" at bounding box center [397, 213] width 0 height 8
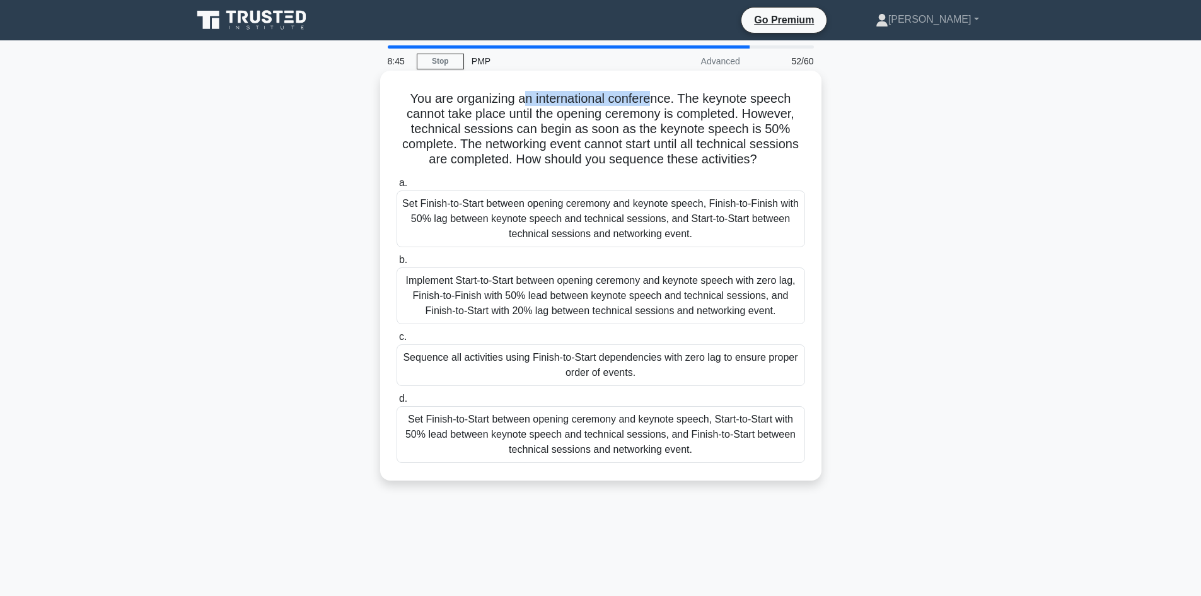
drag, startPoint x: 656, startPoint y: 100, endPoint x: 523, endPoint y: 98, distance: 133.1
click at [523, 98] on h5 "You are organizing an international conference. The keynote speech cannot take …" at bounding box center [600, 129] width 411 height 77
click at [553, 117] on h5 "You are organizing an international conference. The keynote speech cannot take …" at bounding box center [600, 129] width 411 height 77
drag, startPoint x: 450, startPoint y: 142, endPoint x: 418, endPoint y: 138, distance: 32.5
click at [420, 139] on h5 "You are organizing an international conference. The keynote speech cannot take …" at bounding box center [600, 129] width 411 height 77
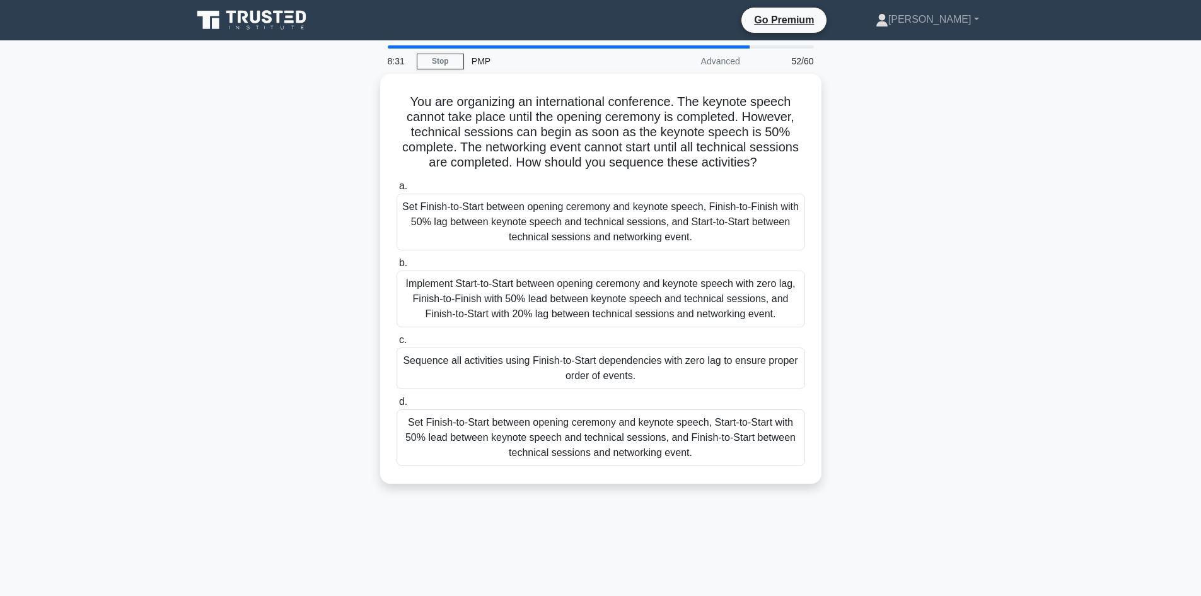
click at [330, 169] on div "You are organizing an international conference. The keynote speech cannot take …" at bounding box center [601, 286] width 832 height 425
click at [326, 200] on div "You are organizing an international conference. The keynote speech cannot take …" at bounding box center [601, 286] width 832 height 425
click at [366, 291] on div "You are organizing an international conference. The keynote speech cannot take …" at bounding box center [601, 286] width 832 height 425
click at [252, 414] on div "You are organizing an international conference. The keynote speech cannot take …" at bounding box center [601, 286] width 832 height 425
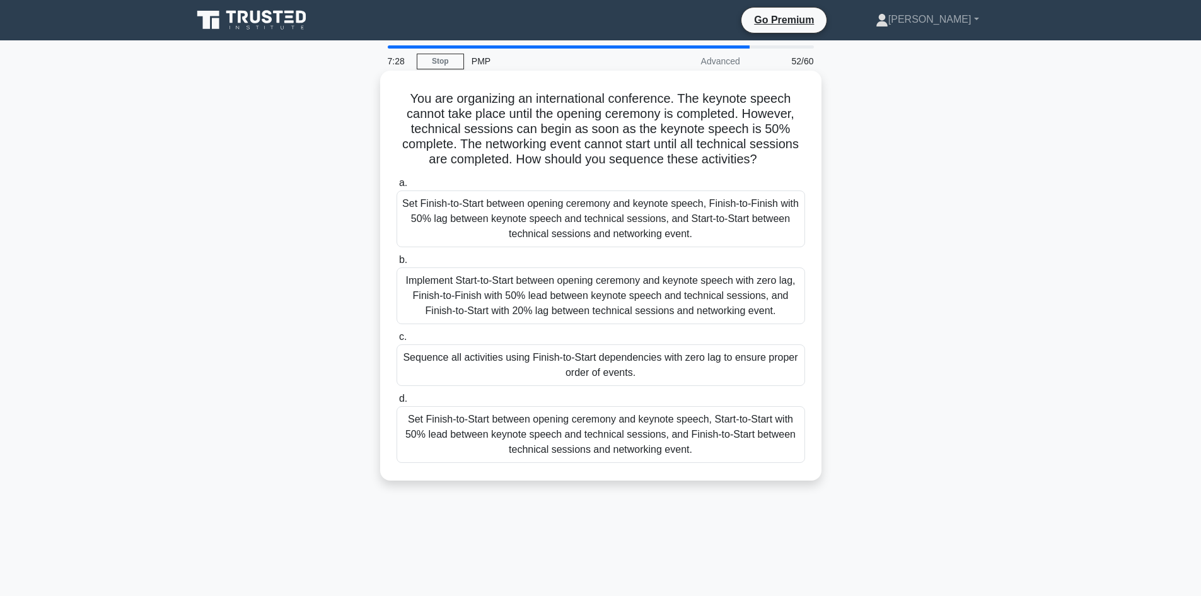
click at [702, 440] on div "Set Finish-to-Start between opening ceremony and keynote speech, Start-to-Start…" at bounding box center [601, 434] width 409 height 57
click at [397, 403] on input "d. Set Finish-to-Start between opening ceremony and keynote speech, Start-to-St…" at bounding box center [397, 399] width 0 height 8
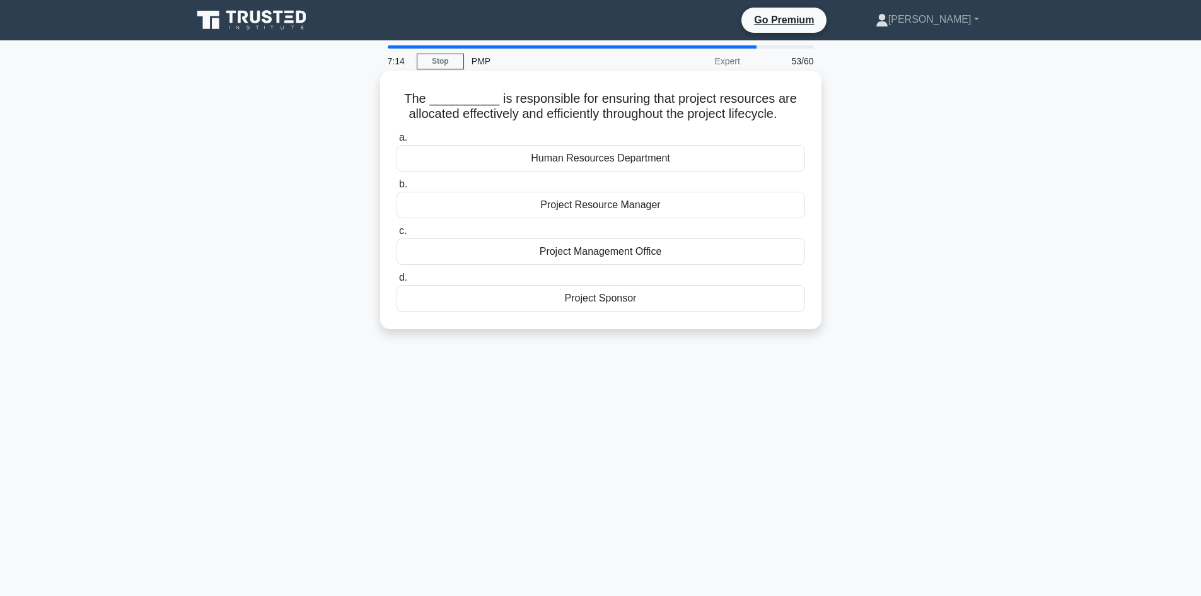
click at [597, 259] on div "Project Management Office" at bounding box center [601, 251] width 409 height 26
click at [397, 235] on input "c. Project Management Office" at bounding box center [397, 231] width 0 height 8
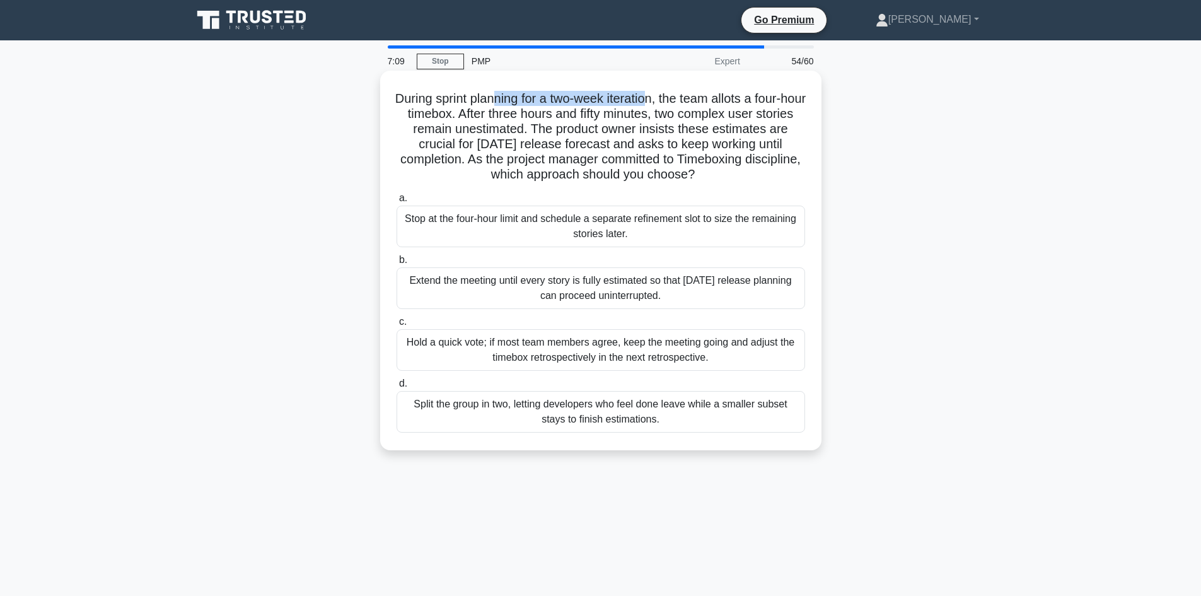
drag, startPoint x: 565, startPoint y: 118, endPoint x: 665, endPoint y: 107, distance: 100.3
click at [665, 107] on h5 "During sprint planning for a two-week iteration, the team allots a four-hour ti…" at bounding box center [600, 137] width 411 height 92
click at [684, 118] on h5 "During sprint planning for a two-week iteration, the team allots a four-hour ti…" at bounding box center [600, 137] width 411 height 92
drag, startPoint x: 506, startPoint y: 139, endPoint x: 586, endPoint y: 144, distance: 80.3
click at [586, 144] on h5 "During sprint planning for a two-week iteration, the team allots a four-hour ti…" at bounding box center [600, 137] width 411 height 92
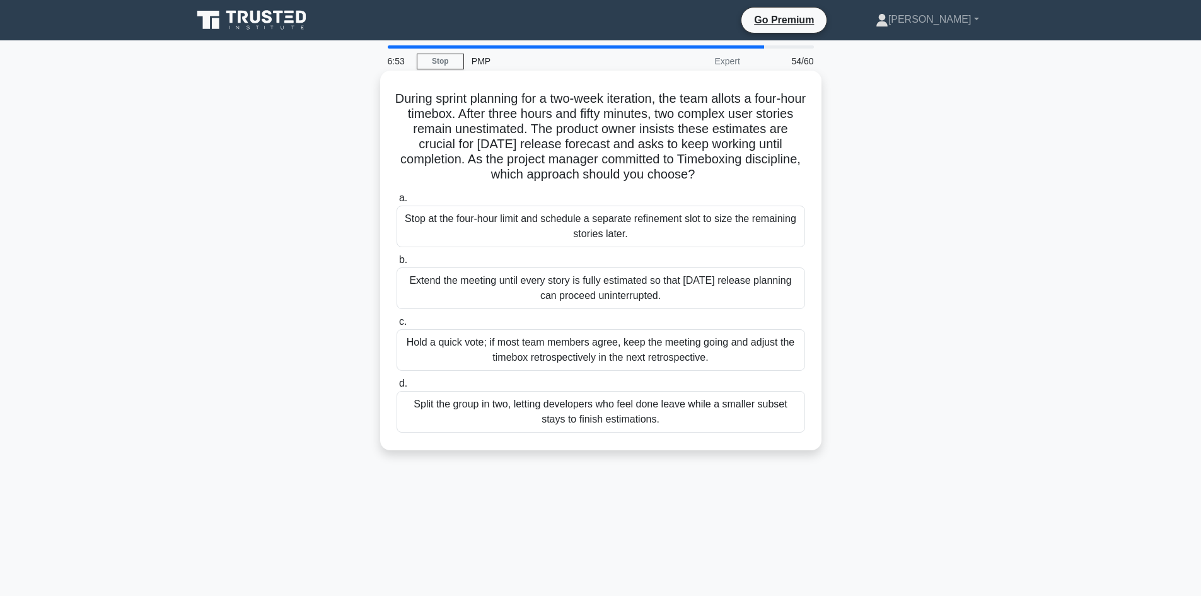
drag, startPoint x: 624, startPoint y: 154, endPoint x: 629, endPoint y: 145, distance: 10.5
click at [627, 153] on h5 "During sprint planning for a two-week iteration, the team allots a four-hour ti…" at bounding box center [600, 137] width 411 height 92
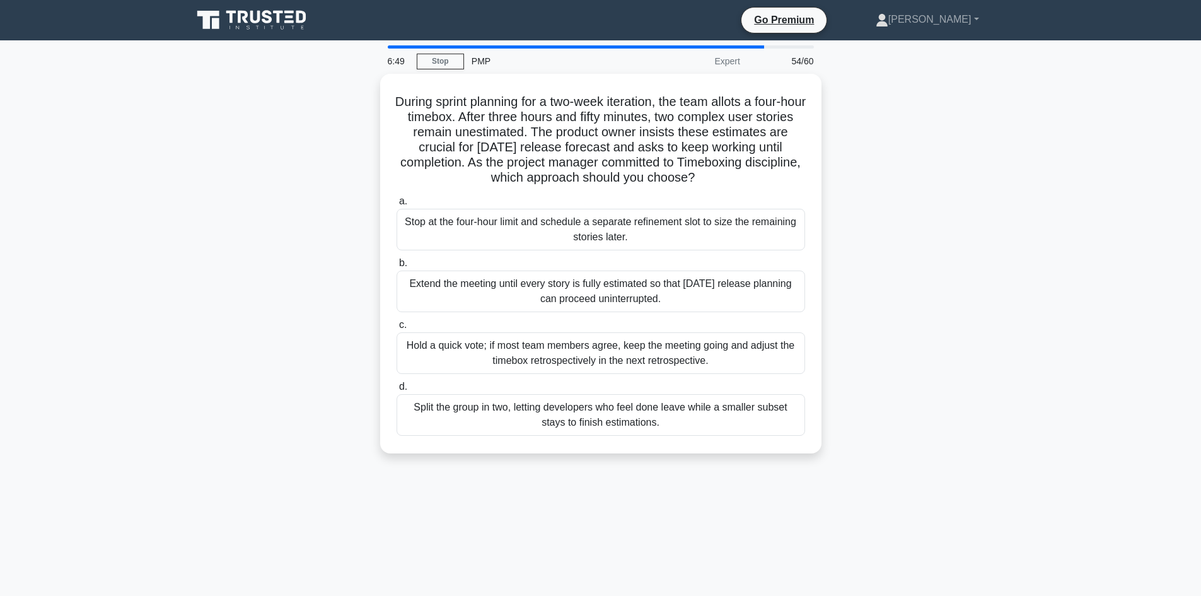
click at [282, 202] on div "During sprint planning for a two-week iteration, the team allots a four-hour ti…" at bounding box center [601, 271] width 832 height 395
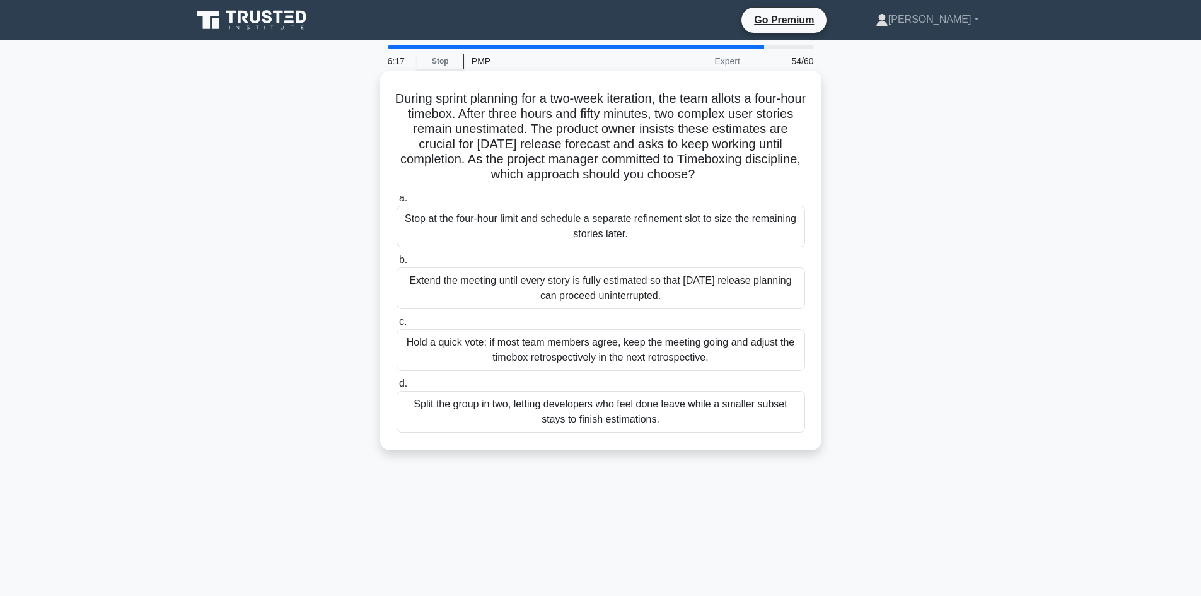
drag, startPoint x: 586, startPoint y: 144, endPoint x: 603, endPoint y: 146, distance: 17.1
click at [586, 144] on h5 "During sprint planning for a two-week iteration, the team allots a four-hour ti…" at bounding box center [600, 137] width 411 height 92
click at [559, 344] on div "Hold a quick vote; if most team members agree, keep the meeting going and adjus…" at bounding box center [601, 350] width 409 height 42
click at [397, 326] on input "c. Hold a quick vote; if most team members agree, keep the meeting going and ad…" at bounding box center [397, 322] width 0 height 8
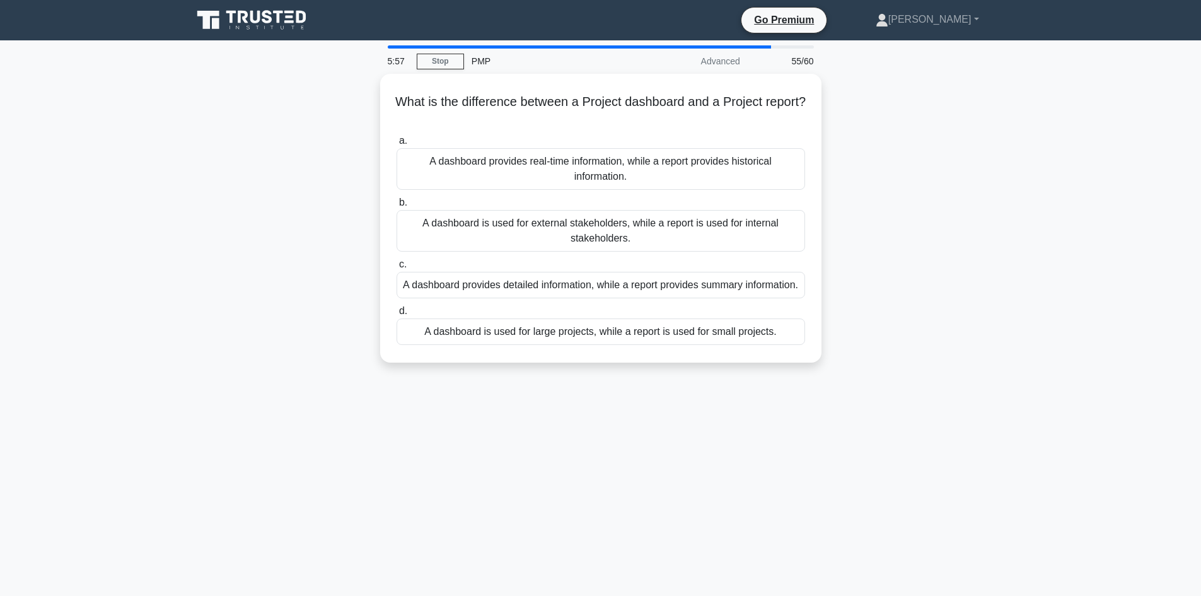
click at [337, 281] on div "What is the difference between a Project dashboard and a Project report? .spinn…" at bounding box center [601, 226] width 832 height 304
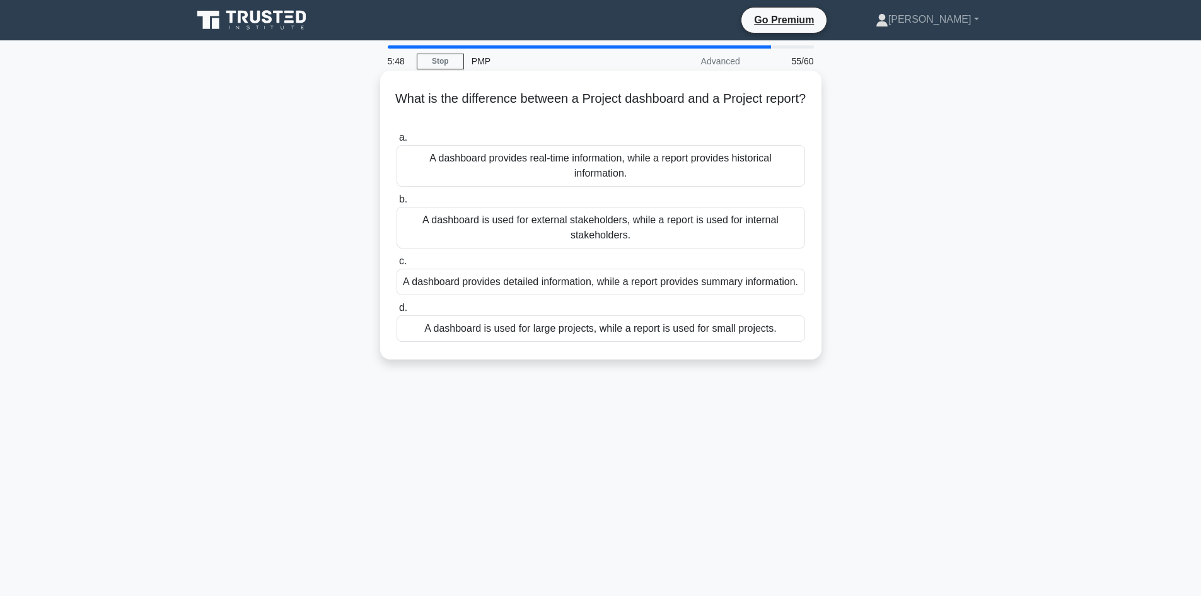
click at [615, 291] on div "A dashboard provides detailed information, while a report provides summary info…" at bounding box center [601, 282] width 409 height 26
click at [397, 265] on input "c. A dashboard provides detailed information, while a report provides summary i…" at bounding box center [397, 261] width 0 height 8
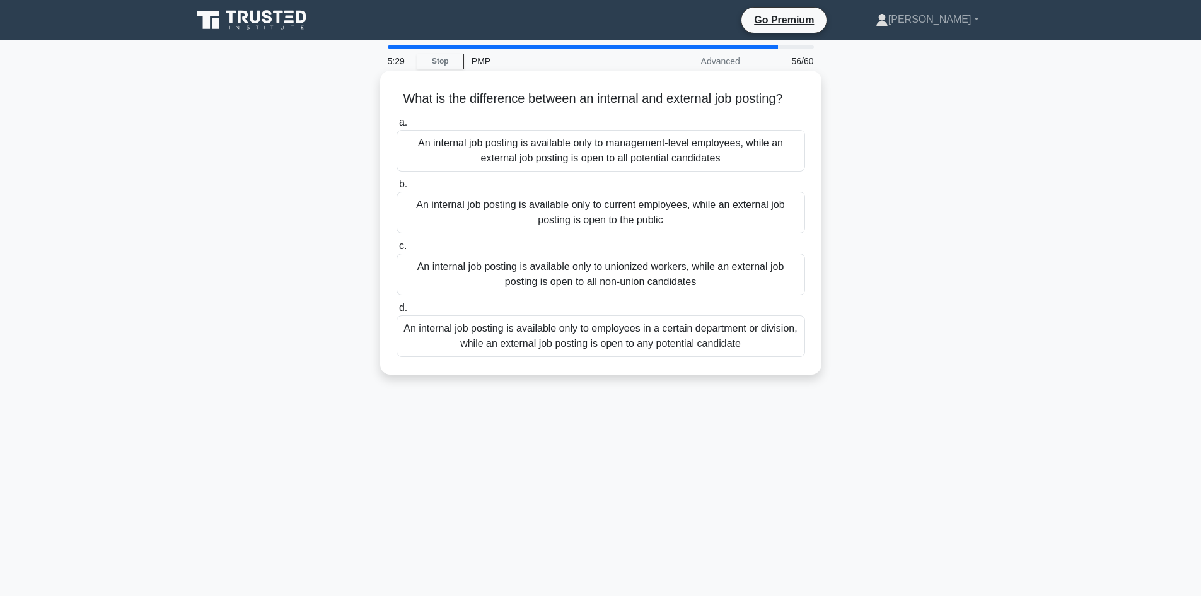
click at [519, 346] on div "An internal job posting is available only to employees in a certain department …" at bounding box center [601, 336] width 409 height 42
click at [397, 312] on input "d. An internal job posting is available only to employees in a certain departme…" at bounding box center [397, 308] width 0 height 8
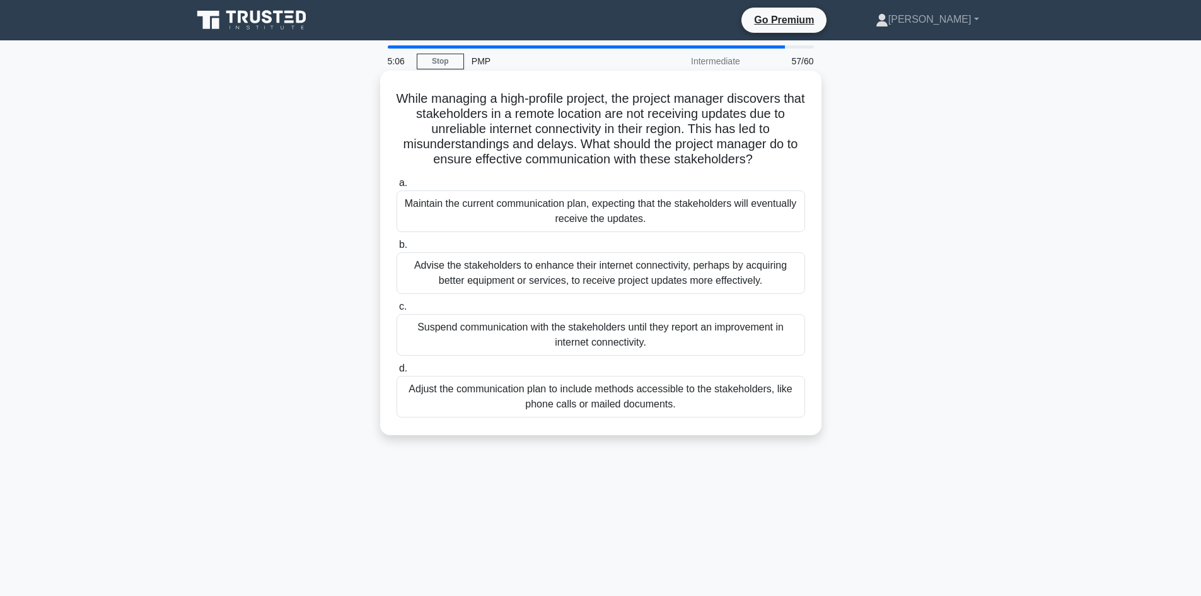
click at [578, 415] on div "Adjust the communication plan to include methods accessible to the stakeholders…" at bounding box center [601, 397] width 409 height 42
click at [397, 373] on input "d. Adjust the communication plan to include methods accessible to the stakehold…" at bounding box center [397, 368] width 0 height 8
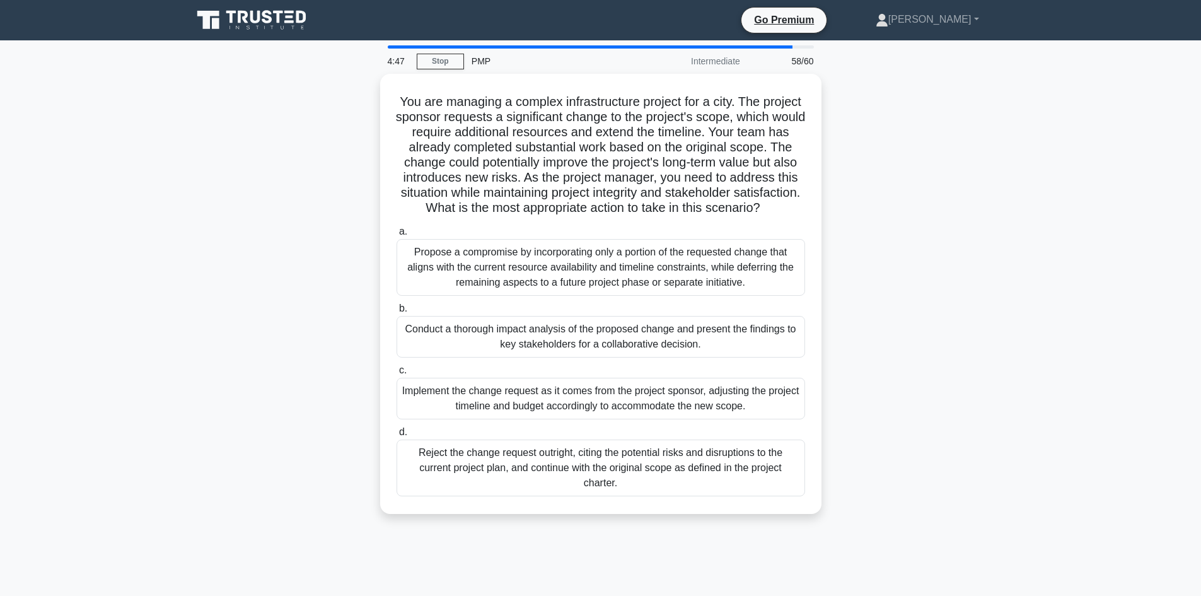
click at [304, 163] on div "You are managing a complex infrastructure project for a city. The project spons…" at bounding box center [601, 301] width 832 height 455
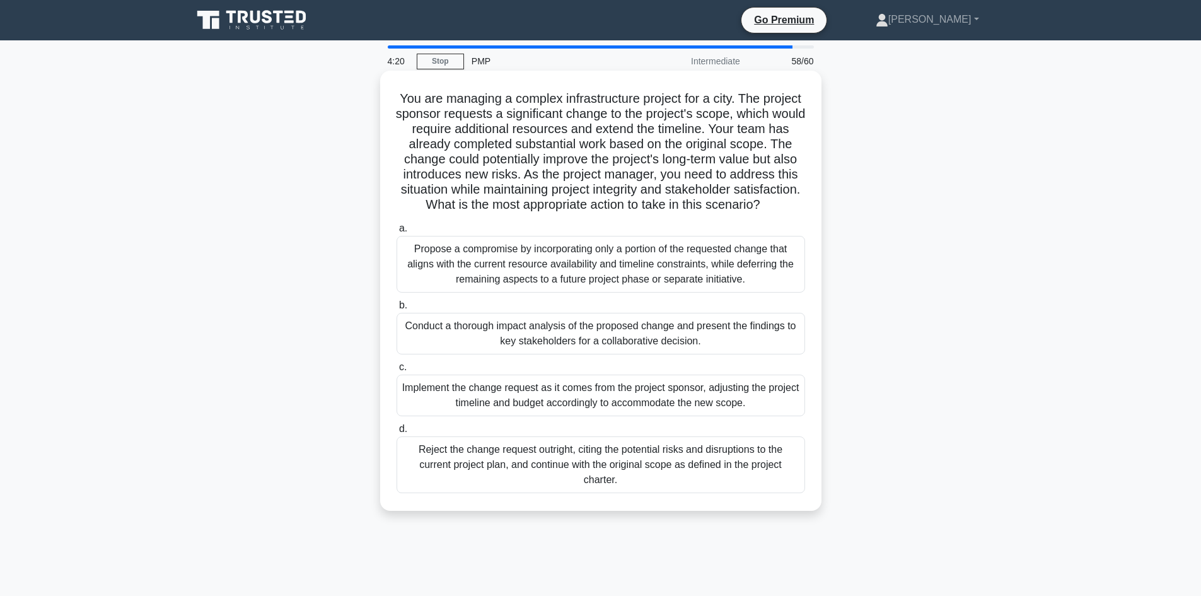
click at [518, 348] on div "Conduct a thorough impact analysis of the proposed change and present the findi…" at bounding box center [601, 334] width 409 height 42
click at [397, 310] on input "b. Conduct a thorough impact analysis of the proposed change and present the fi…" at bounding box center [397, 305] width 0 height 8
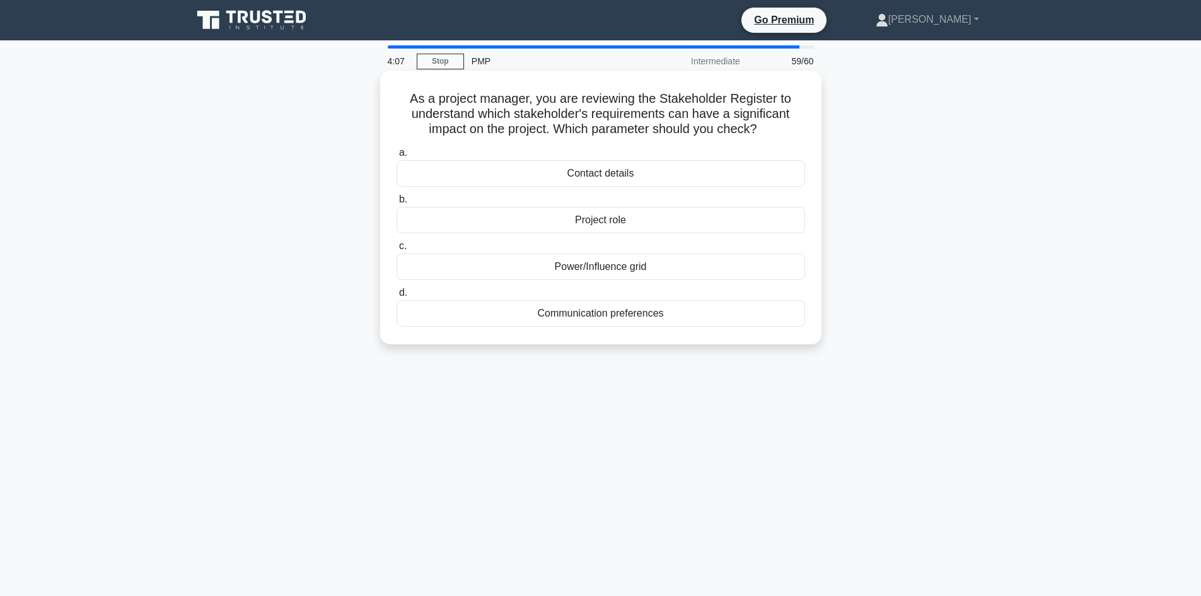
click at [603, 268] on div "Power/Influence grid" at bounding box center [601, 266] width 409 height 26
click at [397, 250] on input "c. Power/Influence grid" at bounding box center [397, 246] width 0 height 8
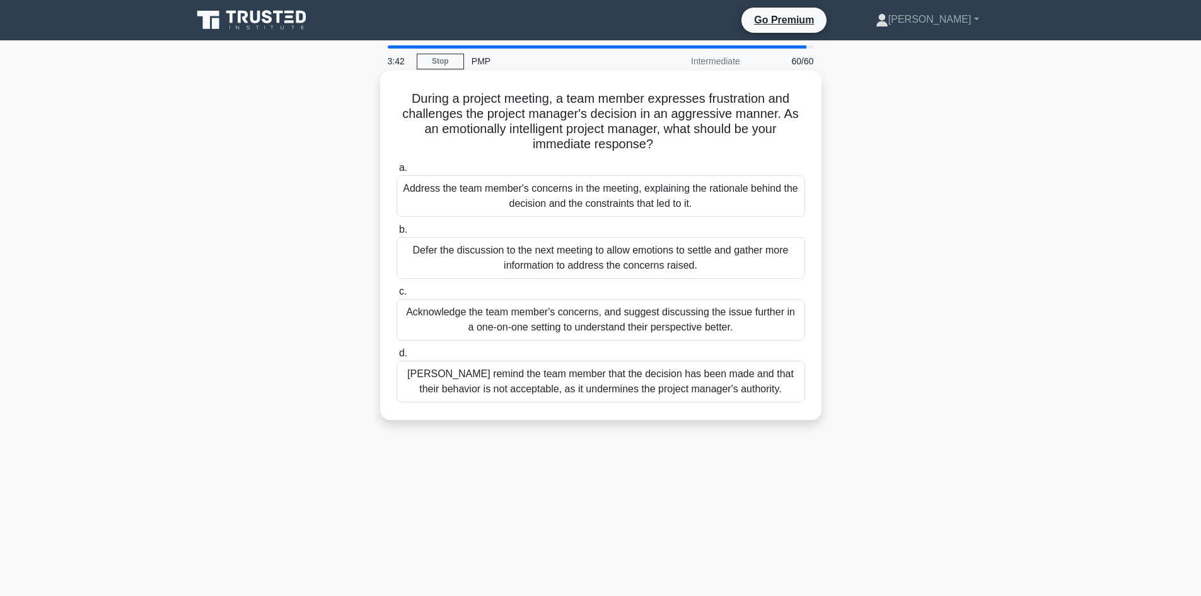
click at [567, 324] on div "Acknowledge the team member's concerns, and suggest discussing the issue furthe…" at bounding box center [601, 320] width 409 height 42
click at [397, 296] on input "c. Acknowledge the team member's concerns, and suggest discussing the issue fur…" at bounding box center [397, 292] width 0 height 8
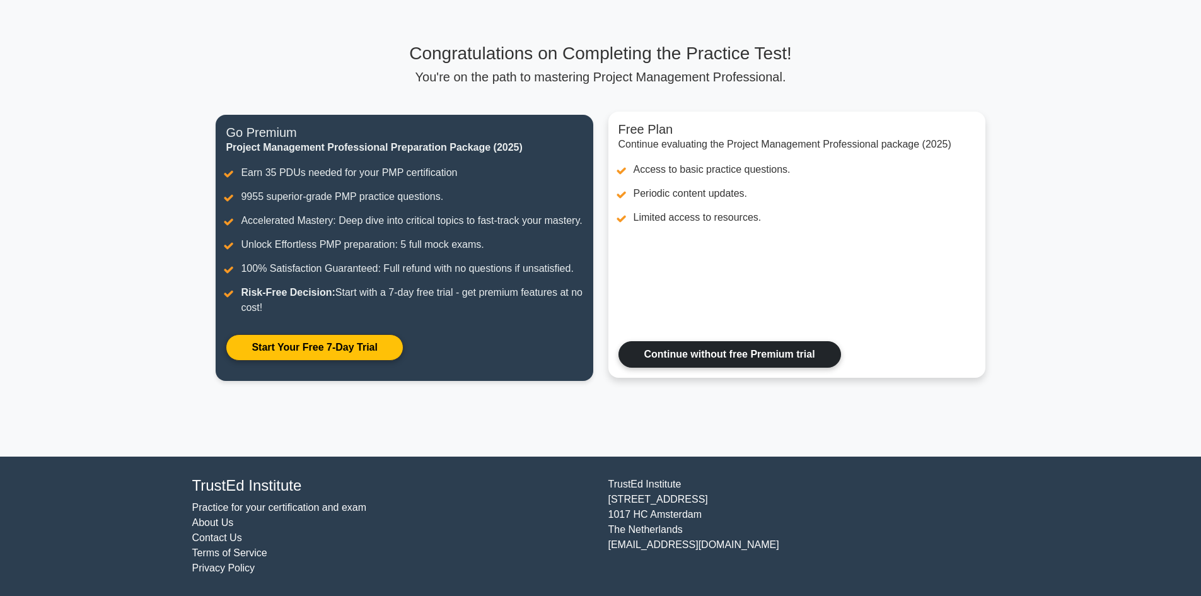
scroll to position [73, 0]
click at [766, 357] on link "Continue without free Premium trial" at bounding box center [730, 354] width 223 height 26
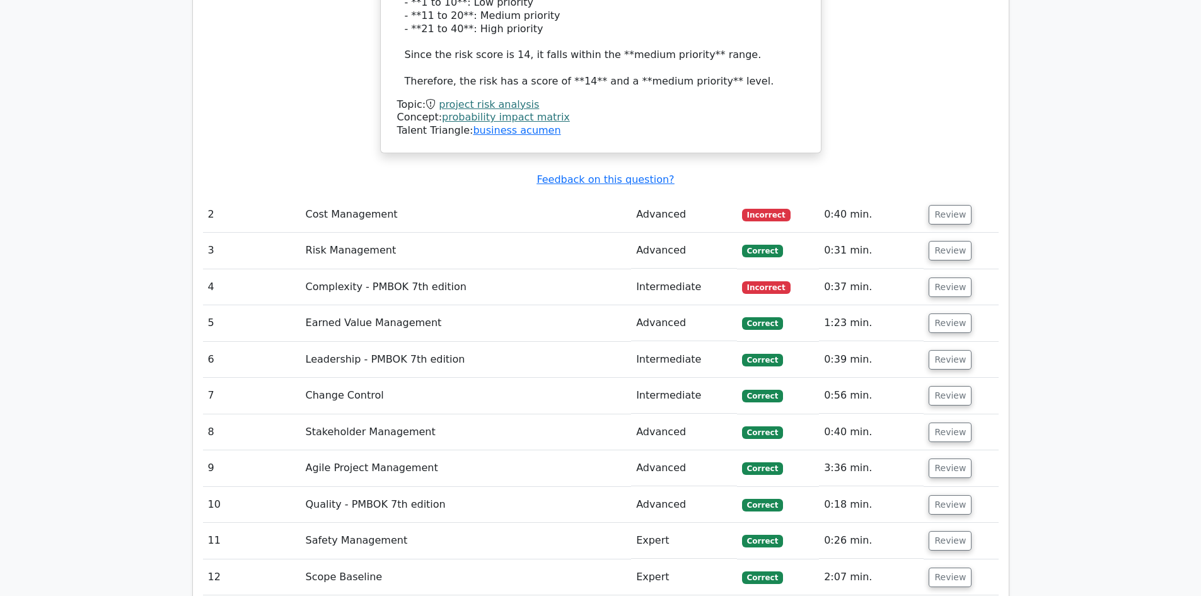
scroll to position [2459, 0]
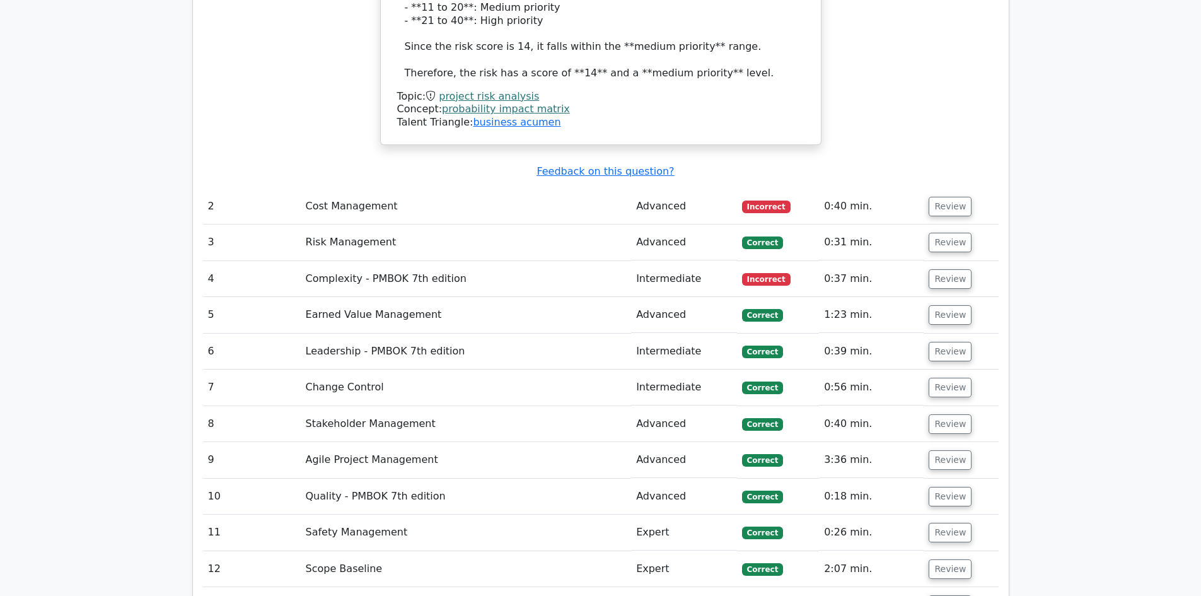
click at [422, 189] on td "Cost Management" at bounding box center [466, 207] width 331 height 36
click at [358, 189] on td "Cost Management" at bounding box center [466, 207] width 331 height 36
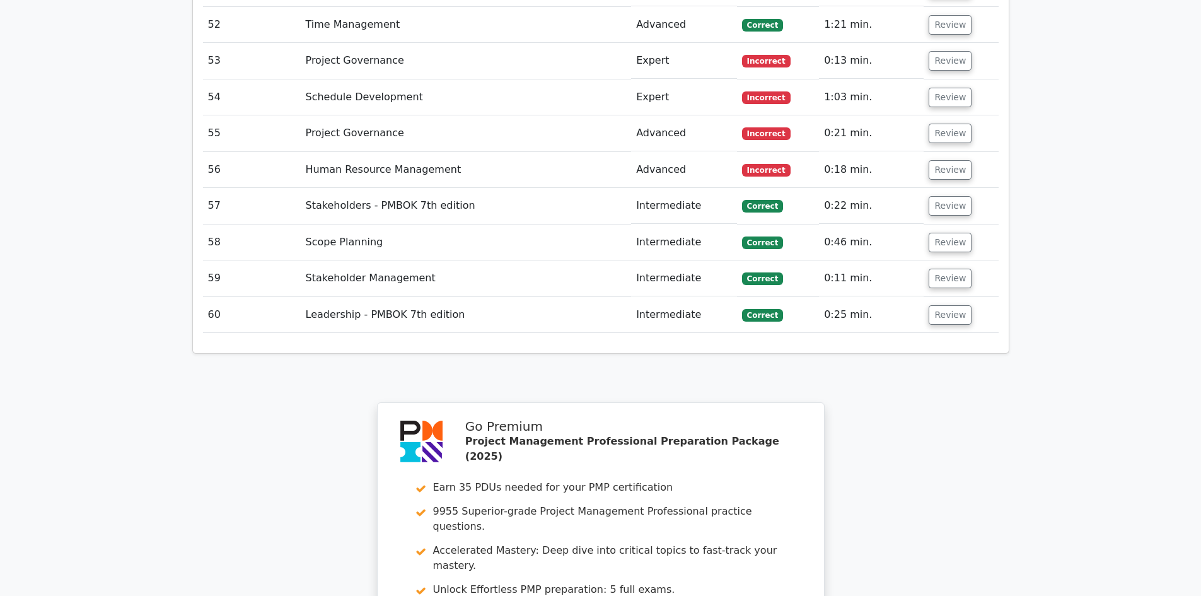
scroll to position [4235, 0]
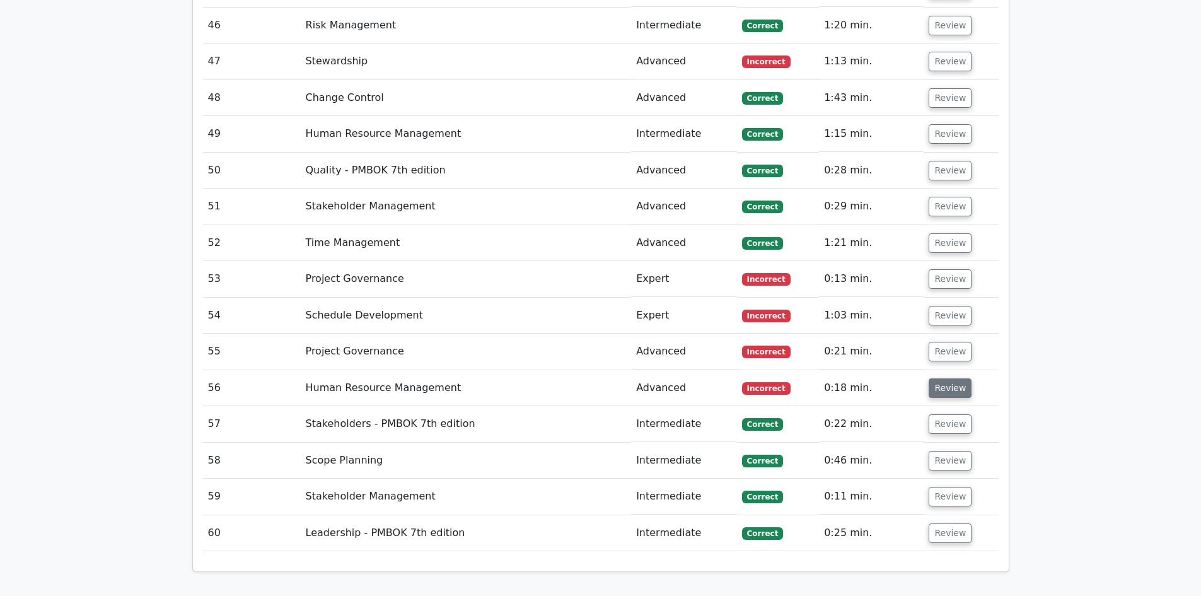
click at [954, 378] on button "Review" at bounding box center [950, 388] width 43 height 20
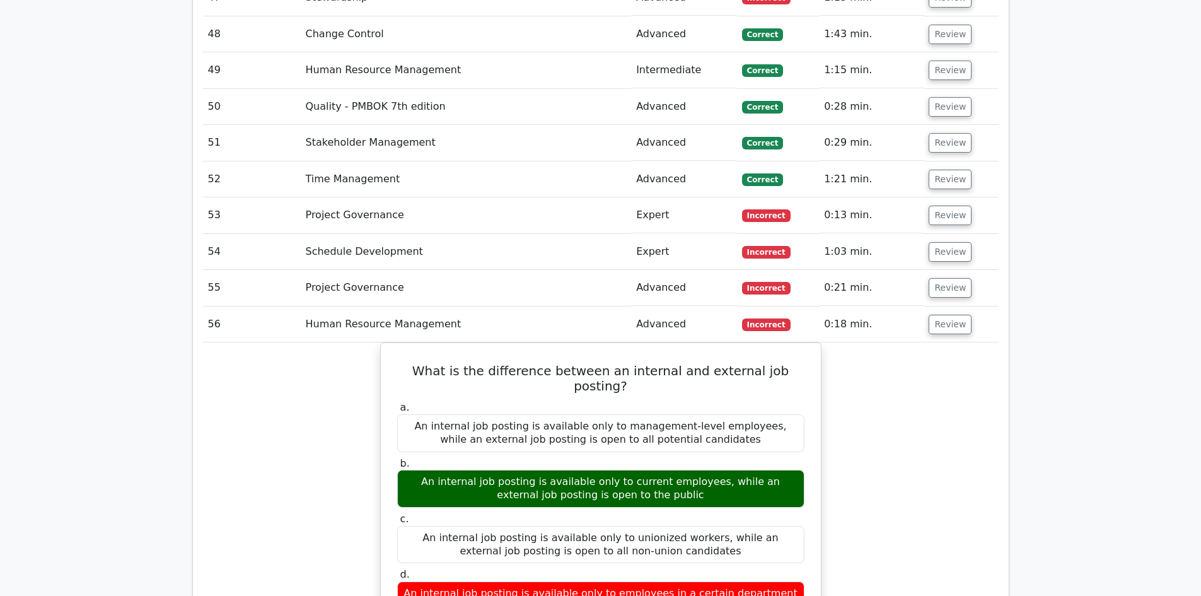
scroll to position [4298, 0]
click at [950, 279] on button "Review" at bounding box center [950, 289] width 43 height 20
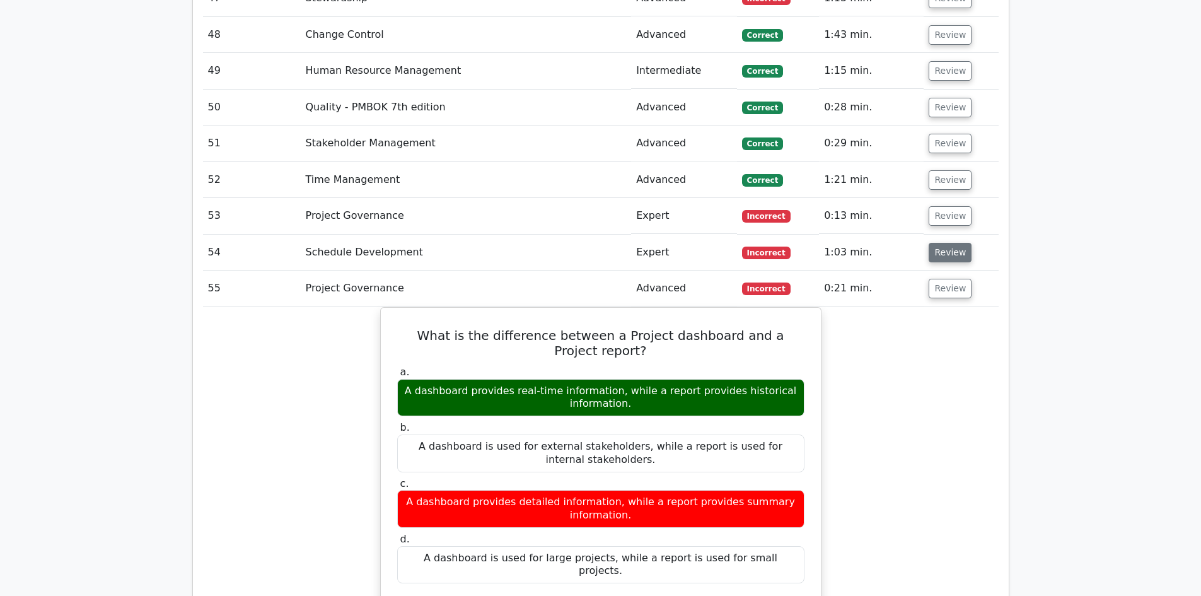
click at [946, 243] on button "Review" at bounding box center [950, 253] width 43 height 20
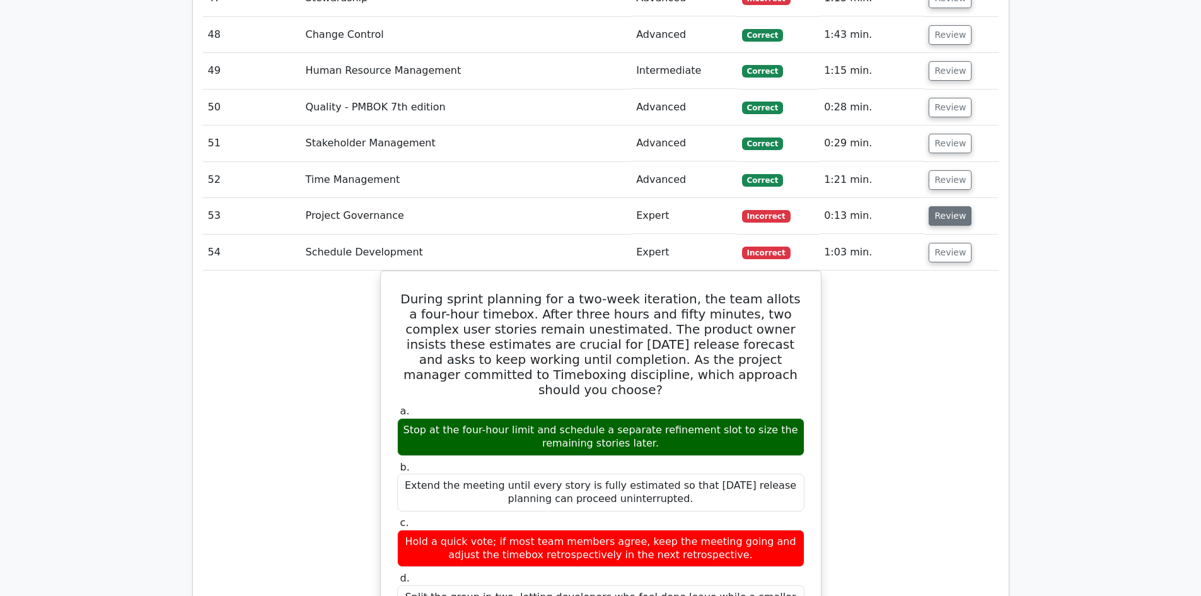
click at [957, 206] on button "Review" at bounding box center [950, 216] width 43 height 20
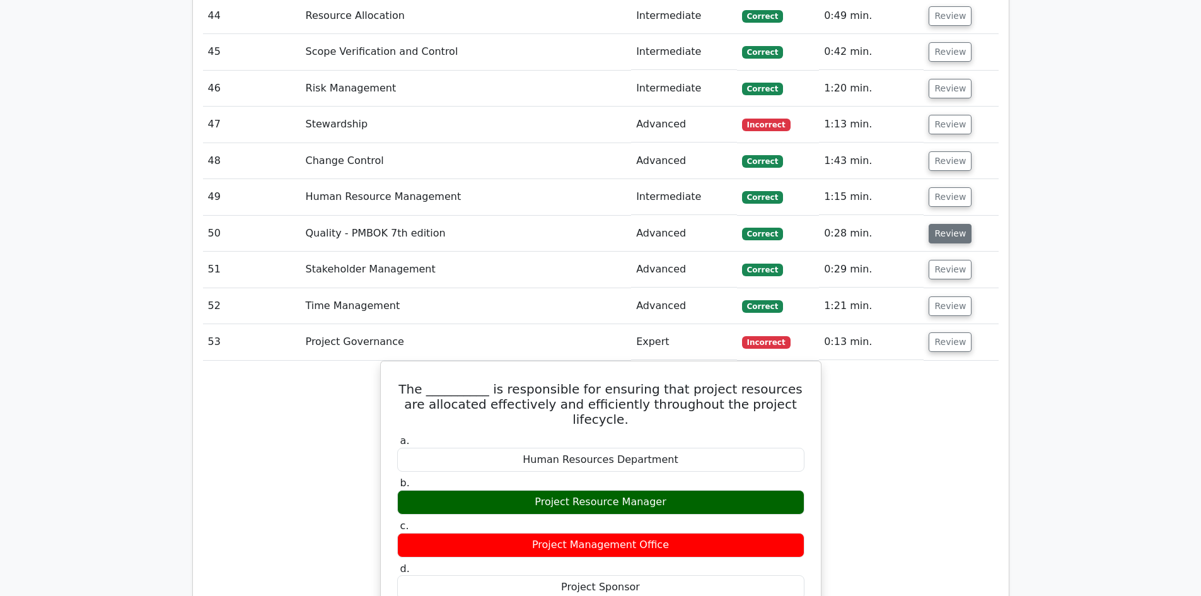
scroll to position [4046, 0]
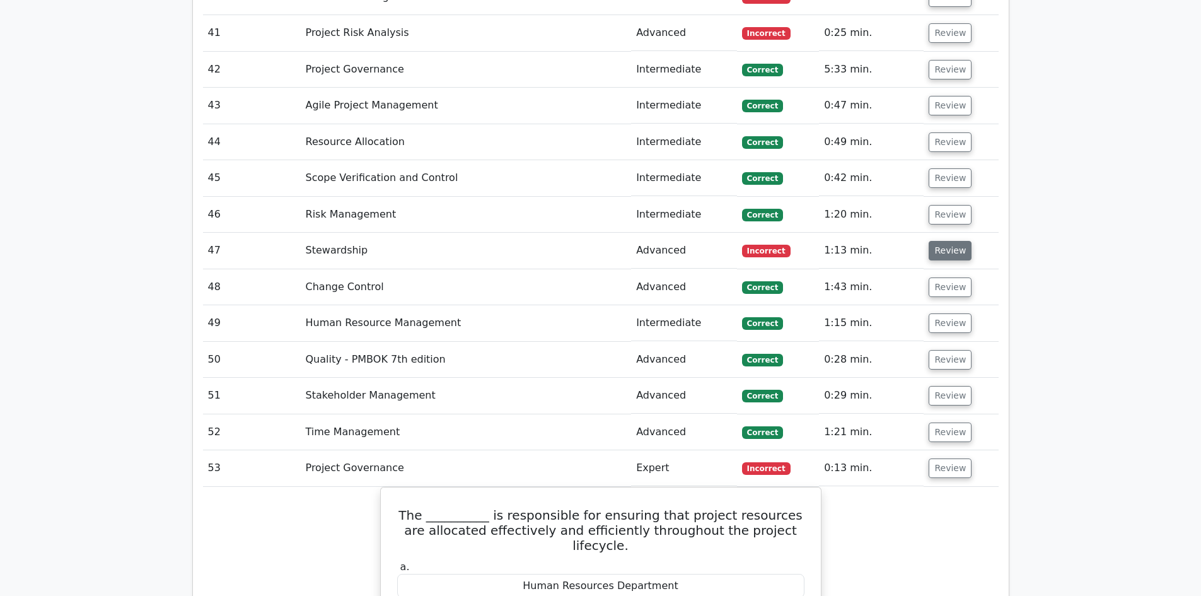
click at [948, 241] on button "Review" at bounding box center [950, 251] width 43 height 20
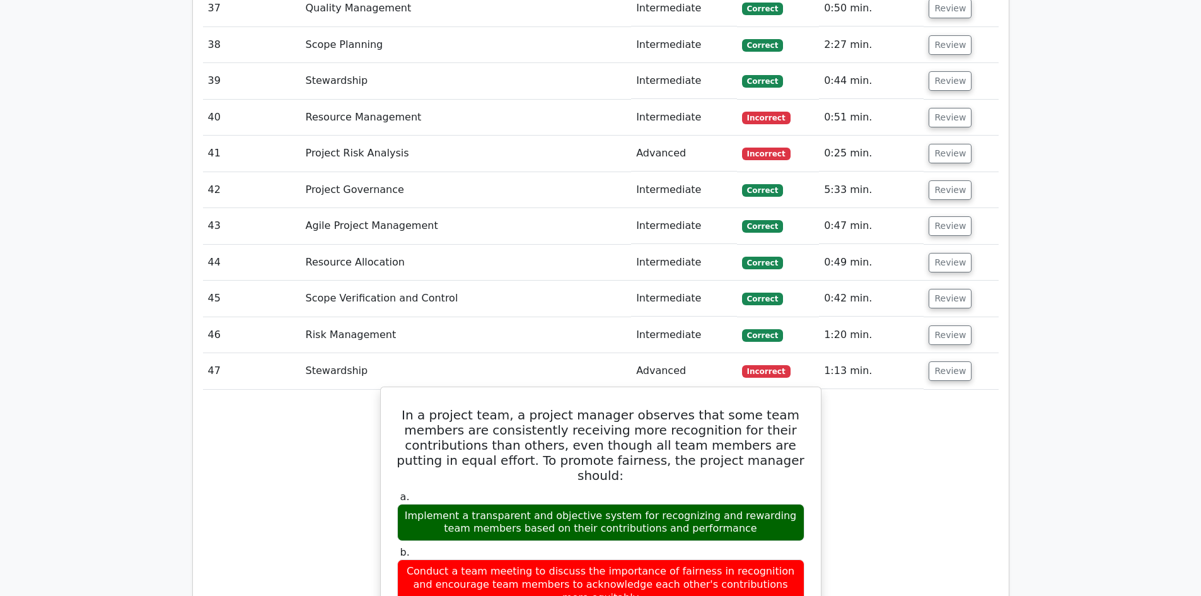
scroll to position [3920, 0]
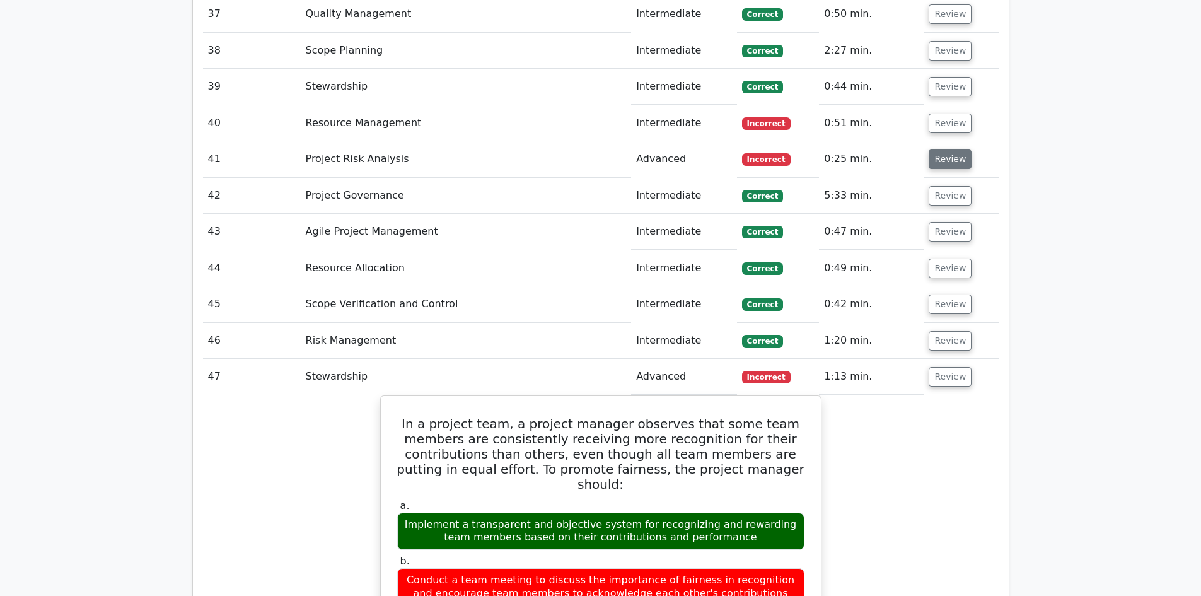
click at [946, 149] on button "Review" at bounding box center [950, 159] width 43 height 20
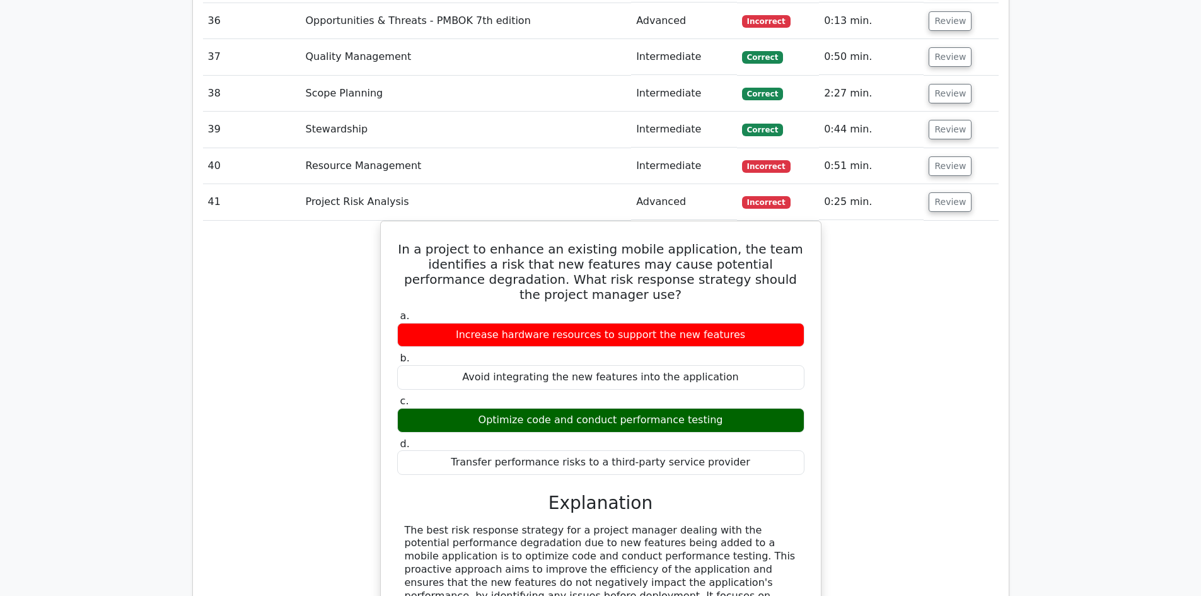
scroll to position [3794, 0]
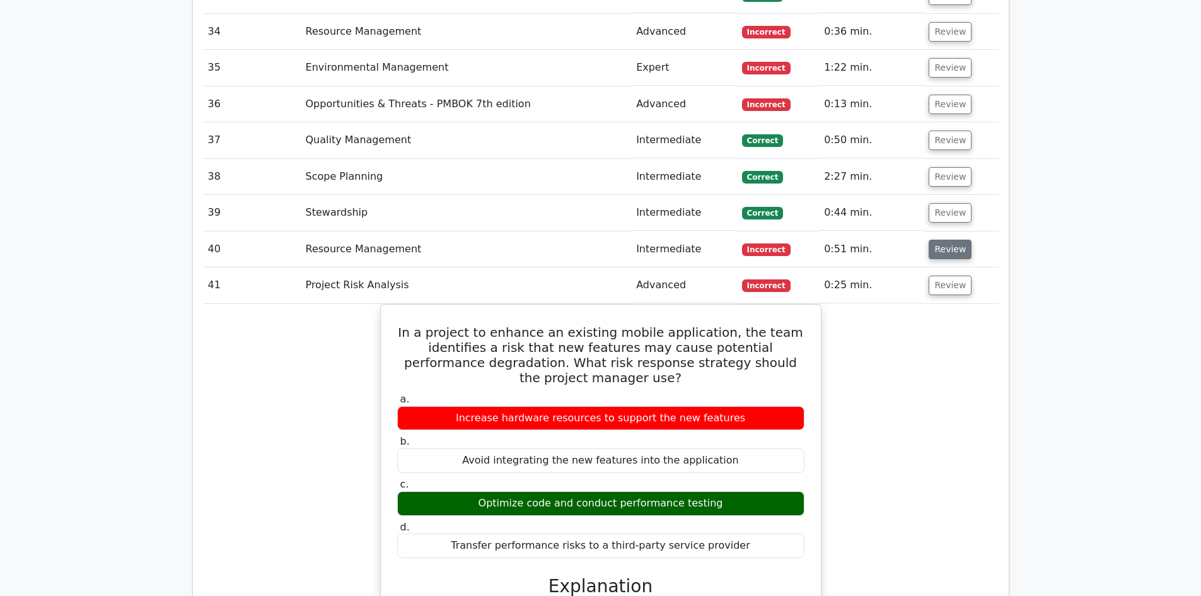
click at [943, 240] on button "Review" at bounding box center [950, 250] width 43 height 20
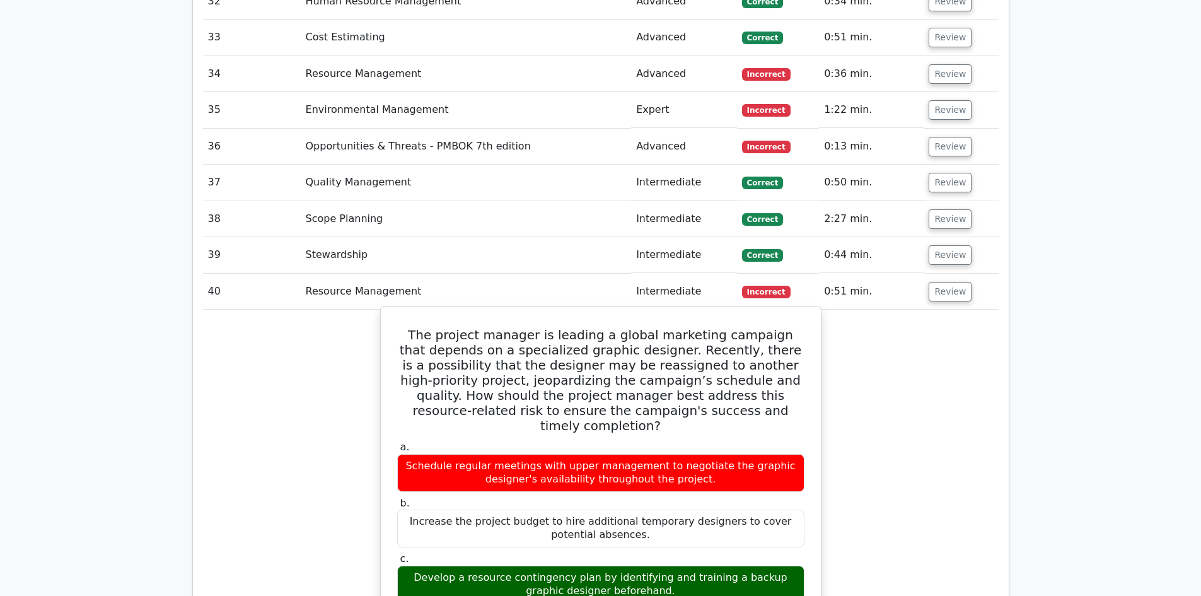
scroll to position [3731, 0]
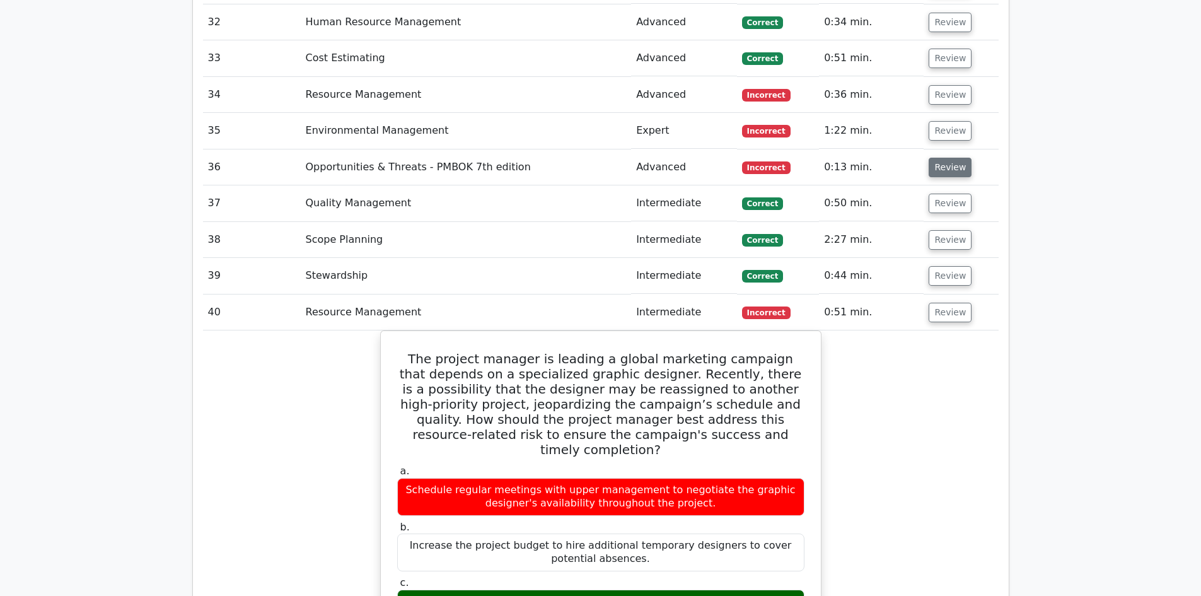
click at [948, 158] on button "Review" at bounding box center [950, 168] width 43 height 20
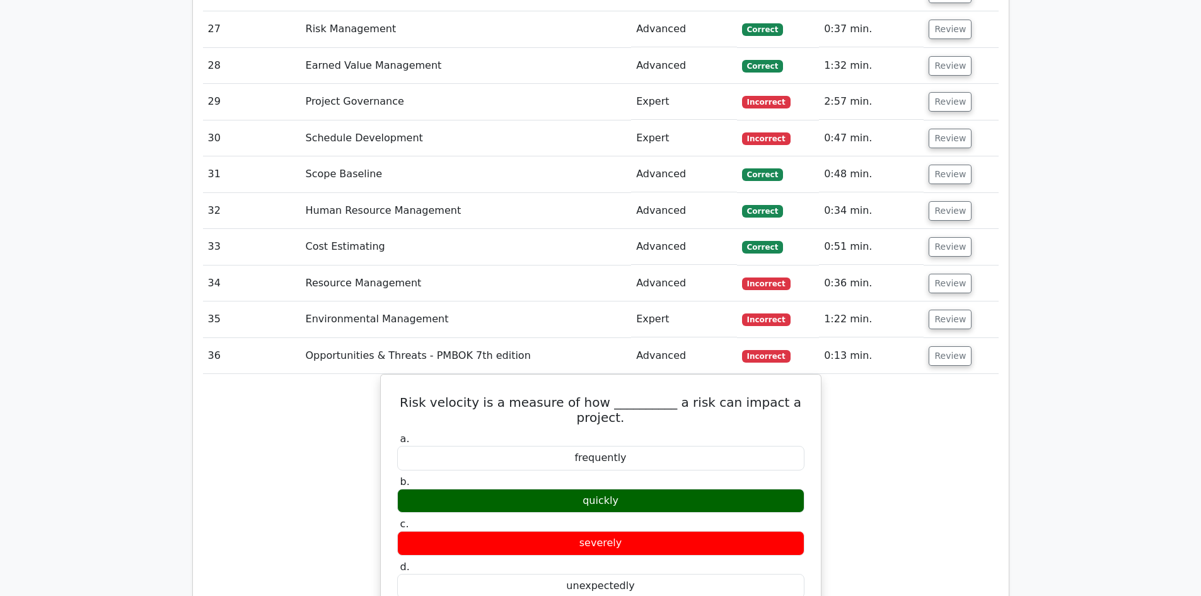
scroll to position [3542, 0]
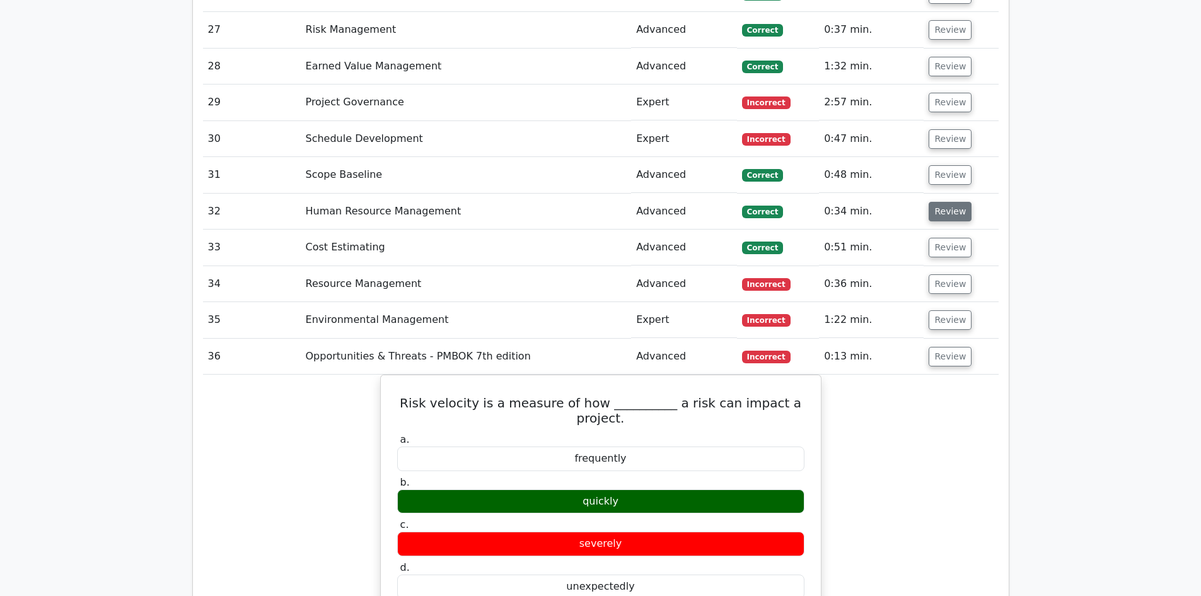
click at [953, 202] on button "Review" at bounding box center [950, 212] width 43 height 20
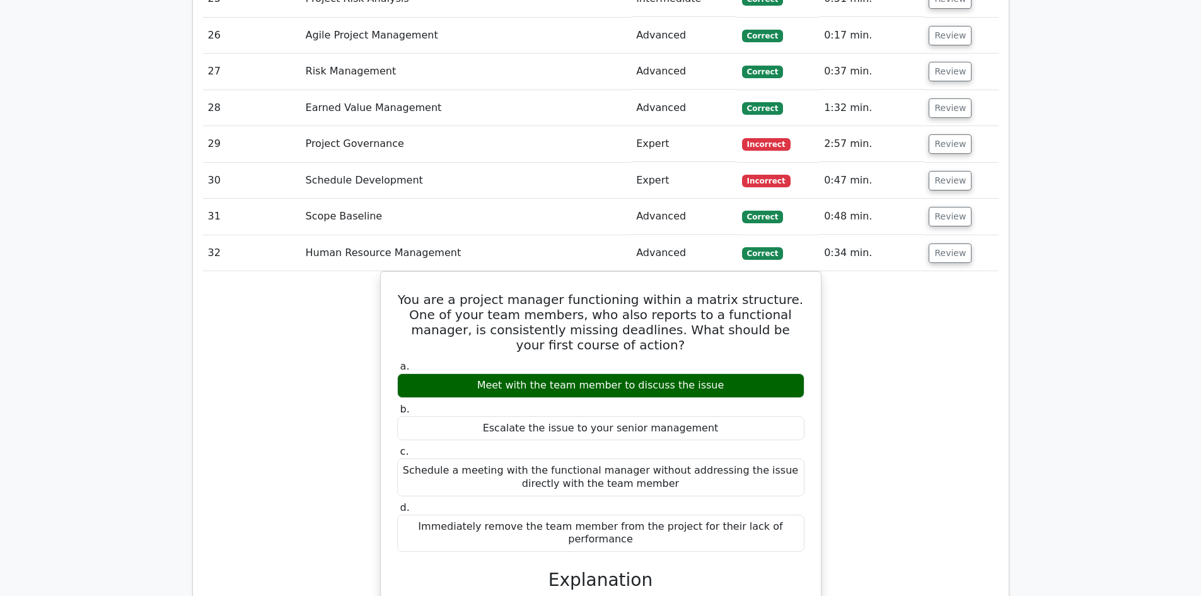
scroll to position [3479, 0]
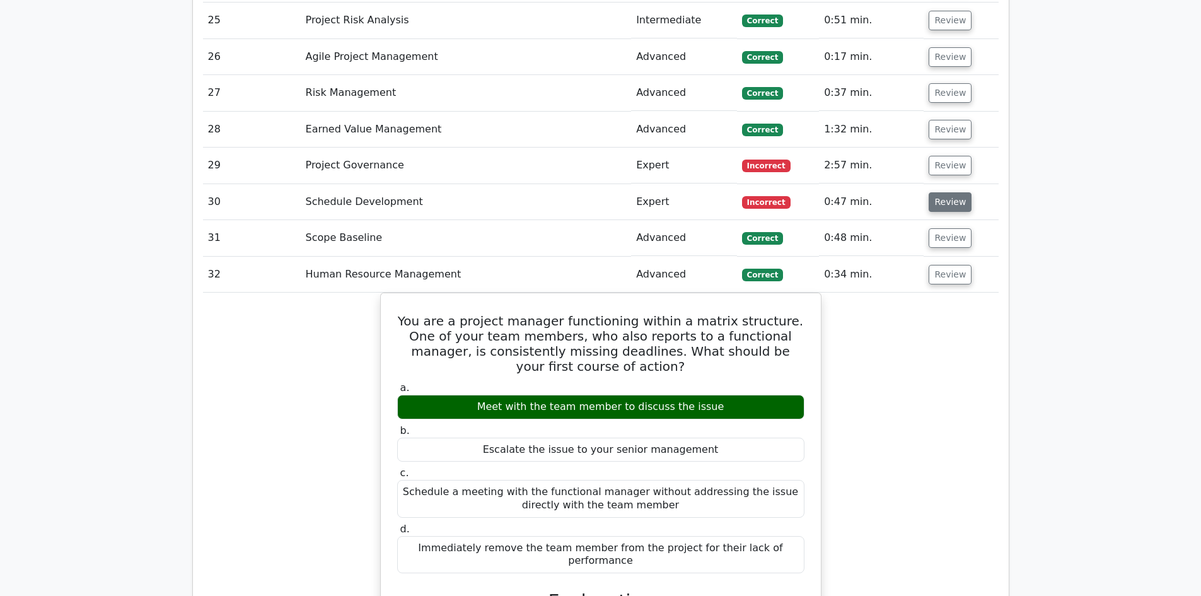
click at [947, 192] on button "Review" at bounding box center [950, 202] width 43 height 20
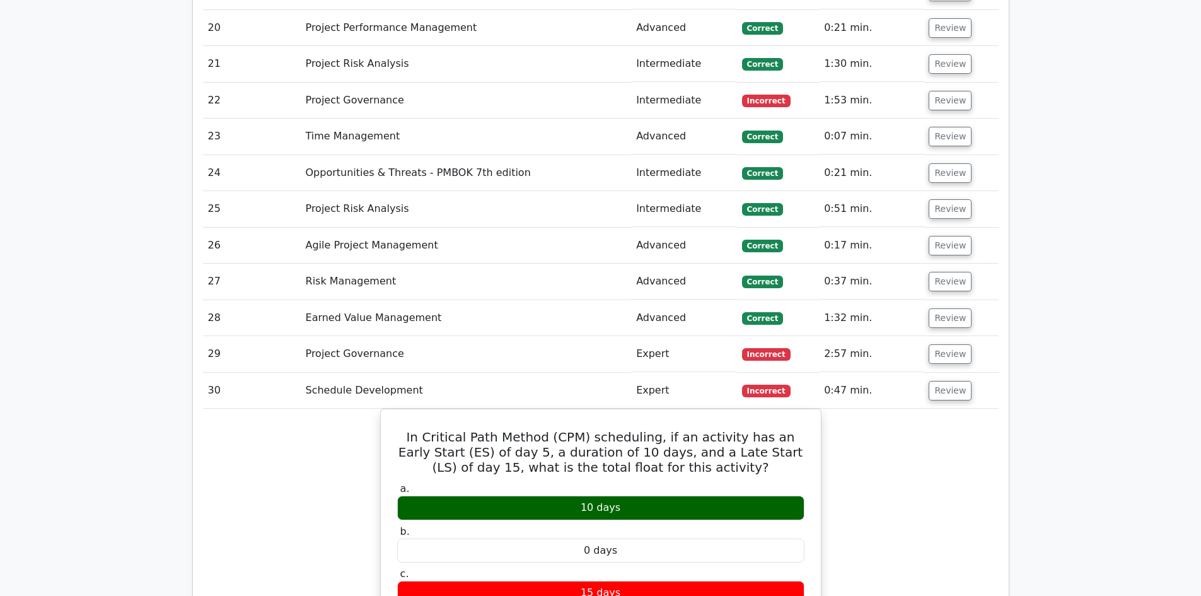
scroll to position [3289, 0]
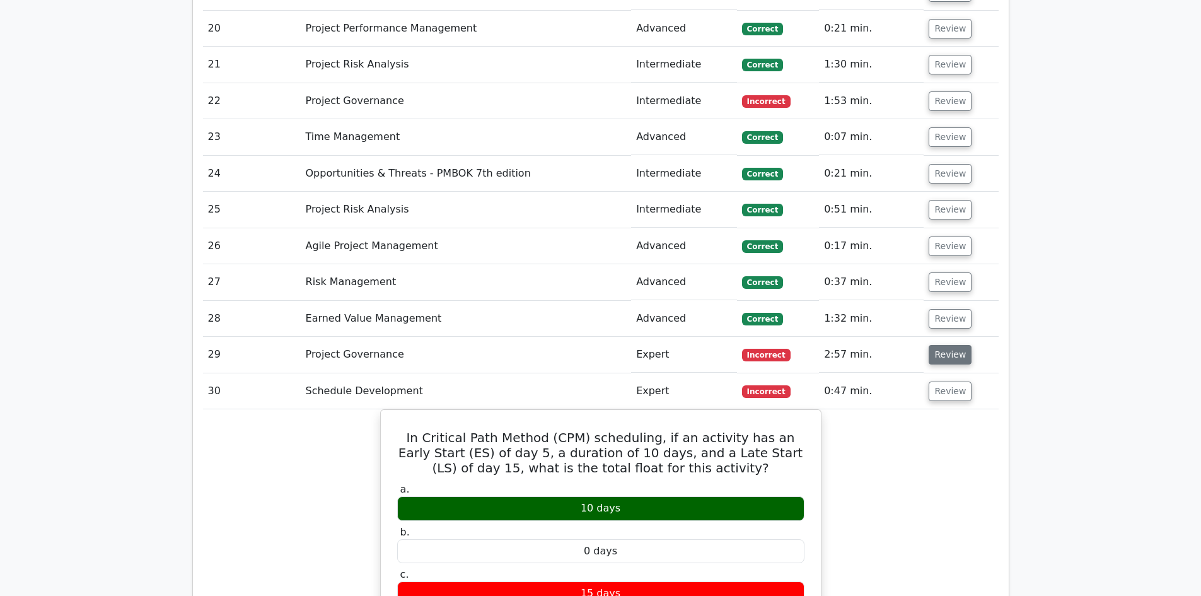
click at [949, 345] on button "Review" at bounding box center [950, 355] width 43 height 20
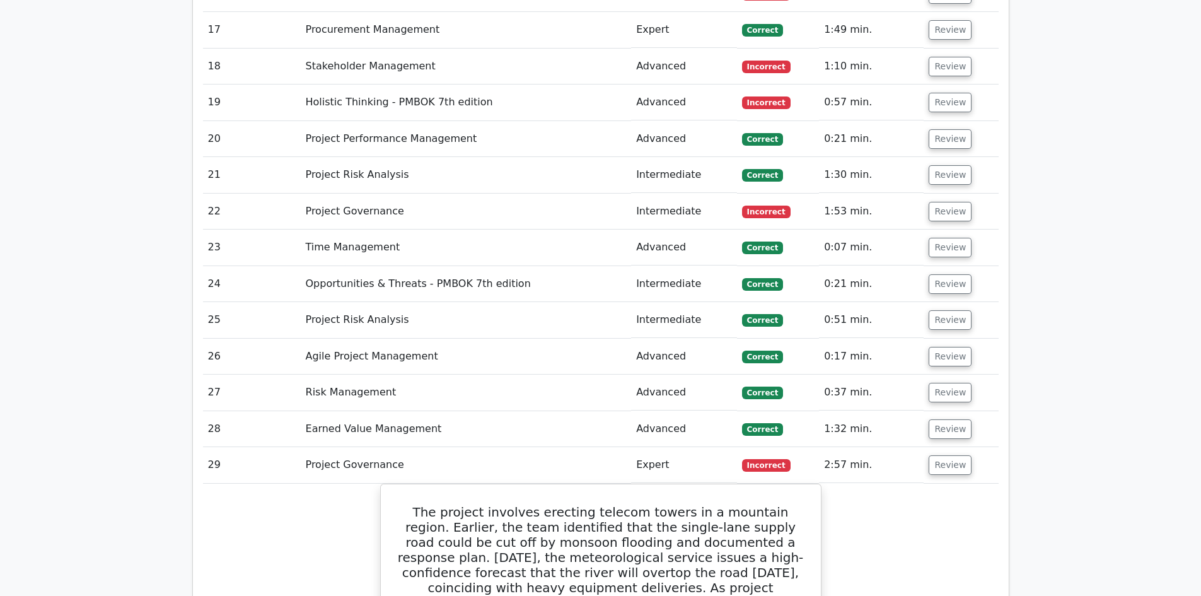
scroll to position [3163, 0]
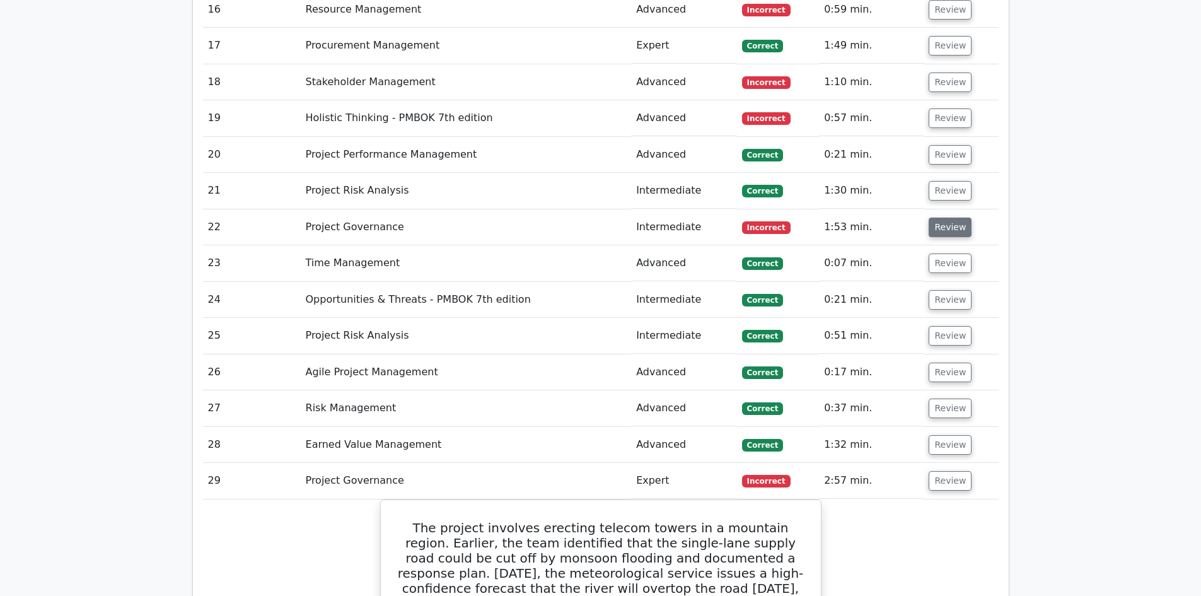
click at [950, 218] on button "Review" at bounding box center [950, 228] width 43 height 20
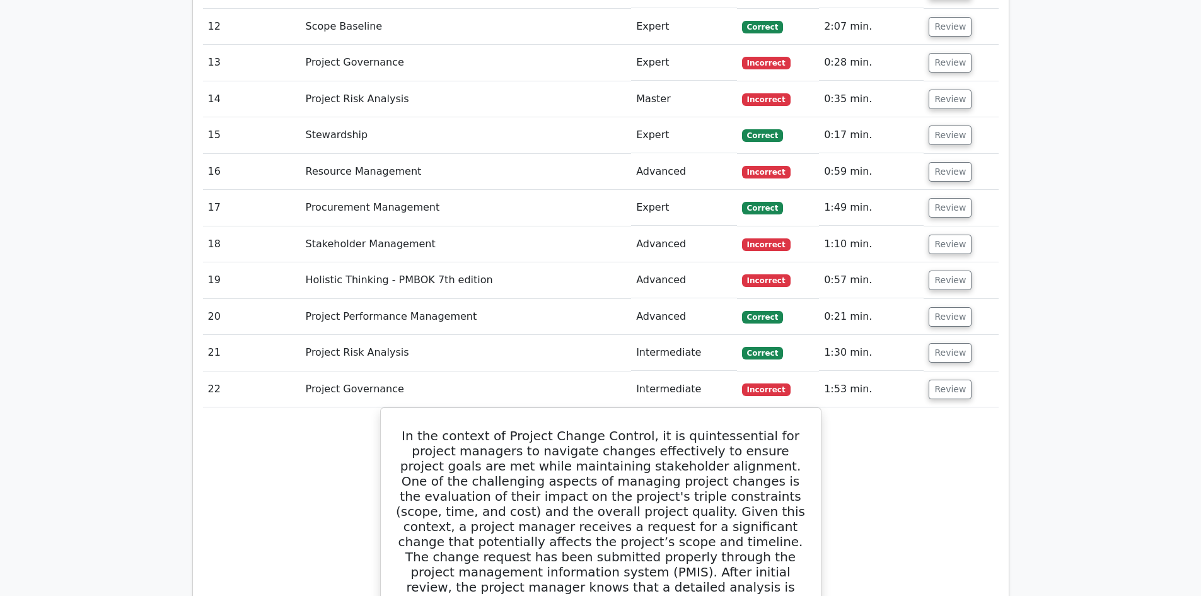
scroll to position [2974, 0]
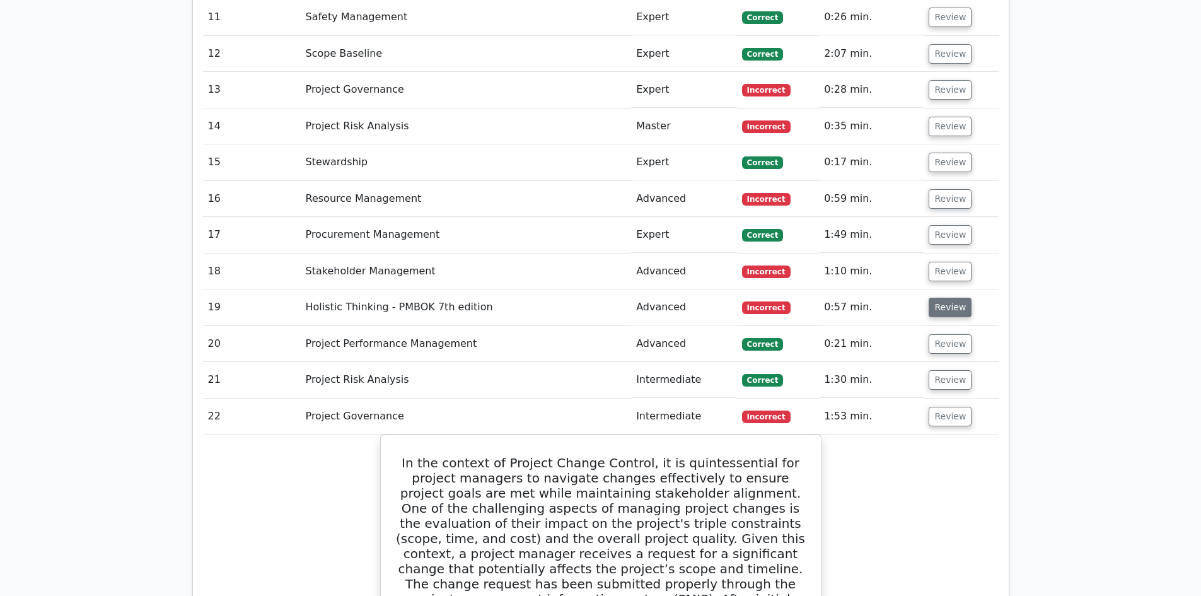
click at [943, 298] on button "Review" at bounding box center [950, 308] width 43 height 20
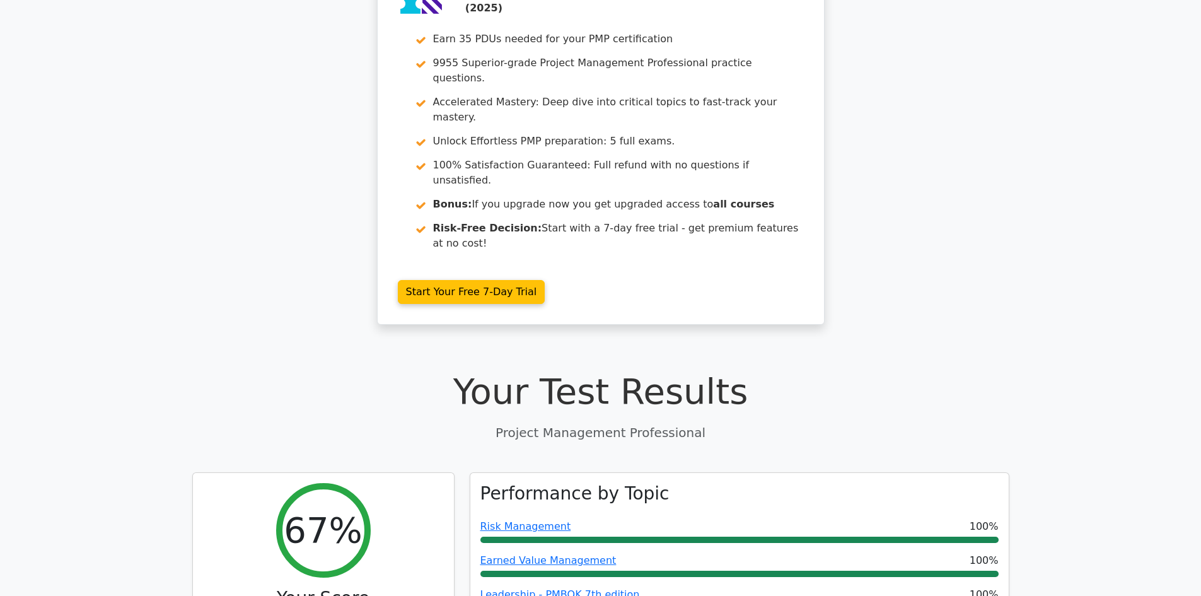
scroll to position [0, 0]
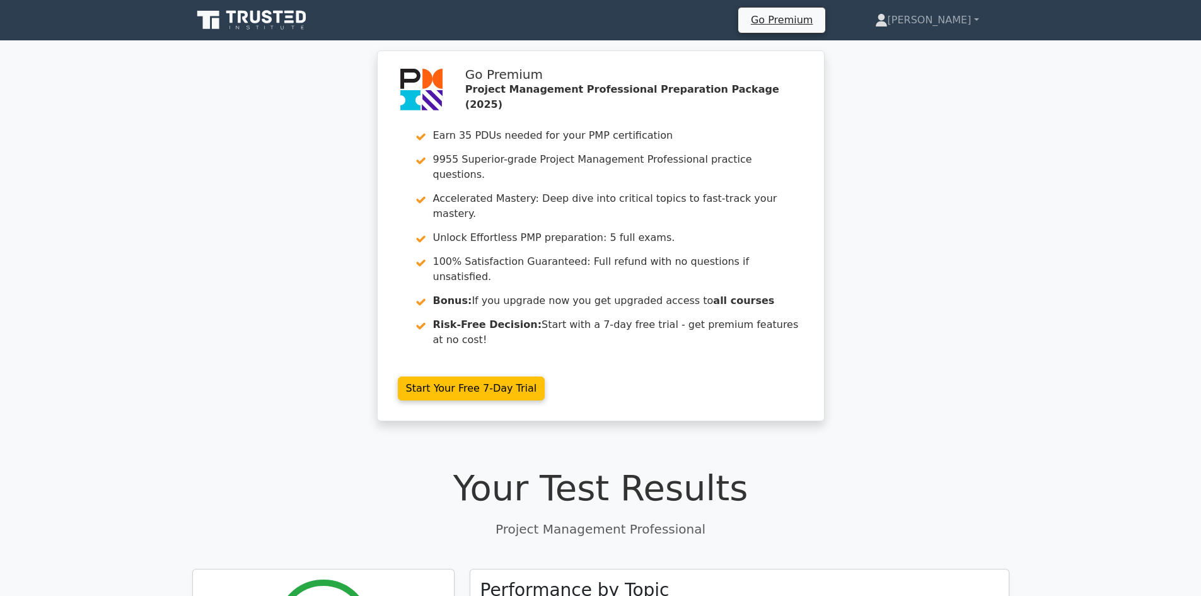
click at [282, 16] on icon at bounding box center [252, 20] width 121 height 24
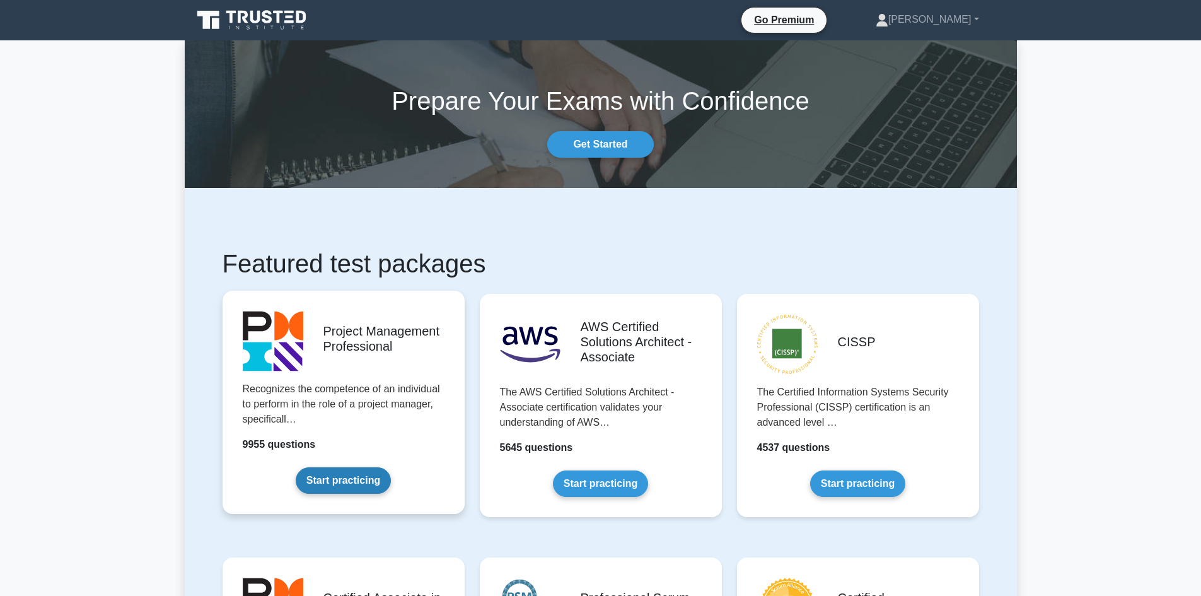
click at [356, 486] on link "Start practicing" at bounding box center [343, 480] width 95 height 26
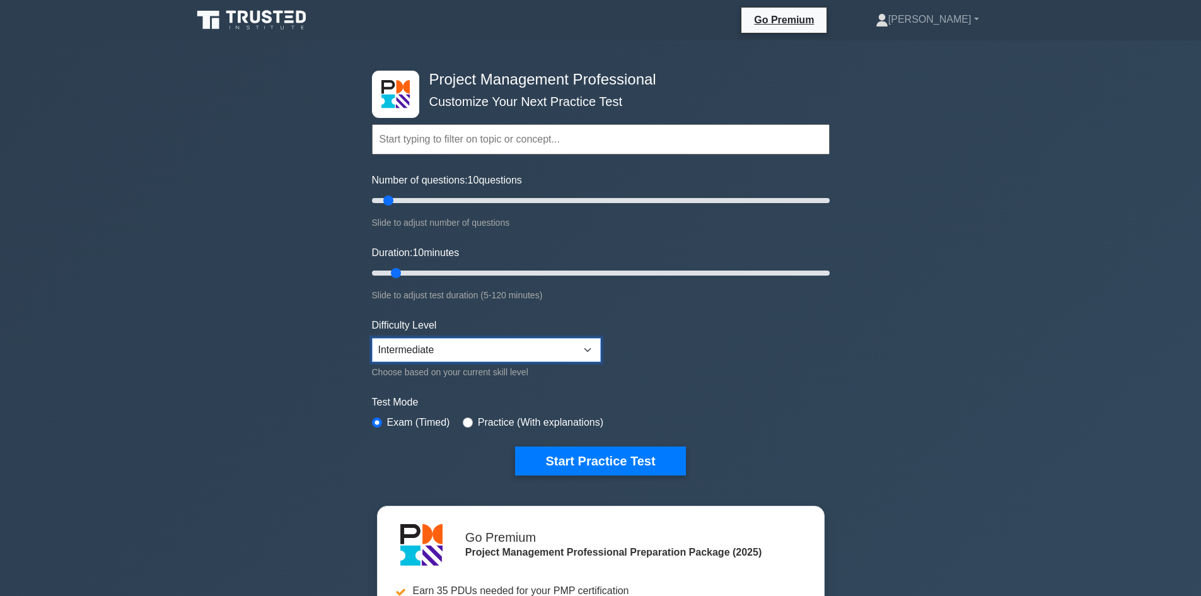
click at [424, 346] on select "Beginner Intermediate Expert" at bounding box center [486, 350] width 229 height 24
click at [372, 338] on select "Beginner Intermediate Expert" at bounding box center [486, 350] width 229 height 24
drag, startPoint x: 387, startPoint y: 201, endPoint x: 374, endPoint y: 207, distance: 14.4
type input "5"
click at [375, 207] on input "Number of questions: 15 questions" at bounding box center [601, 200] width 458 height 15
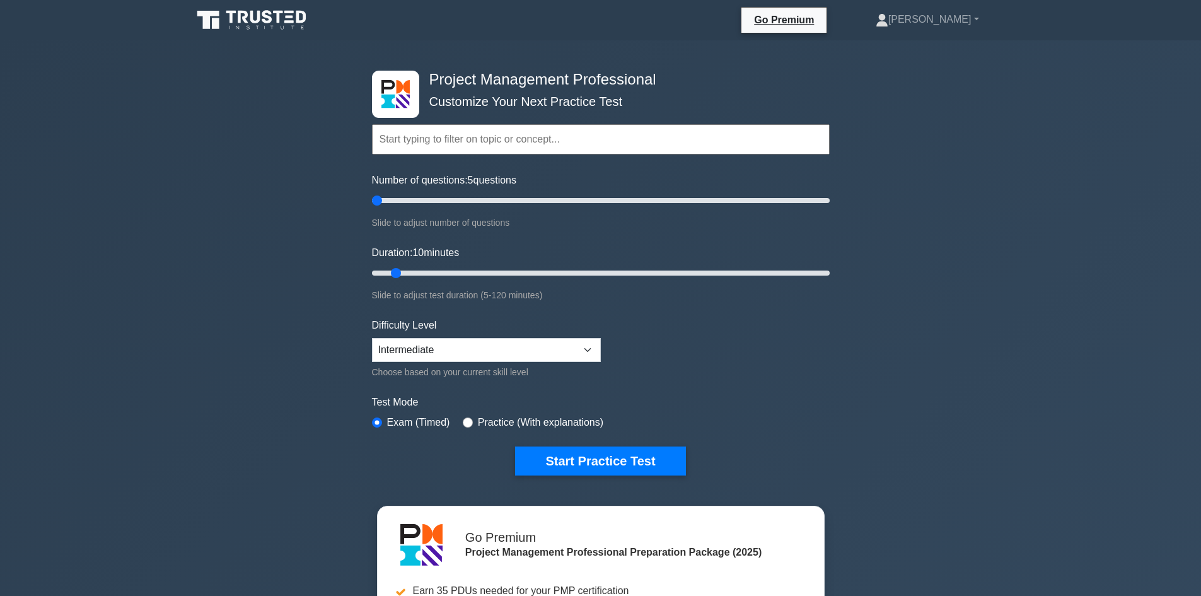
click at [326, 224] on div "Project Management Professional Customize Your Next Practice Test Topics Scope …" at bounding box center [600, 436] width 1201 height 793
click at [1093, 196] on div "Project Management Professional Customize Your Next Practice Test Topics Scope …" at bounding box center [600, 436] width 1201 height 793
